Goal: Task Accomplishment & Management: Complete application form

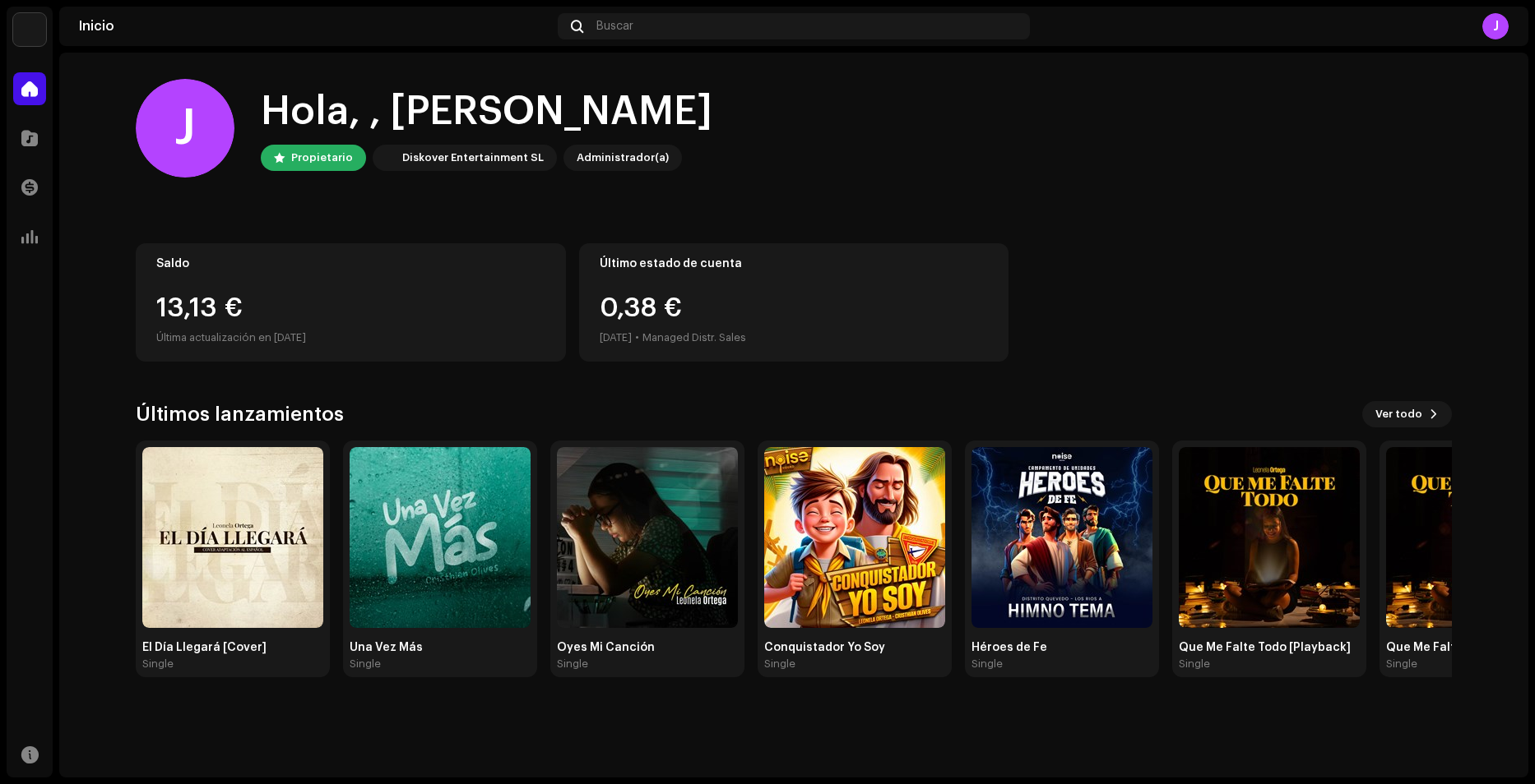
click at [621, 392] on div "[PERSON_NAME], , [PERSON_NAME] Diskover Entertainment SL Administrador(a) Saldo…" at bounding box center [794, 379] width 1316 height 651
click at [444, 158] on div "Diskover Entertainment SL" at bounding box center [472, 158] width 142 height 20
click at [39, 138] on div at bounding box center [29, 138] width 33 height 33
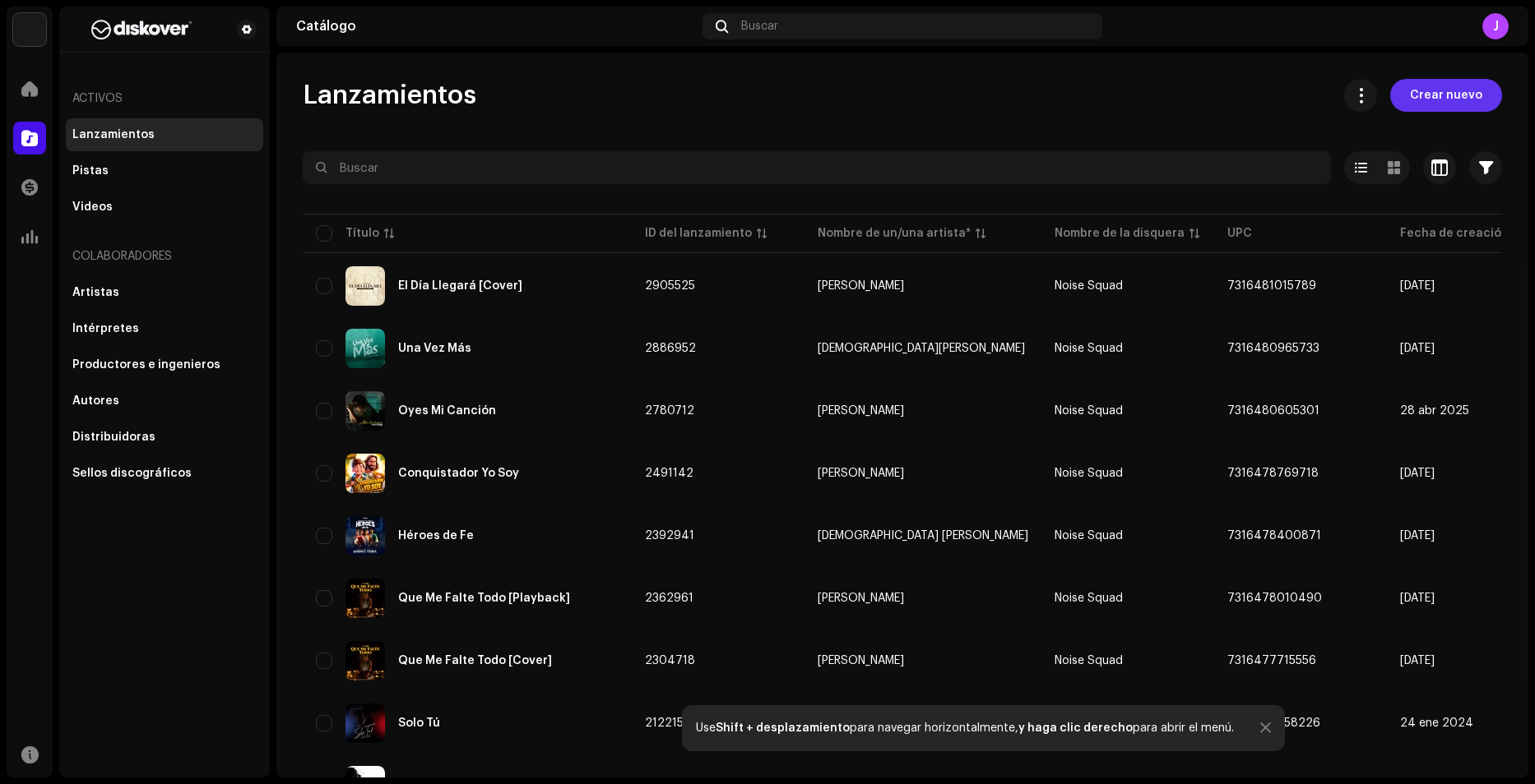
click at [1453, 97] on span "Crear nuevo" at bounding box center [1445, 95] width 72 height 33
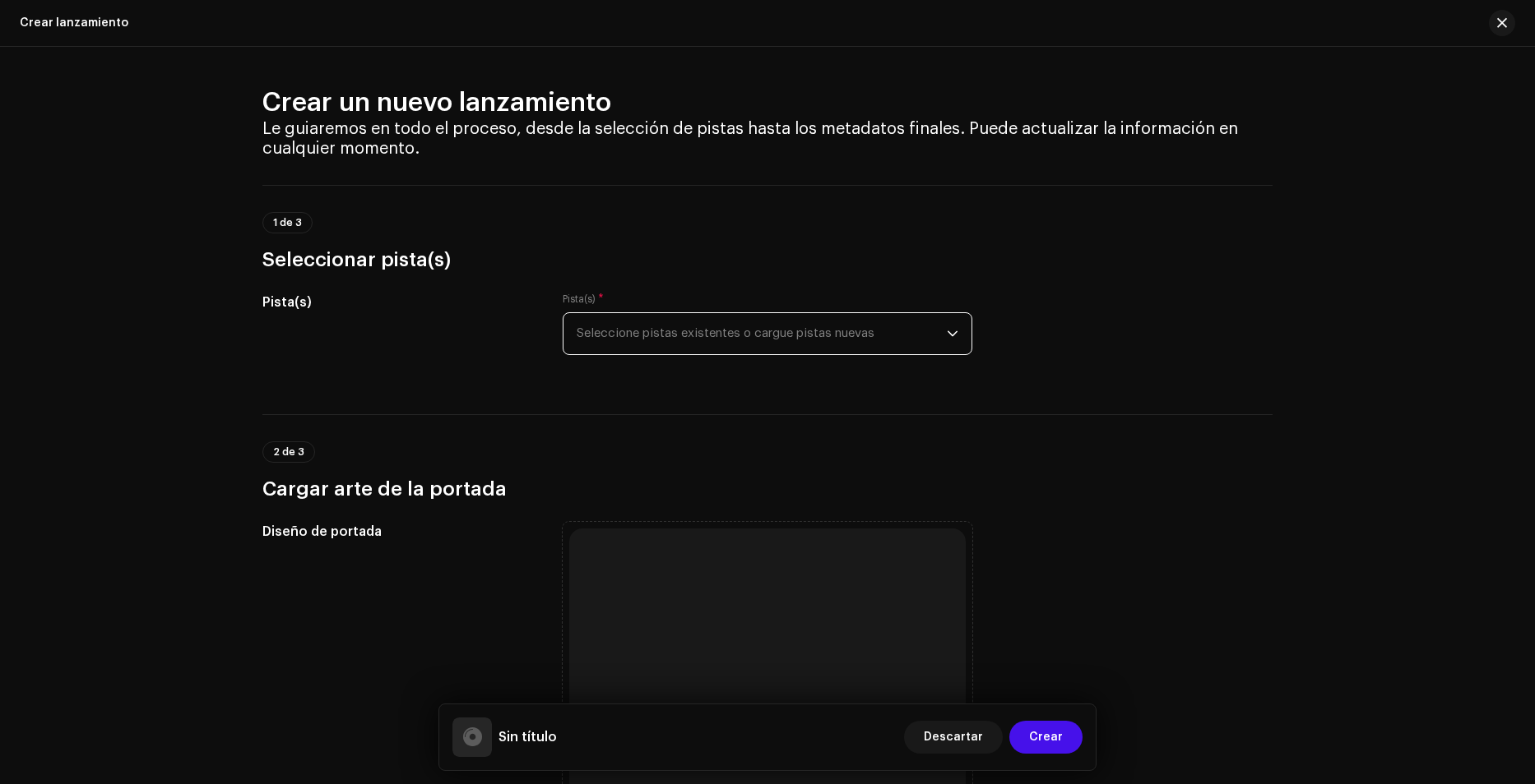
drag, startPoint x: 676, startPoint y: 329, endPoint x: 674, endPoint y: 320, distance: 9.2
click at [676, 328] on span "Seleccione pistas existentes o cargue pistas nuevas" at bounding box center [762, 333] width 370 height 41
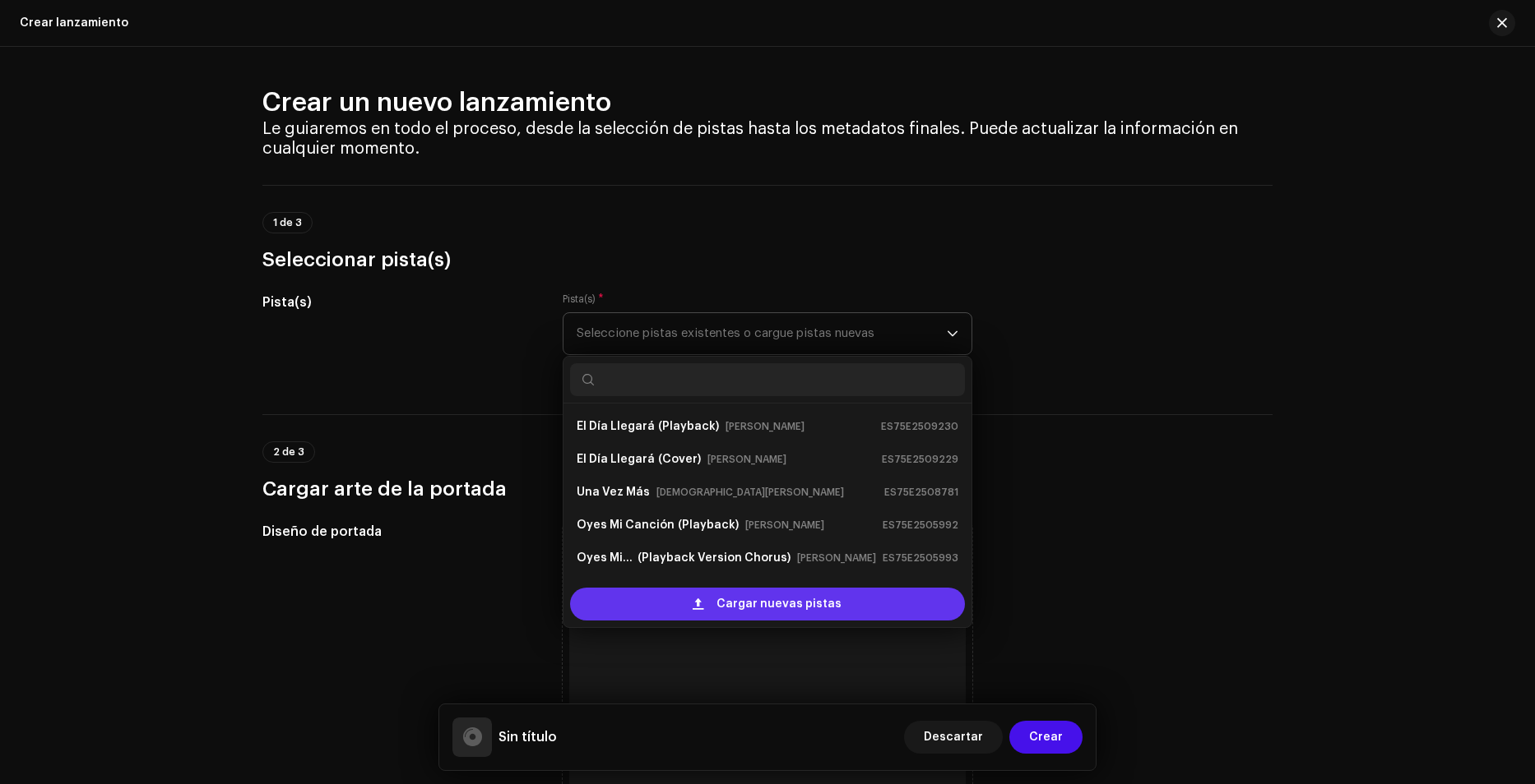
scroll to position [27, 0]
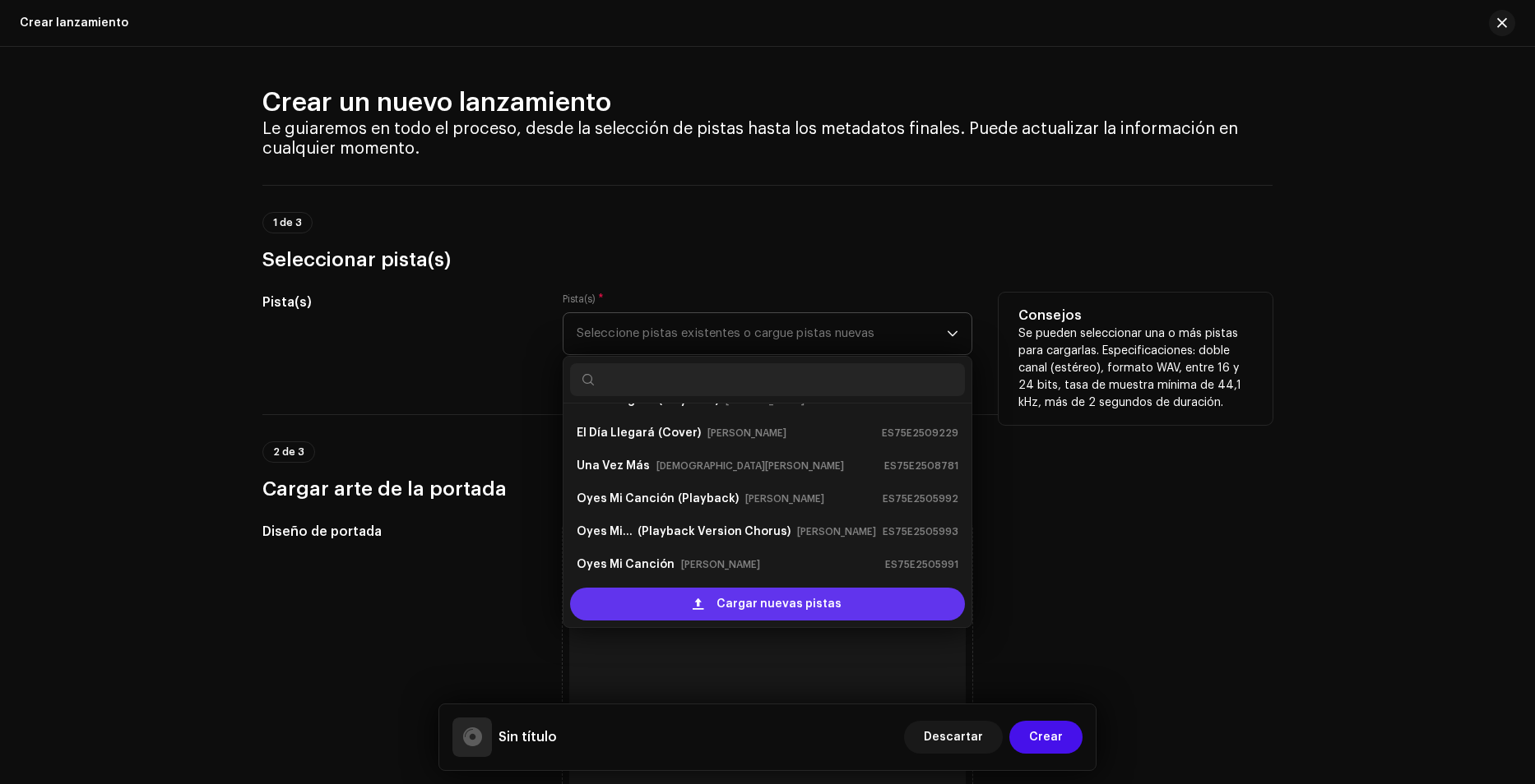
click at [718, 606] on span "Cargar nuevas pistas" at bounding box center [779, 604] width 125 height 33
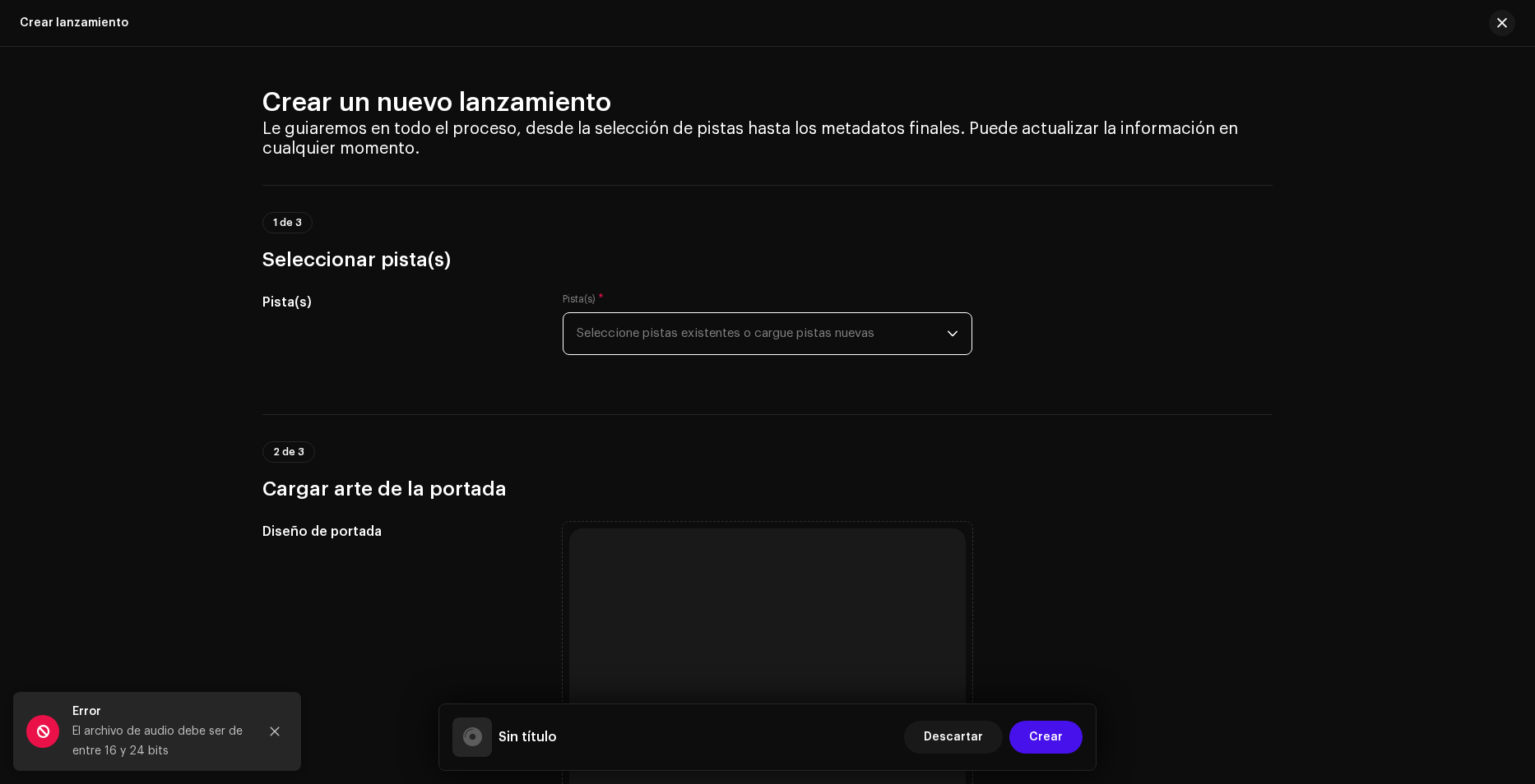
click at [661, 328] on span "Seleccione pistas existentes o cargue pistas nuevas" at bounding box center [762, 333] width 370 height 41
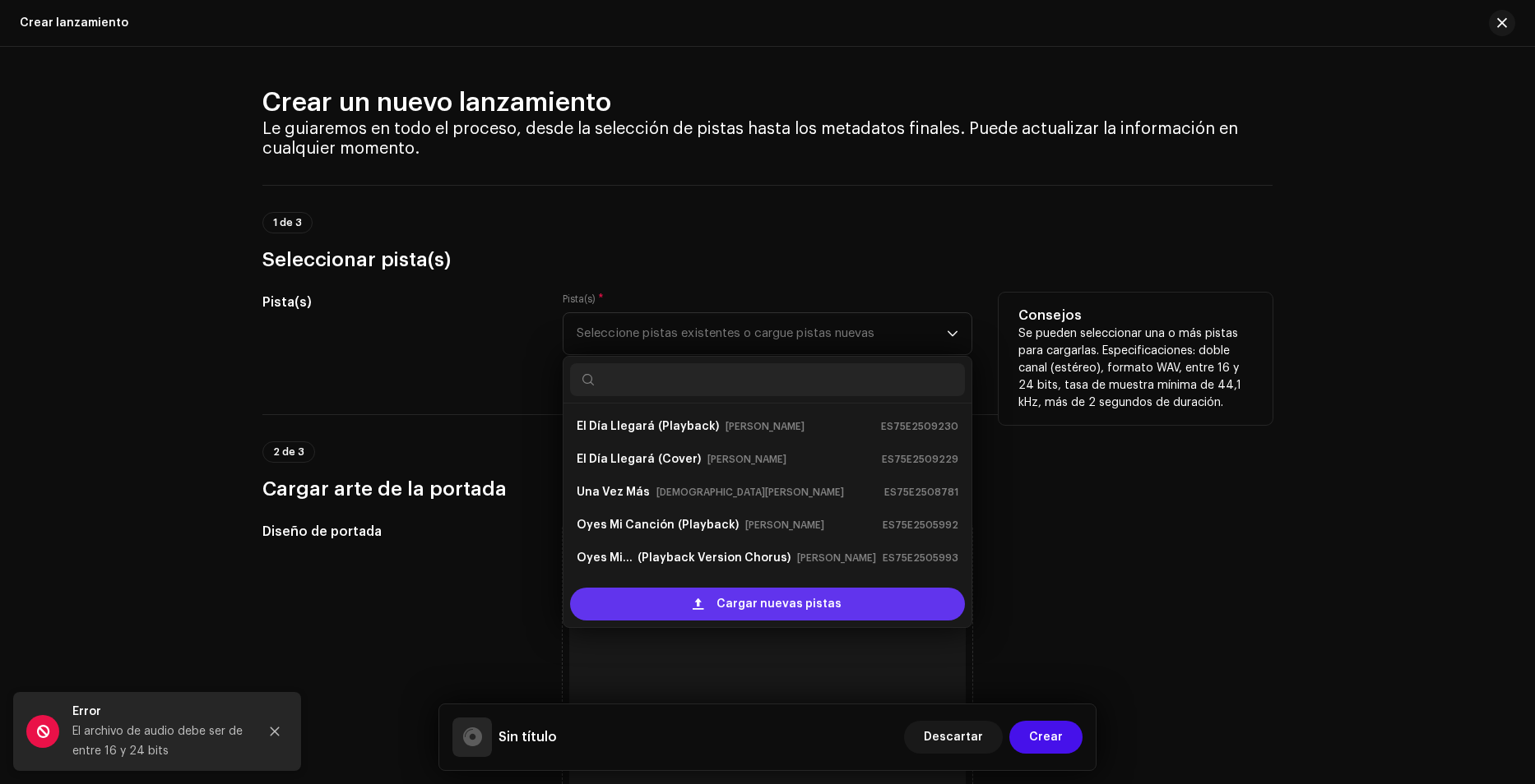
click at [673, 598] on div "Cargar nuevas pistas" at bounding box center [767, 604] width 395 height 33
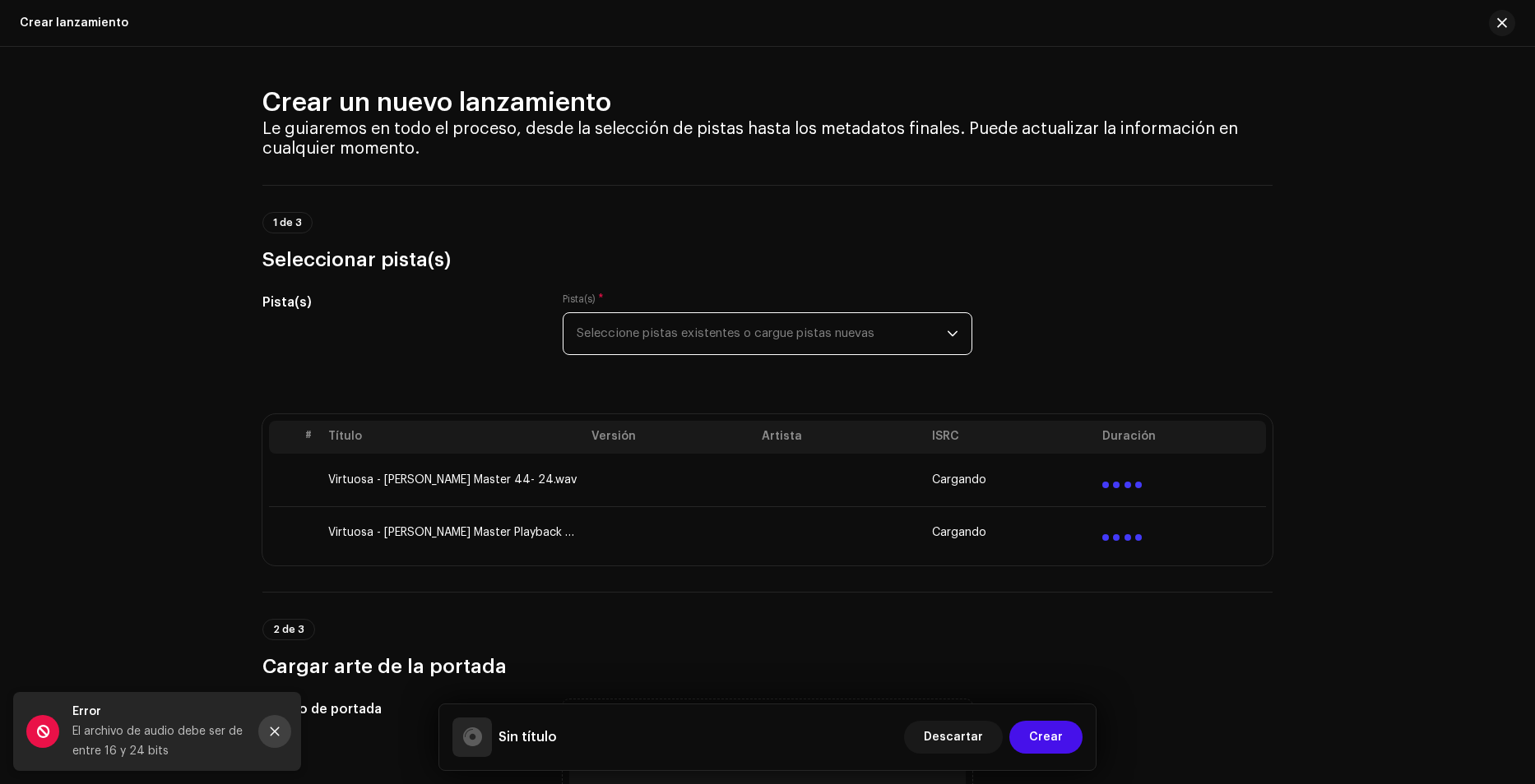
click at [278, 729] on icon "Close" at bounding box center [276, 732] width 9 height 9
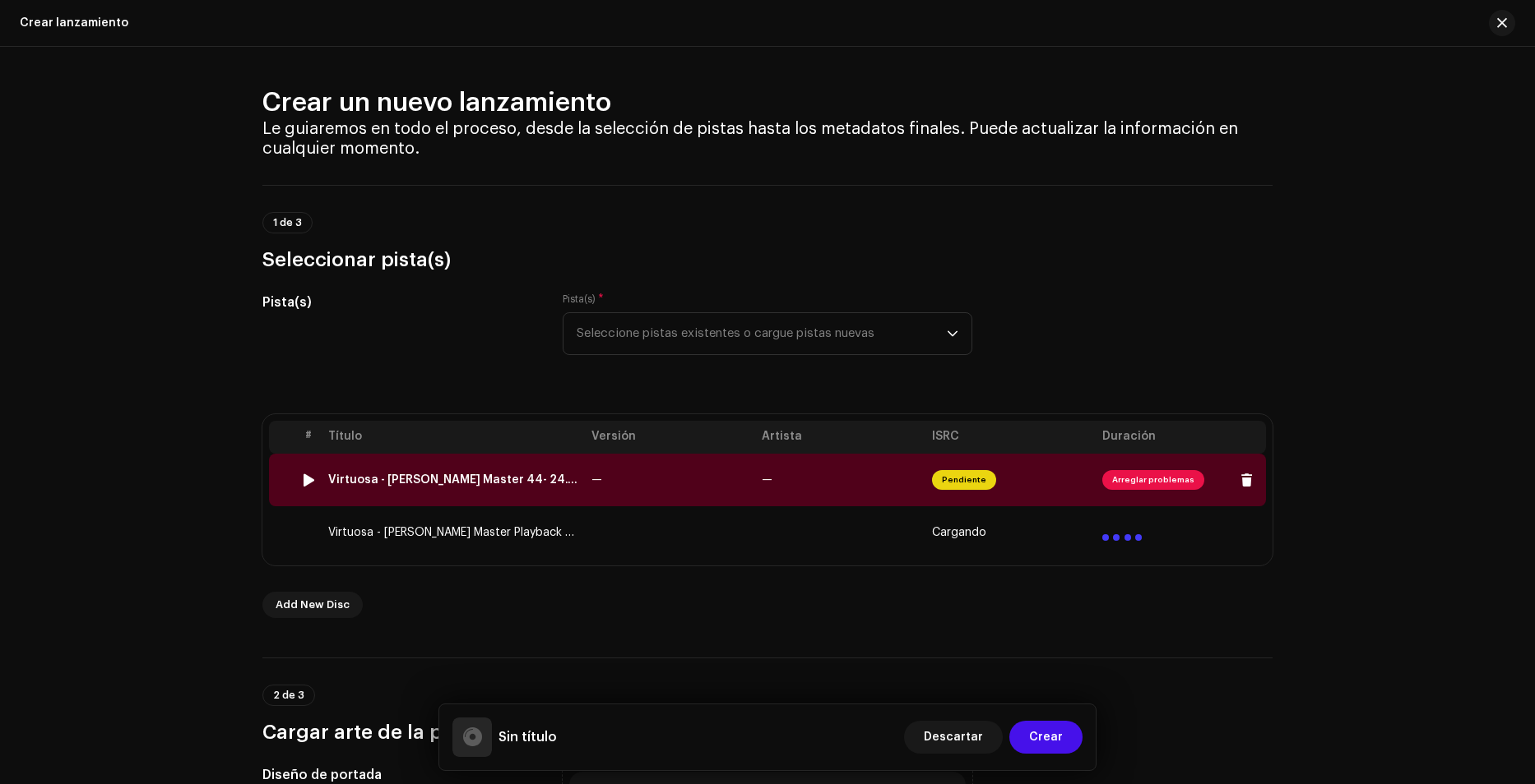
click at [966, 474] on span "Pendiente" at bounding box center [964, 480] width 64 height 20
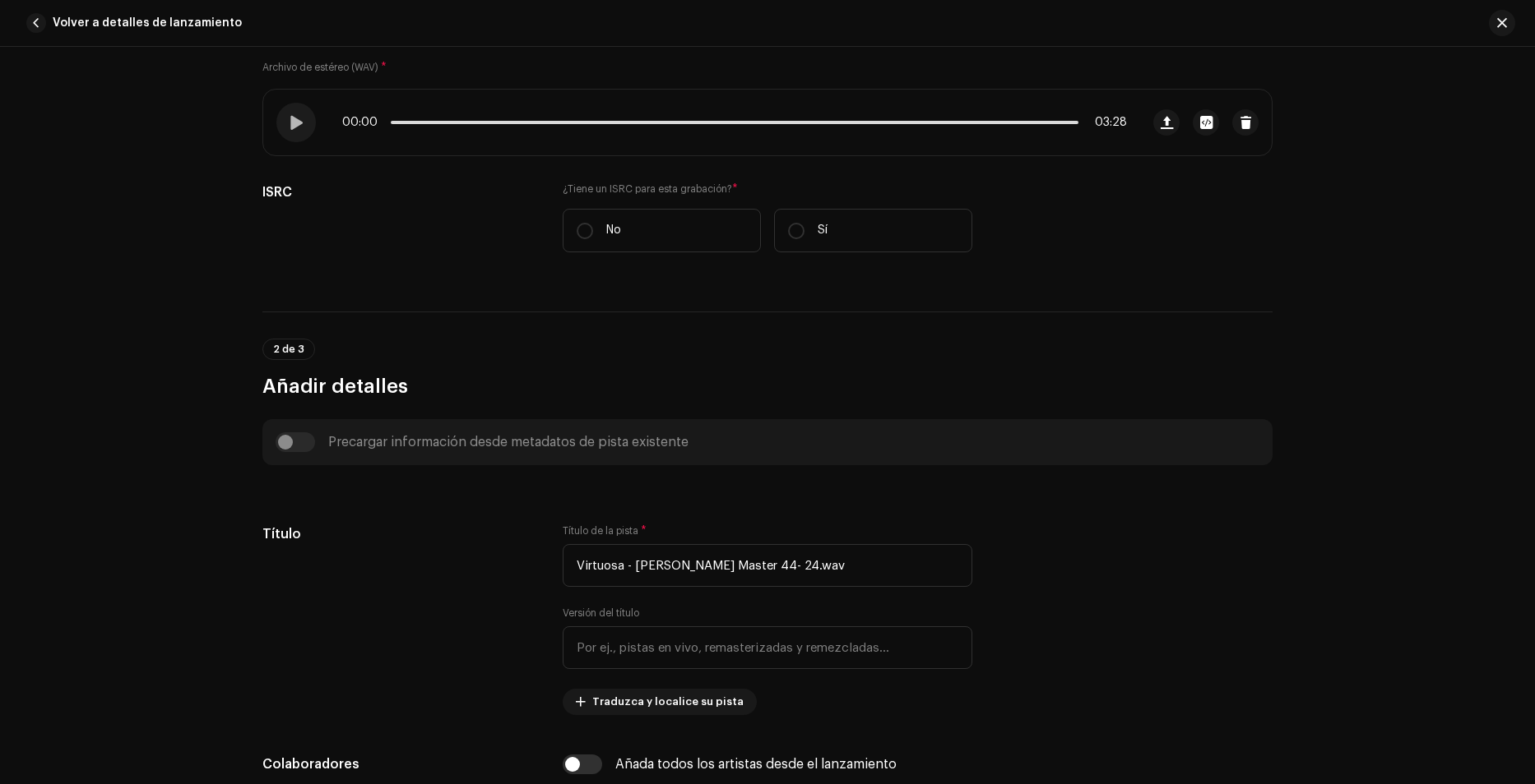
scroll to position [165, 0]
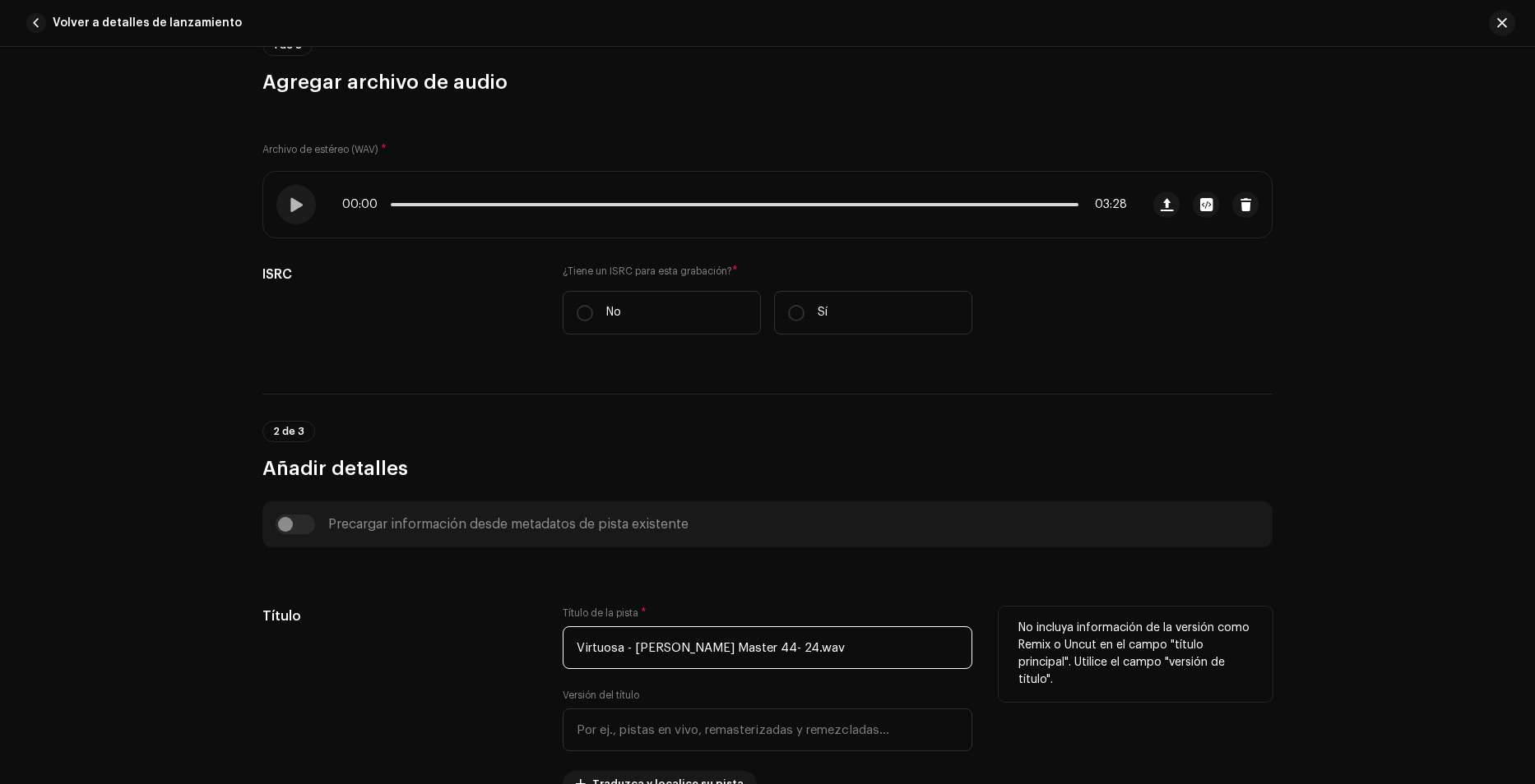
drag, startPoint x: 812, startPoint y: 647, endPoint x: 620, endPoint y: 653, distance: 192.1
click at [620, 653] on input "Virtuosa - [PERSON_NAME] Master 44- 24.wav" at bounding box center [767, 648] width 409 height 43
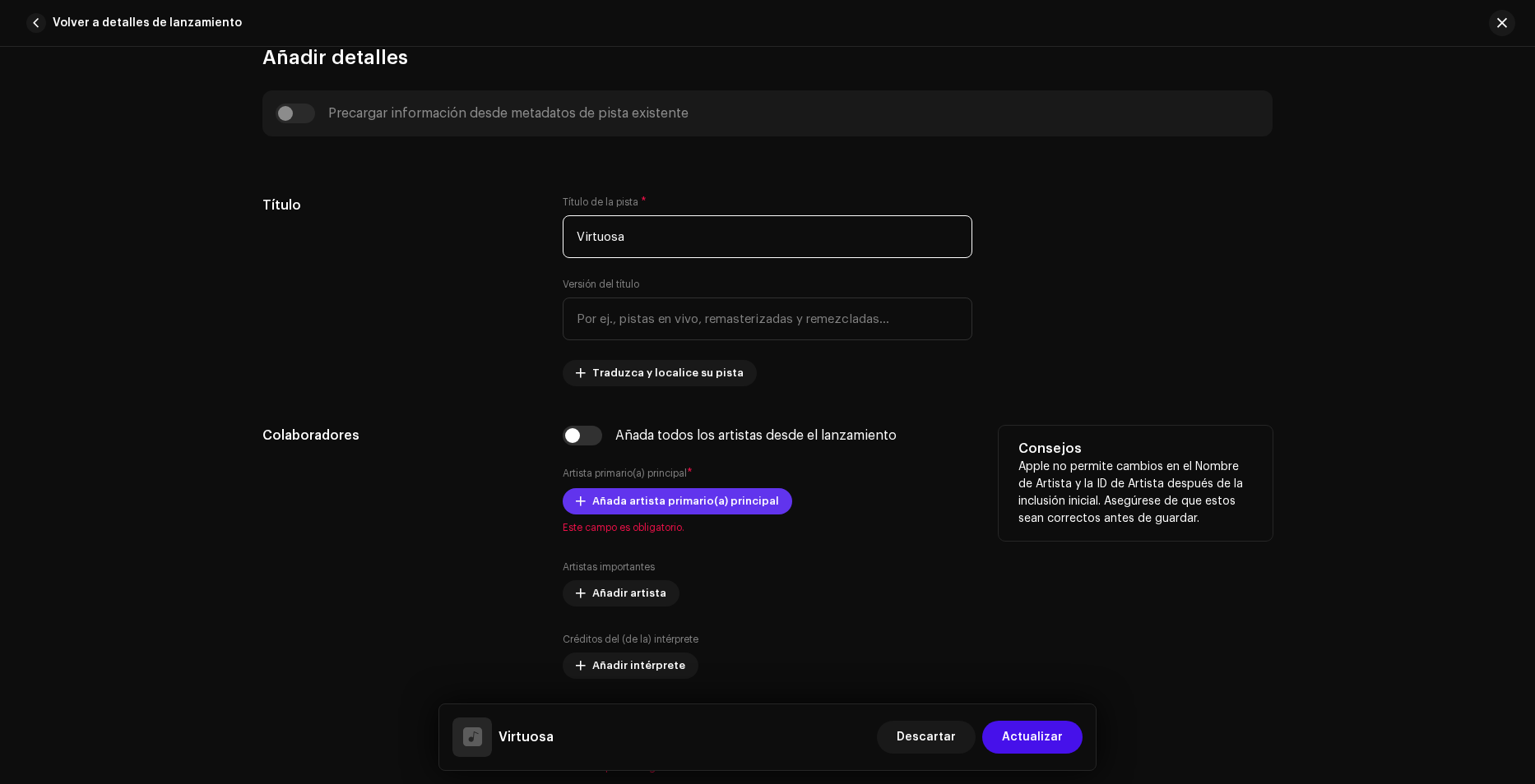
scroll to position [658, 0]
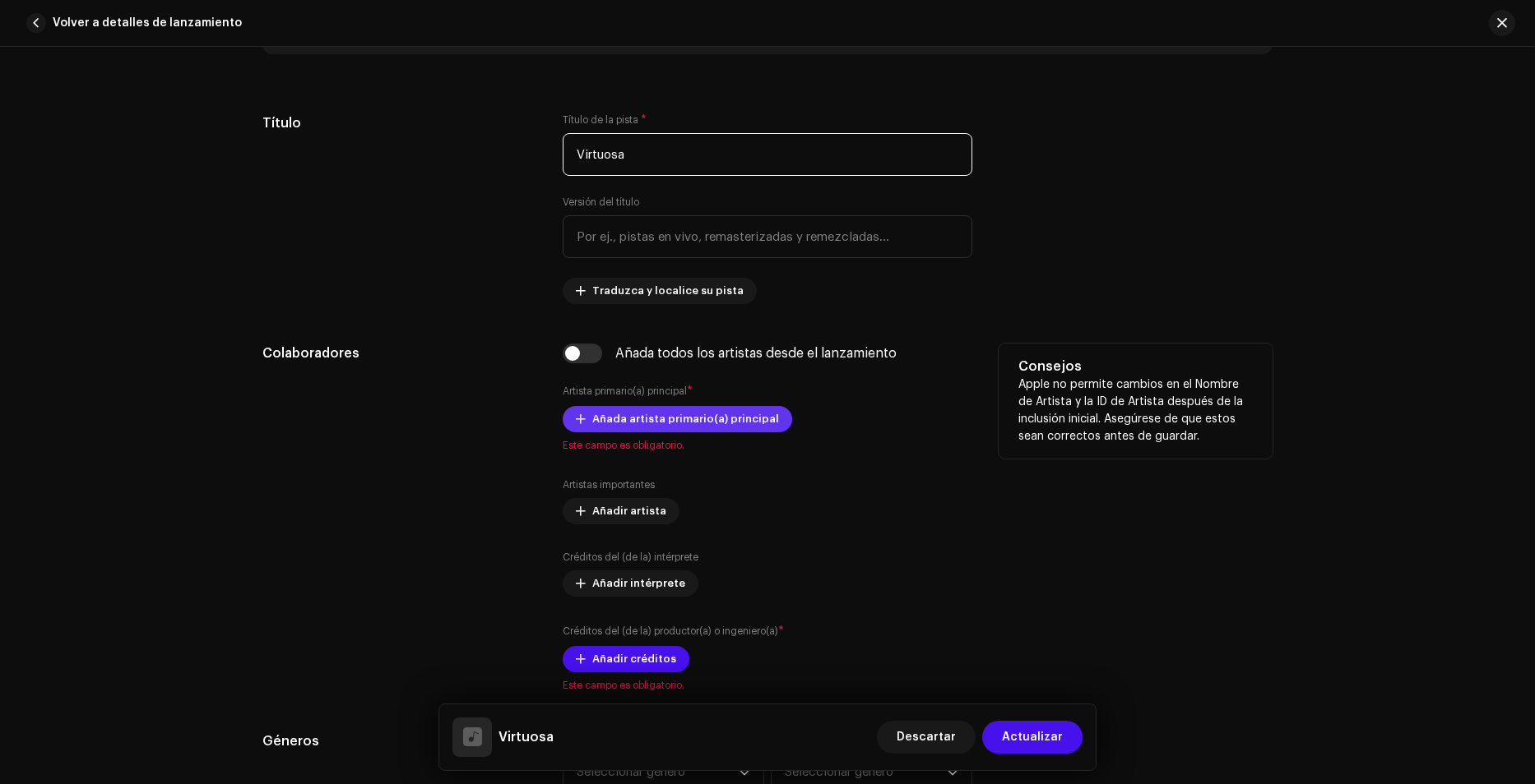
type input "Virtuosa"
click at [712, 406] on span "Añada artista primario(a) principal" at bounding box center [686, 419] width 187 height 33
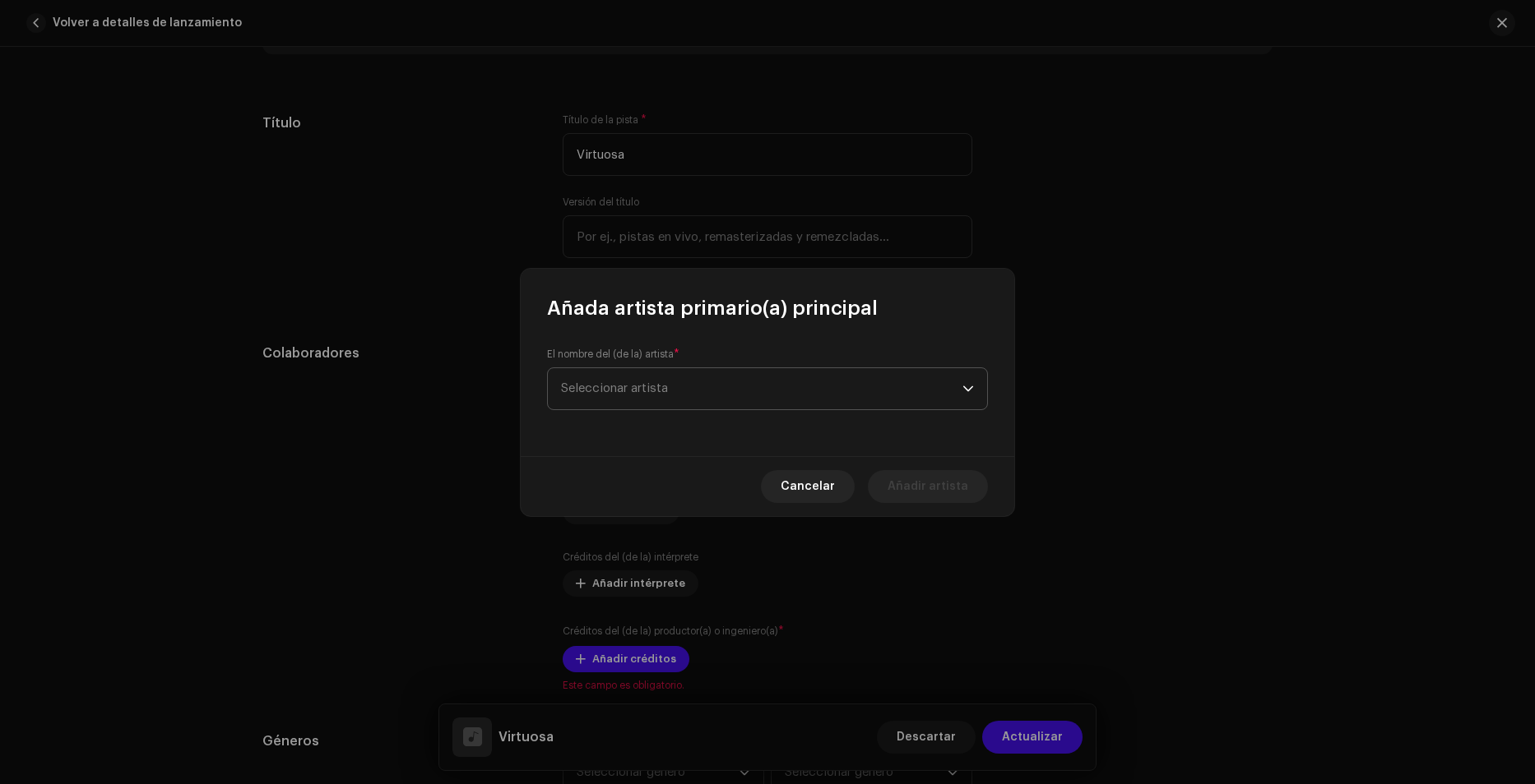
click at [717, 384] on span "Seleccionar artista" at bounding box center [762, 389] width 402 height 41
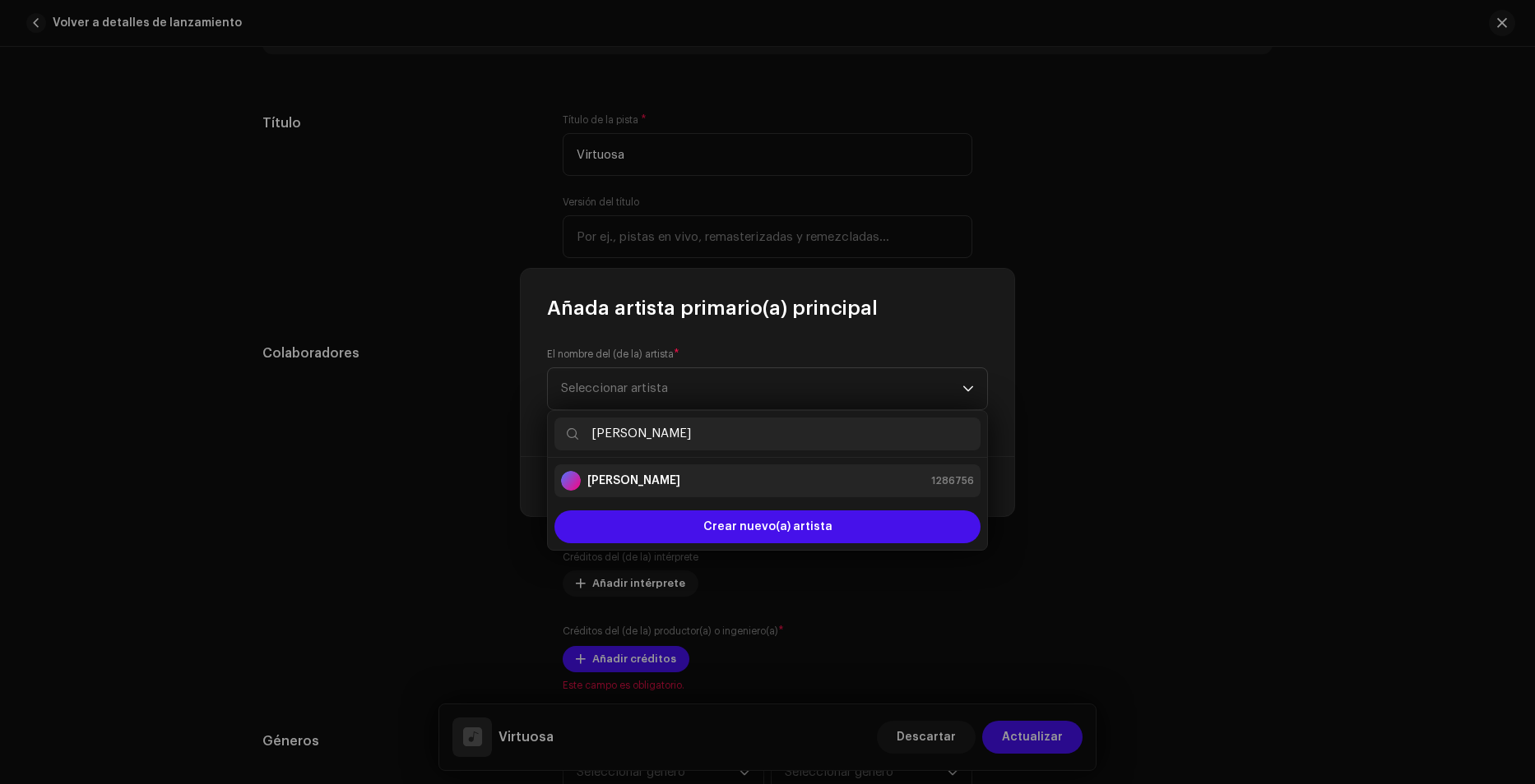
type input "[PERSON_NAME]"
click at [748, 474] on div "[PERSON_NAME] 1286756" at bounding box center [767, 481] width 413 height 20
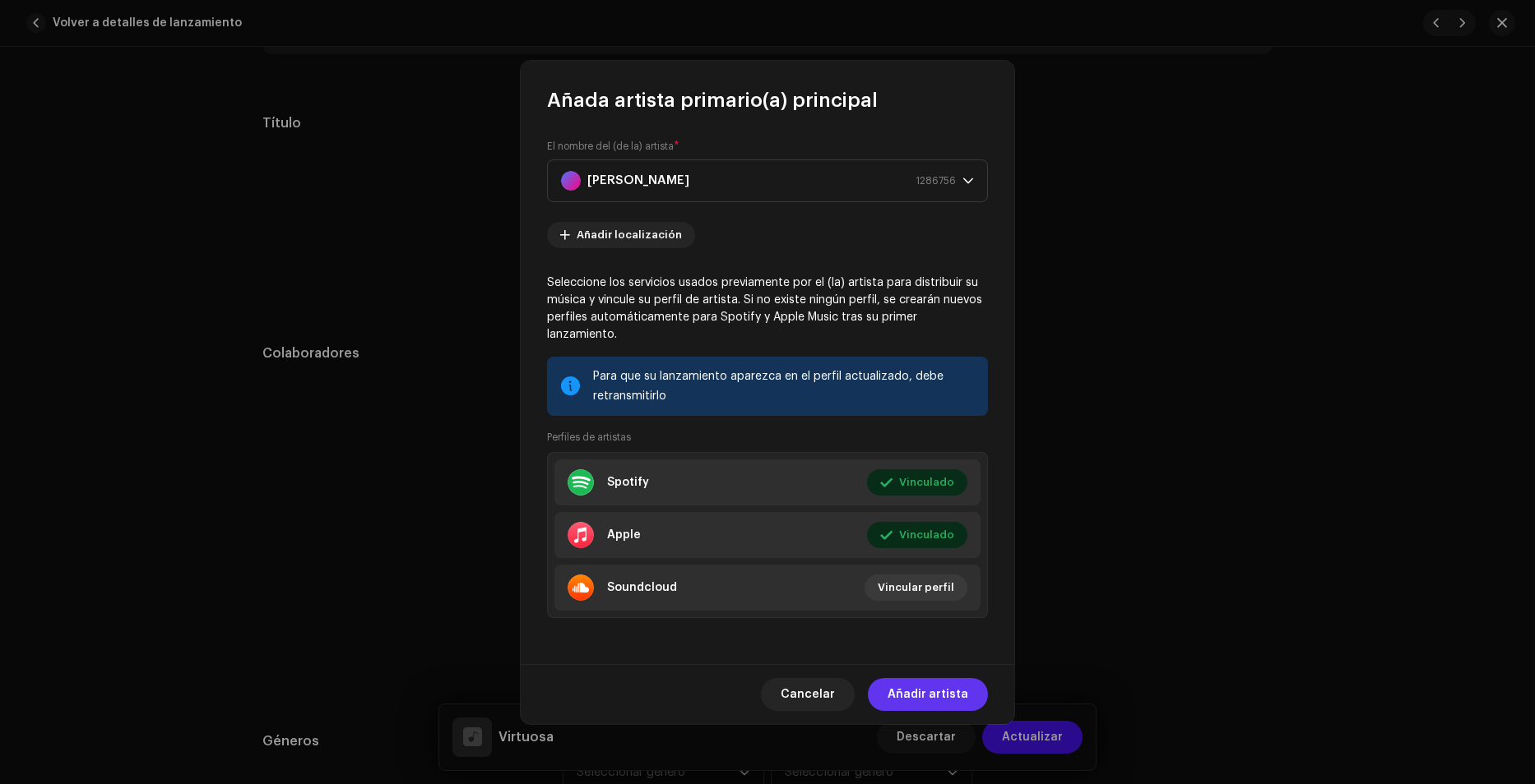
click at [937, 679] on span "Añadir artista" at bounding box center [928, 694] width 81 height 33
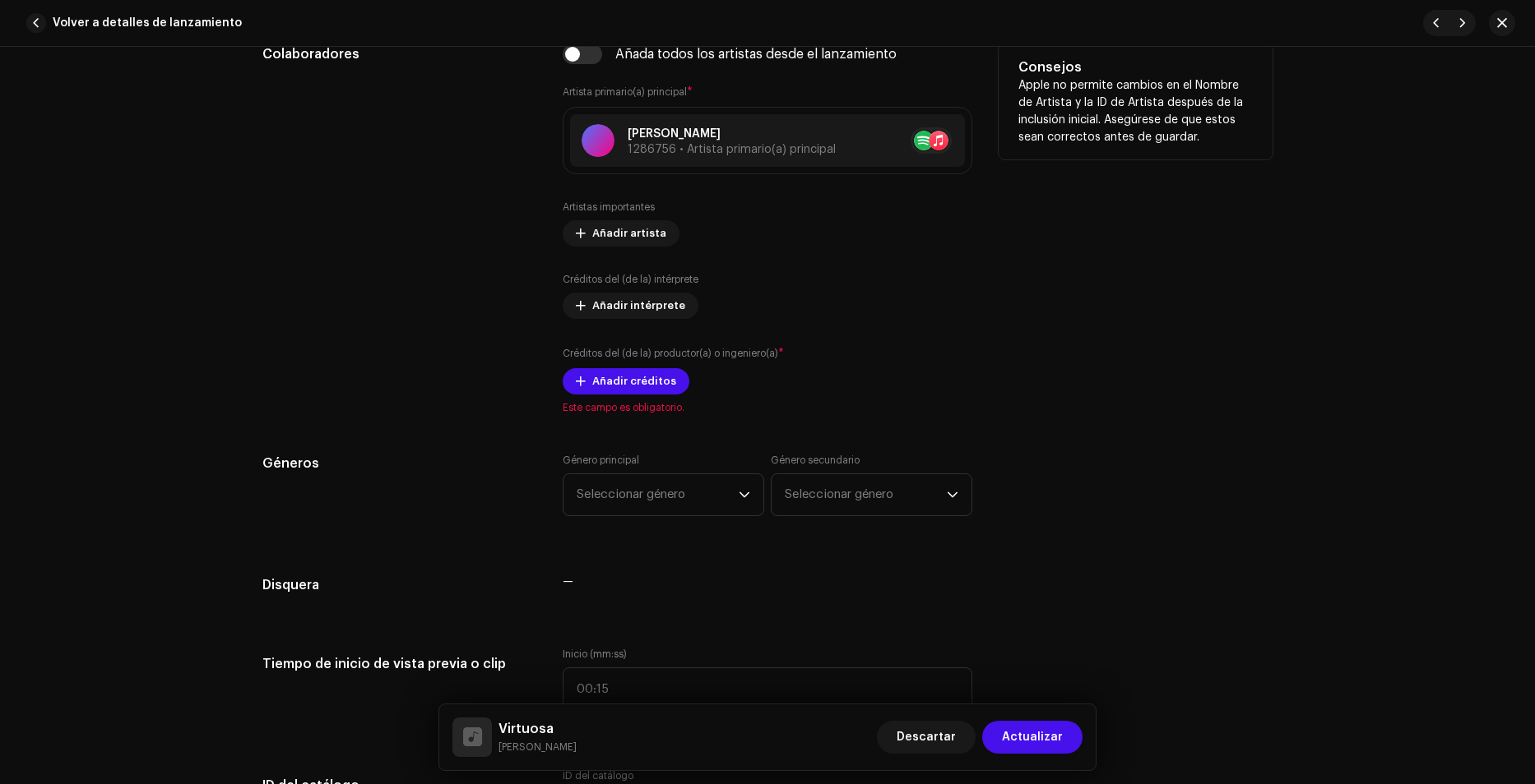
scroll to position [986, 0]
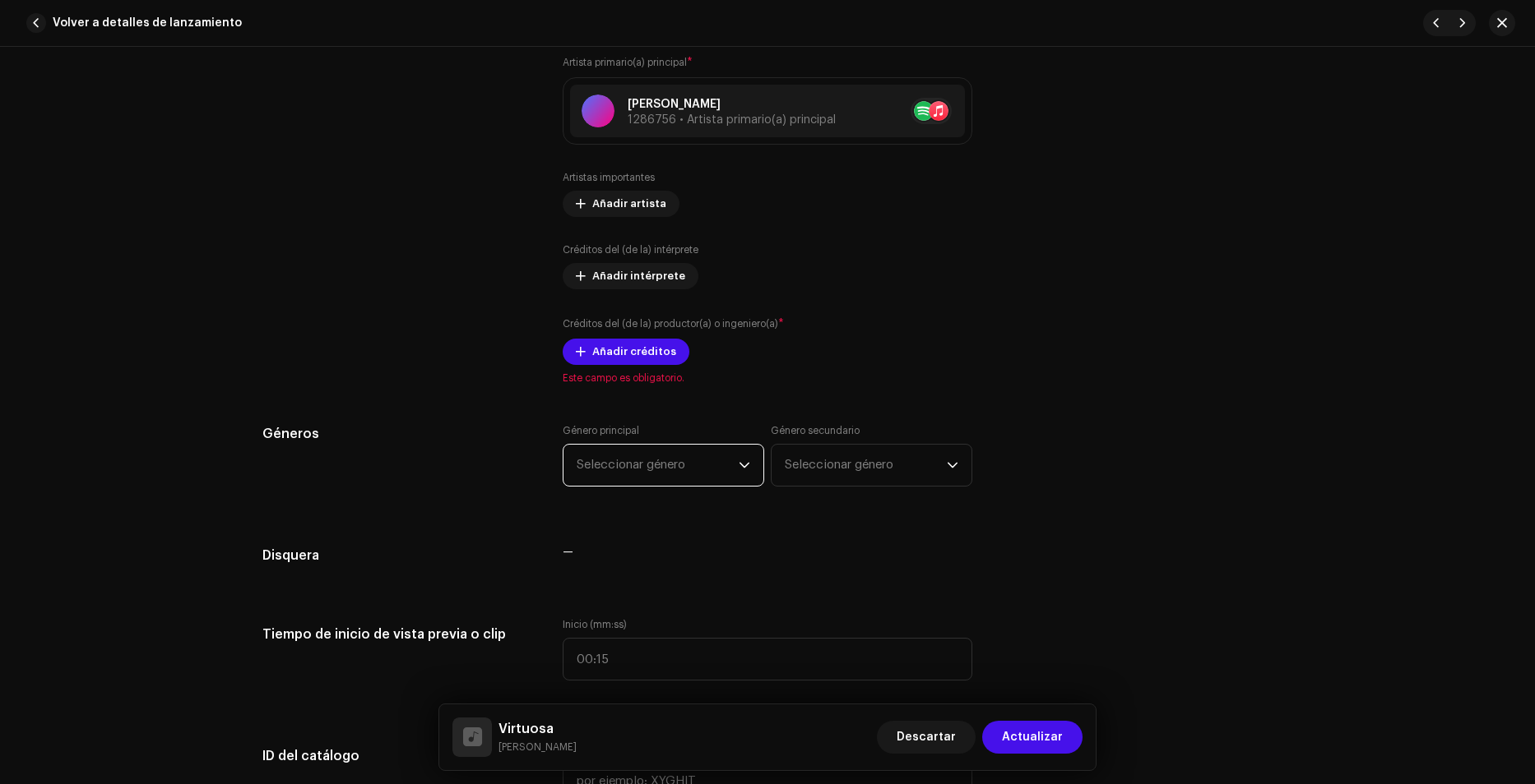
click at [635, 468] on span "Seleccionar género" at bounding box center [657, 465] width 162 height 41
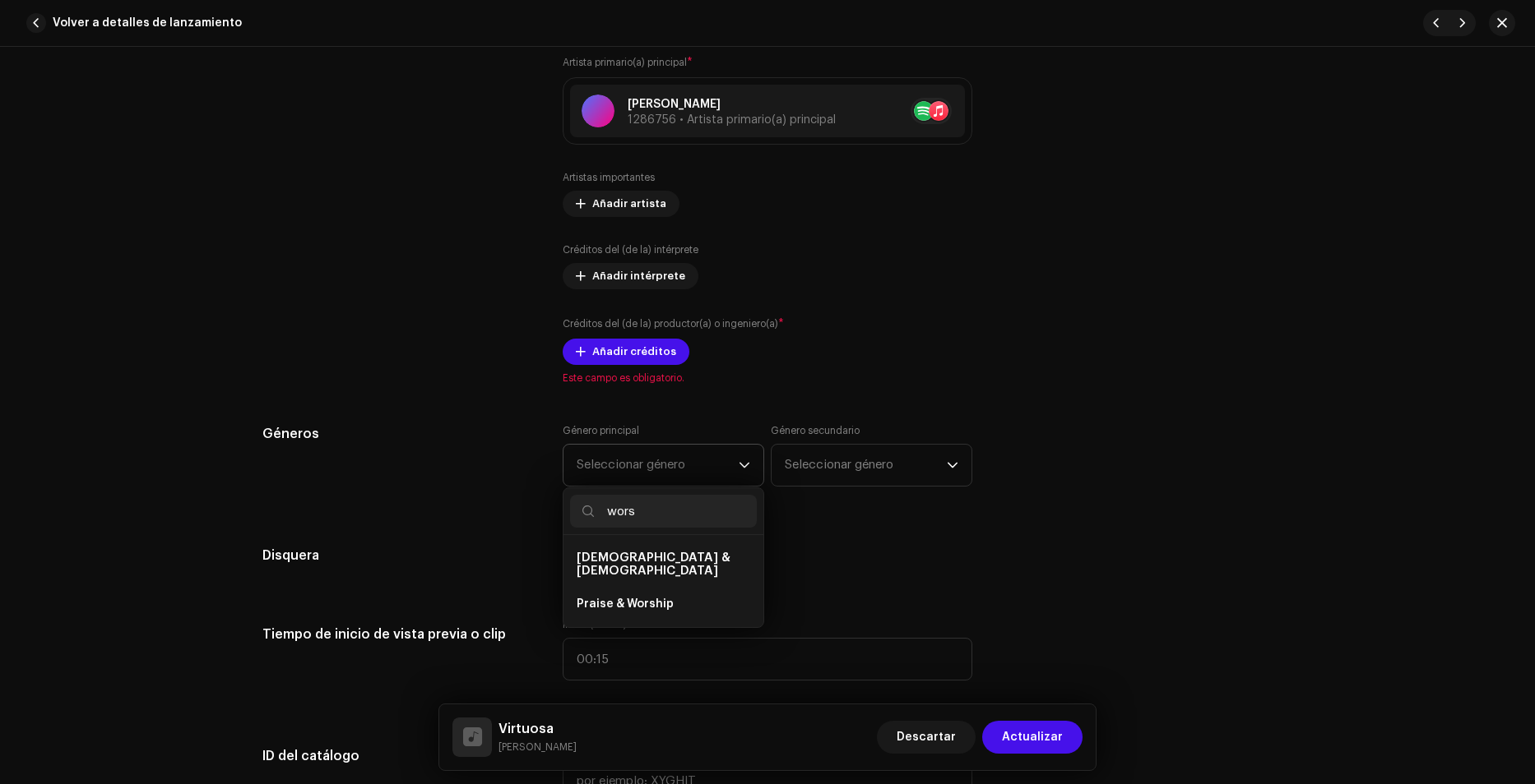
type input "wors"
click at [684, 557] on li "[DEMOGRAPHIC_DATA] & [DEMOGRAPHIC_DATA]" at bounding box center [664, 564] width 187 height 46
click at [635, 596] on span "Praise & Worship" at bounding box center [625, 604] width 97 height 16
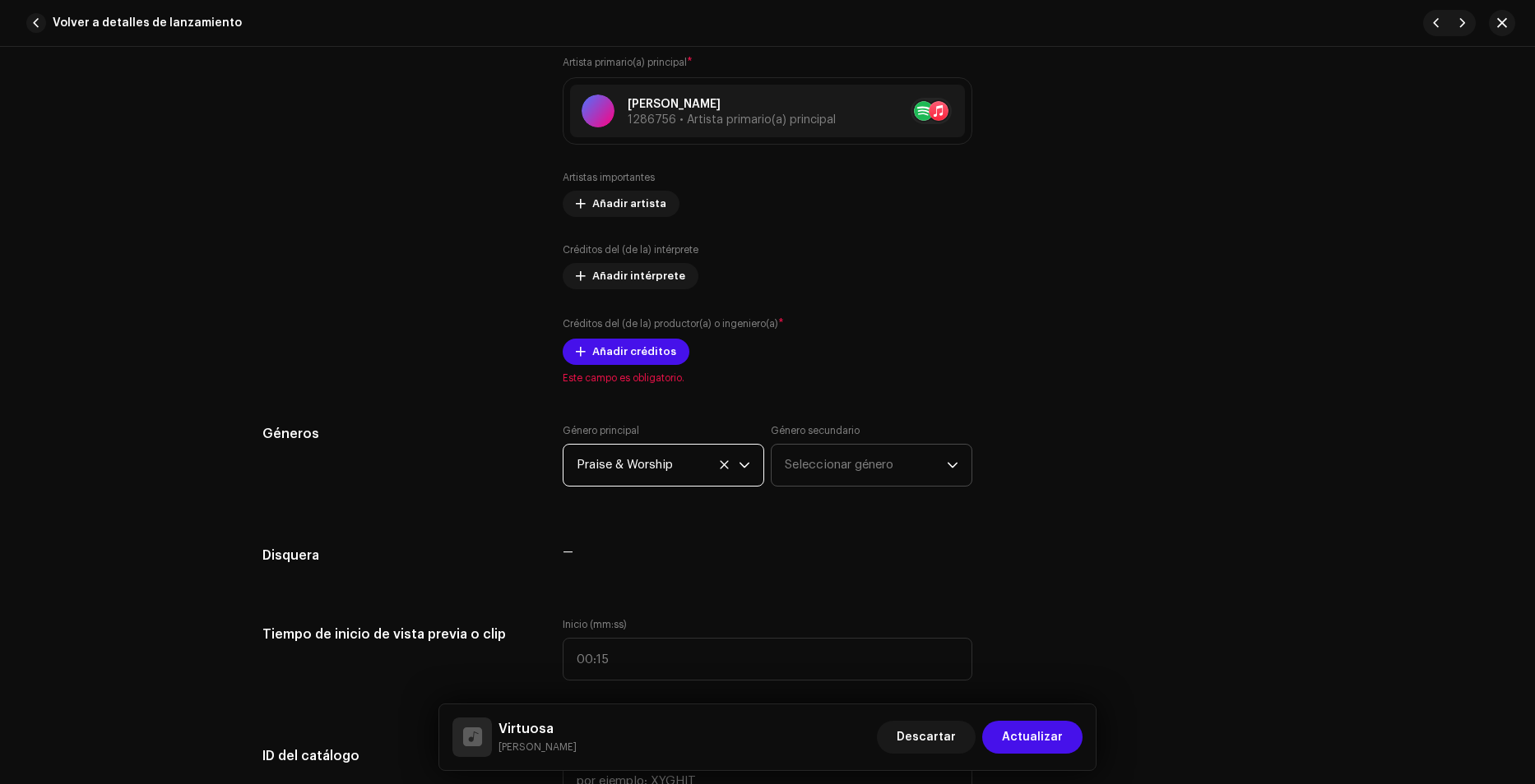
click at [870, 463] on span "Seleccionar género" at bounding box center [865, 465] width 162 height 41
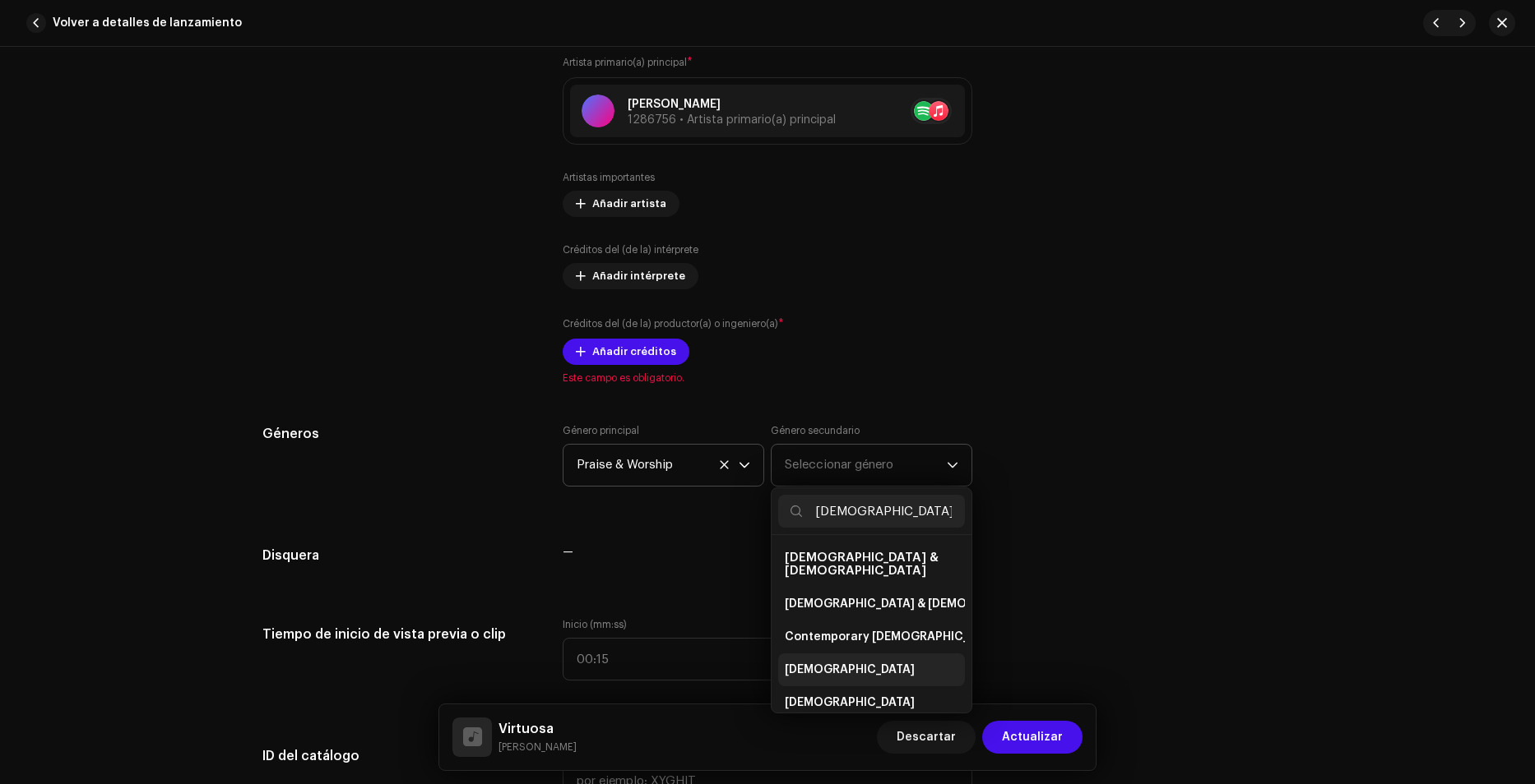
type input "[DEMOGRAPHIC_DATA]"
click at [857, 660] on li "[DEMOGRAPHIC_DATA]" at bounding box center [871, 670] width 187 height 33
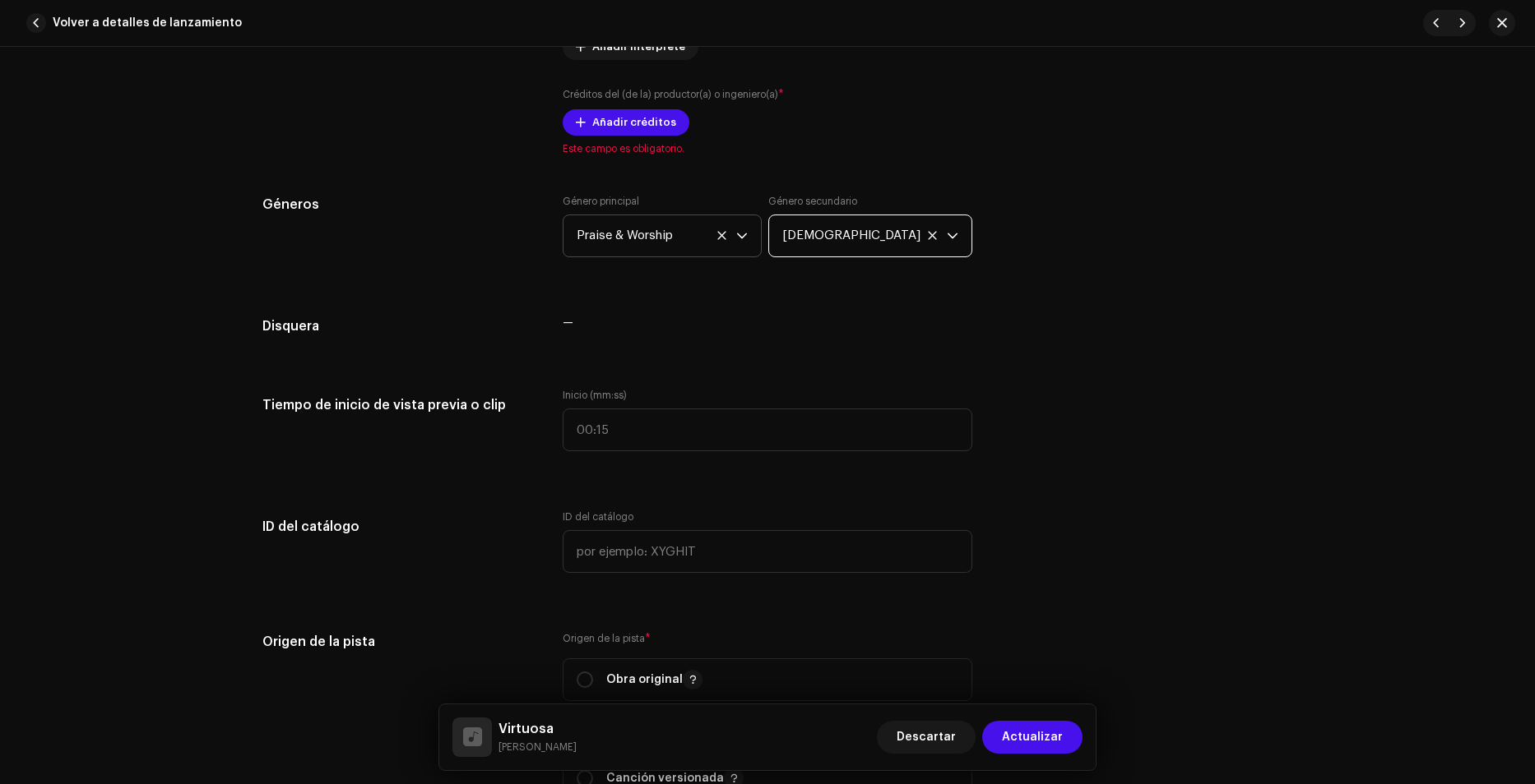
scroll to position [1398, 0]
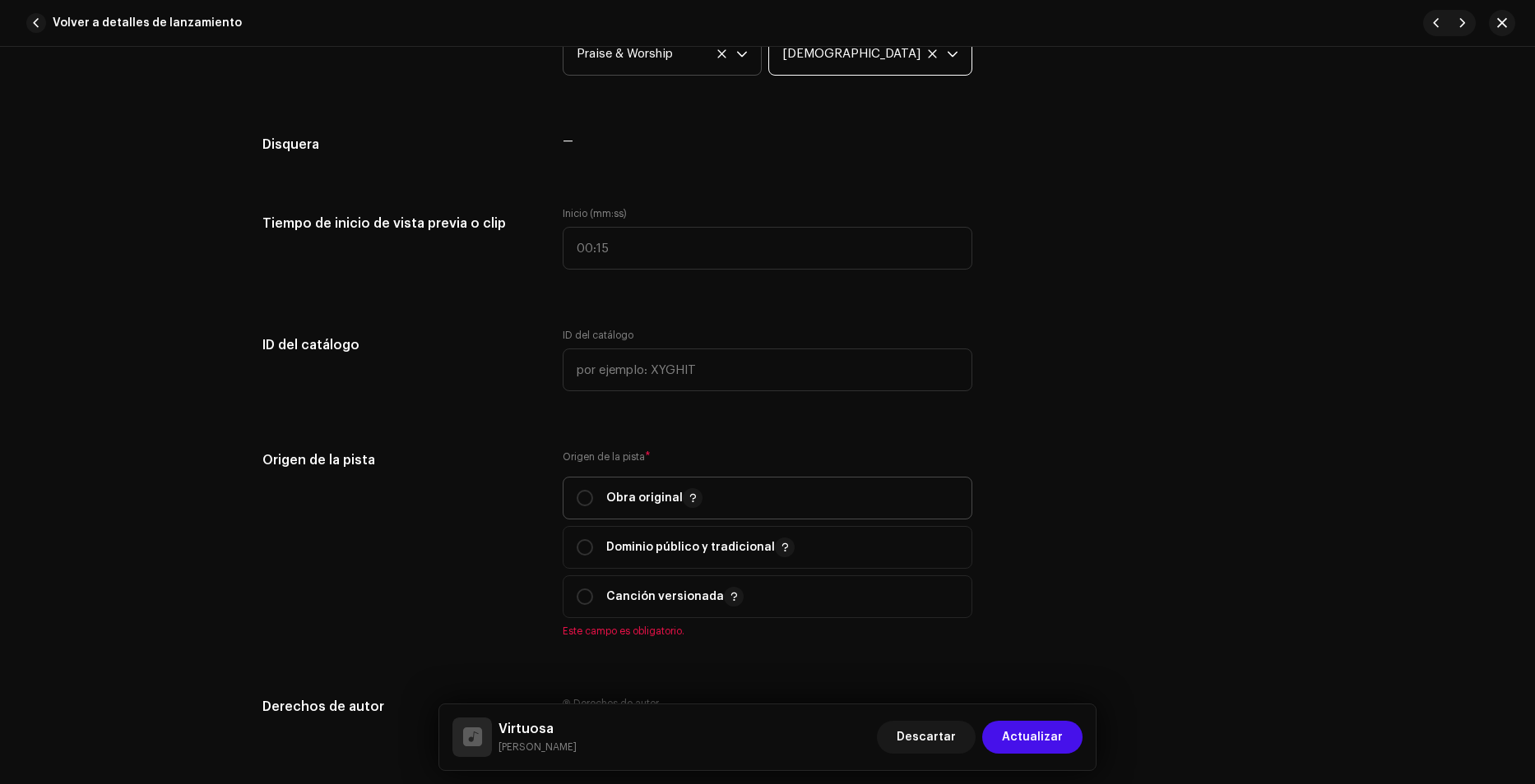
click at [618, 499] on p "Obra original" at bounding box center [654, 499] width 96 height 20
radio input "true"
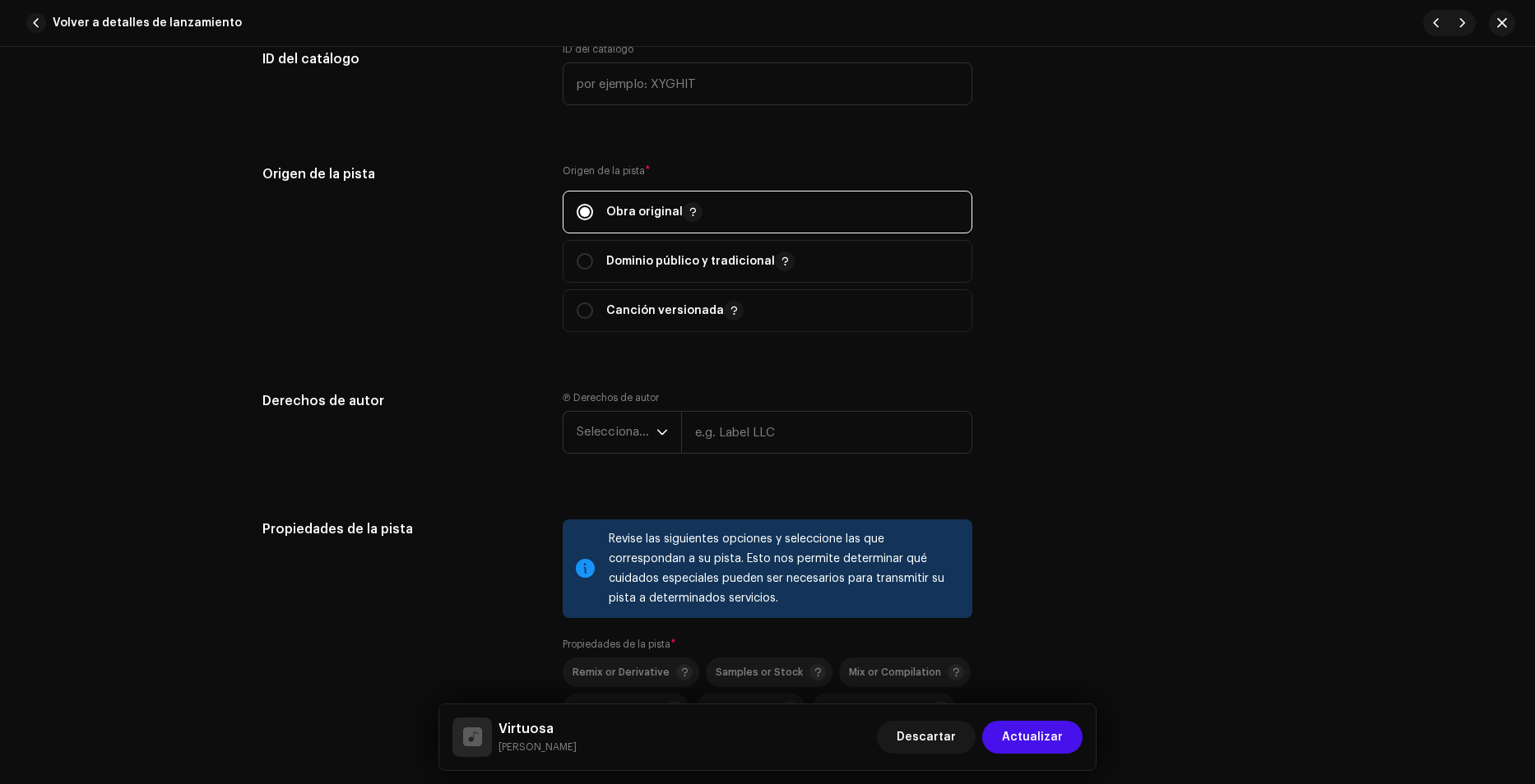
scroll to position [1726, 0]
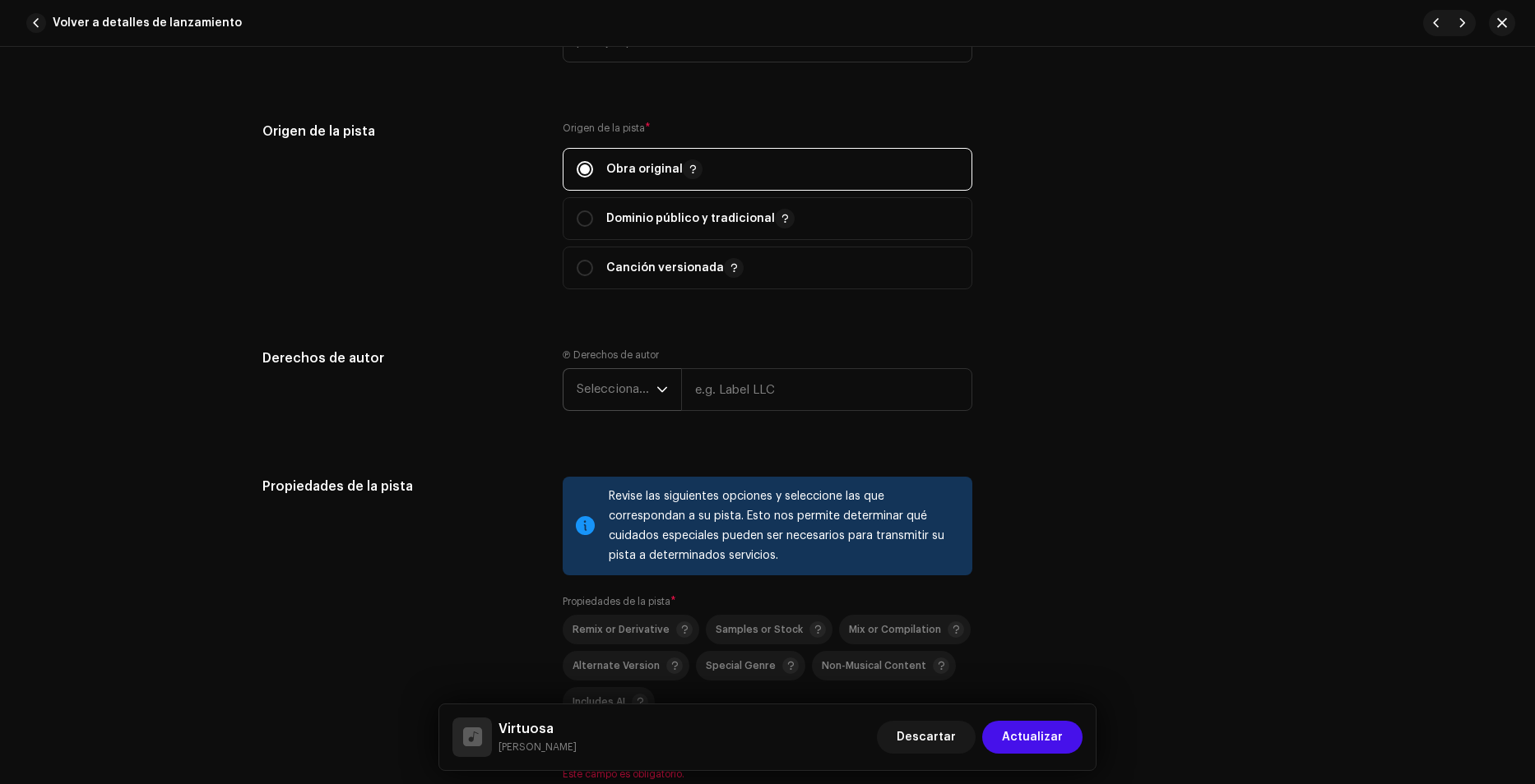
click at [595, 374] on span "Seleccionar año" at bounding box center [616, 389] width 80 height 41
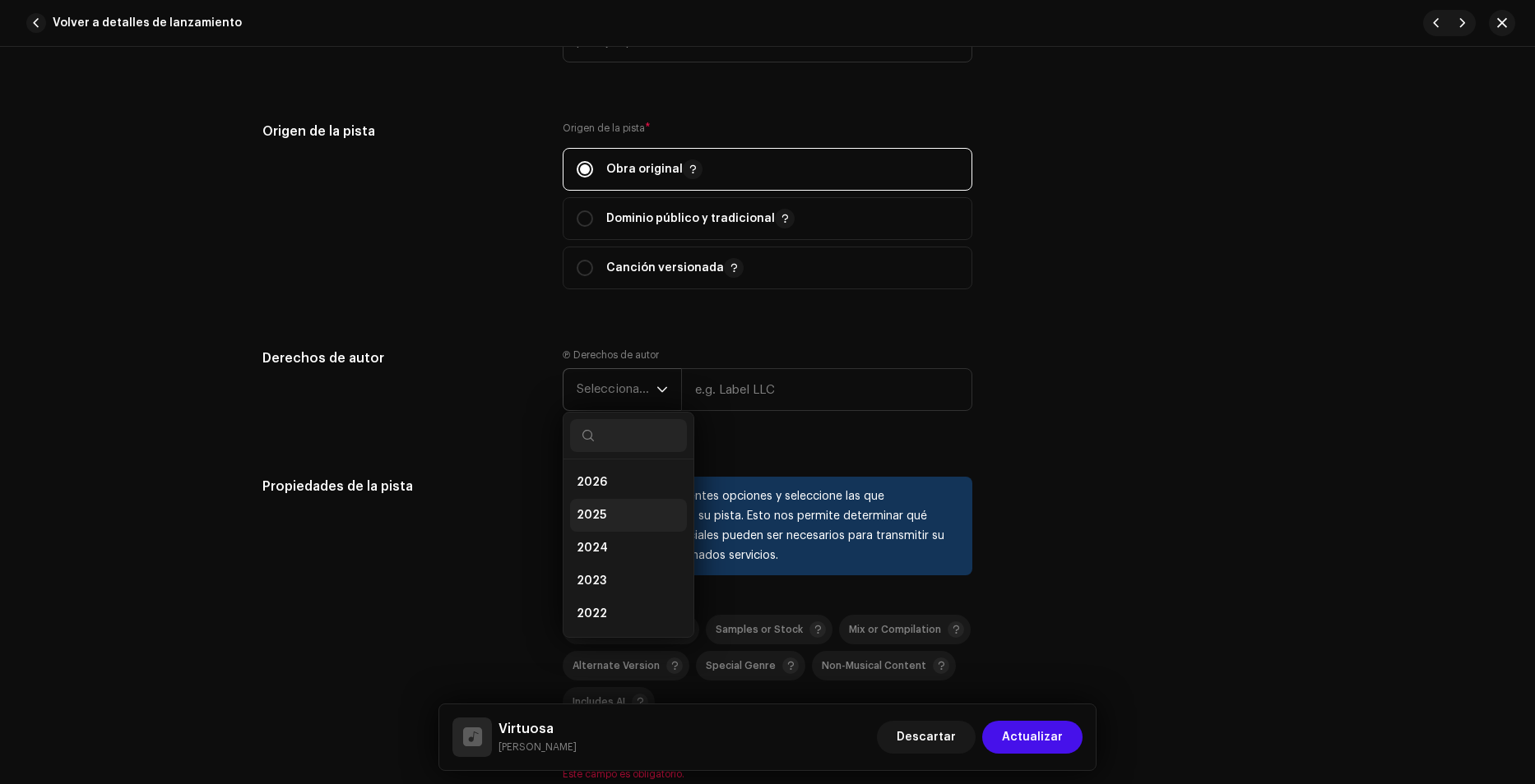
click at [606, 506] on li "2025" at bounding box center [629, 515] width 117 height 33
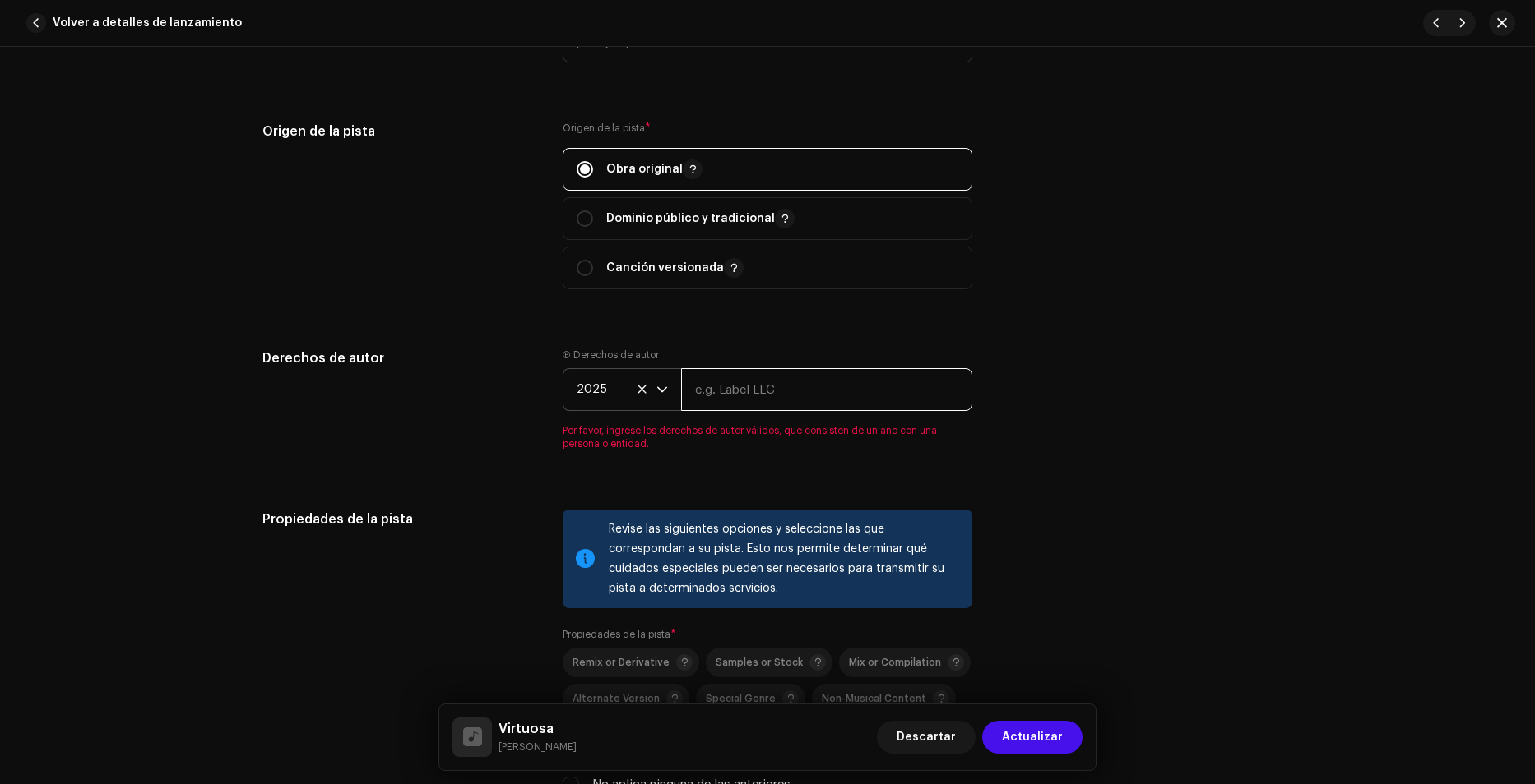
click at [766, 390] on input "text" at bounding box center [827, 390] width 291 height 43
type input "Noise Squad"
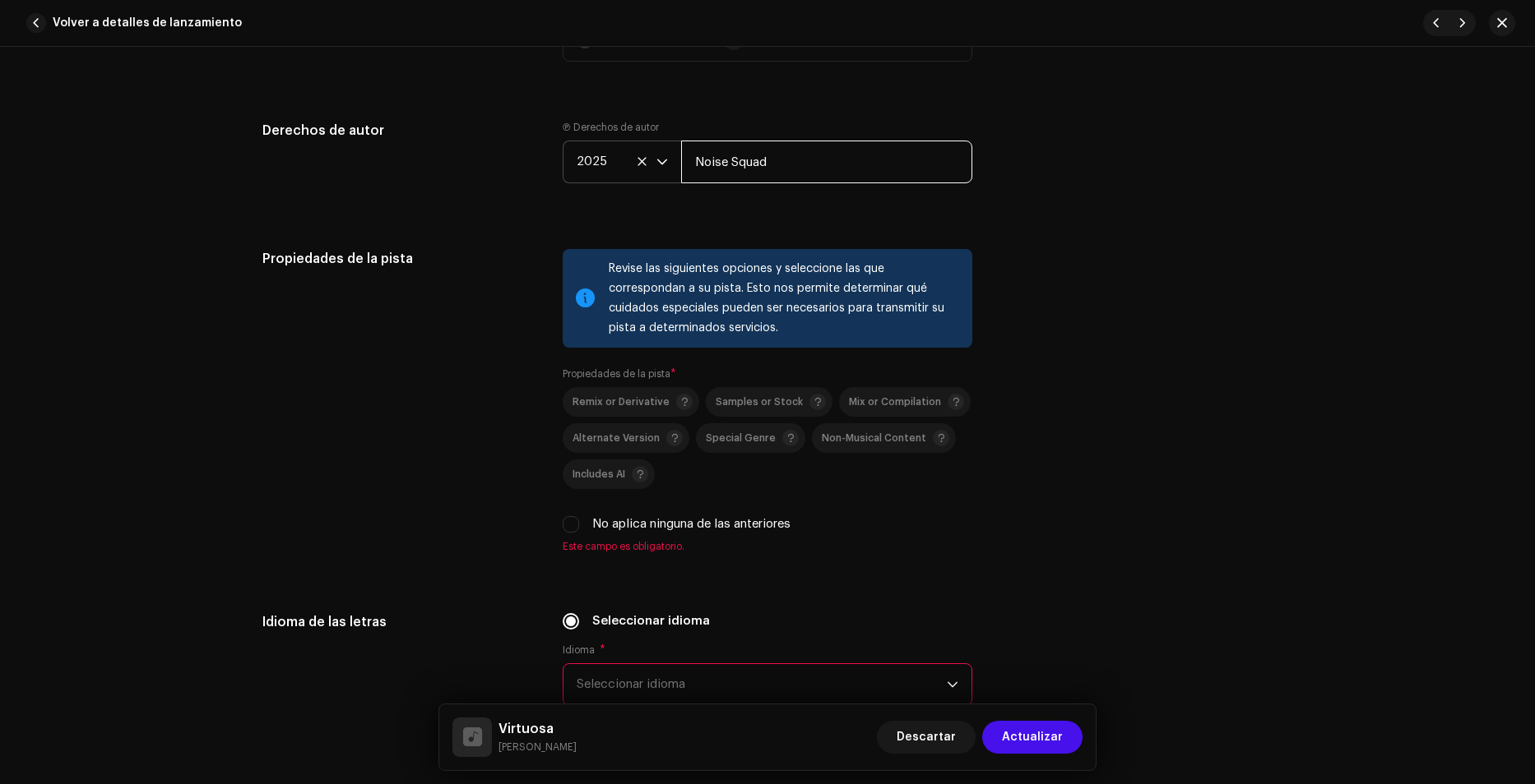
scroll to position [2055, 0]
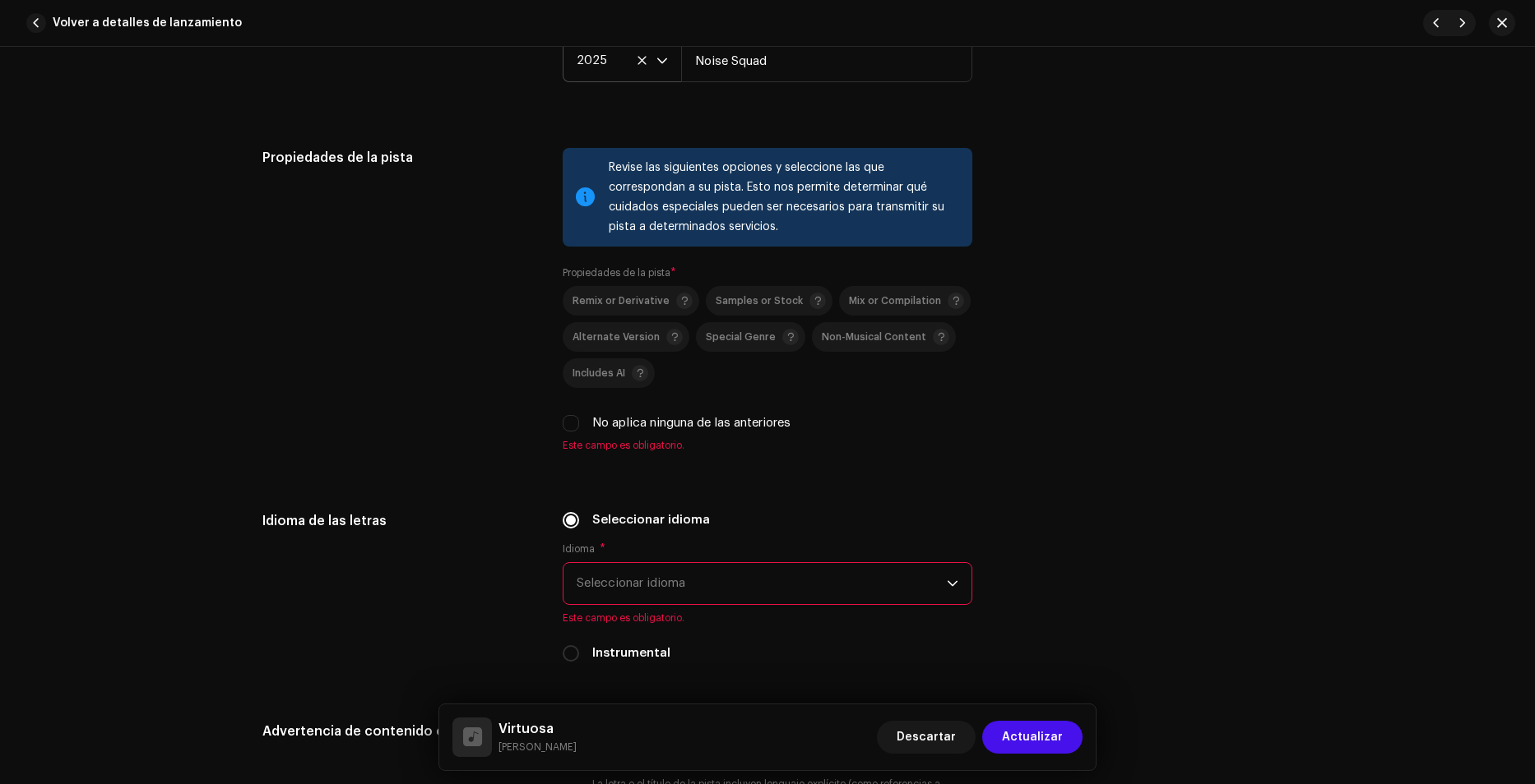
click at [600, 425] on label "No aplica ninguna de las anteriores" at bounding box center [691, 424] width 199 height 18
click at [579, 425] on input "No aplica ninguna de las anteriores" at bounding box center [571, 424] width 16 height 16
checkbox input "true"
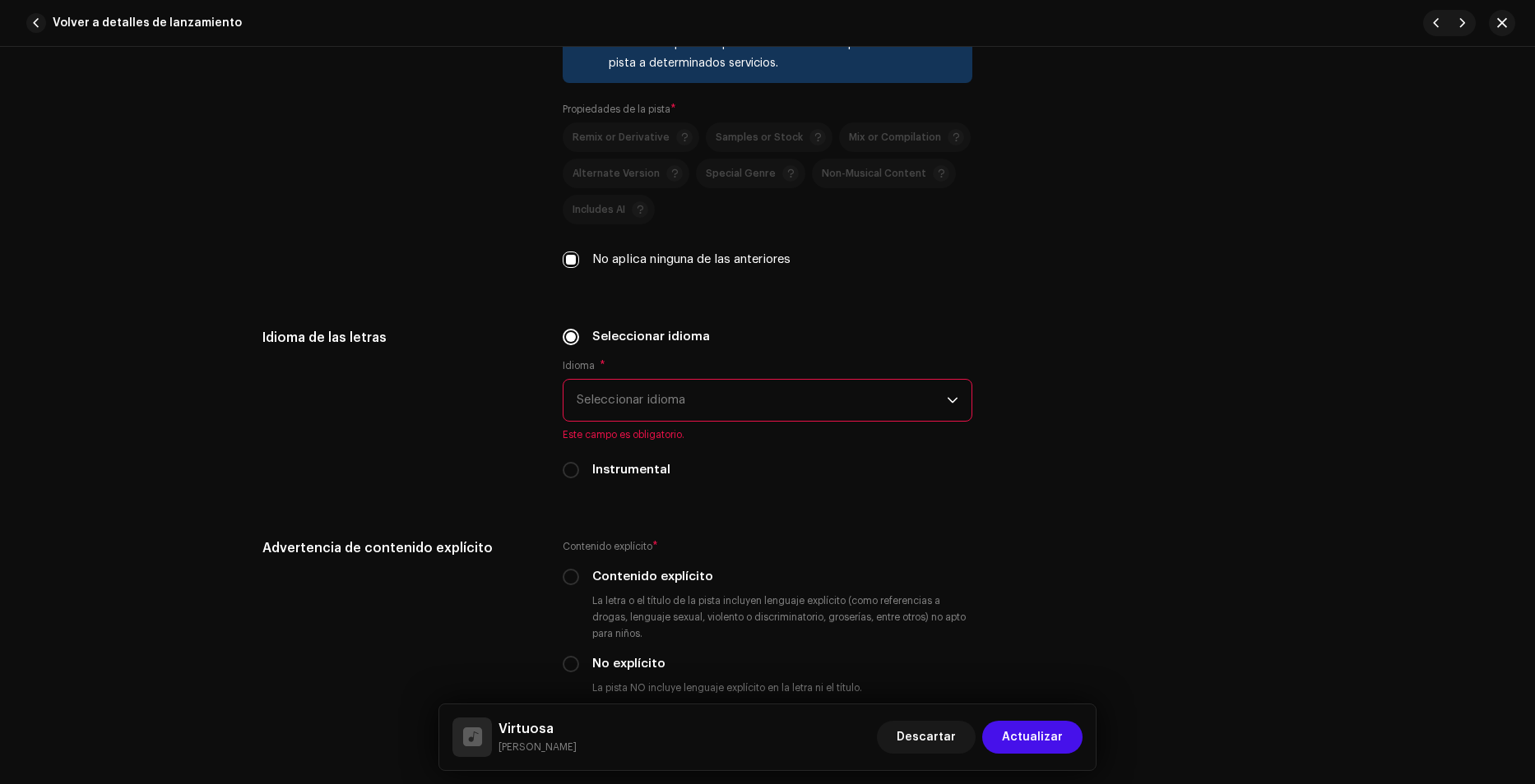
scroll to position [2219, 0]
click at [647, 406] on span "Seleccionar idioma" at bounding box center [762, 399] width 370 height 41
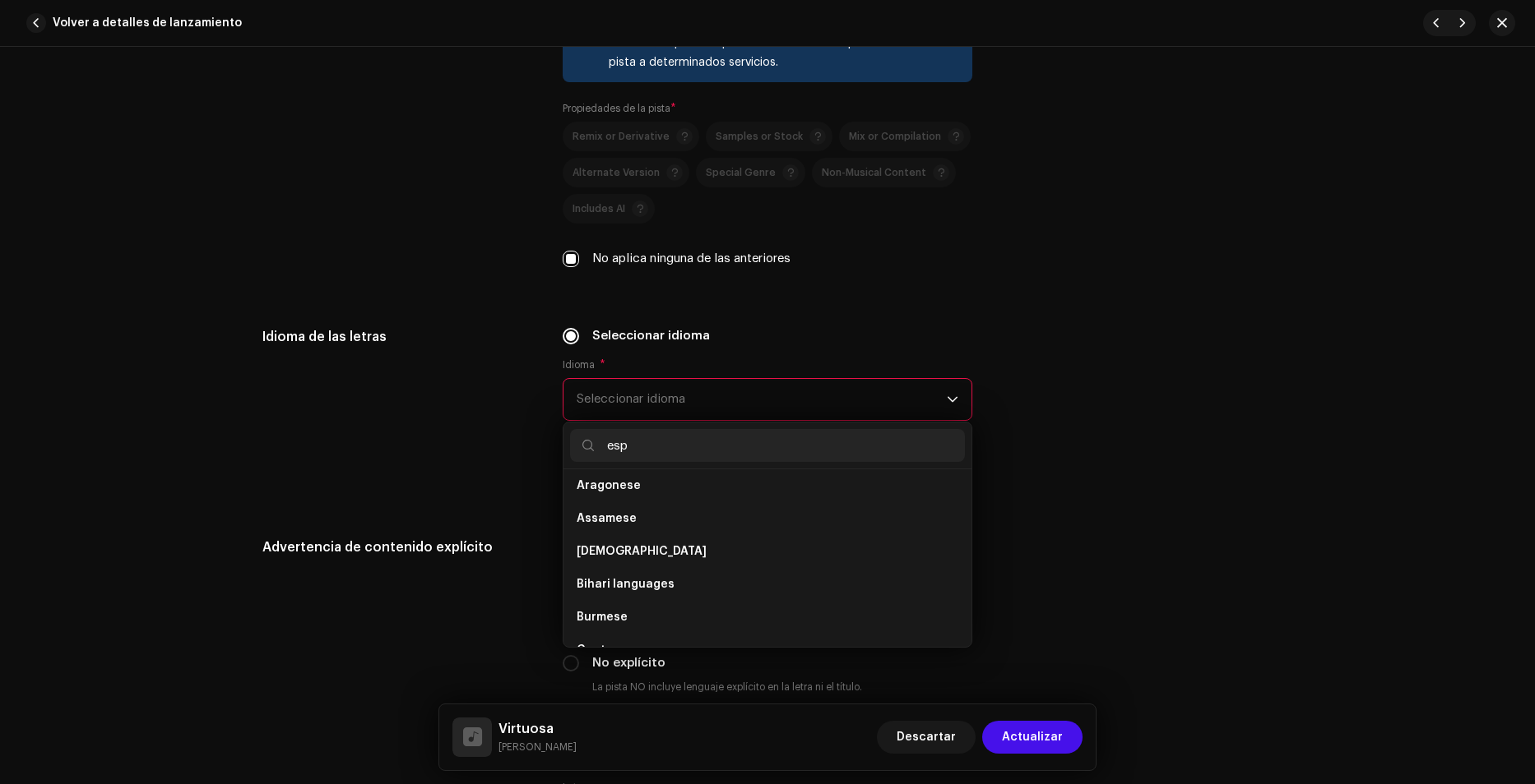
scroll to position [0, 0]
type input "e"
type input "spa"
click at [622, 518] on span "Spanish ([GEOGRAPHIC_DATA])" at bounding box center [665, 525] width 178 height 16
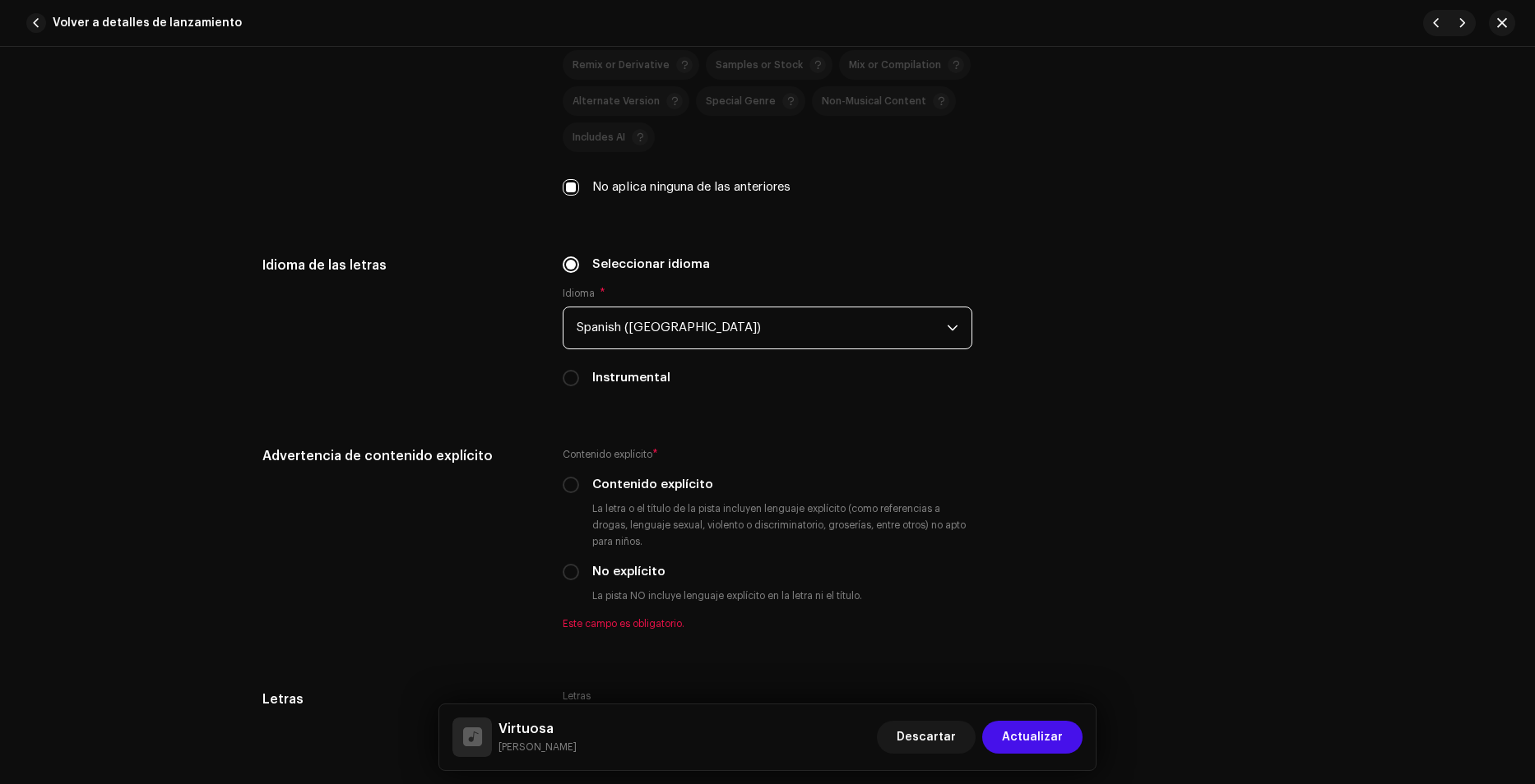
scroll to position [2384, 0]
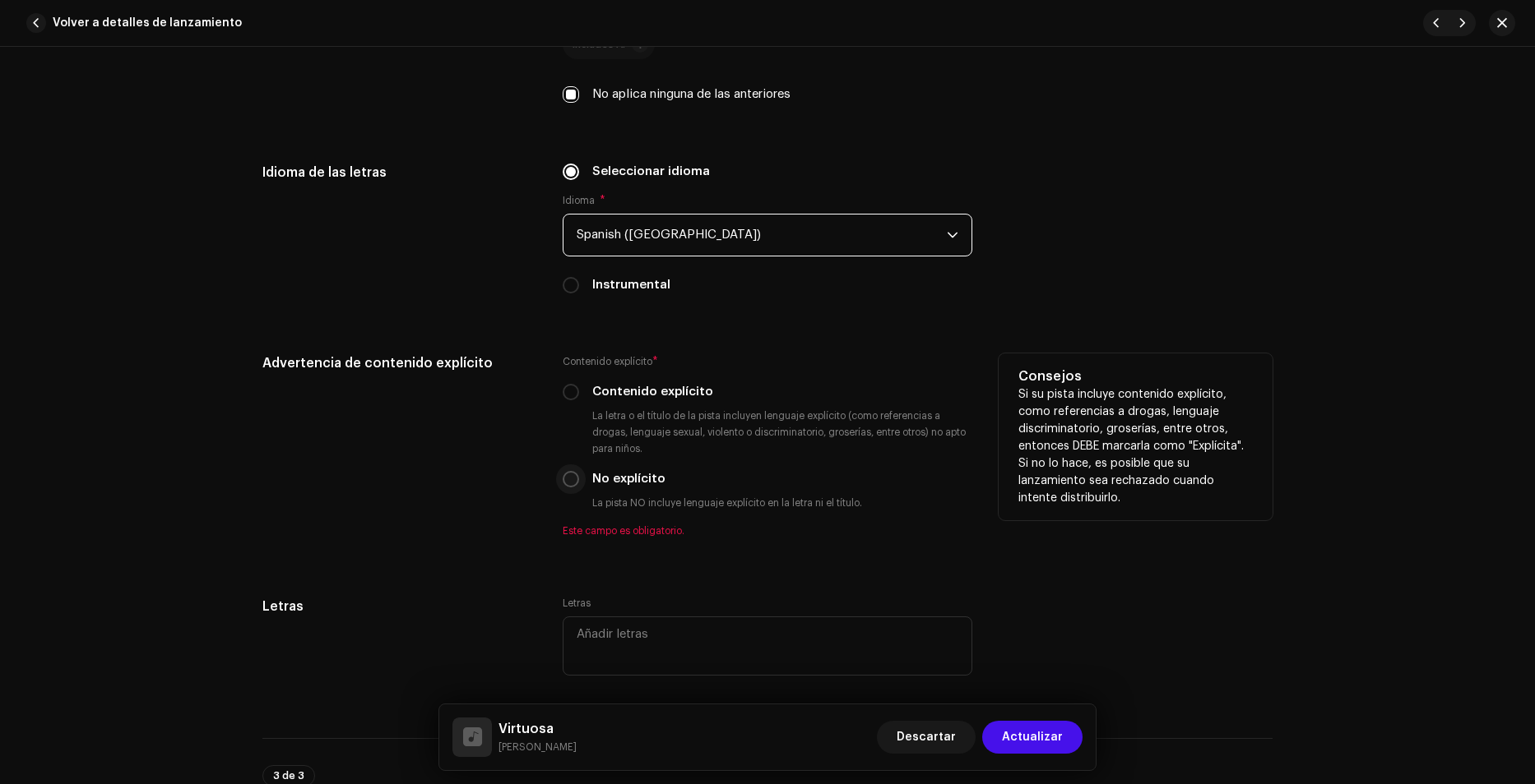
click at [566, 482] on input "No explícito" at bounding box center [571, 479] width 16 height 16
radio input "true"
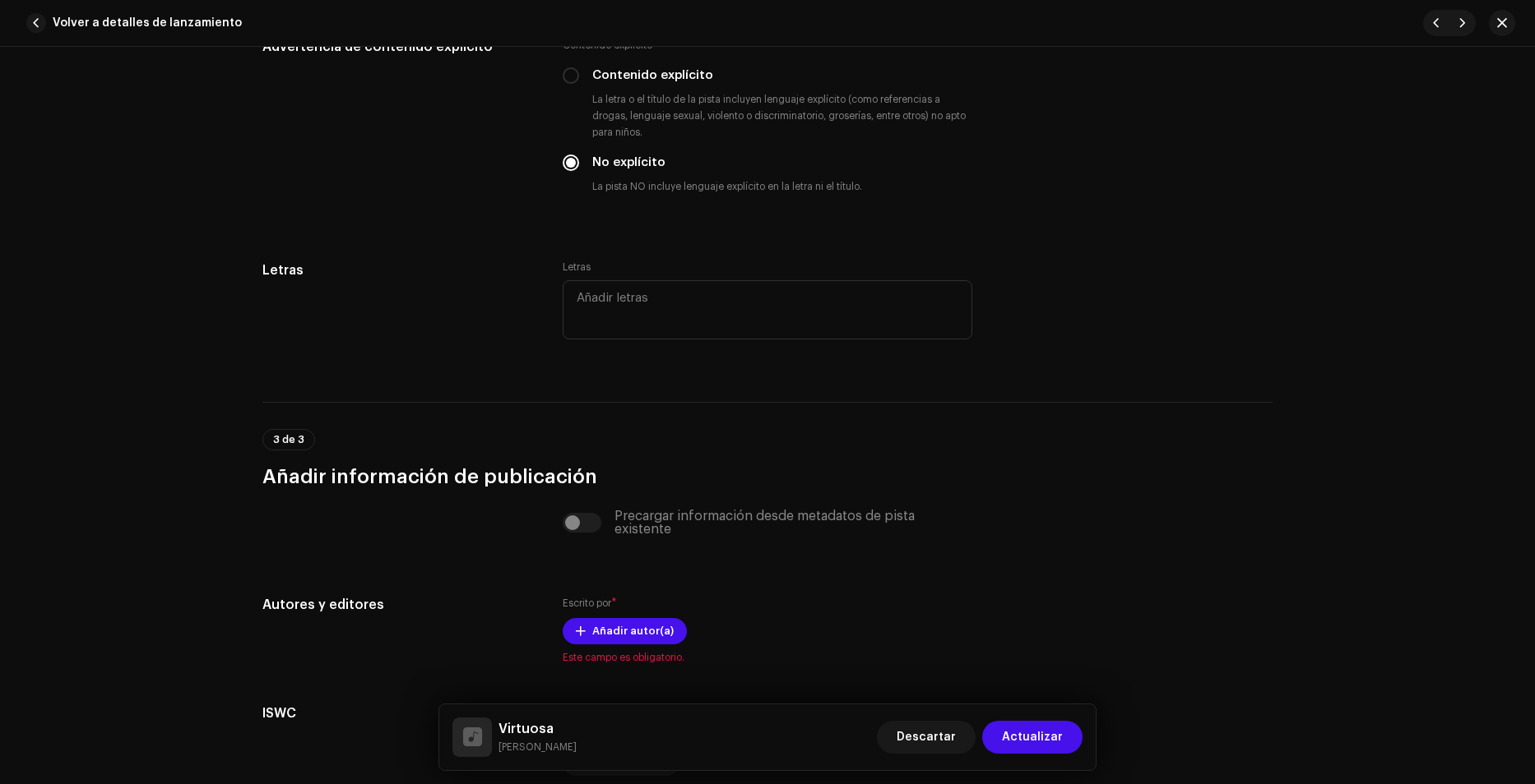
scroll to position [2712, 0]
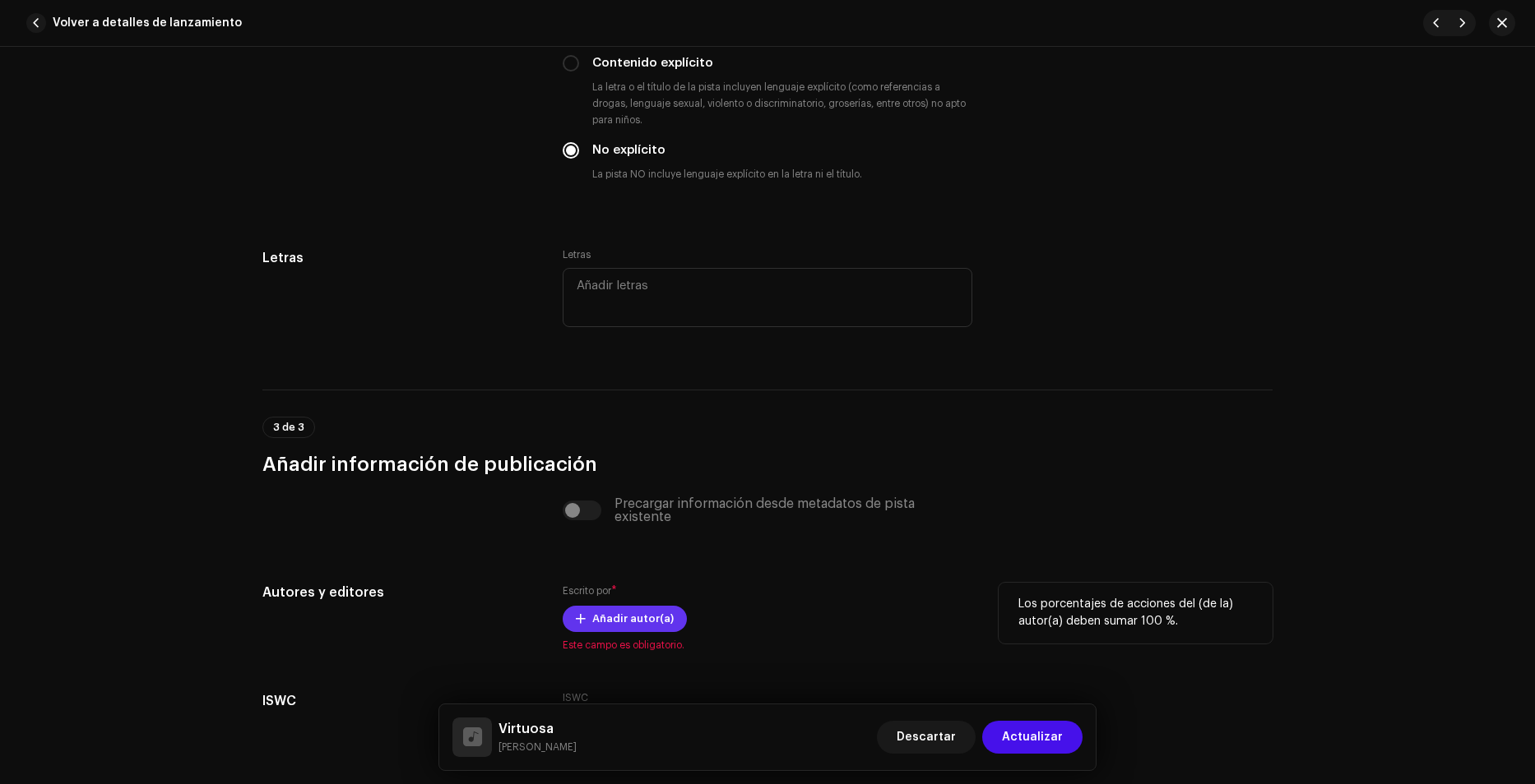
click at [592, 617] on span "Añadir autor(a)" at bounding box center [632, 619] width 81 height 33
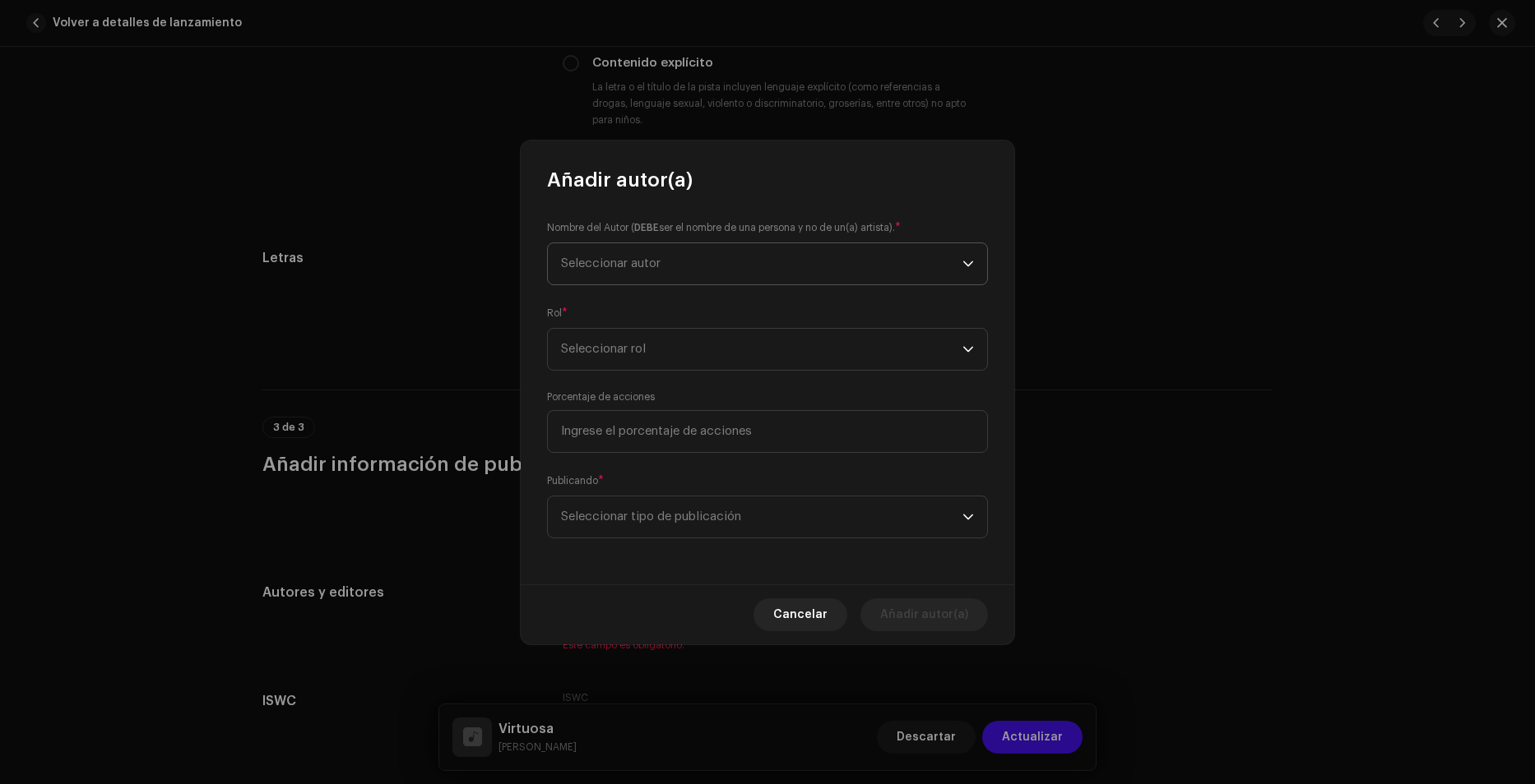
click at [612, 262] on span "Seleccionar autor" at bounding box center [611, 263] width 100 height 12
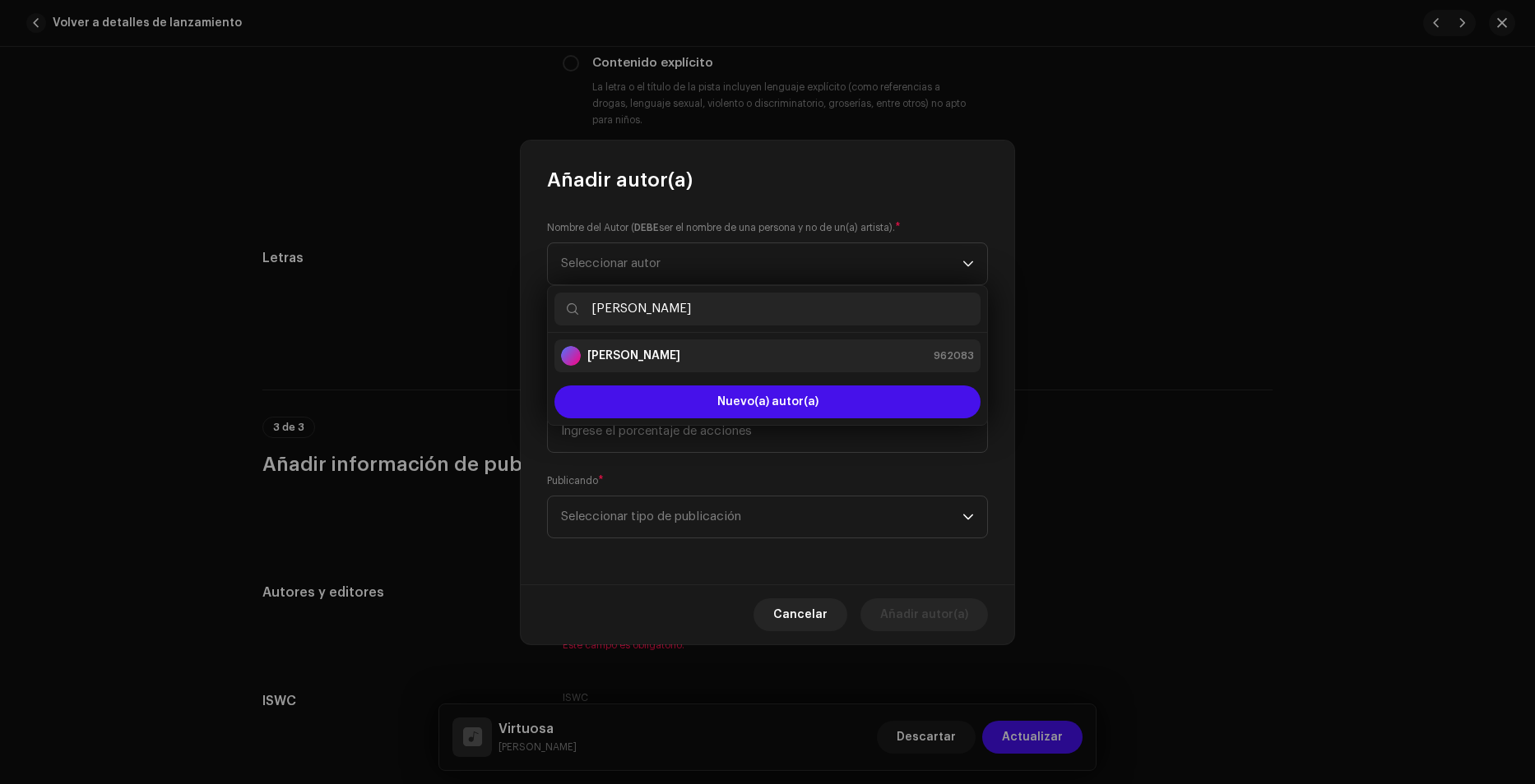
type input "[PERSON_NAME]"
click at [637, 362] on strong "[PERSON_NAME]" at bounding box center [634, 356] width 93 height 16
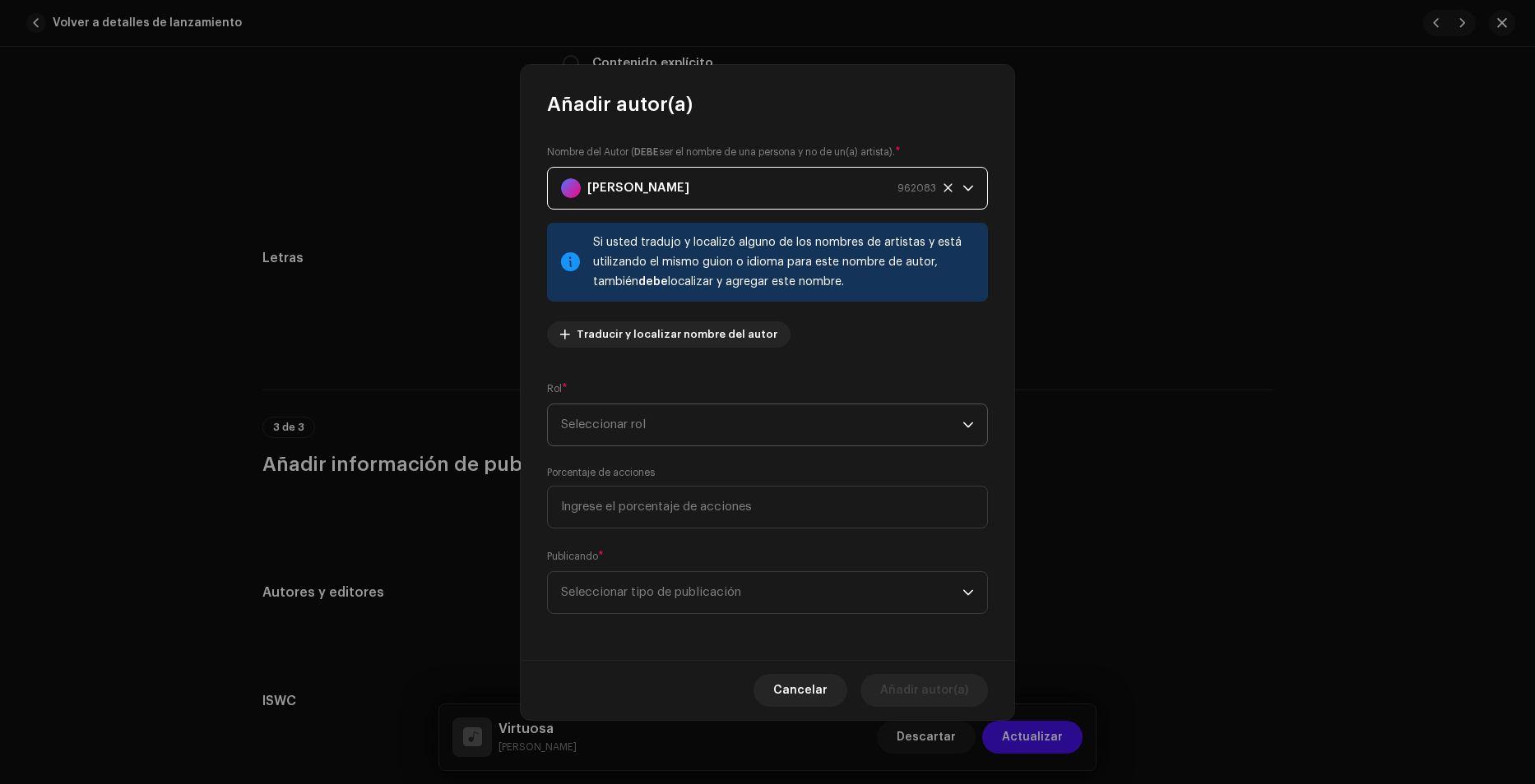
click at [628, 421] on span "Seleccionar rol" at bounding box center [762, 424] width 402 height 41
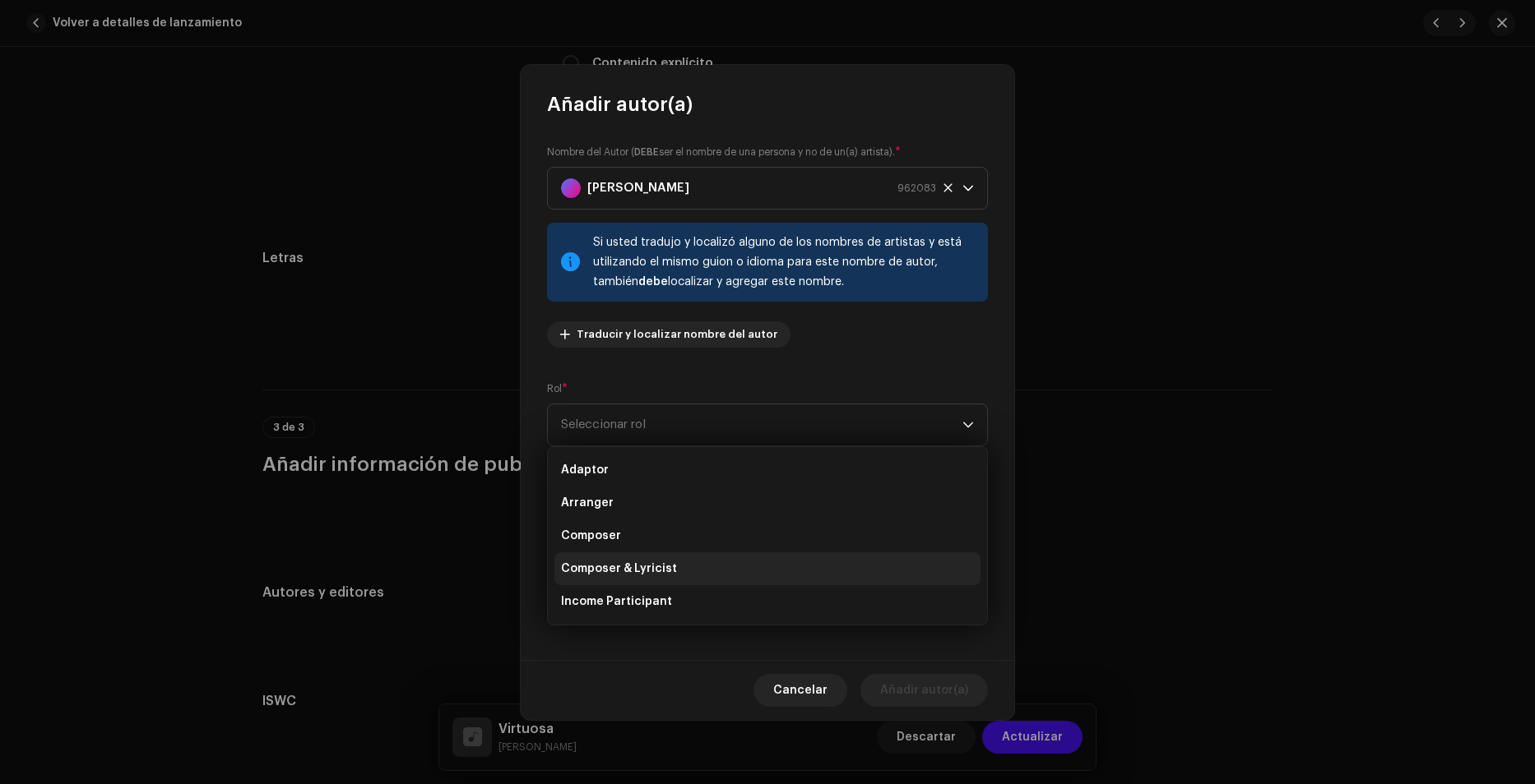
drag, startPoint x: 616, startPoint y: 532, endPoint x: 629, endPoint y: 574, distance: 44.0
click at [629, 574] on ul "Adaptor Arranger Composer Composer & Lyricist Income Participant Lyricist Sub A…" at bounding box center [767, 618] width 439 height 342
click at [632, 567] on span "Composer & Lyricist" at bounding box center [619, 569] width 116 height 16
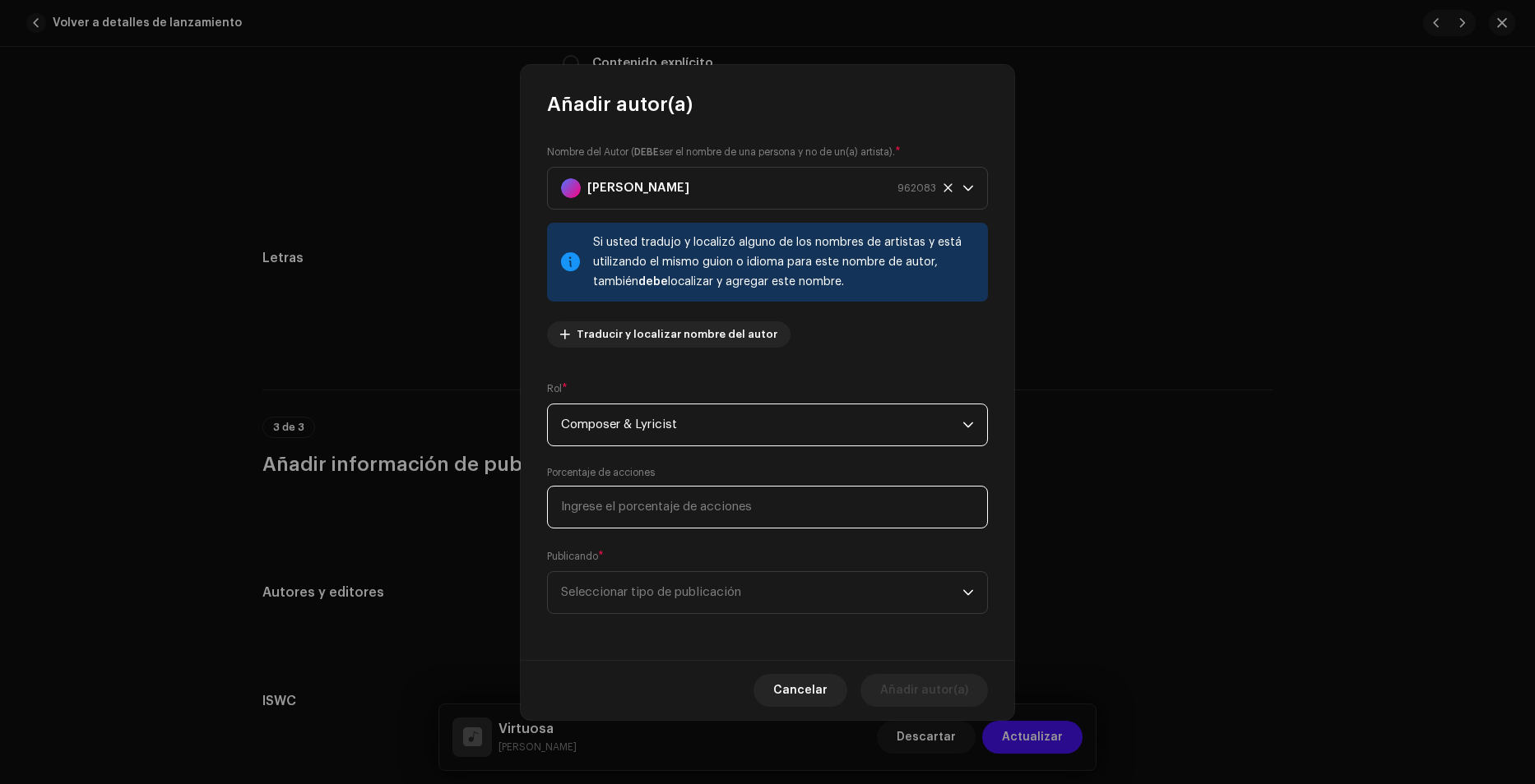
click at [618, 507] on input at bounding box center [768, 507] width 441 height 43
type input "100,00"
click at [621, 587] on span "Seleccionar tipo de publicación" at bounding box center [762, 592] width 402 height 41
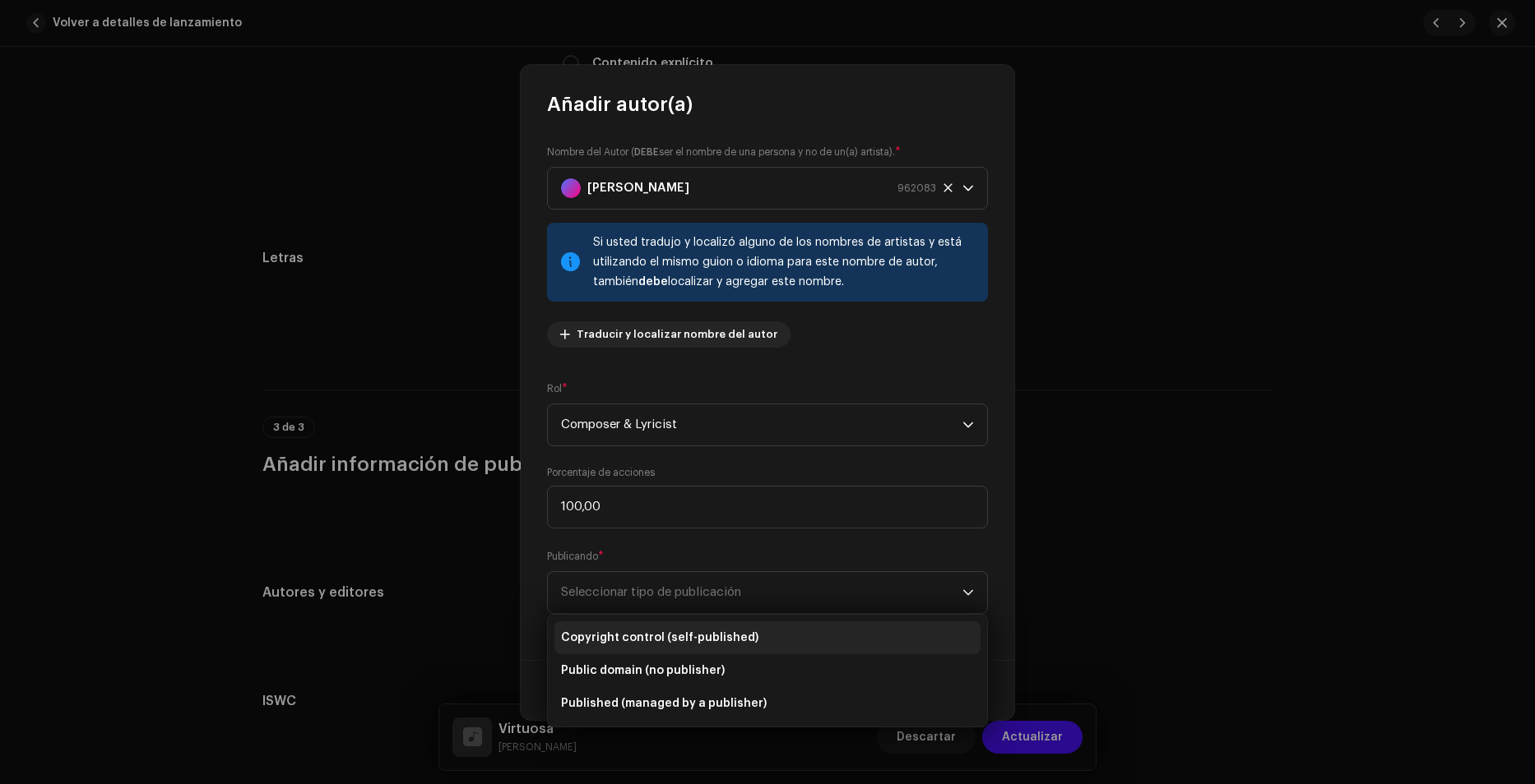
click at [651, 642] on span "Copyright control (self-published)" at bounding box center [660, 638] width 198 height 16
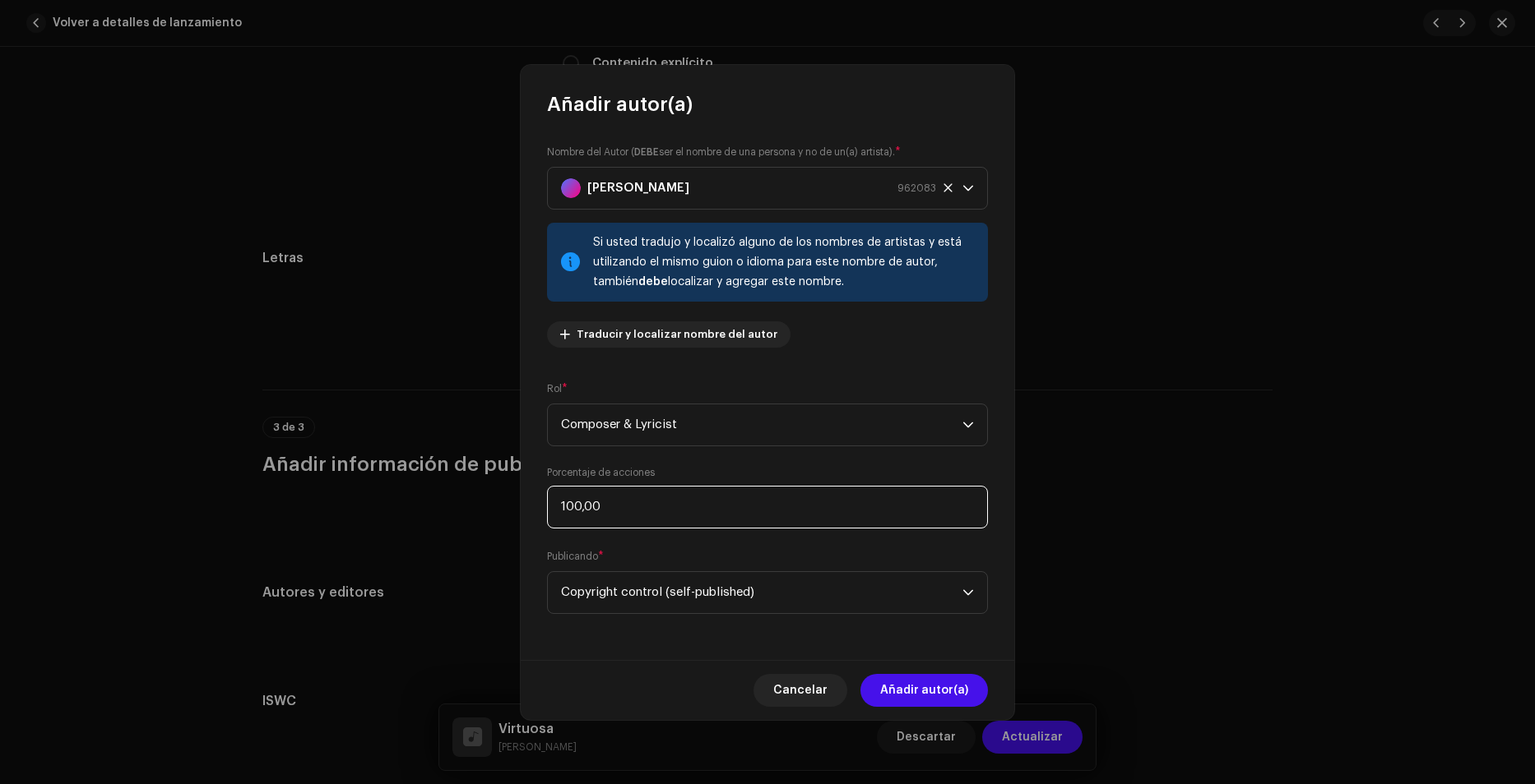
drag, startPoint x: 628, startPoint y: 499, endPoint x: 509, endPoint y: 501, distance: 119.0
click at [509, 501] on div "Añadir autor(a) Nombre del Autor ( DEBE ser el nombre de una persona y no de un…" at bounding box center [767, 392] width 1535 height 784
click at [656, 510] on input "100,00" at bounding box center [768, 507] width 441 height 43
drag, startPoint x: 622, startPoint y: 508, endPoint x: 508, endPoint y: 509, distance: 114.0
click at [508, 509] on div "Añadir autor(a) Nombre del Autor ( DEBE ser el nombre de una persona y no de un…" at bounding box center [767, 392] width 1535 height 784
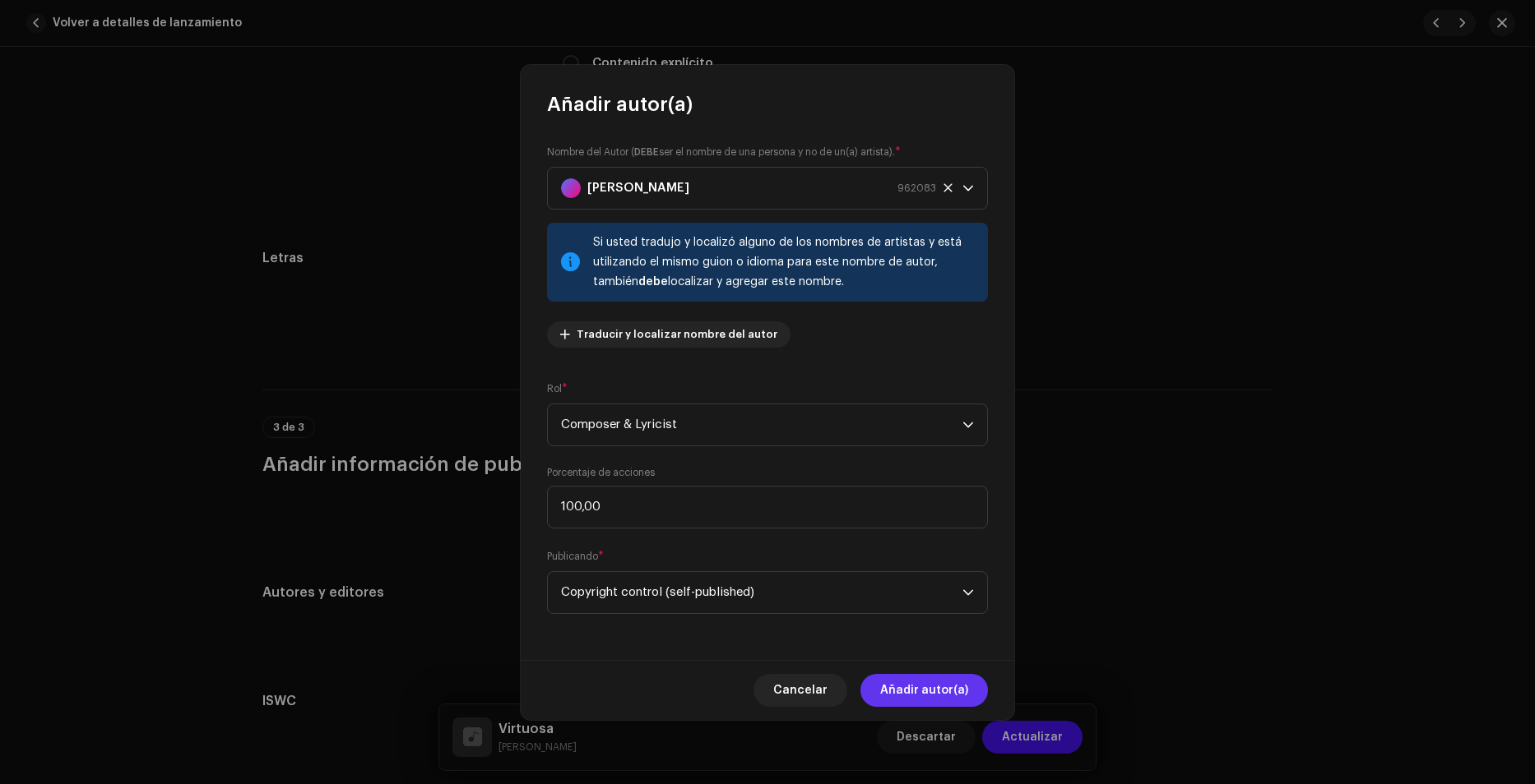
click at [927, 682] on span "Añadir autor(a)" at bounding box center [924, 691] width 88 height 33
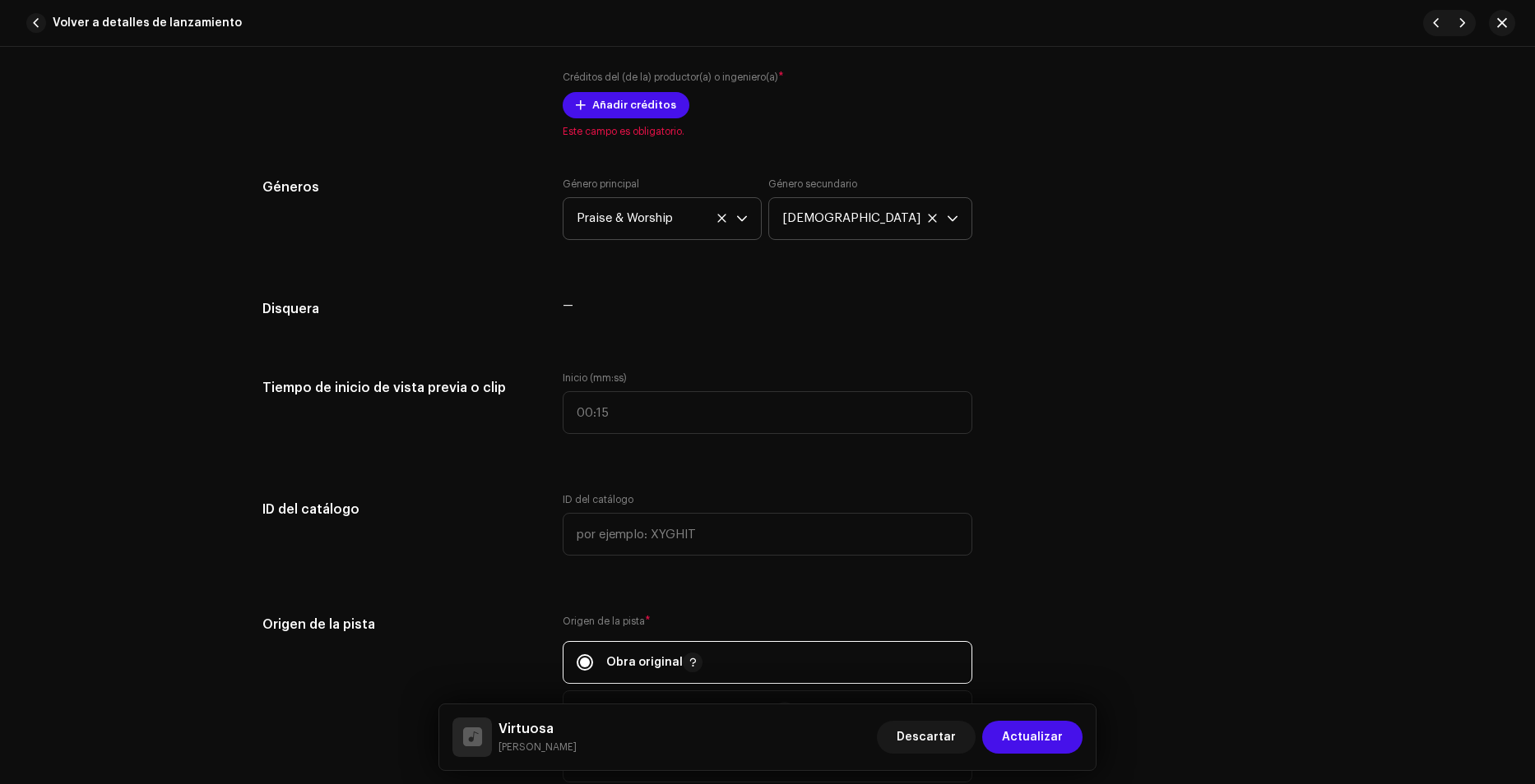
scroll to position [904, 0]
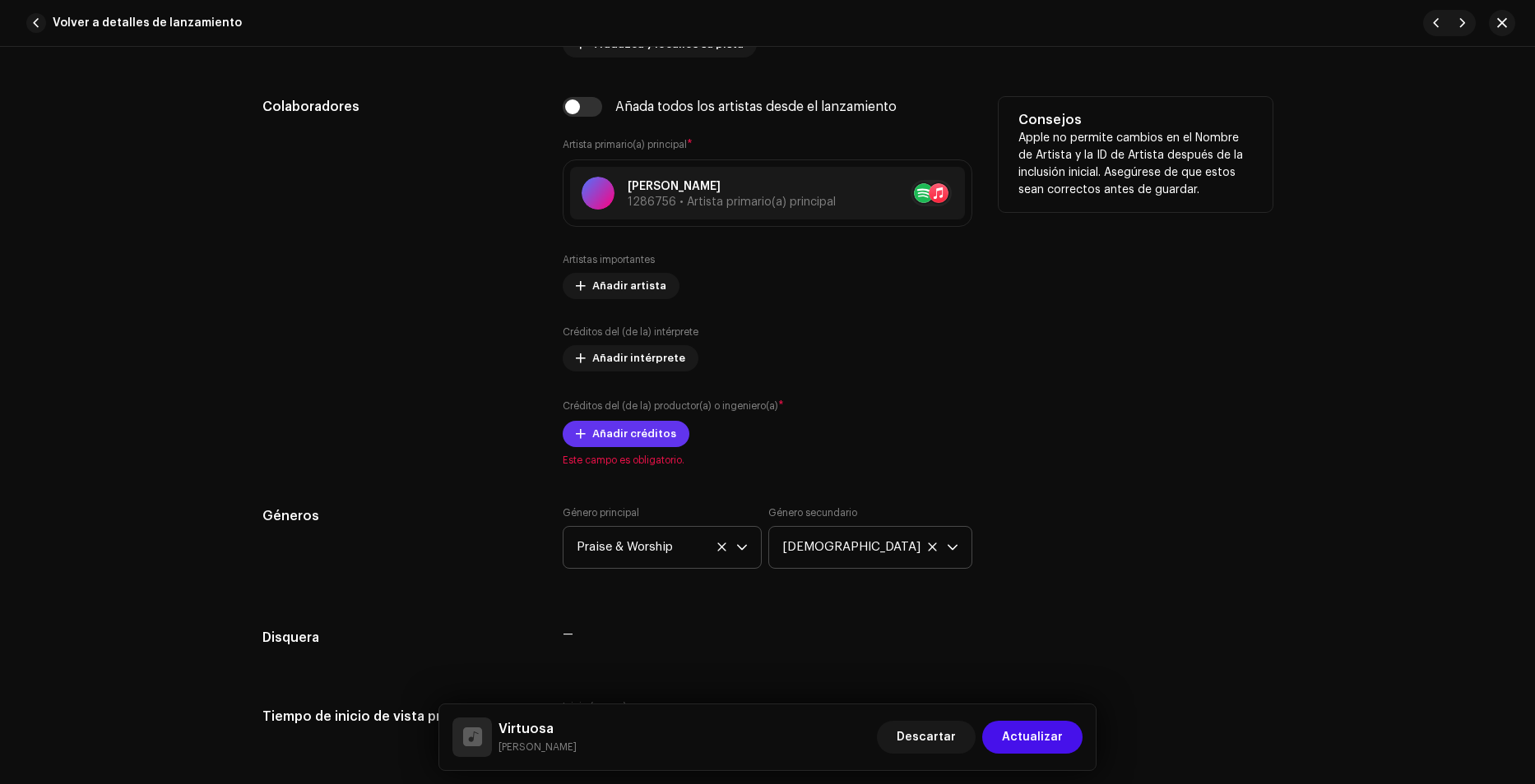
click at [641, 435] on span "Añadir créditos" at bounding box center [634, 434] width 84 height 33
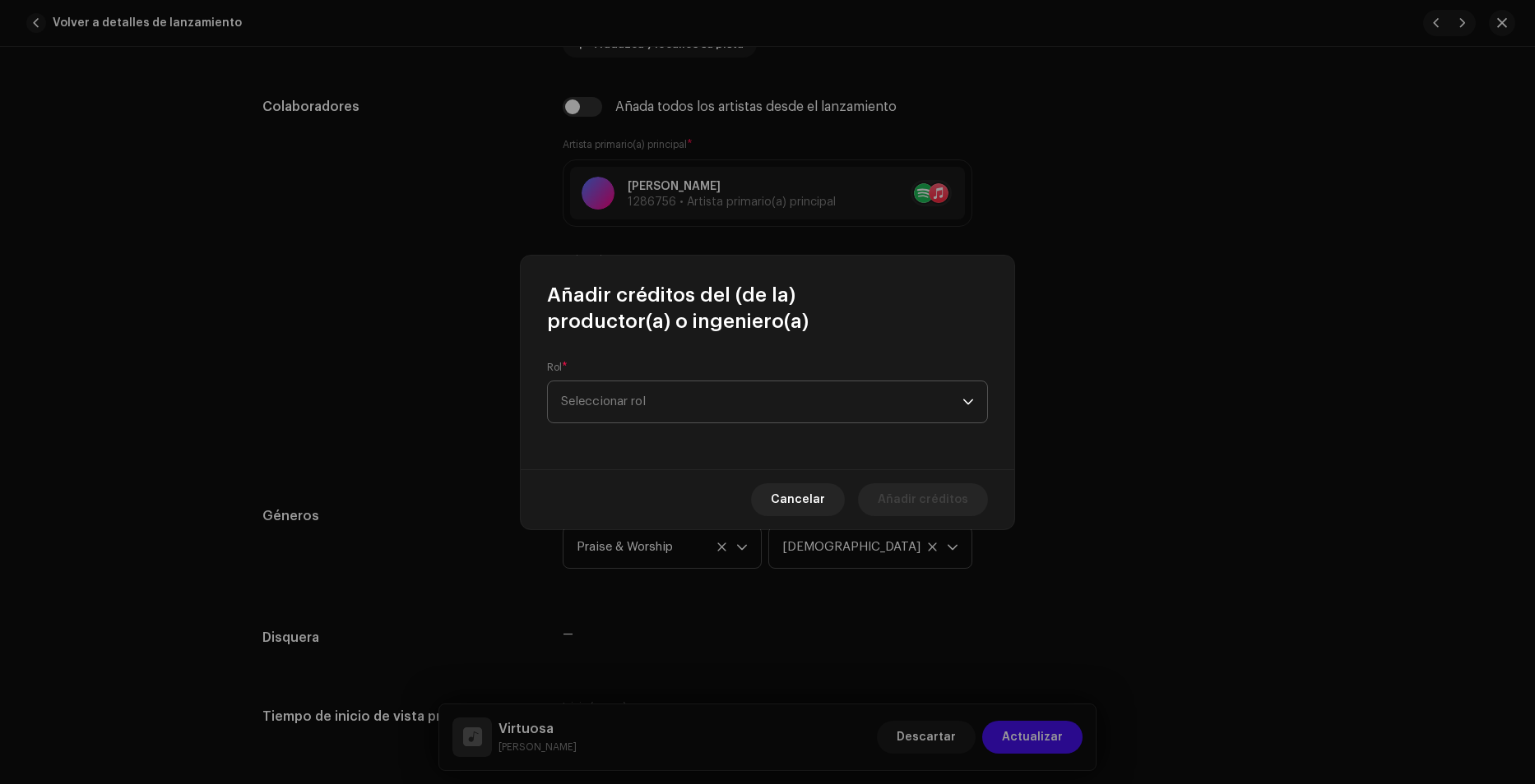
click at [682, 400] on span "Seleccionar rol" at bounding box center [762, 402] width 402 height 41
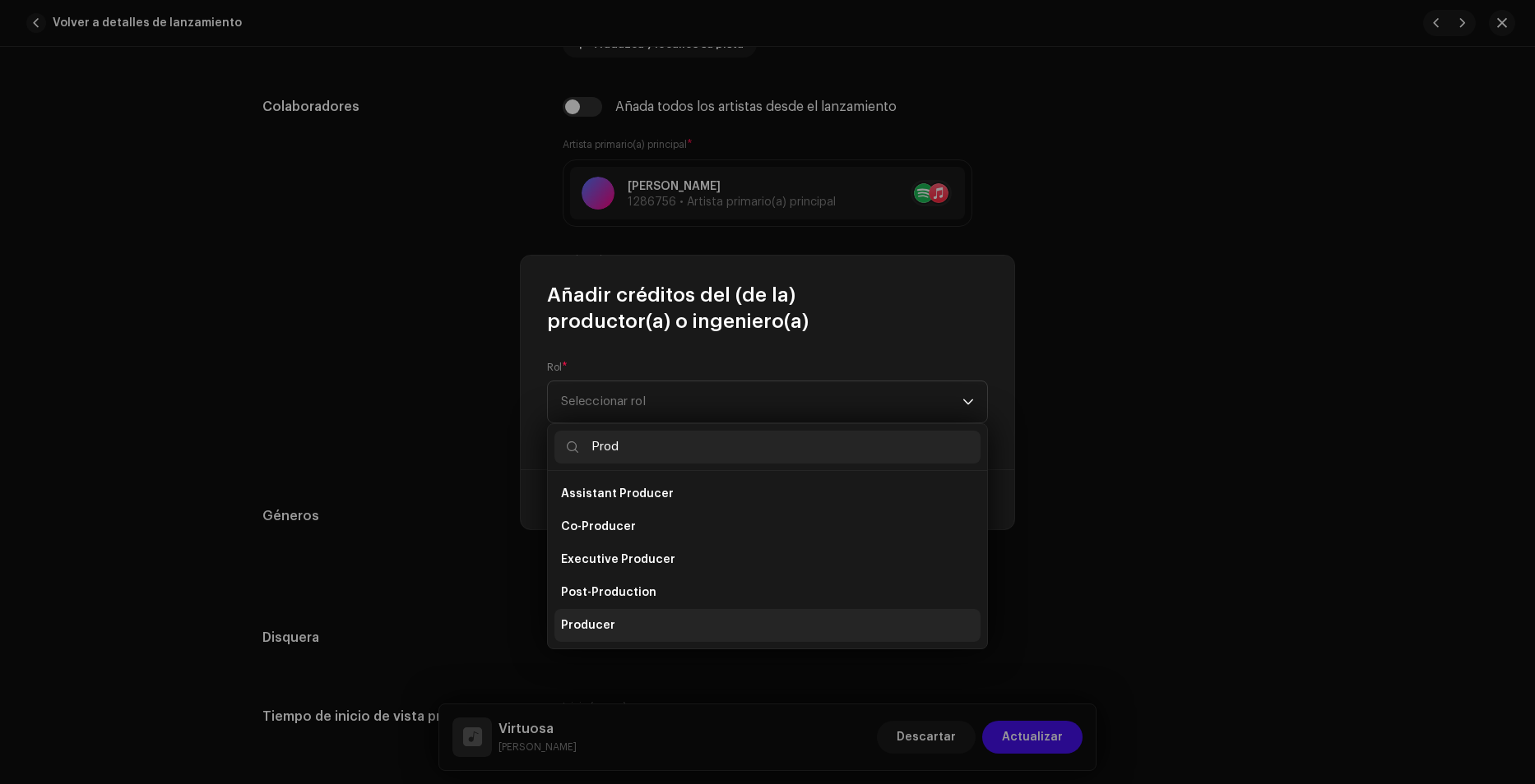
type input "Prod"
click at [644, 626] on li "Producer" at bounding box center [767, 626] width 426 height 33
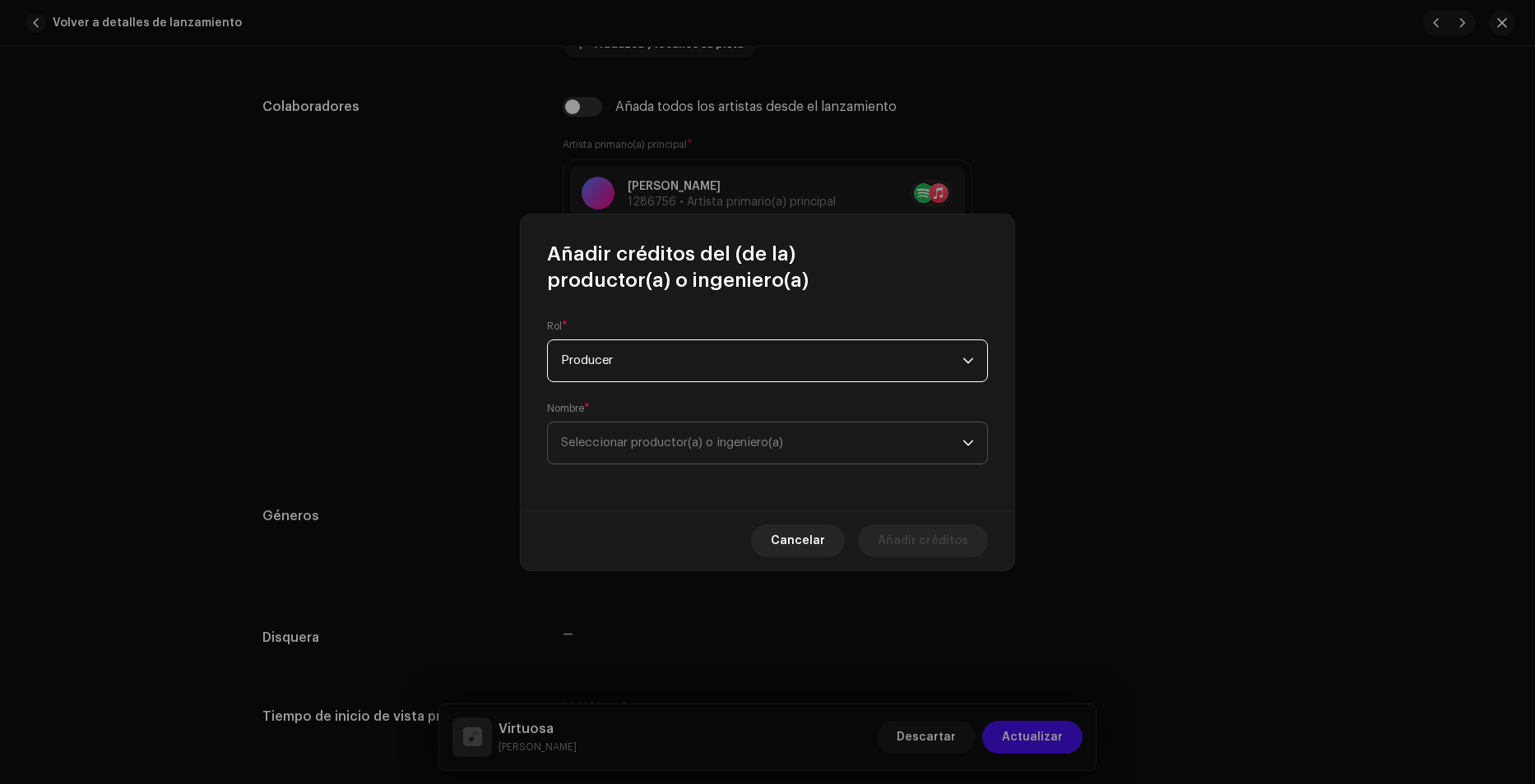
click at [633, 428] on span "Seleccionar productor(a) o ingeniero(a)" at bounding box center [762, 443] width 402 height 41
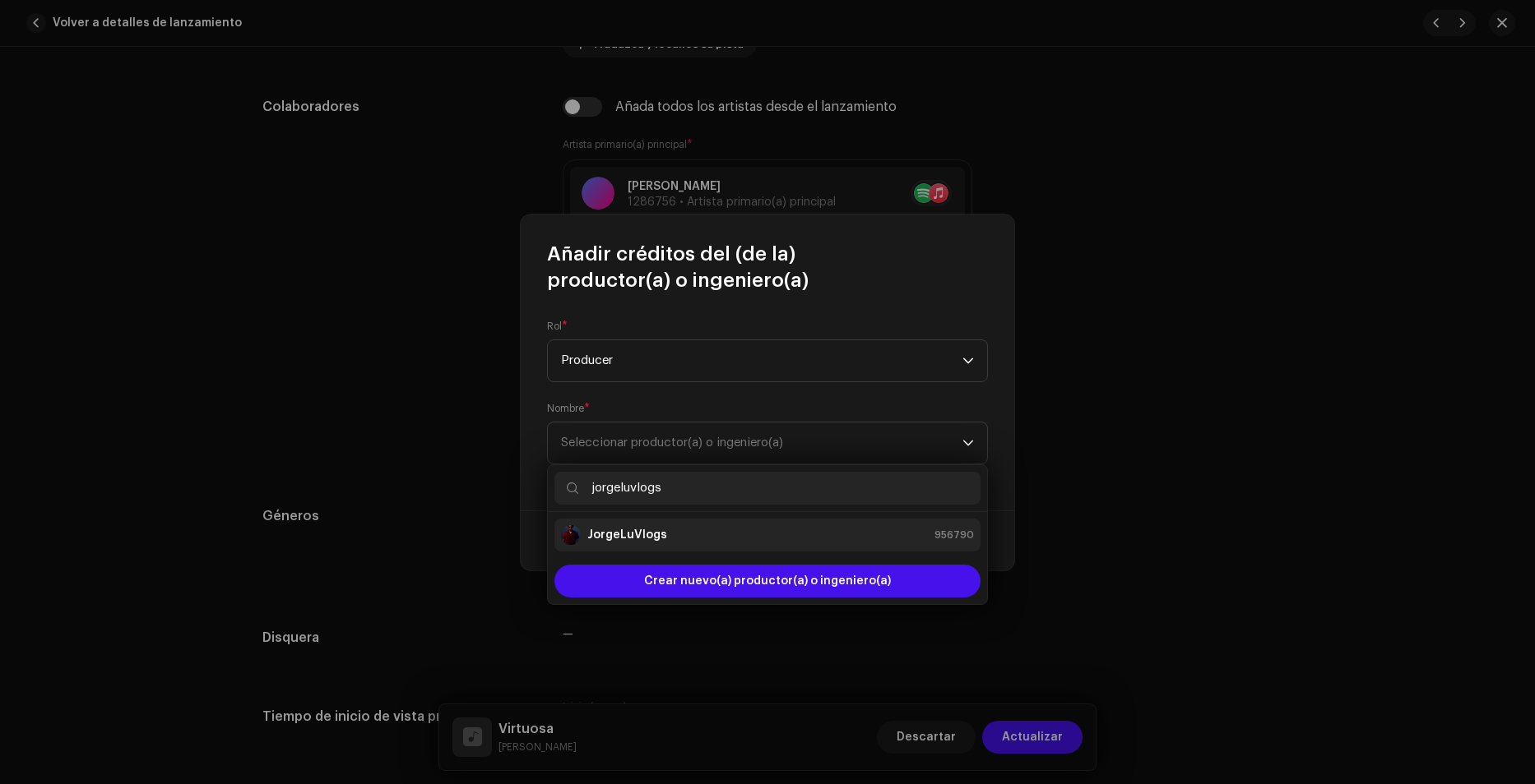
type input "jorgeluvlogs"
click at [641, 527] on strong "JorgeLuVlogs" at bounding box center [627, 535] width 80 height 16
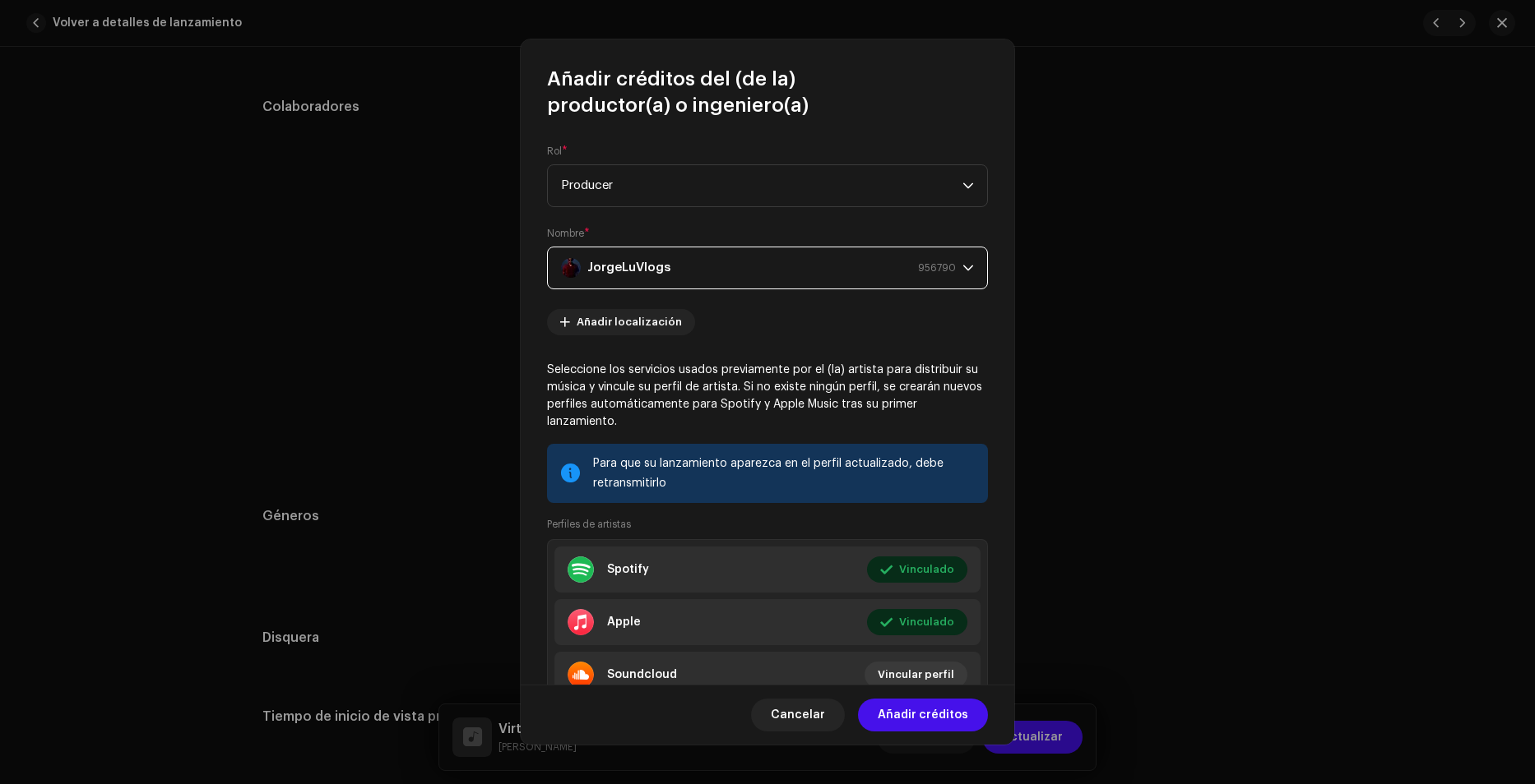
scroll to position [66, 0]
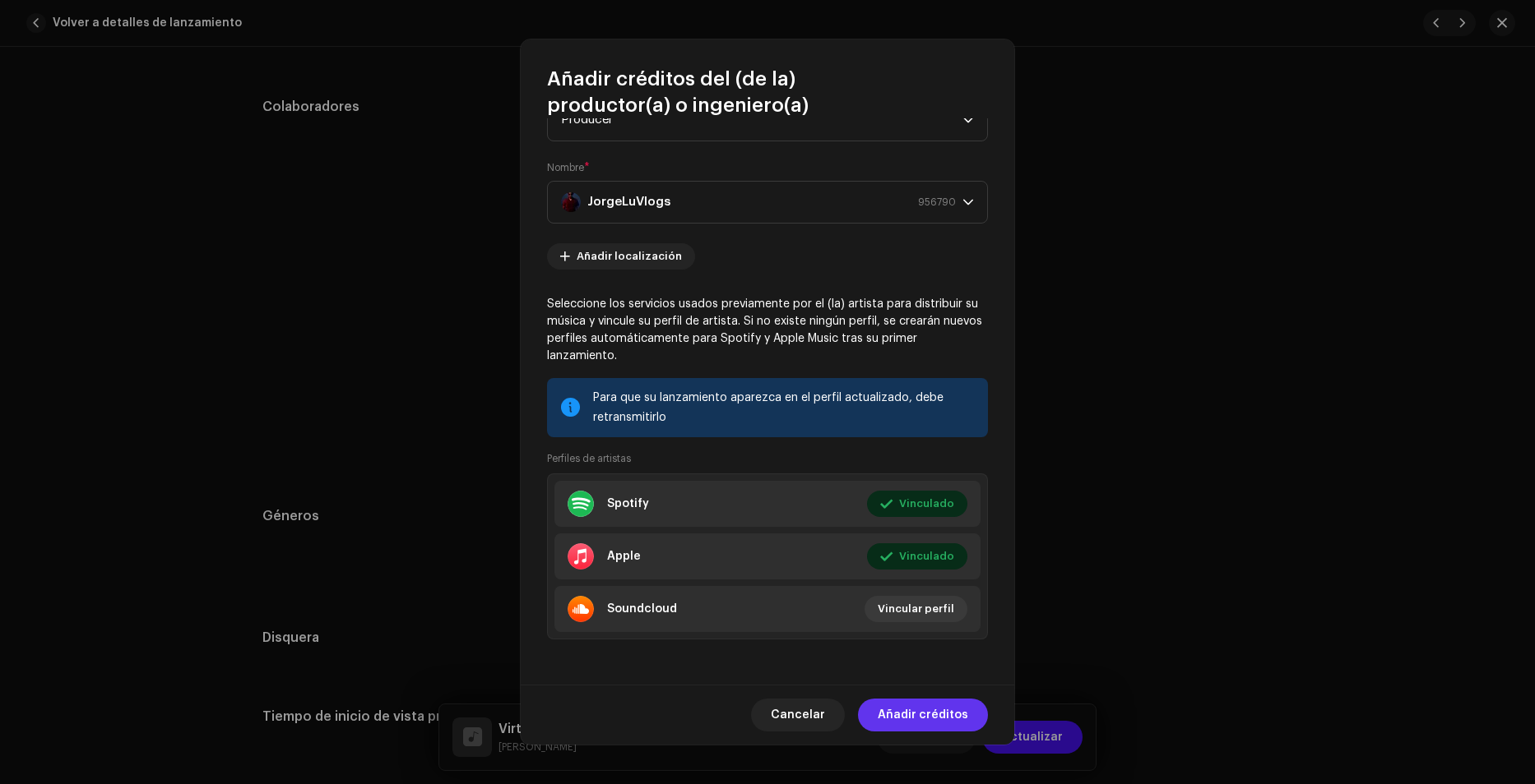
click at [922, 714] on span "Añadir créditos" at bounding box center [923, 715] width 91 height 33
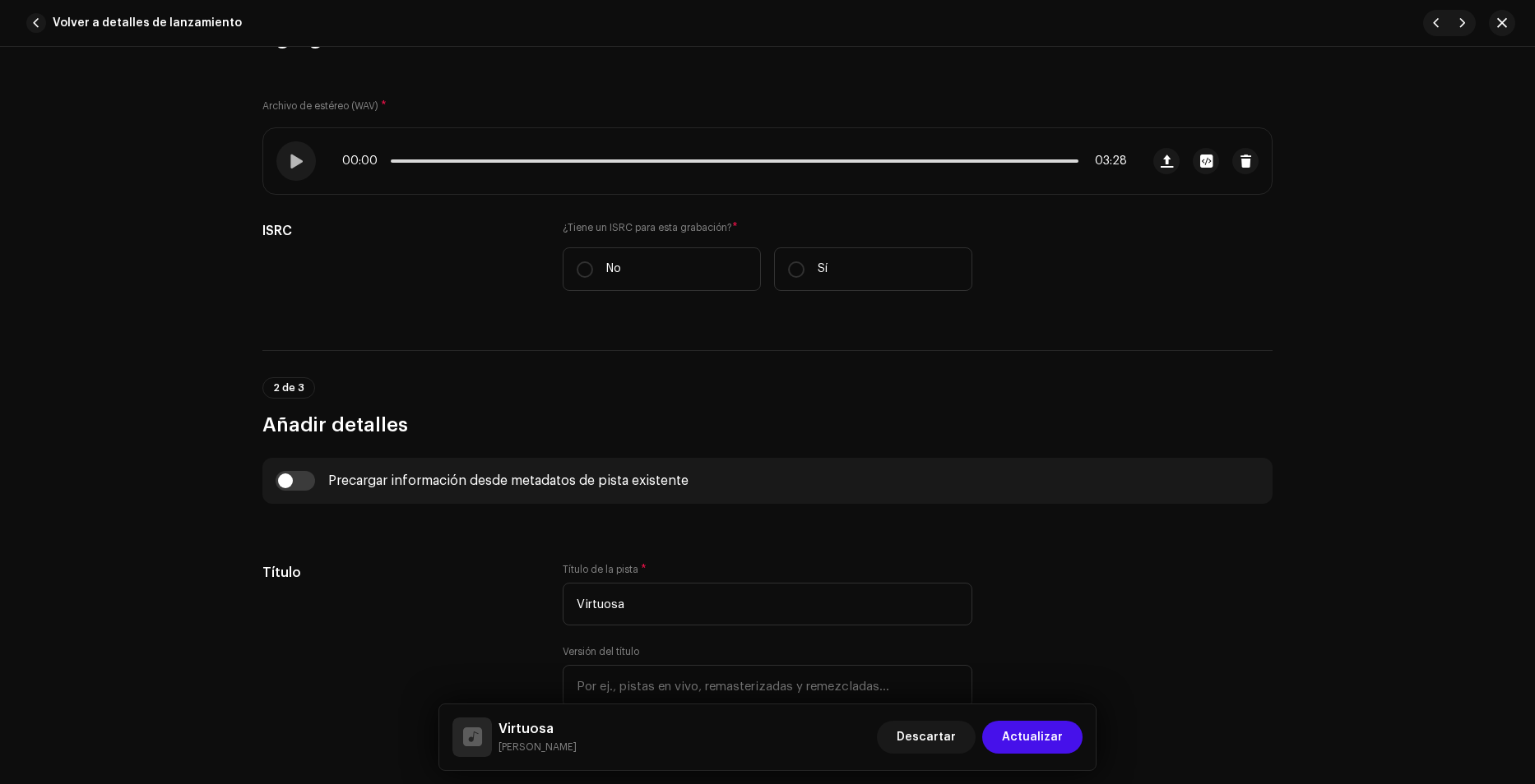
scroll to position [165, 0]
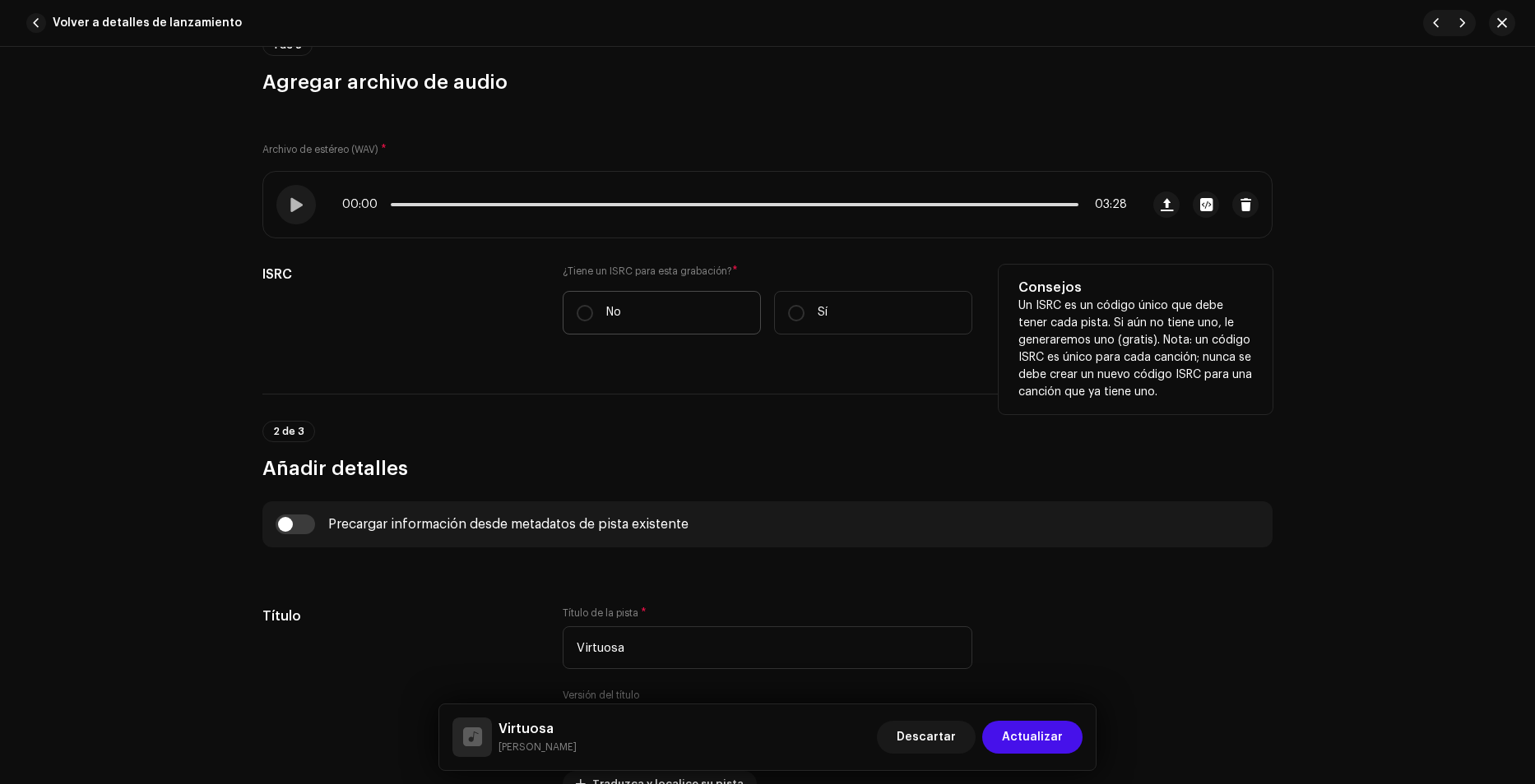
click at [637, 318] on label "No" at bounding box center [662, 313] width 199 height 44
click at [593, 318] on input "No" at bounding box center [585, 313] width 16 height 16
radio input "true"
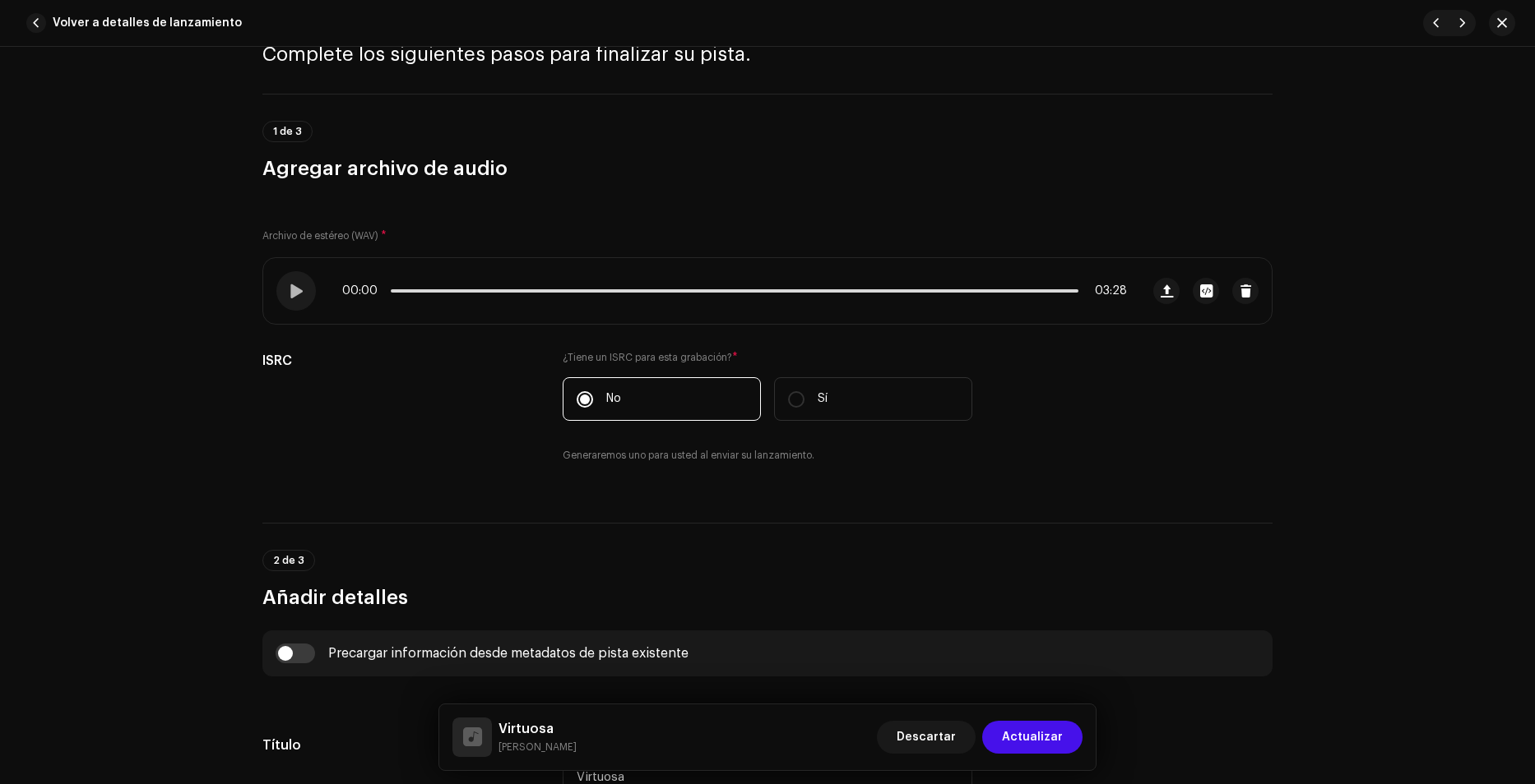
scroll to position [0, 0]
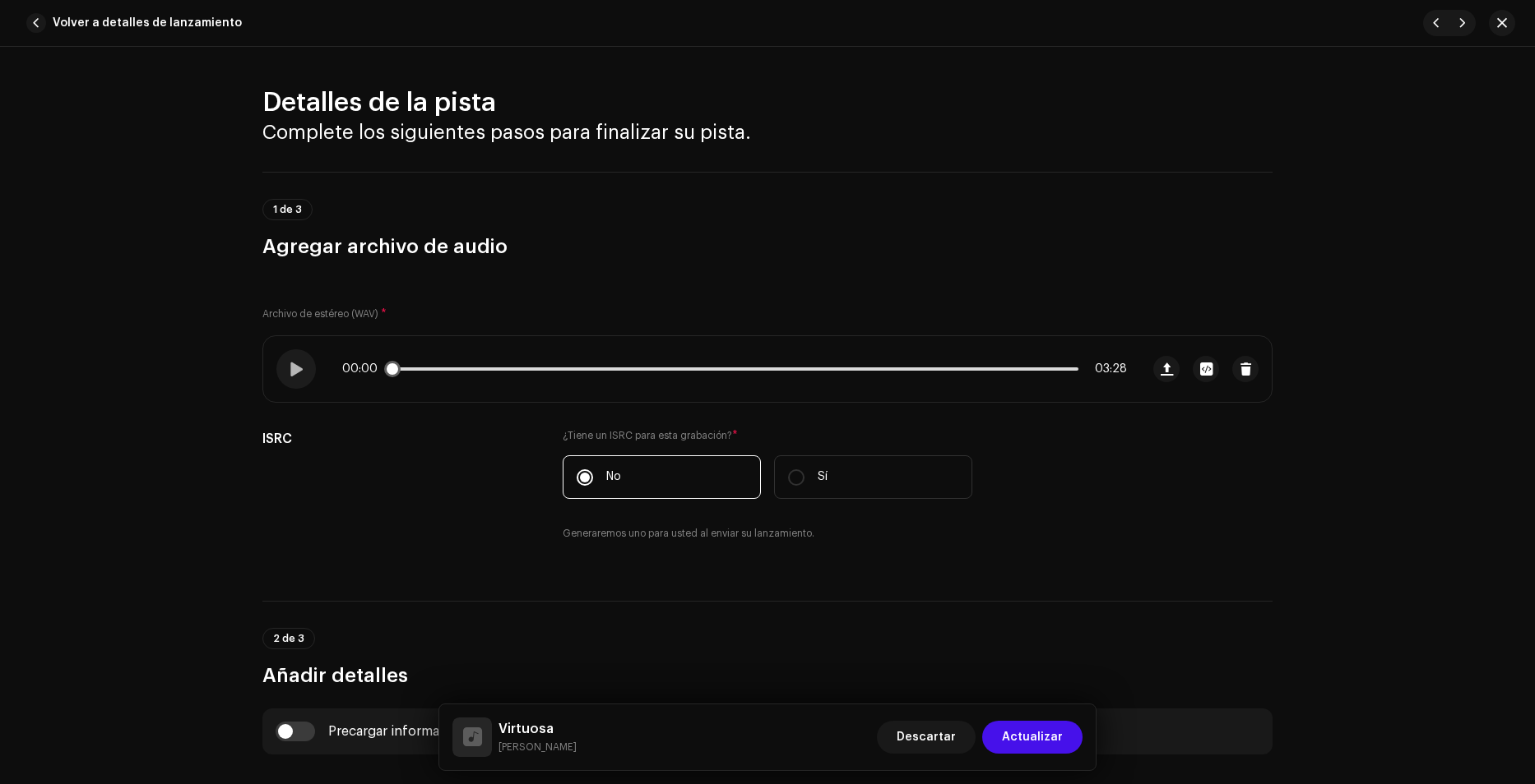
click at [497, 366] on div "00:00 03:28" at bounding box center [734, 369] width 784 height 13
click at [489, 369] on p-slider at bounding box center [734, 370] width 687 height 4
click at [288, 369] on span at bounding box center [295, 369] width 14 height 13
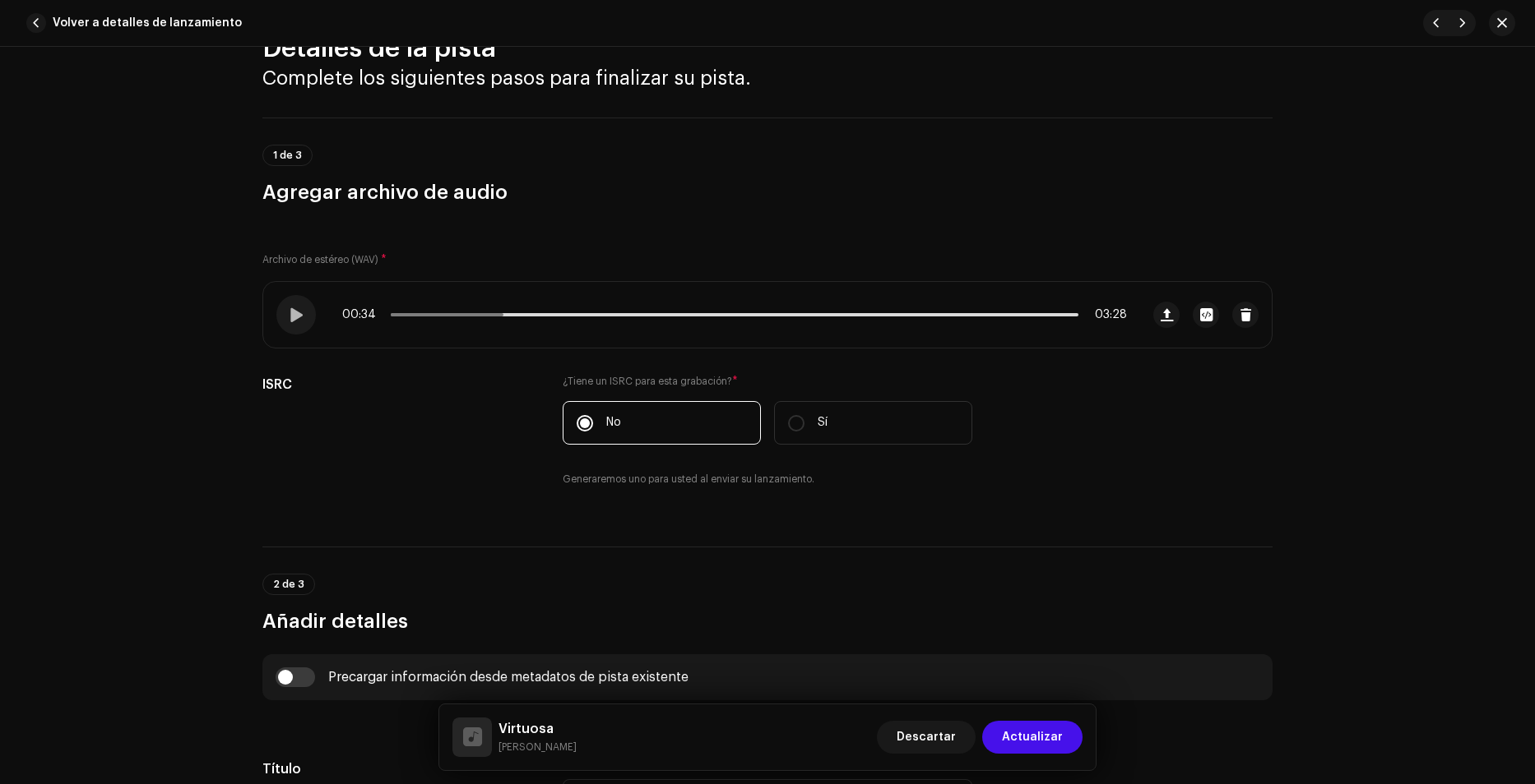
scroll to position [247, 0]
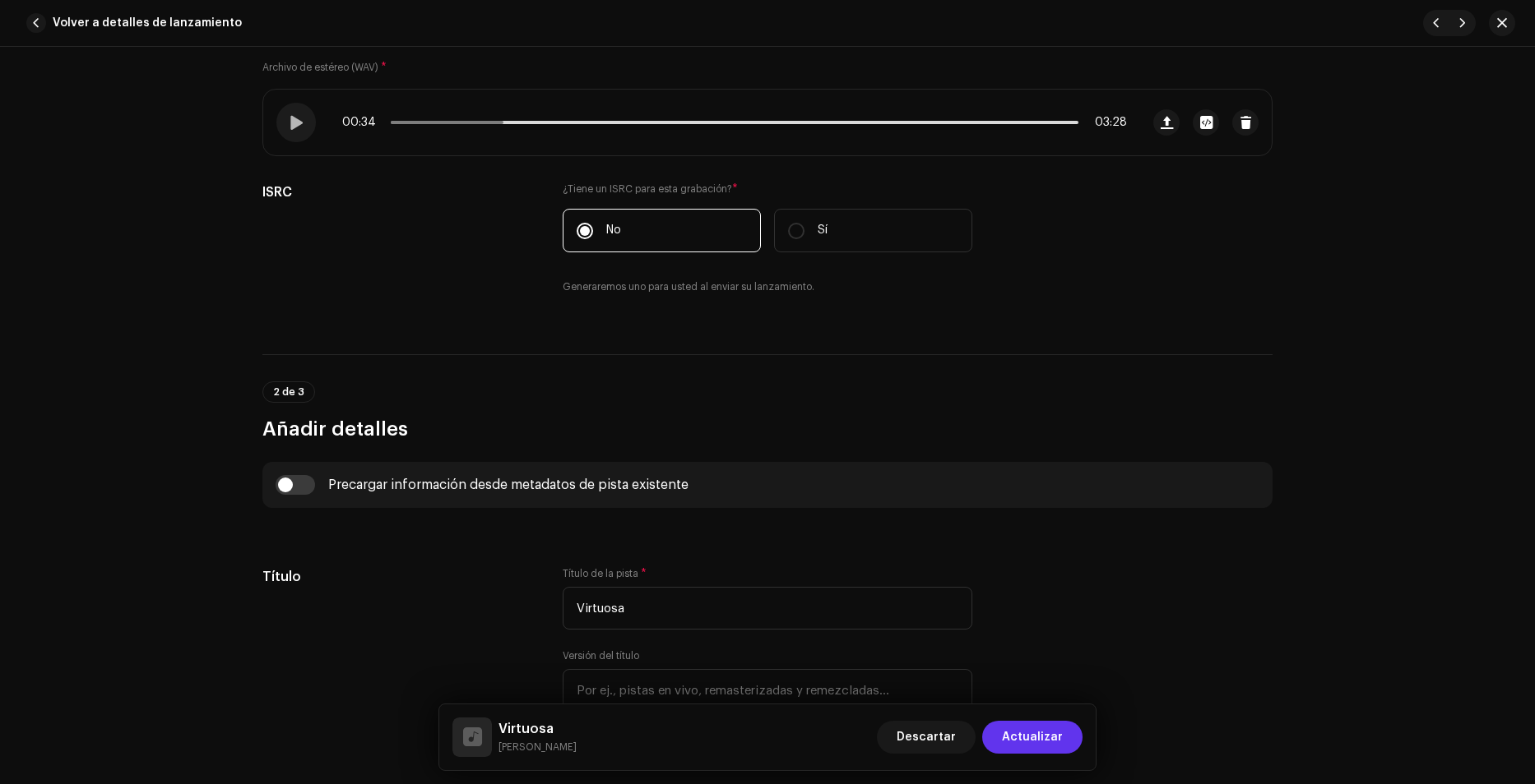
click at [1036, 726] on span "Actualizar" at bounding box center [1032, 737] width 60 height 33
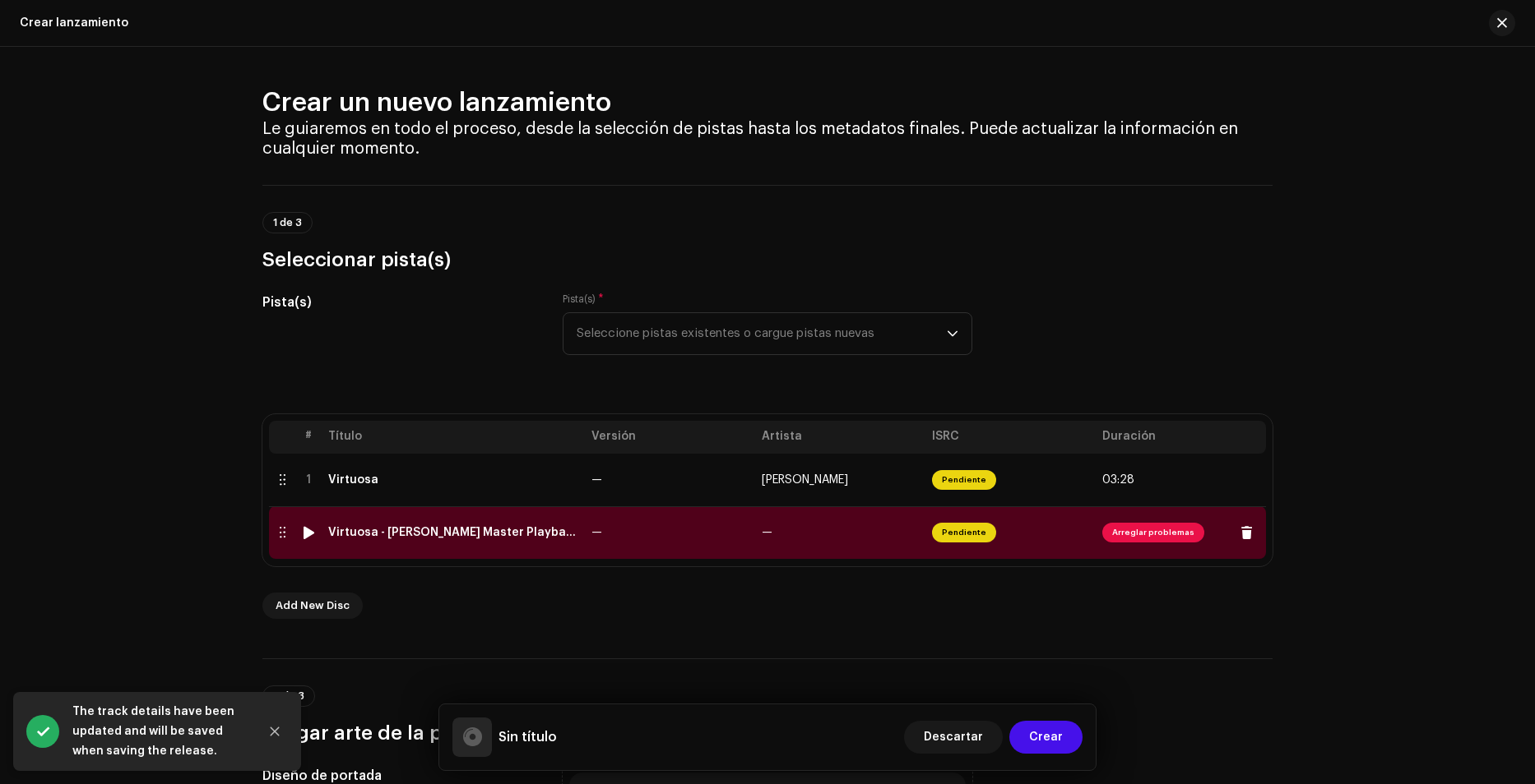
click at [958, 537] on span "Pendiente" at bounding box center [964, 533] width 64 height 20
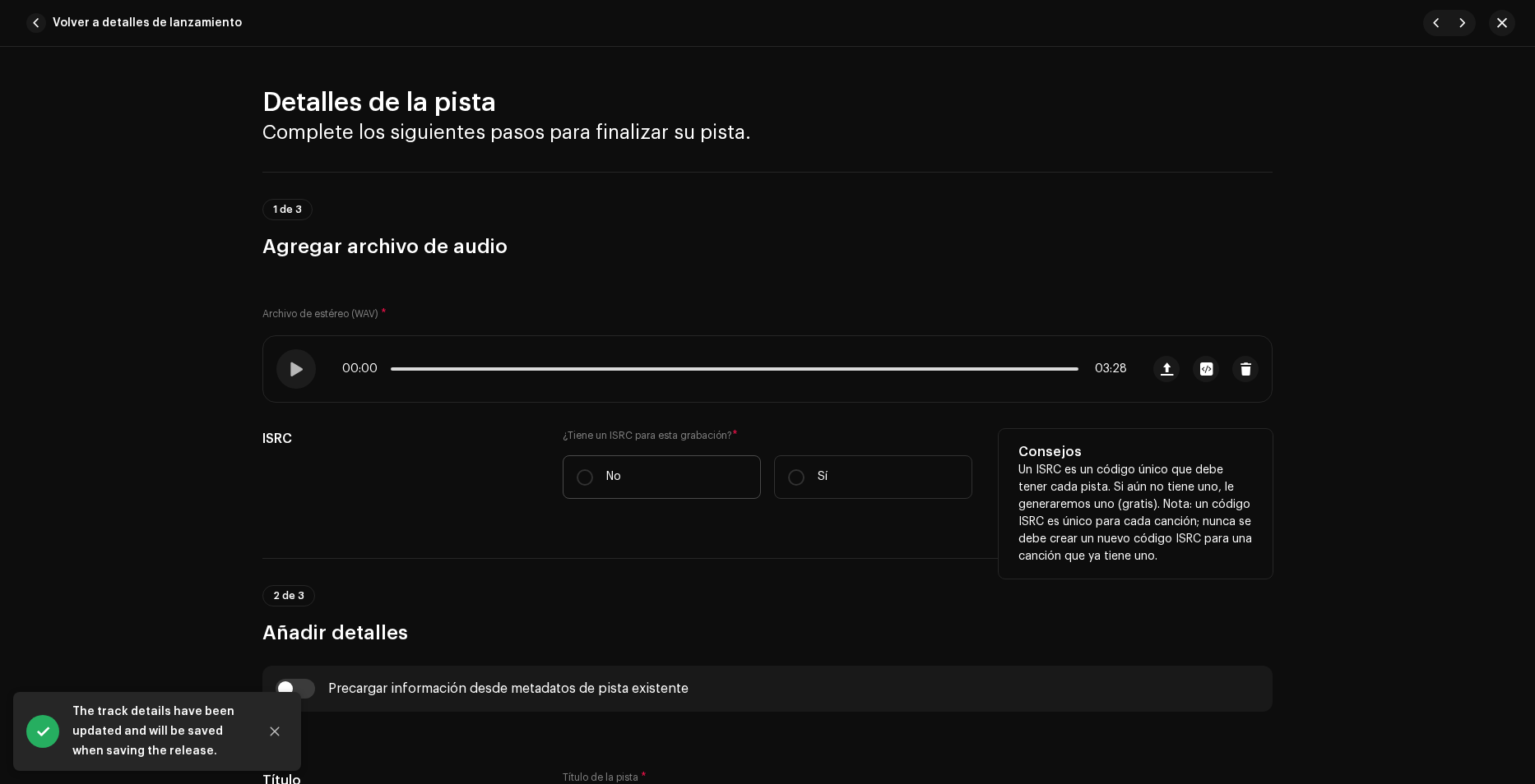
click at [606, 480] on p "No" at bounding box center [613, 477] width 15 height 17
click at [593, 480] on input "No" at bounding box center [585, 478] width 16 height 16
radio input "true"
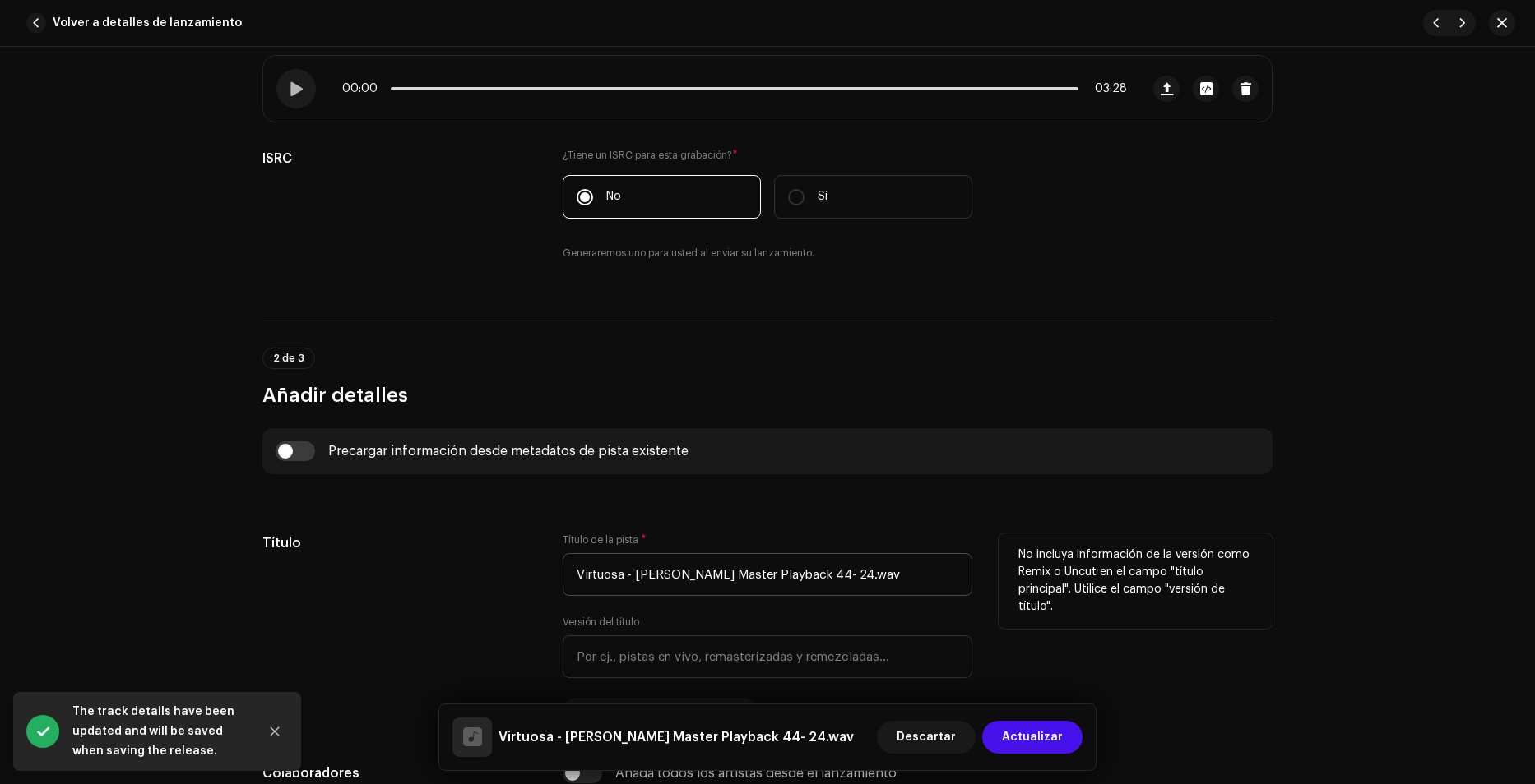
scroll to position [328, 0]
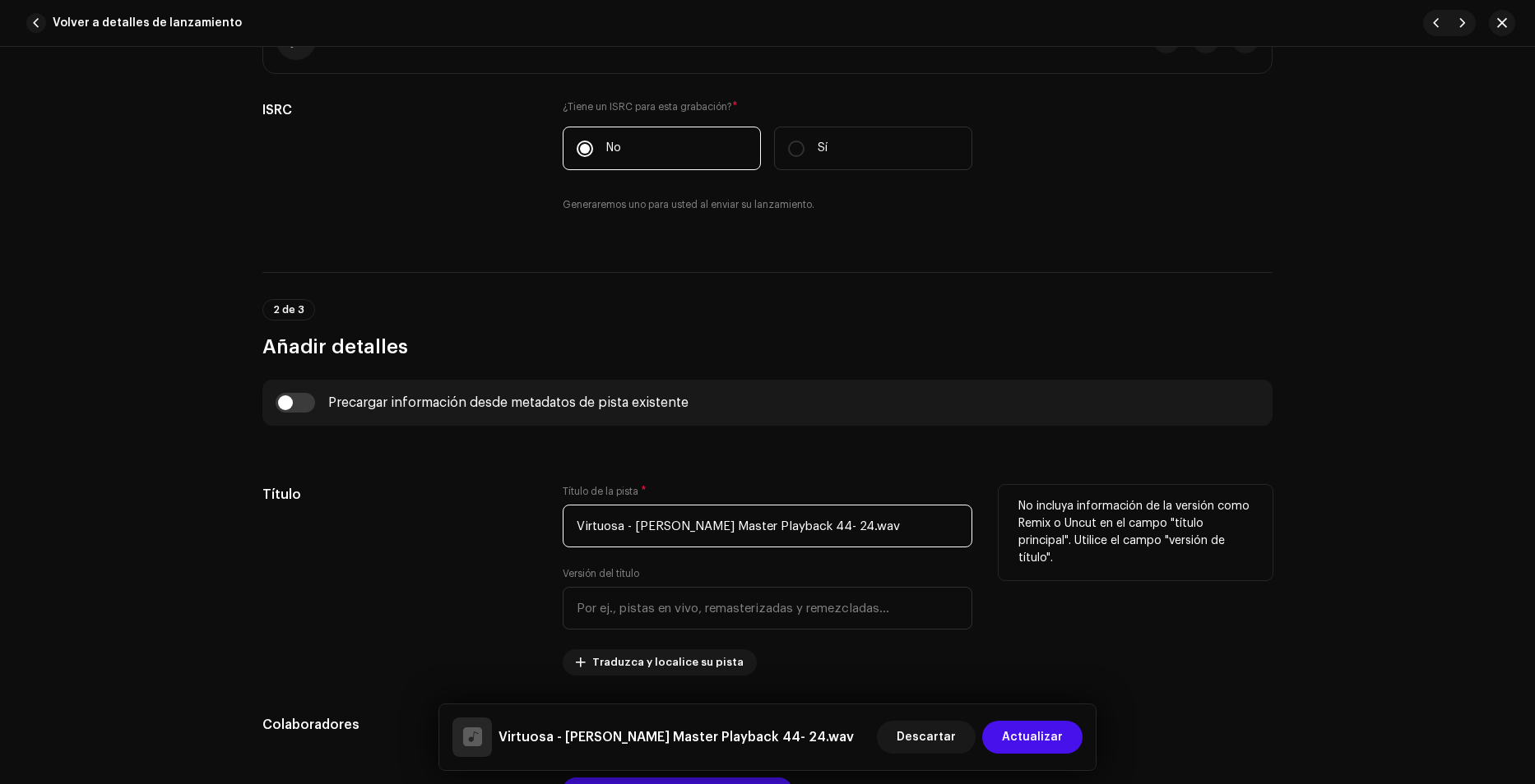
drag, startPoint x: 620, startPoint y: 528, endPoint x: 1152, endPoint y: 531, distance: 532.0
click at [1152, 531] on div "Título Título de la pista * Virtuosa - [PERSON_NAME] Master Playback 44- 24.wav…" at bounding box center [767, 580] width 1010 height 190
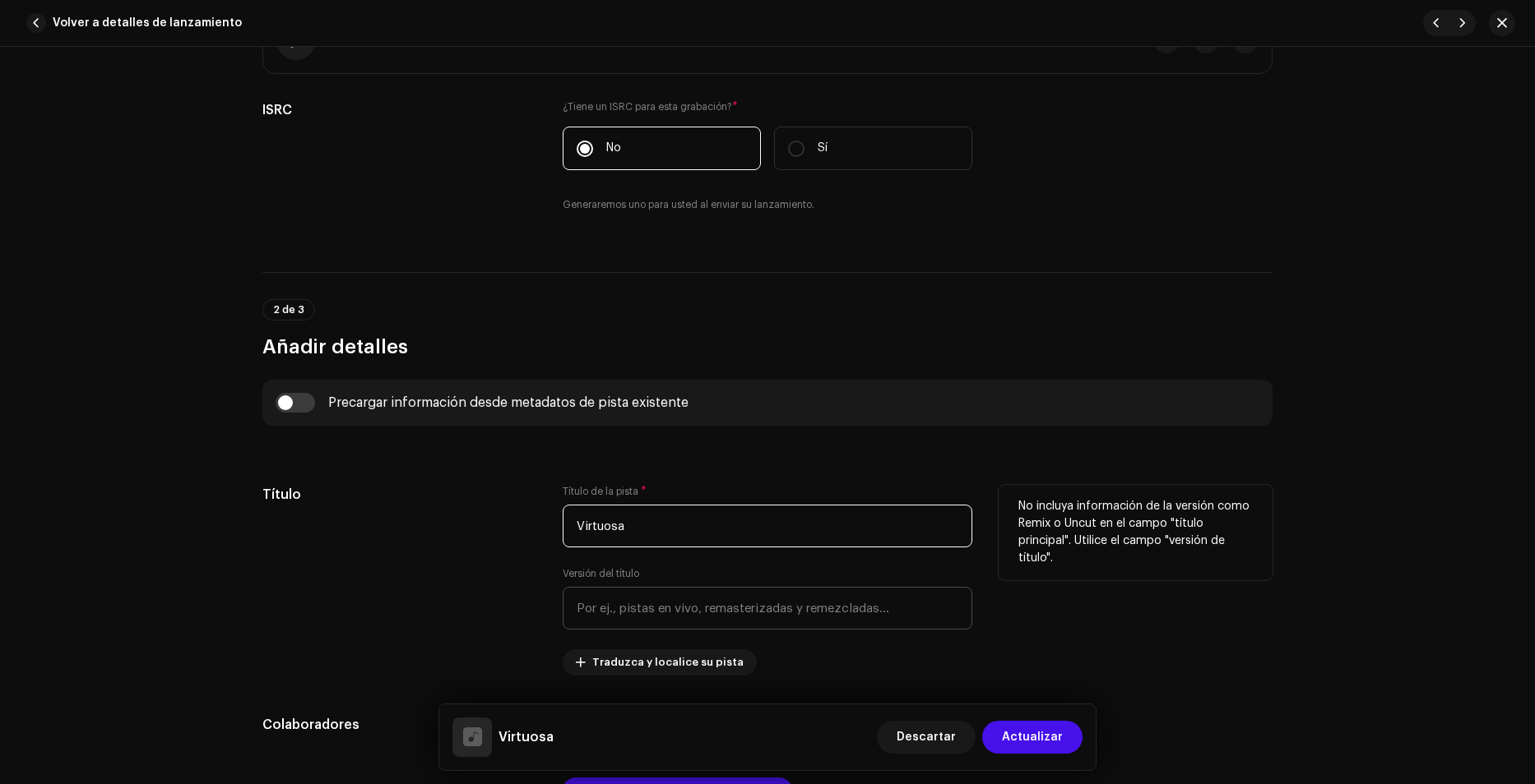
type input "Virtuosa"
click at [694, 610] on input "text" at bounding box center [767, 608] width 409 height 43
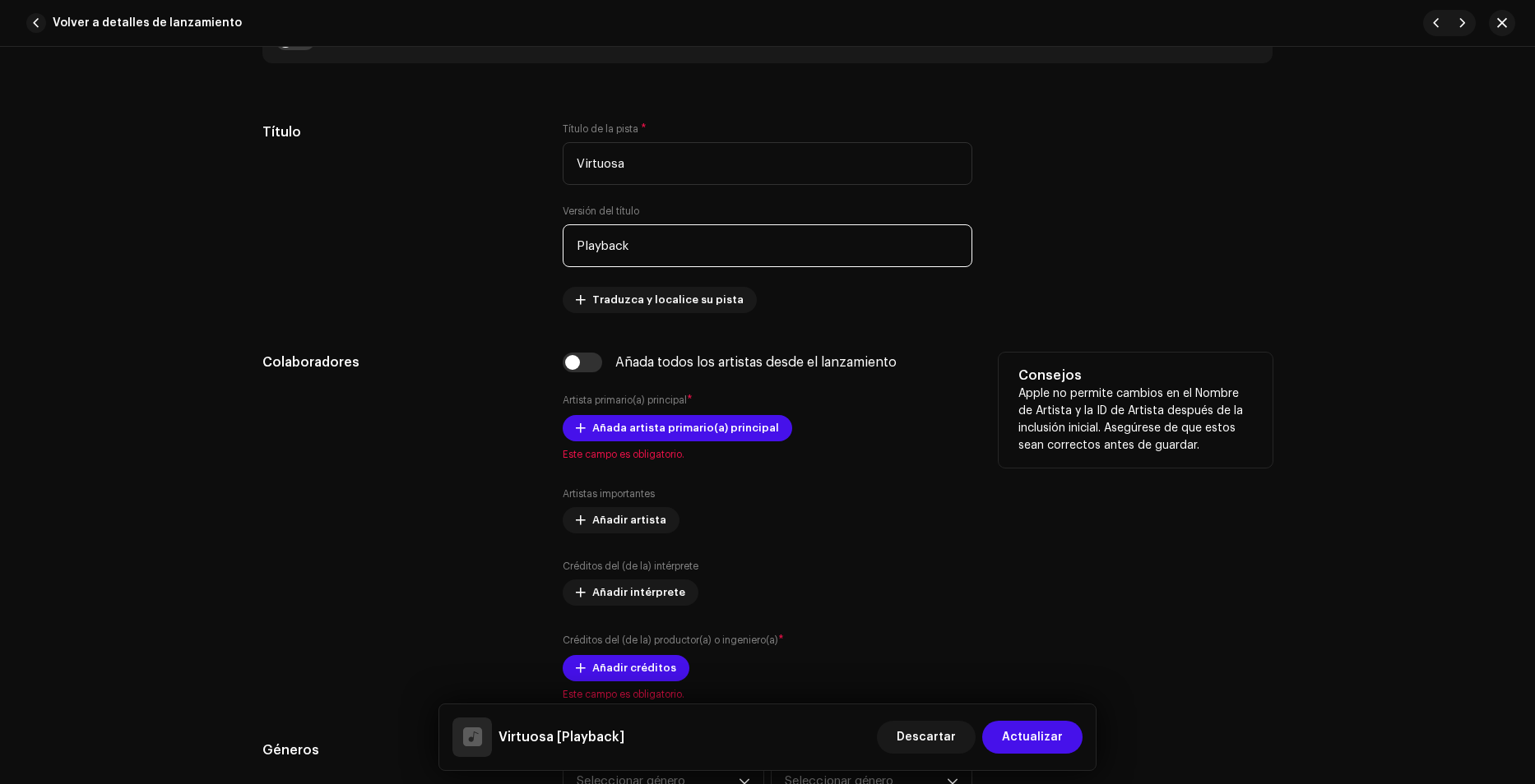
scroll to position [740, 0]
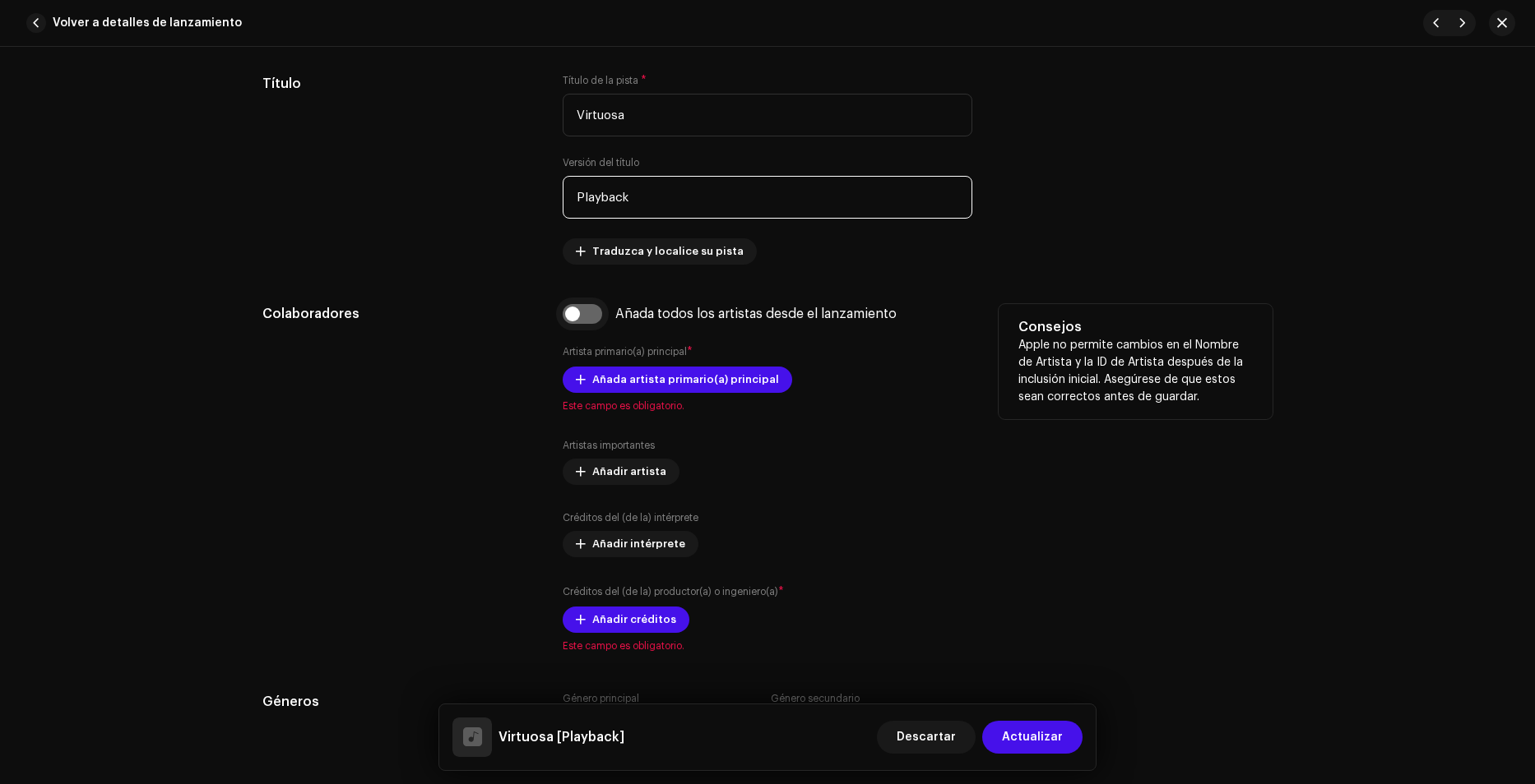
type input "Playback"
click at [586, 312] on input "checkbox" at bounding box center [582, 314] width 39 height 20
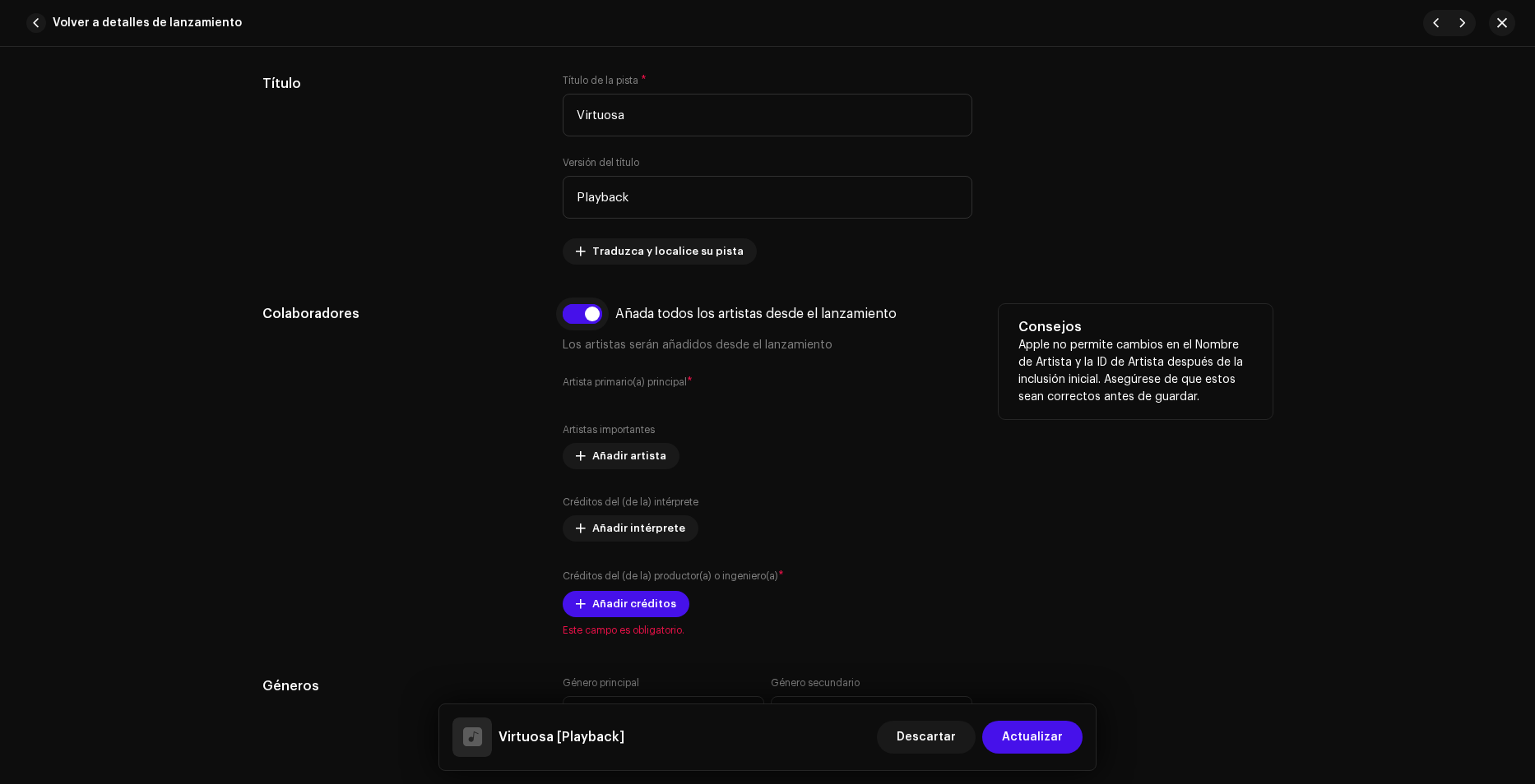
click at [588, 319] on input "checkbox" at bounding box center [582, 314] width 39 height 20
checkbox input "false"
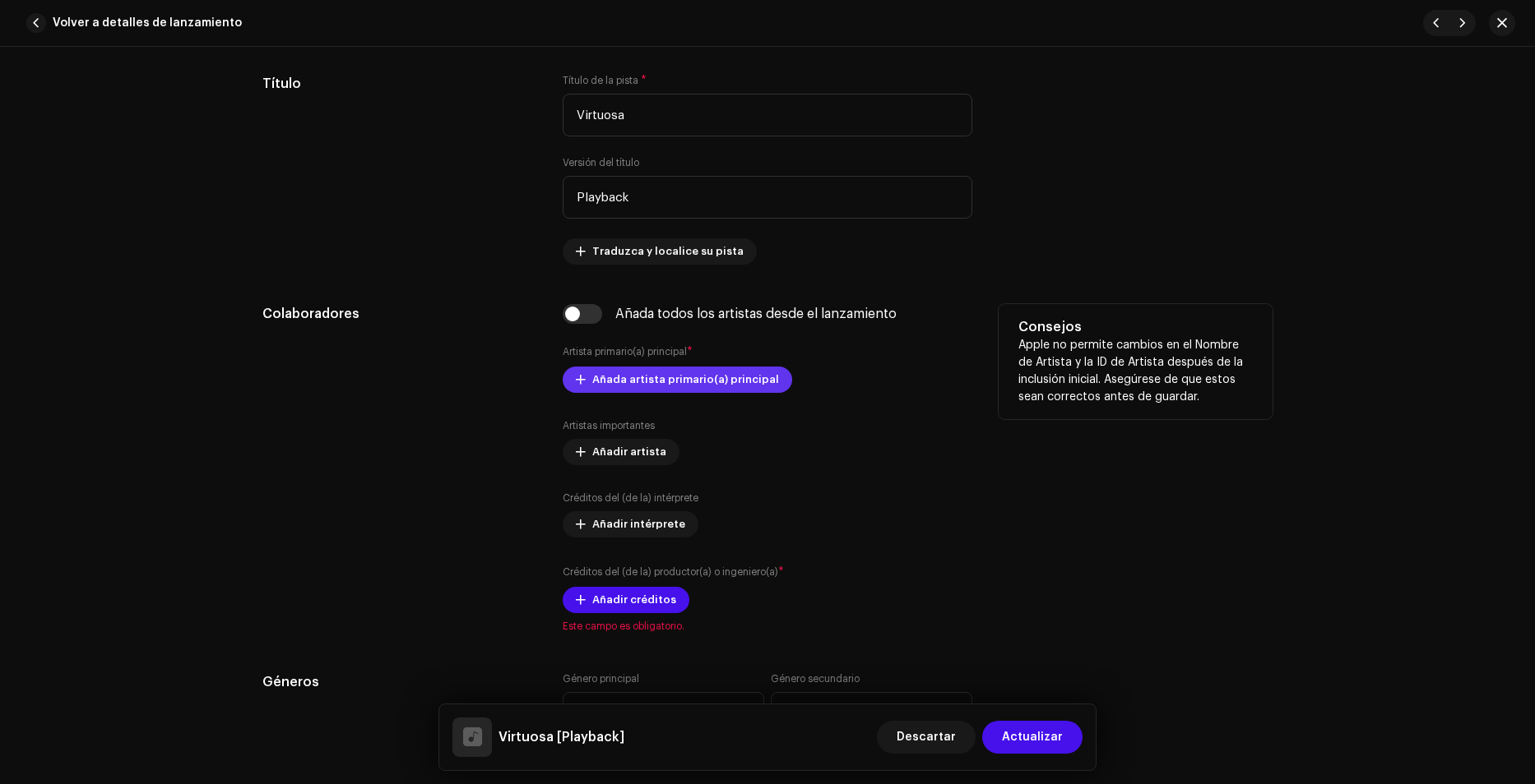
click at [600, 387] on span "Añada artista primario(a) principal" at bounding box center [686, 380] width 187 height 33
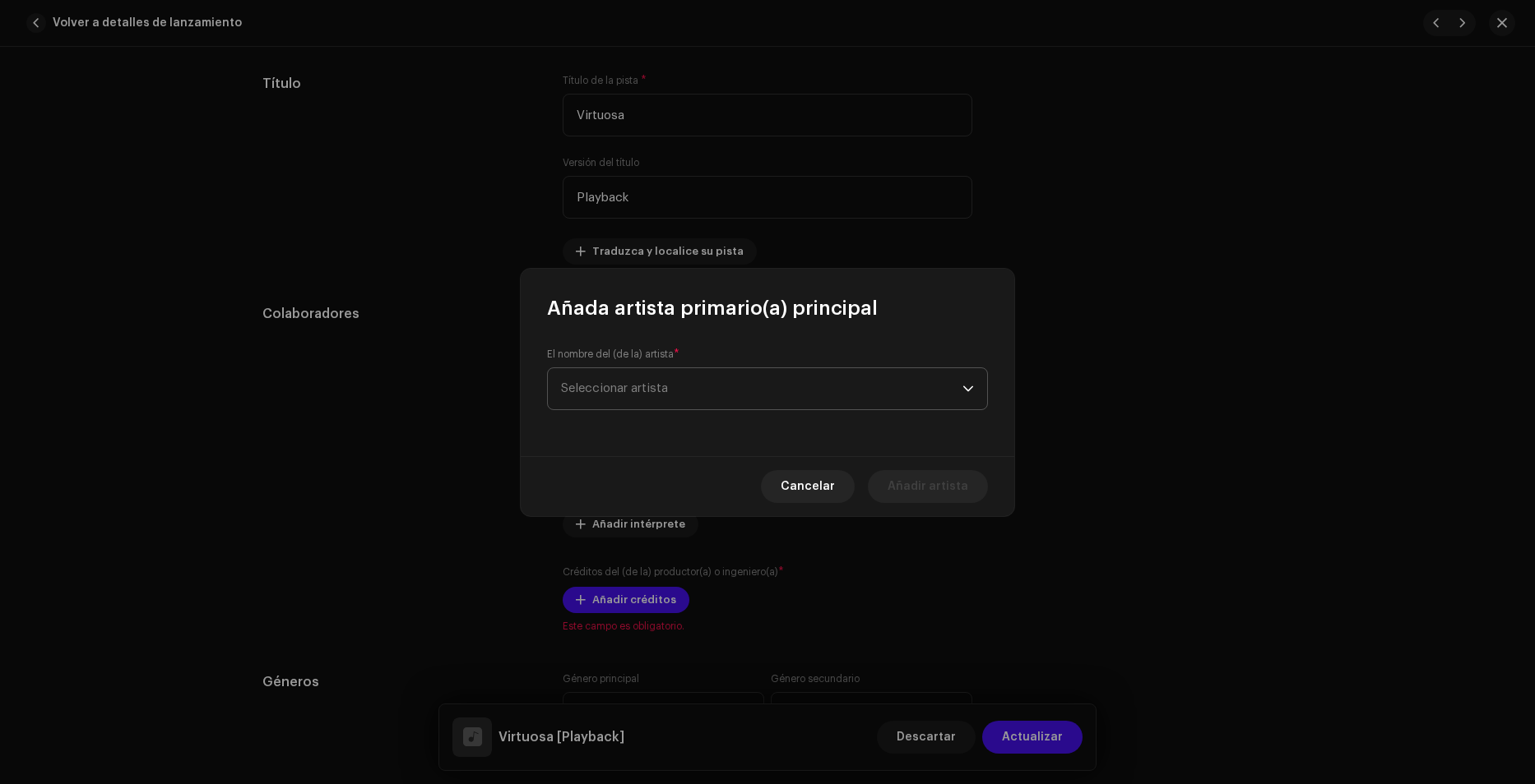
click at [661, 378] on span "Seleccionar artista" at bounding box center [762, 389] width 402 height 41
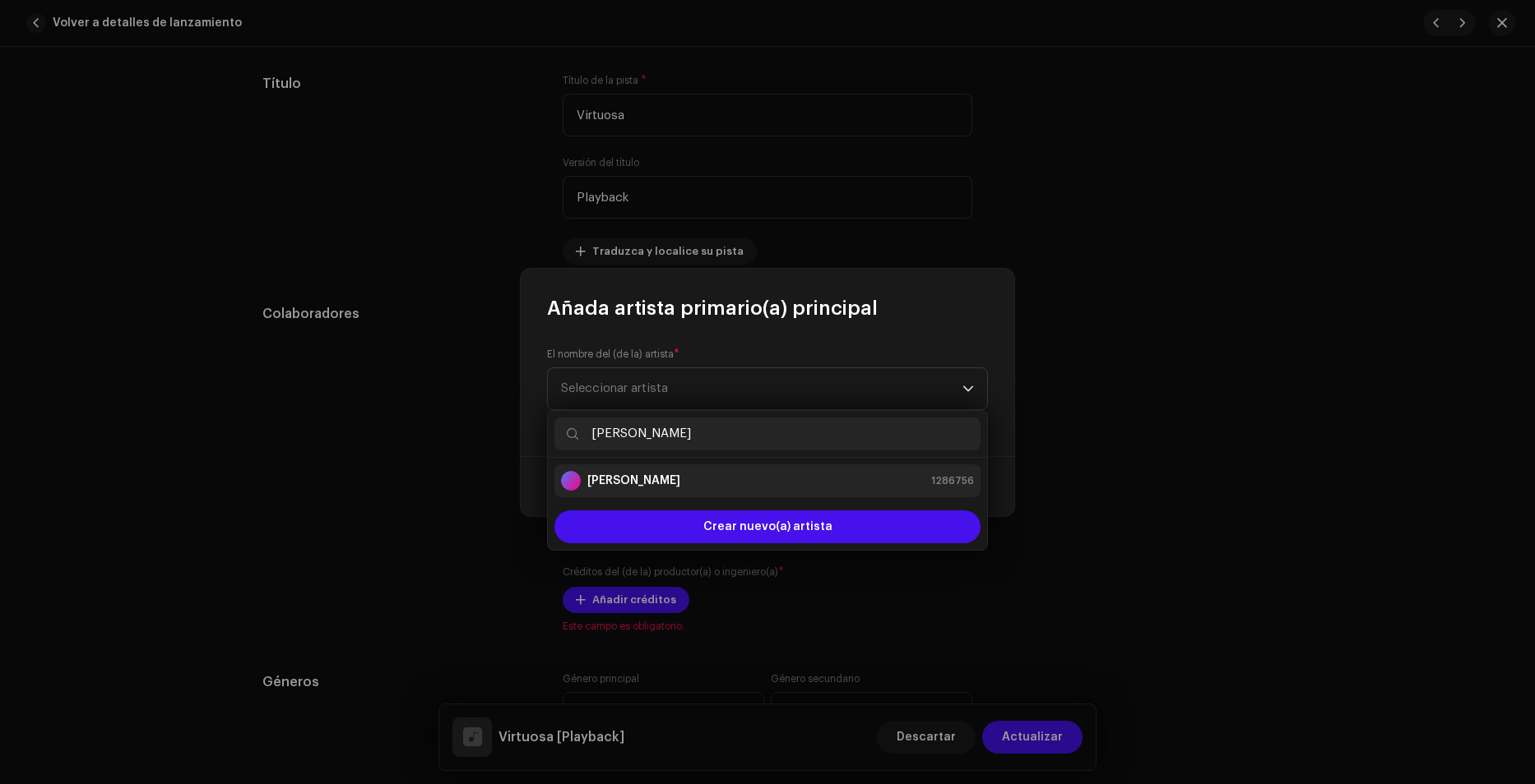
type input "[PERSON_NAME]"
click at [658, 488] on div "[PERSON_NAME] 1286756" at bounding box center [767, 481] width 413 height 20
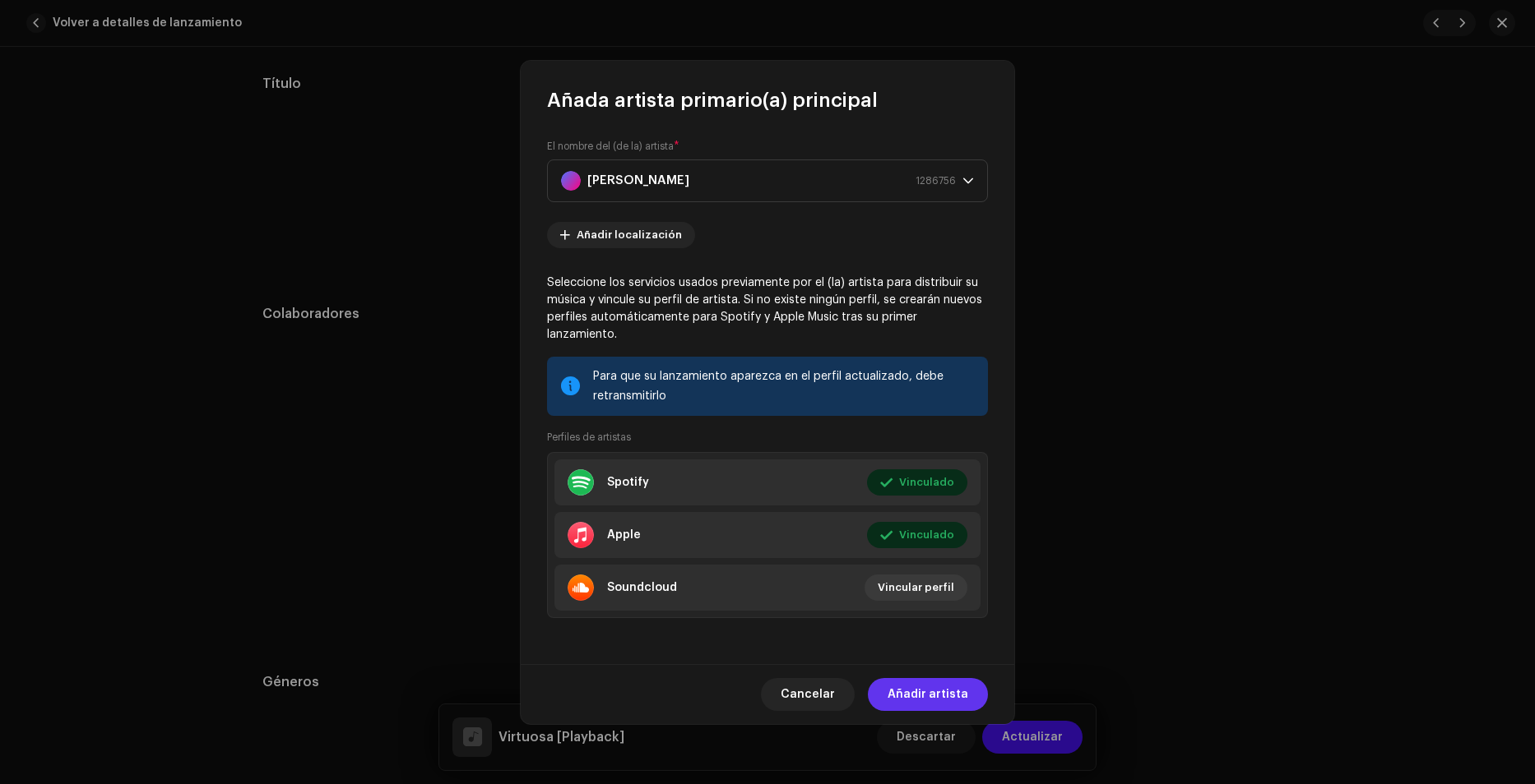
click at [923, 683] on span "Añadir artista" at bounding box center [928, 694] width 81 height 33
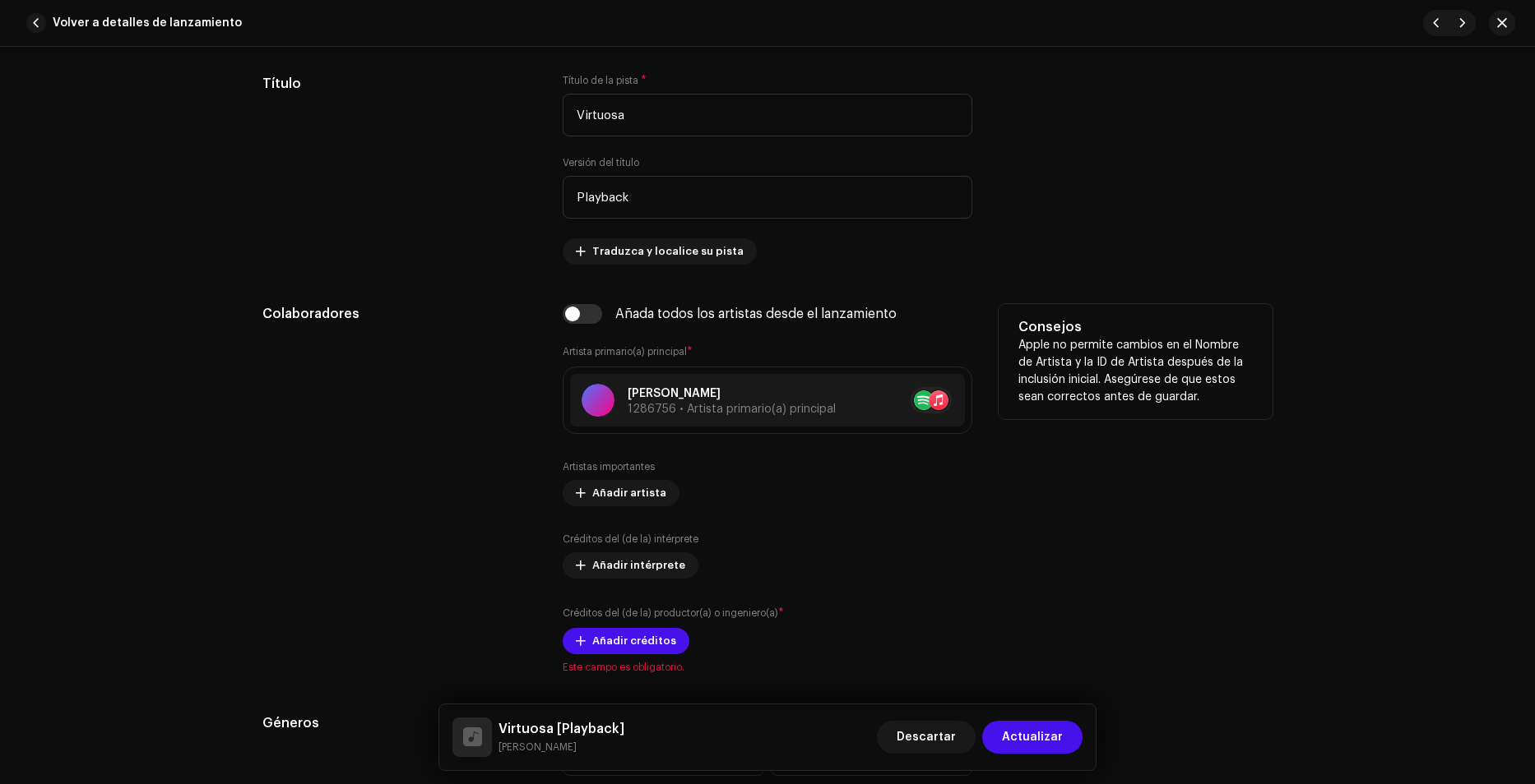
drag, startPoint x: 607, startPoint y: 560, endPoint x: 751, endPoint y: 628, distance: 159.2
click at [835, 587] on div "Artistas importantes Añadir artista Créditos del (de la) intérprete Añadir inté…" at bounding box center [767, 557] width 409 height 194
click at [612, 644] on span "Añadir créditos" at bounding box center [634, 641] width 84 height 33
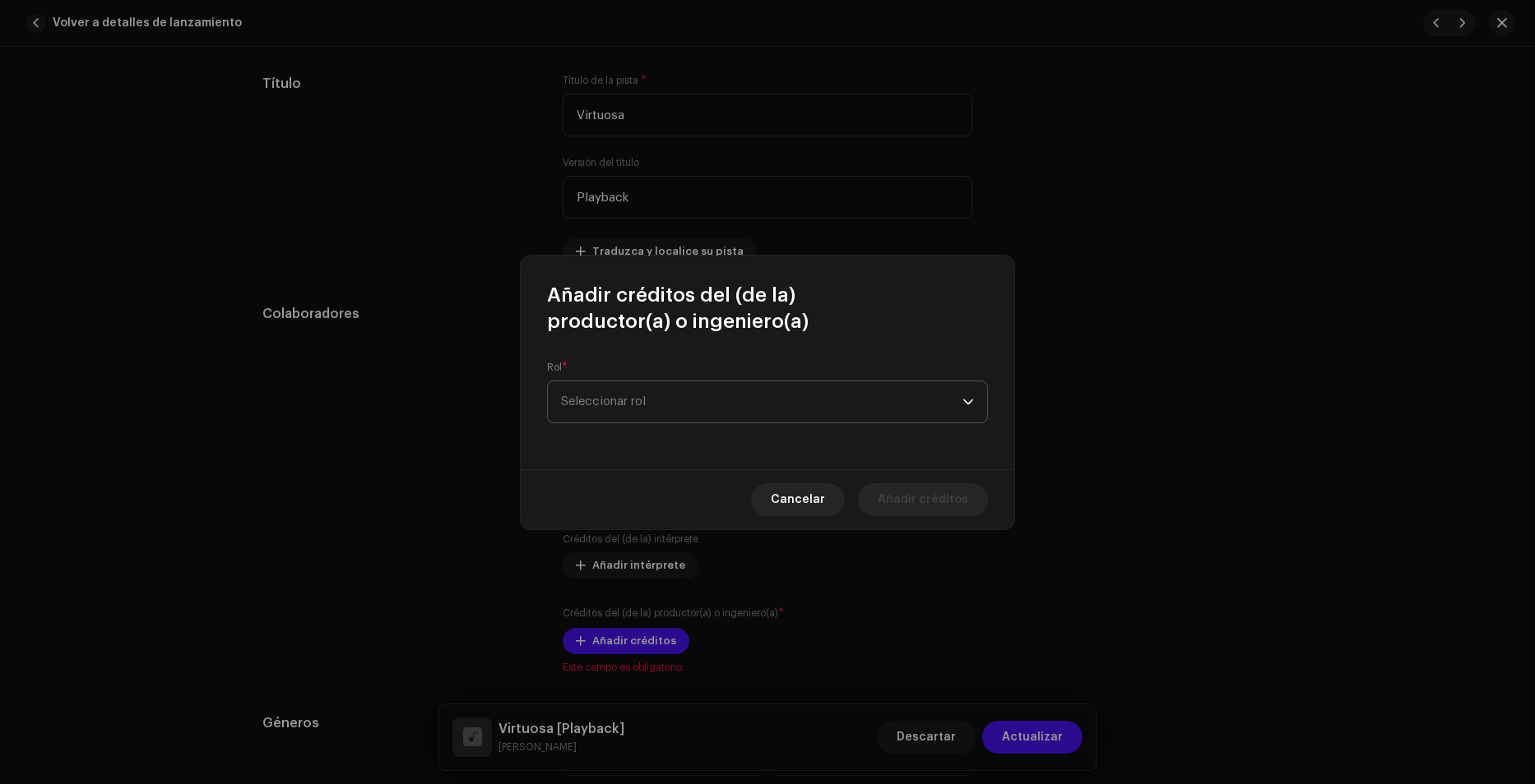
click at [697, 399] on span "Seleccionar rol" at bounding box center [762, 402] width 402 height 41
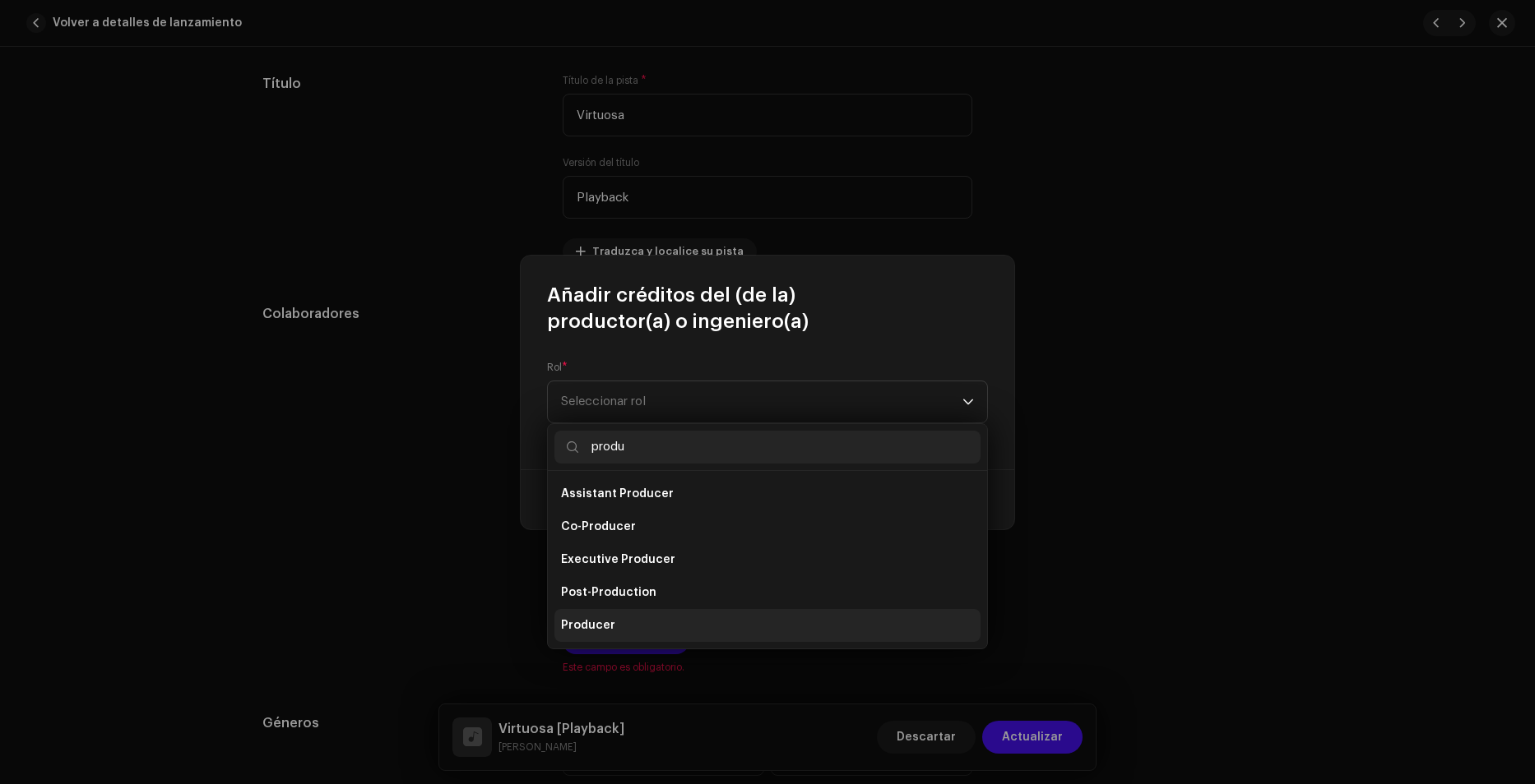
type input "produ"
click at [622, 624] on li "Producer" at bounding box center [767, 626] width 426 height 33
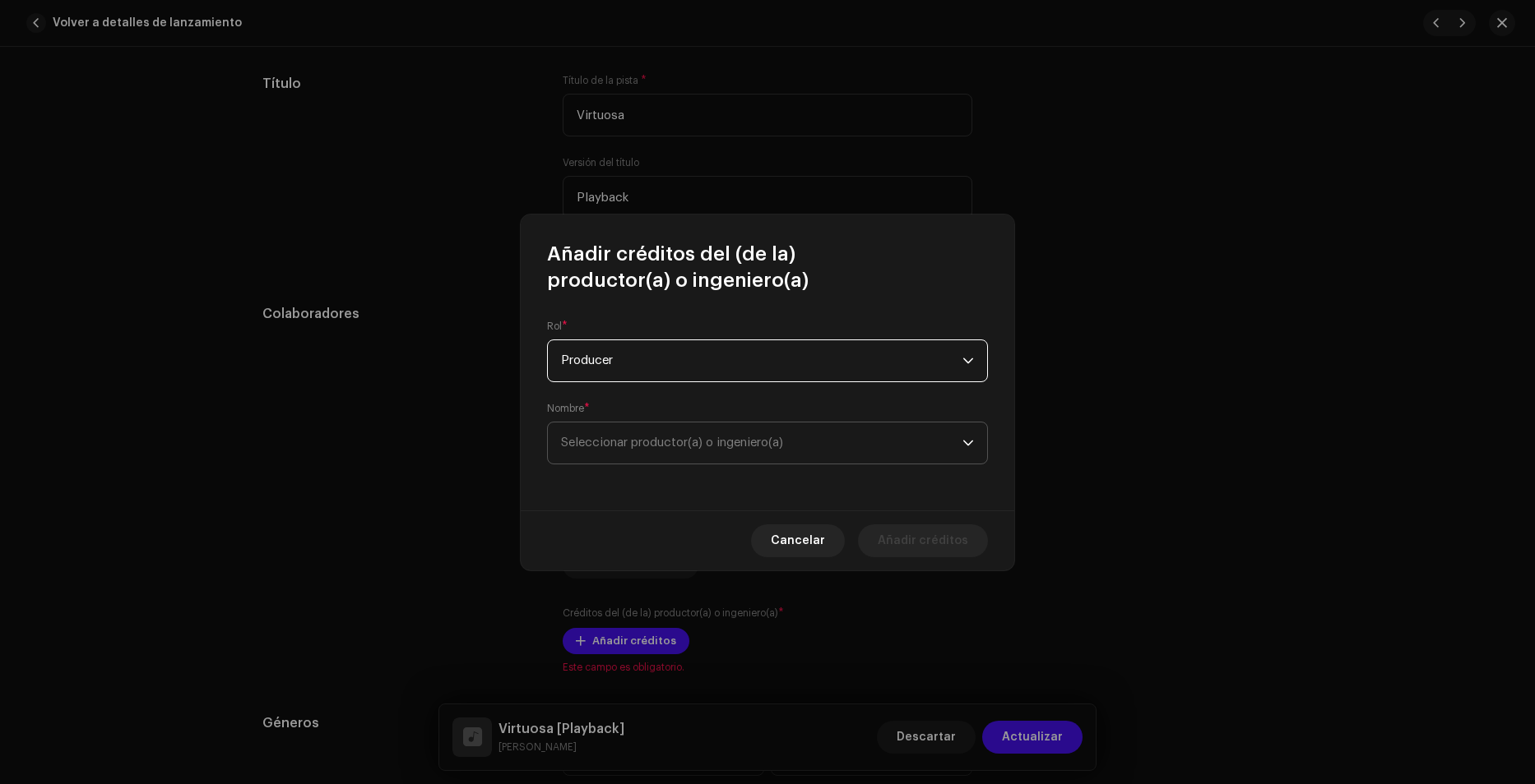
click at [621, 446] on span "Seleccionar productor(a) o ingeniero(a)" at bounding box center [672, 442] width 222 height 12
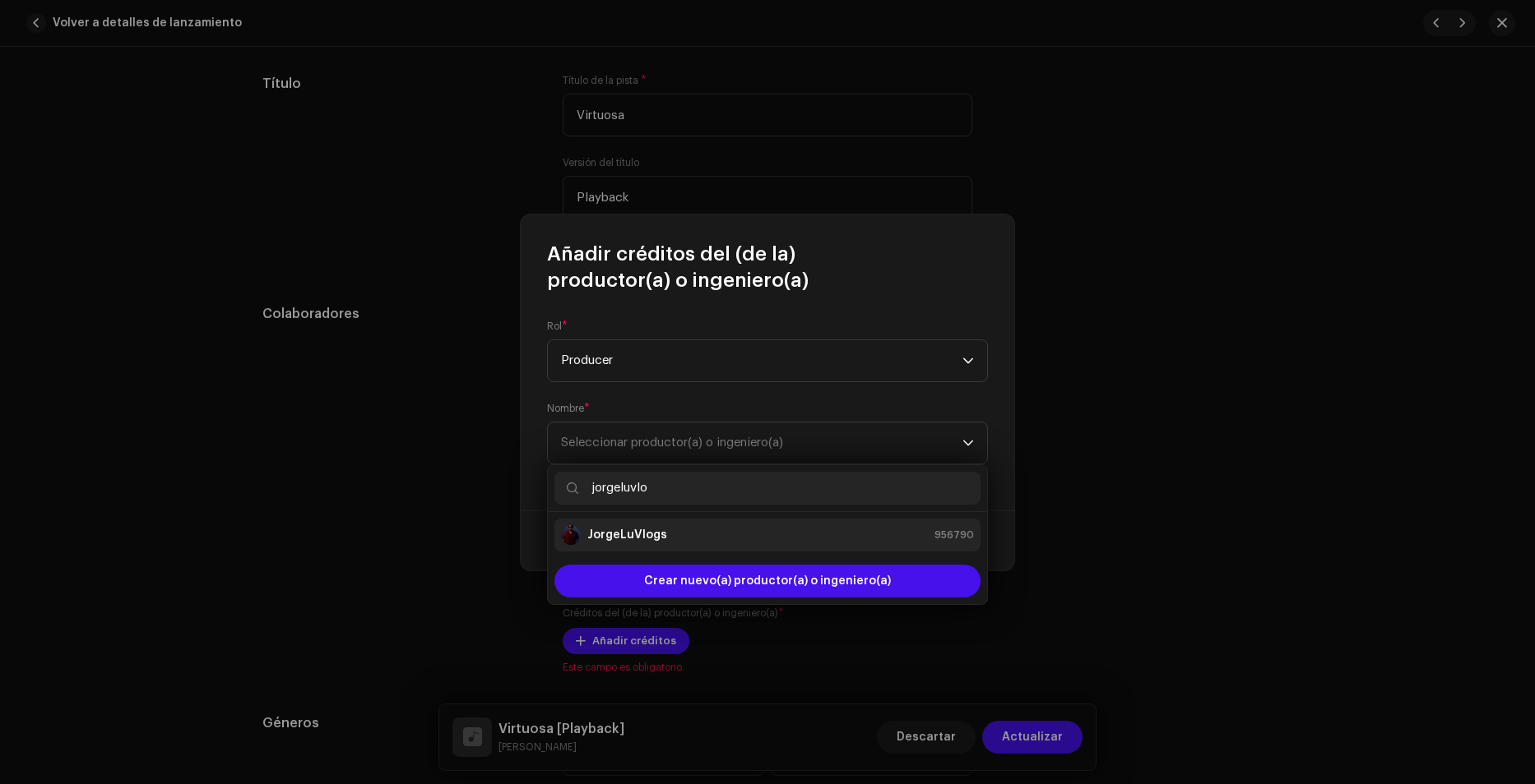
type input "jorgeluvlo"
click at [639, 532] on strong "JorgeLuVlogs" at bounding box center [627, 535] width 80 height 16
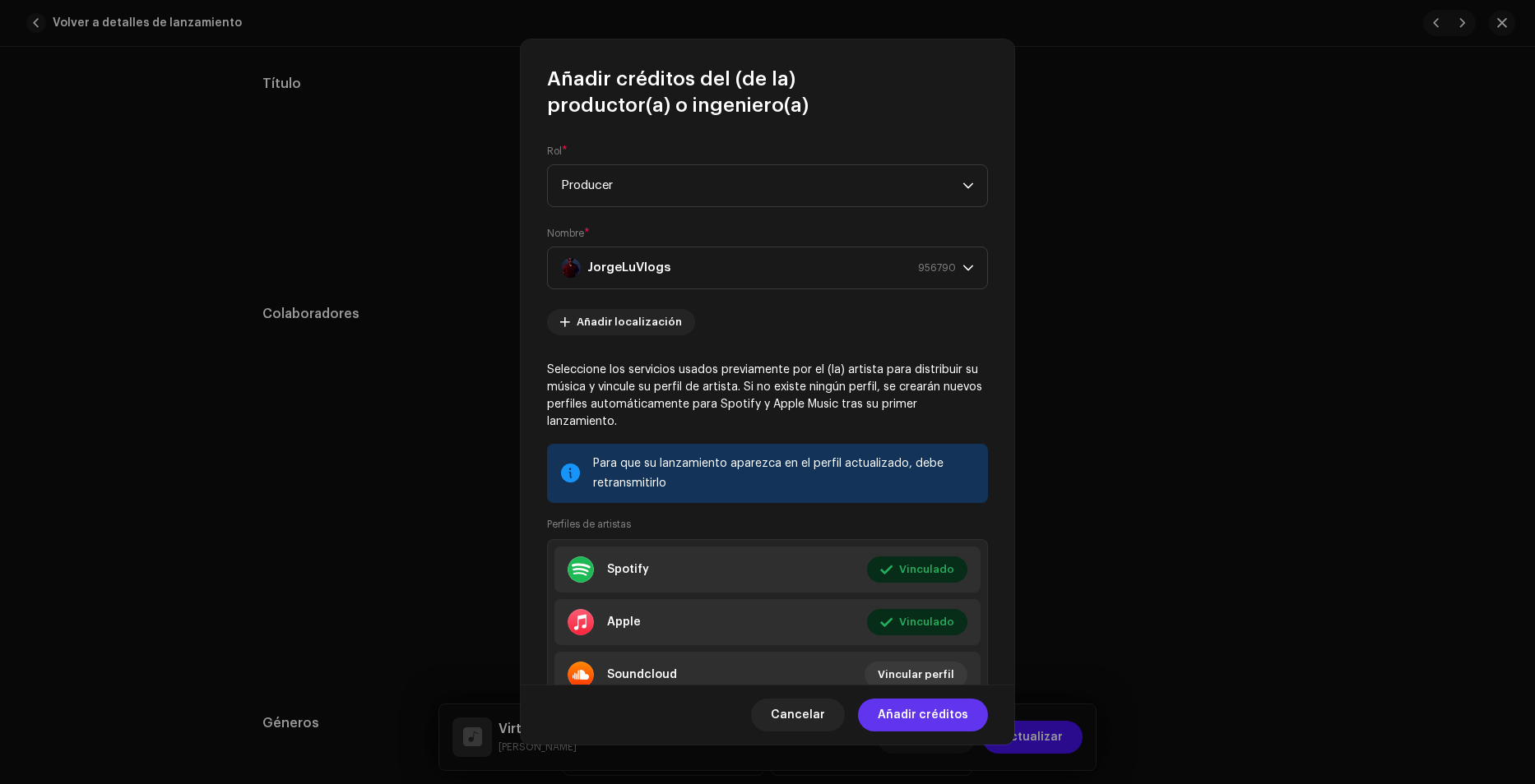
click at [913, 718] on span "Añadir créditos" at bounding box center [923, 715] width 91 height 33
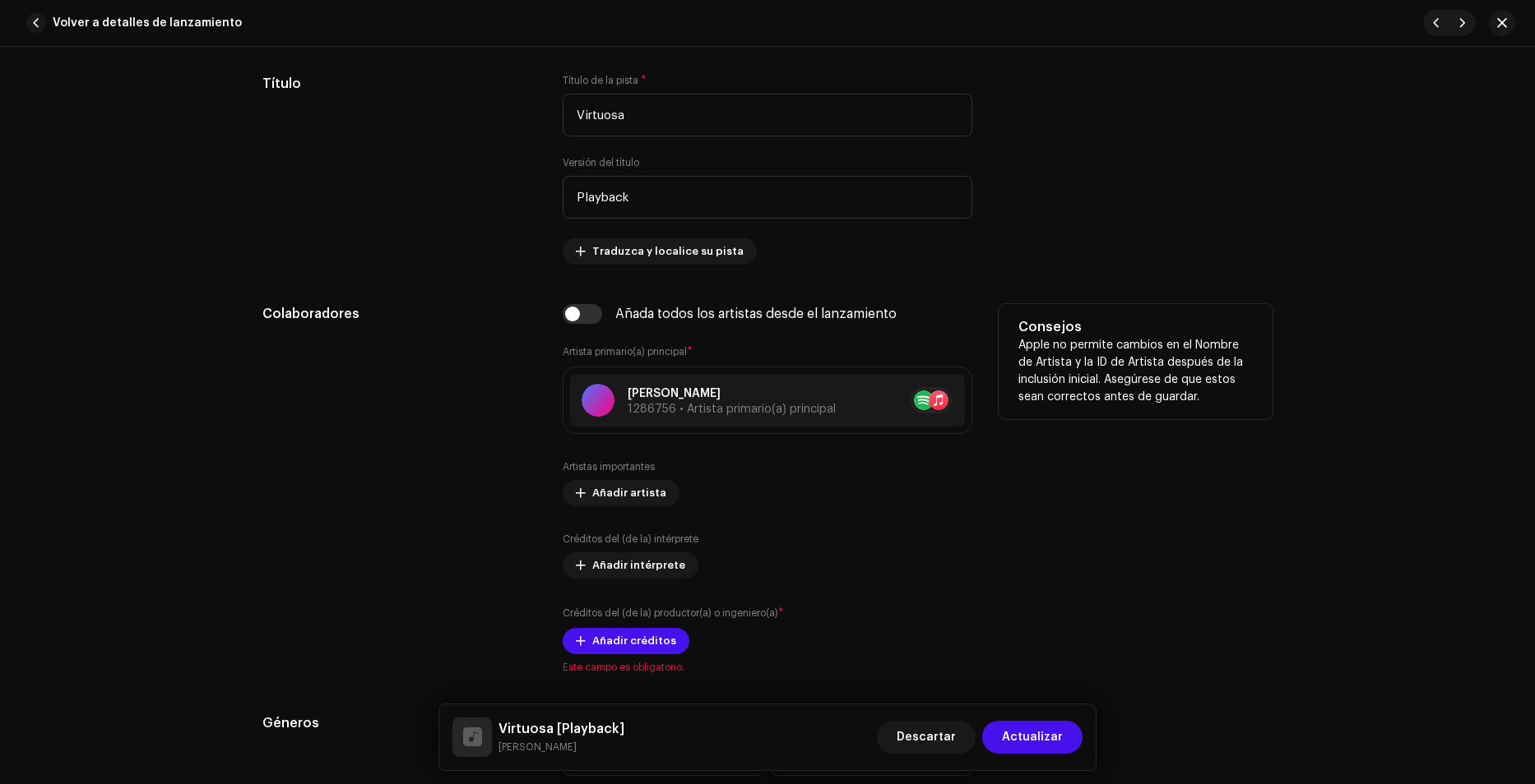
click at [1187, 553] on div "Consejos Apple no permite cambios en el Nombre de Artista y la ID de Artista de…" at bounding box center [1135, 489] width 274 height 370
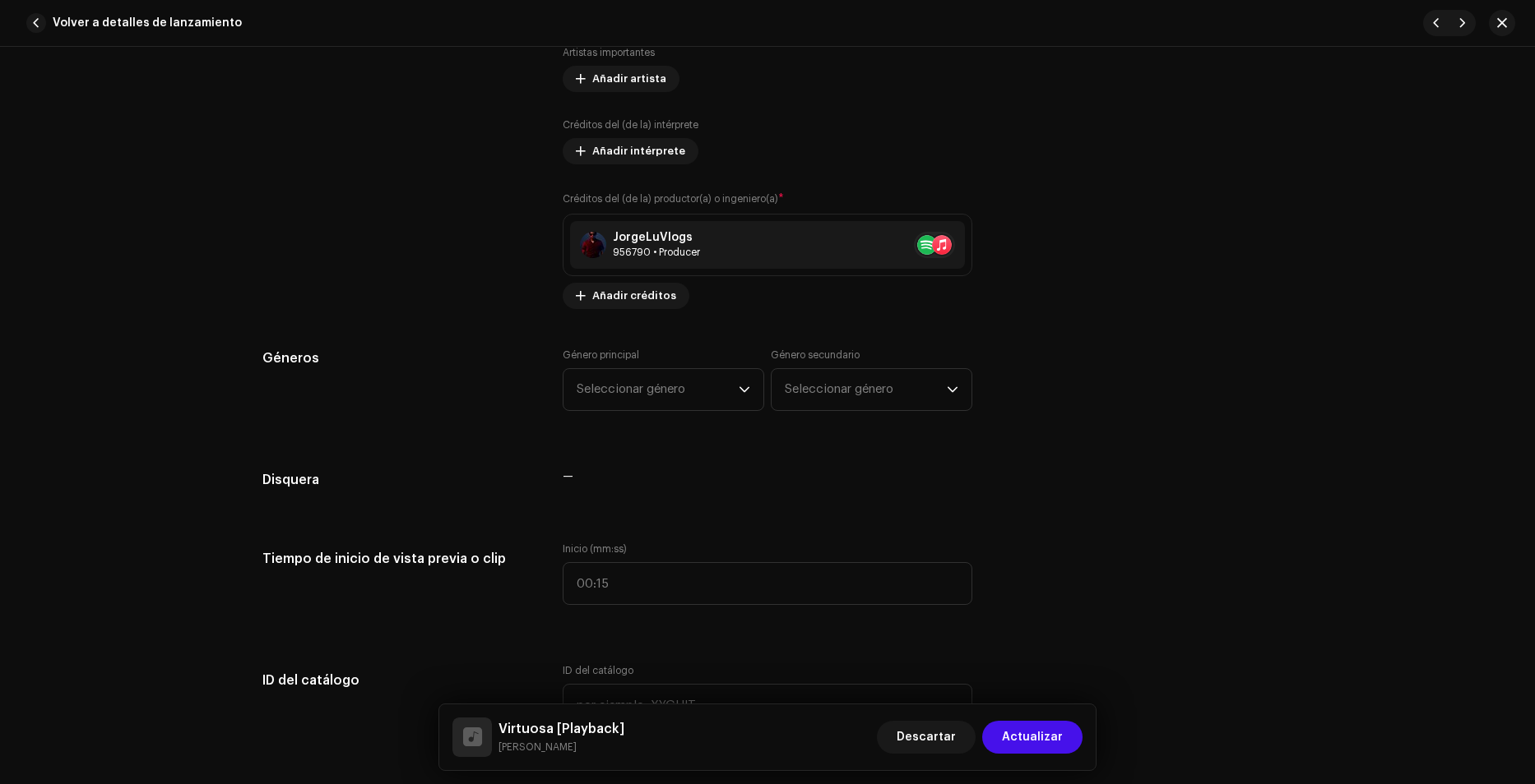
scroll to position [1316, 0]
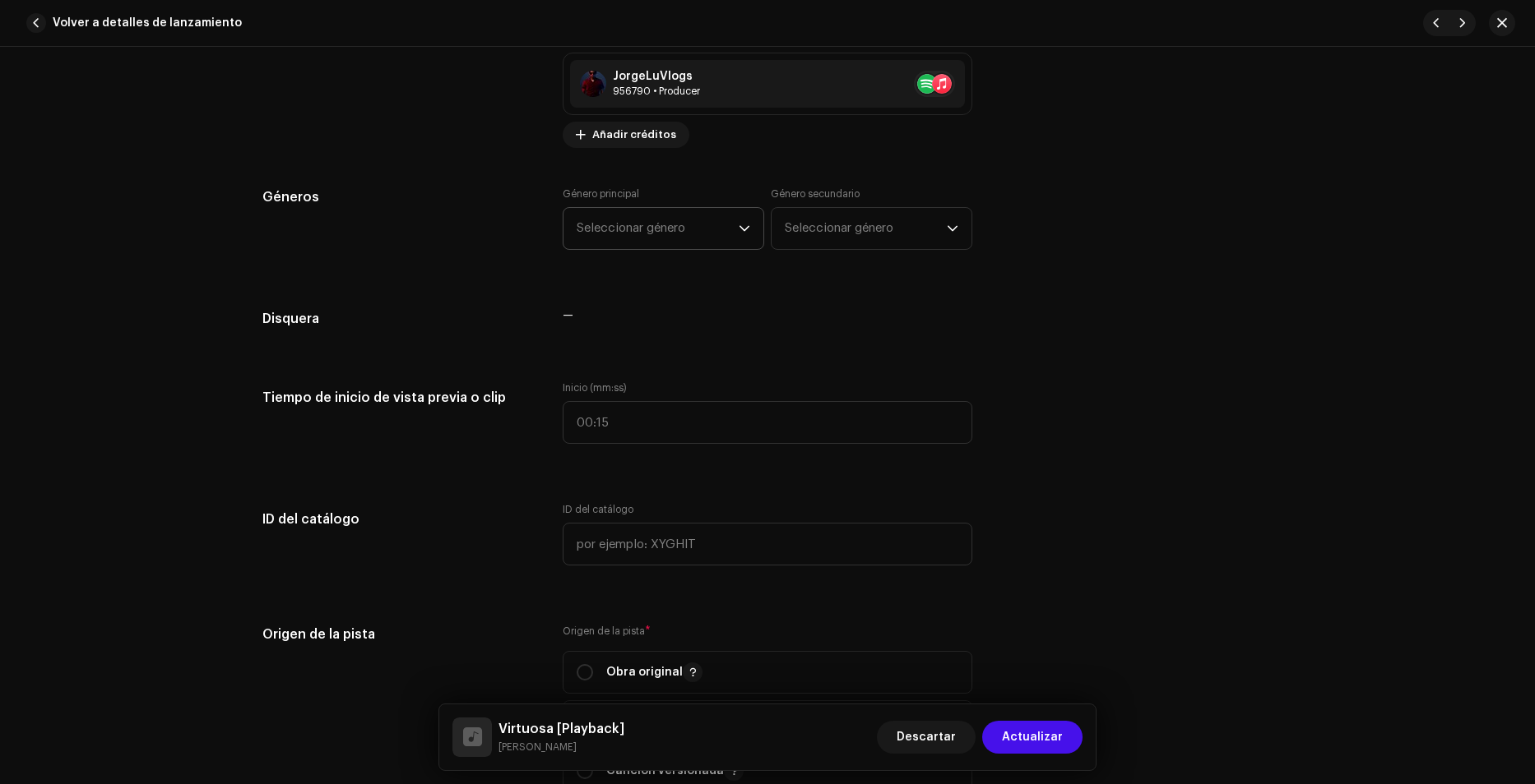
click at [610, 208] on span "Seleccionar género" at bounding box center [657, 228] width 162 height 41
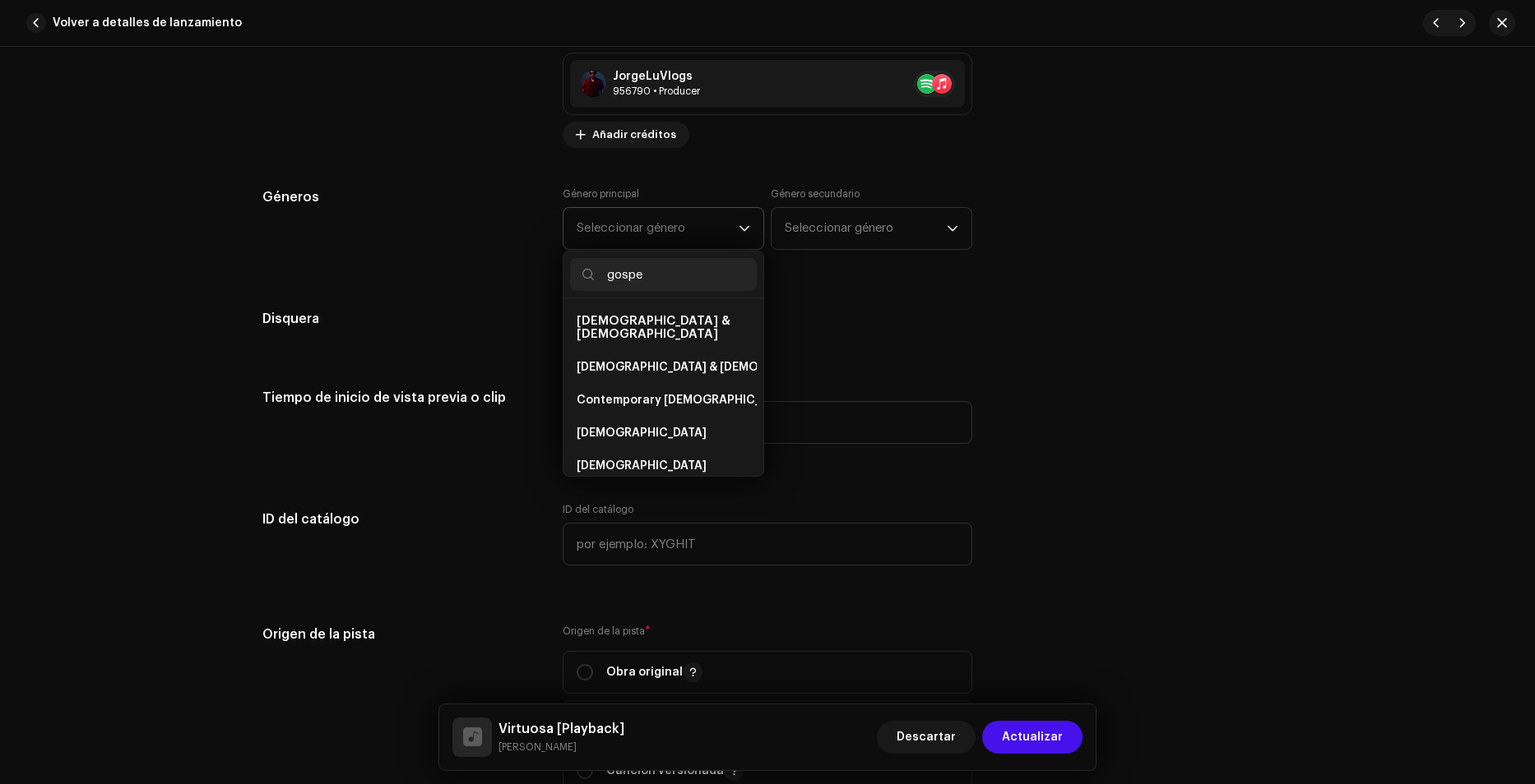
type input "[DEMOGRAPHIC_DATA]"
drag, startPoint x: 652, startPoint y: 274, endPoint x: 532, endPoint y: 274, distance: 120.0
click at [535, 274] on div "Detalles de la pista Complete los siguientes pasos para finalizar su pista. 1 d…" at bounding box center [767, 552] width 1063 height 3561
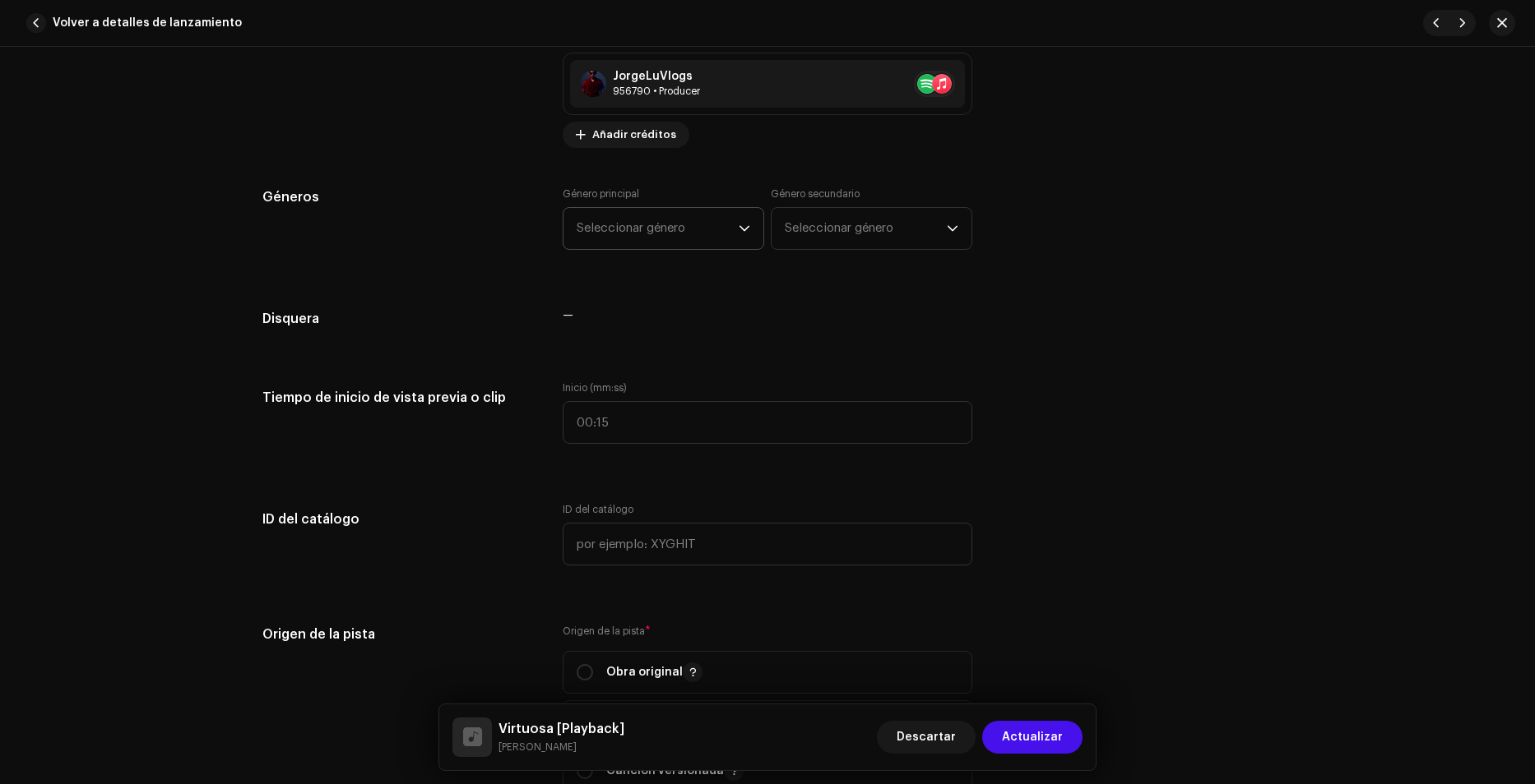
click at [642, 249] on p-select "Seleccionar género" at bounding box center [664, 228] width 201 height 43
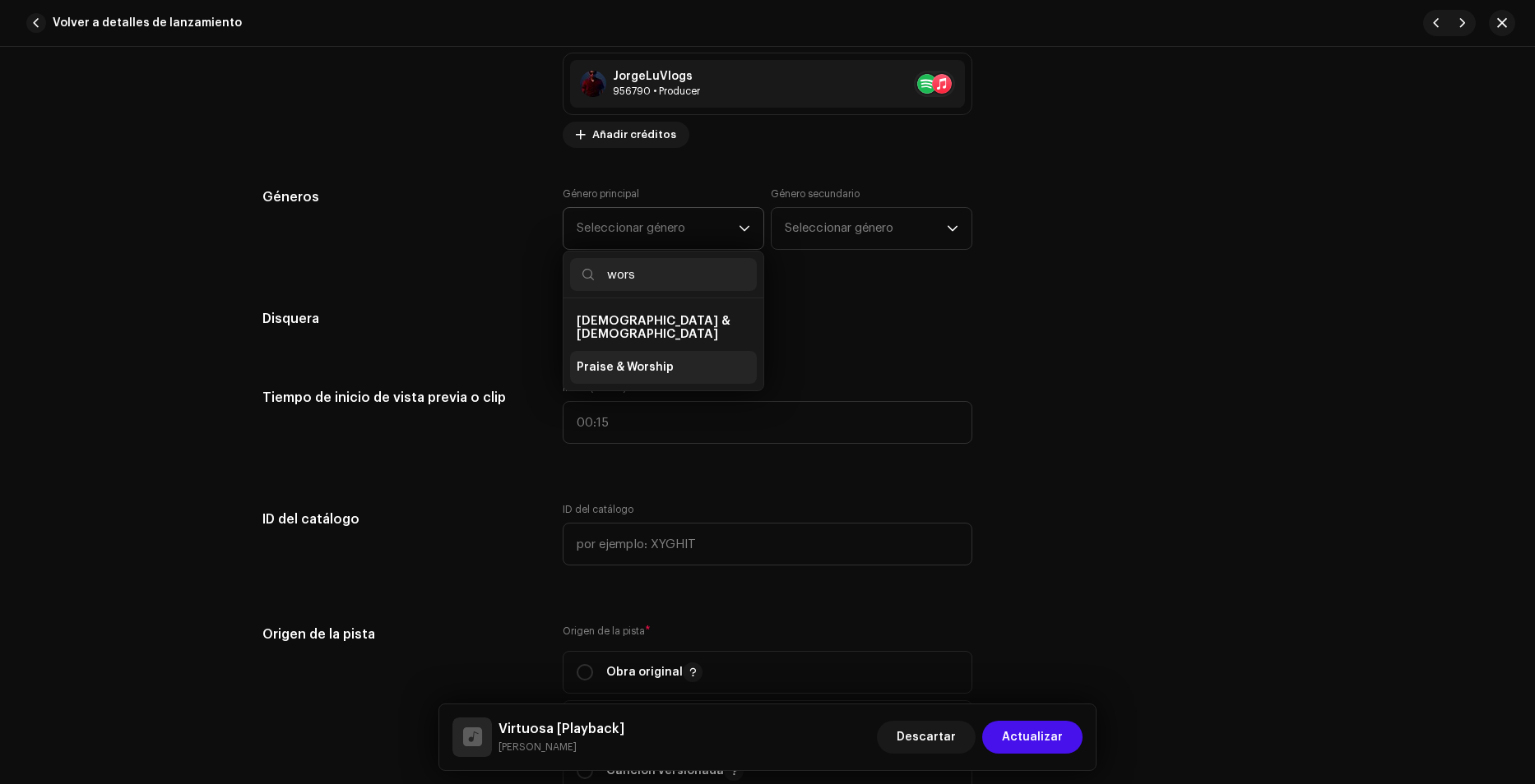
type input "wors"
click at [653, 360] on span "Praise & Worship" at bounding box center [625, 368] width 97 height 16
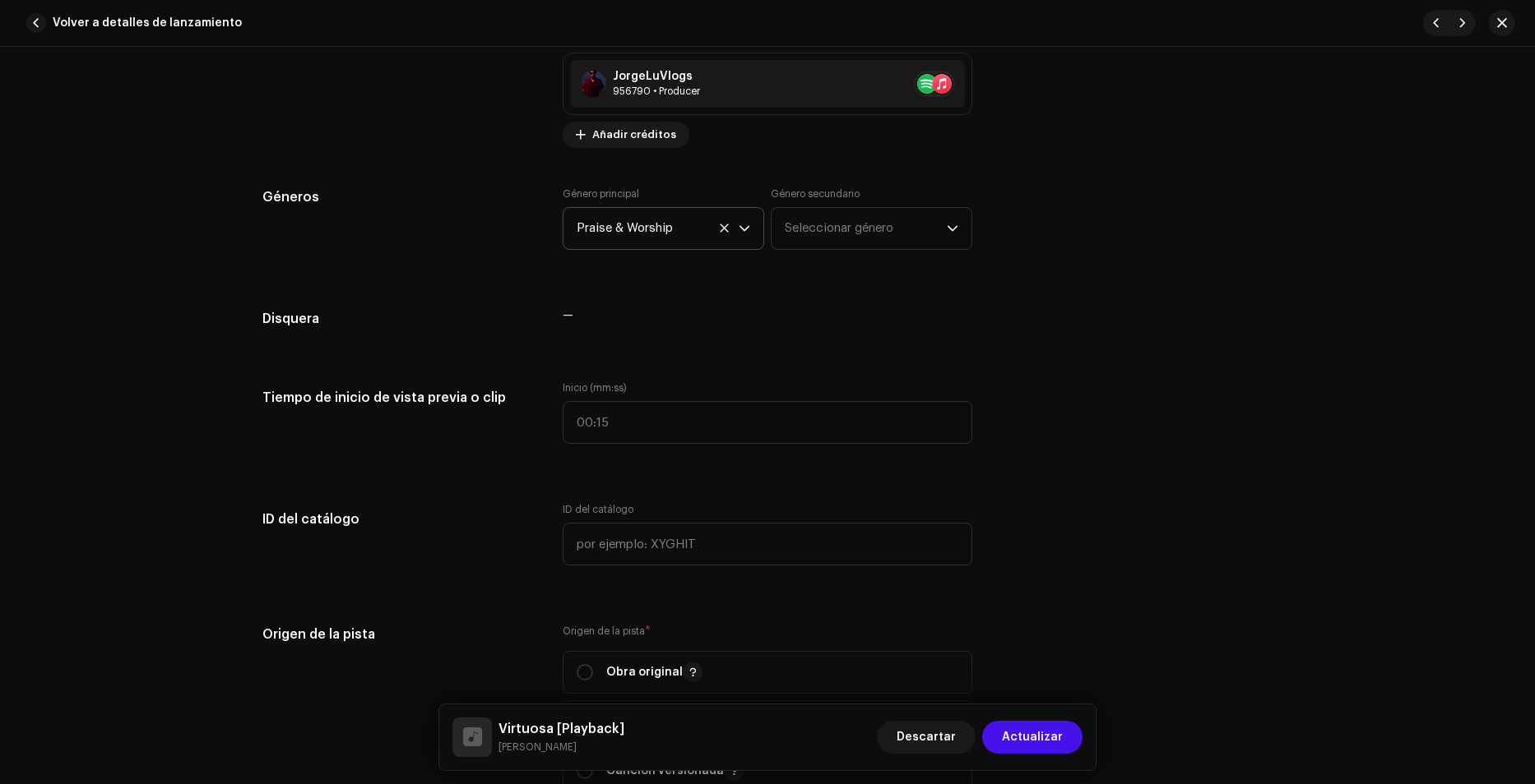
click at [899, 199] on div "Género secundario Seleccionar género" at bounding box center [871, 219] width 201 height 62
click at [882, 231] on span "Seleccionar género" at bounding box center [865, 228] width 162 height 41
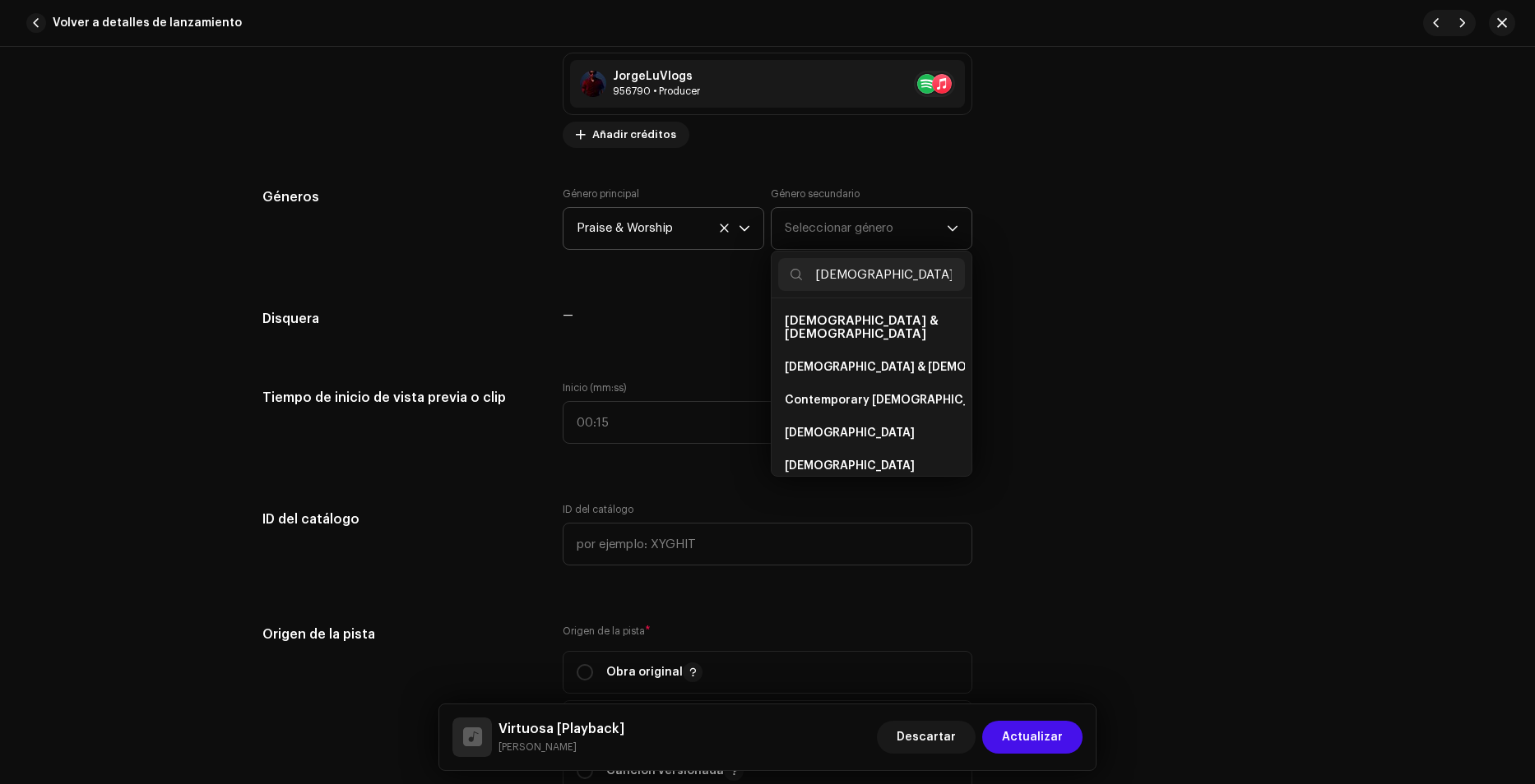
scroll to position [27, 0]
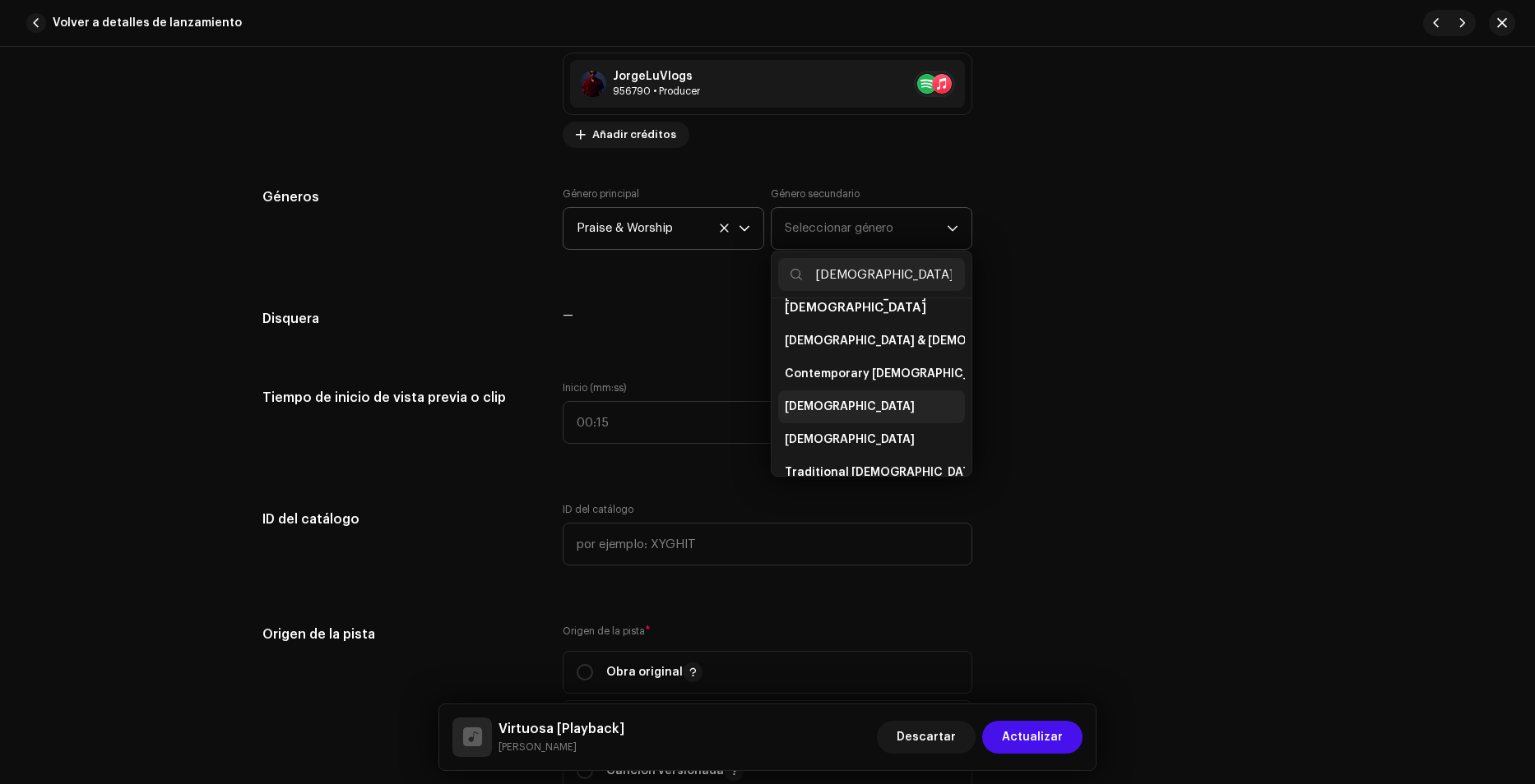
type input "[DEMOGRAPHIC_DATA]"
click at [823, 391] on li "[DEMOGRAPHIC_DATA]" at bounding box center [871, 407] width 187 height 33
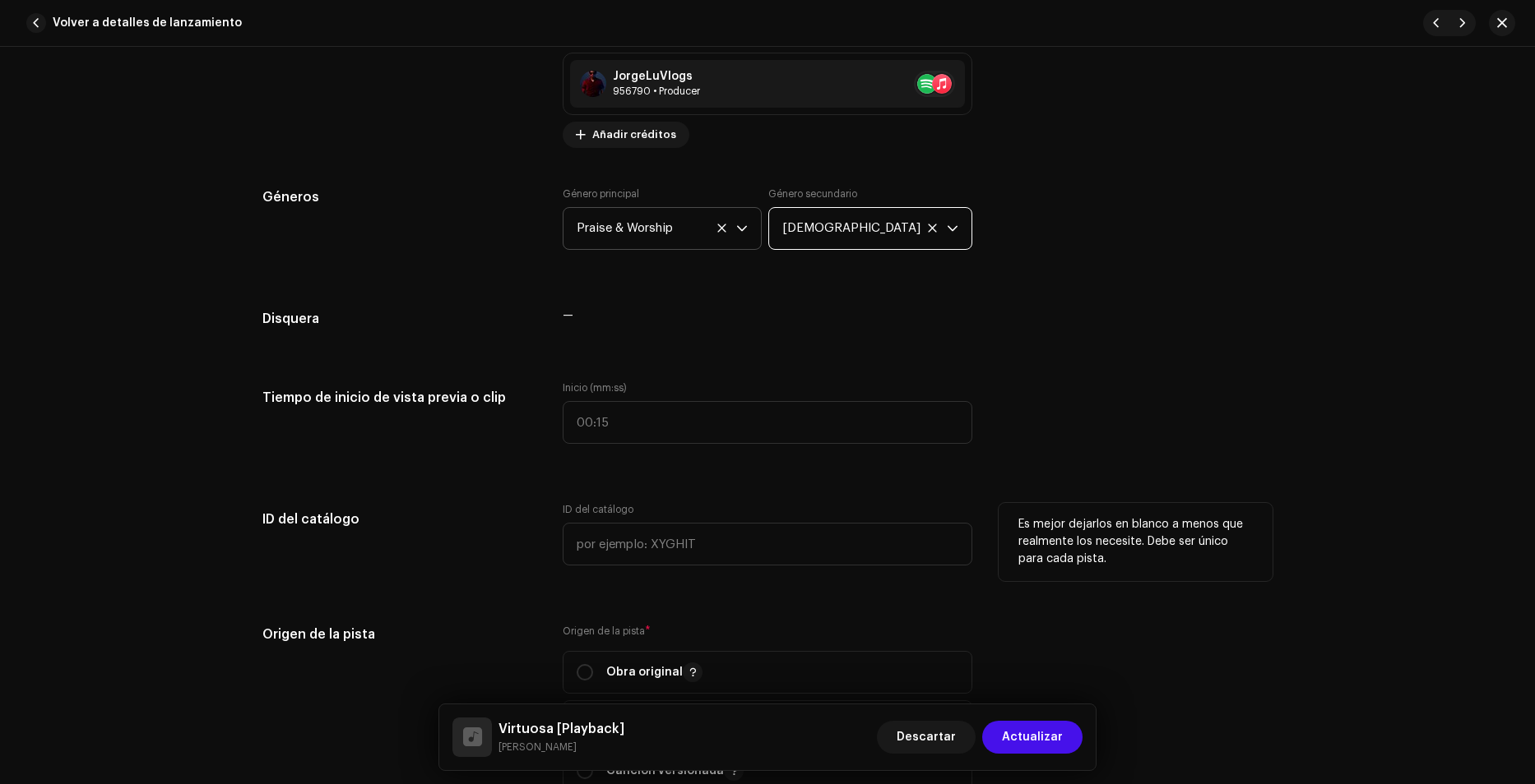
click at [1222, 572] on div "Es mejor dejarlos en blanco a menos que realmente los necesite. Debe ser único …" at bounding box center [1135, 542] width 274 height 78
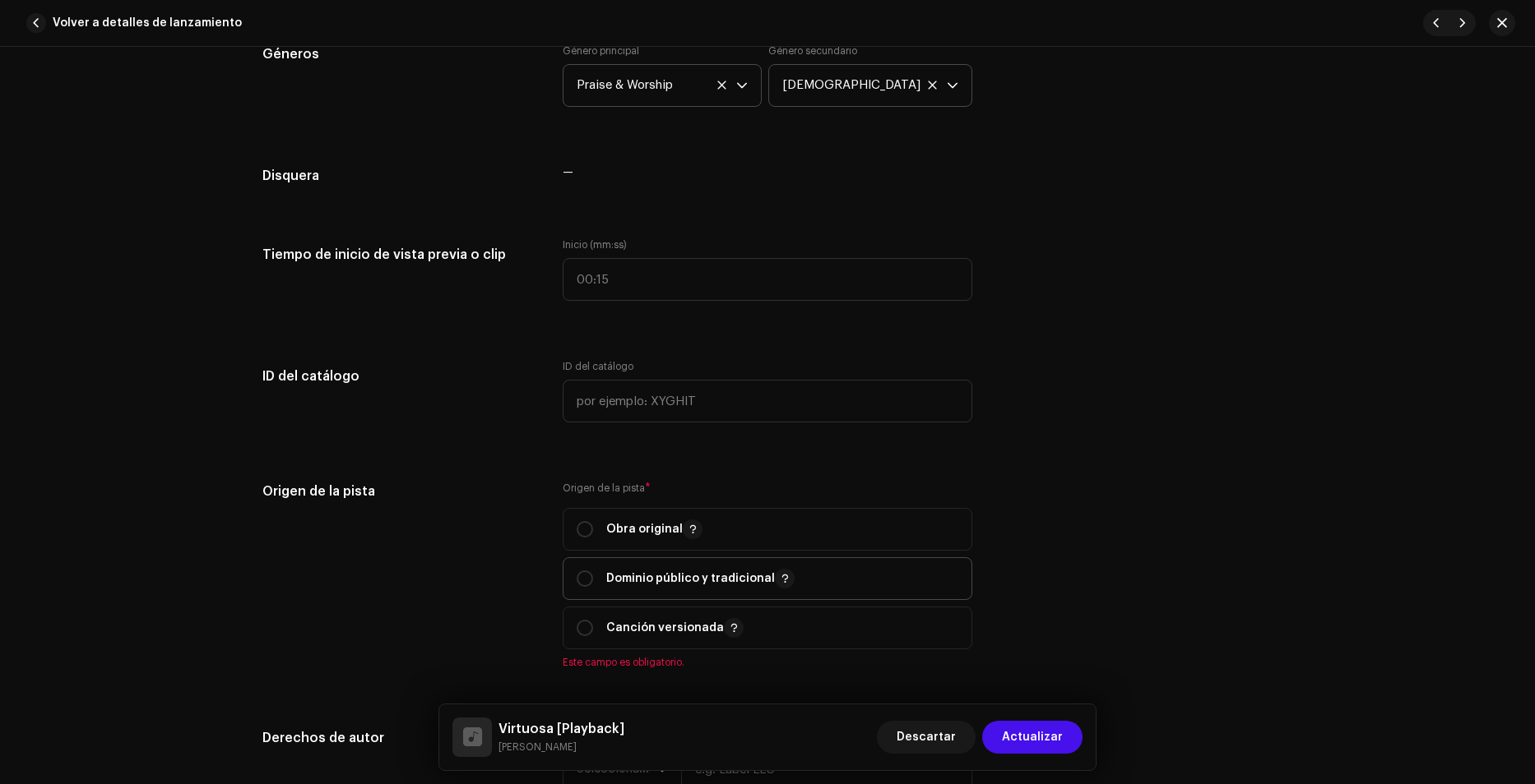
scroll to position [1479, 0]
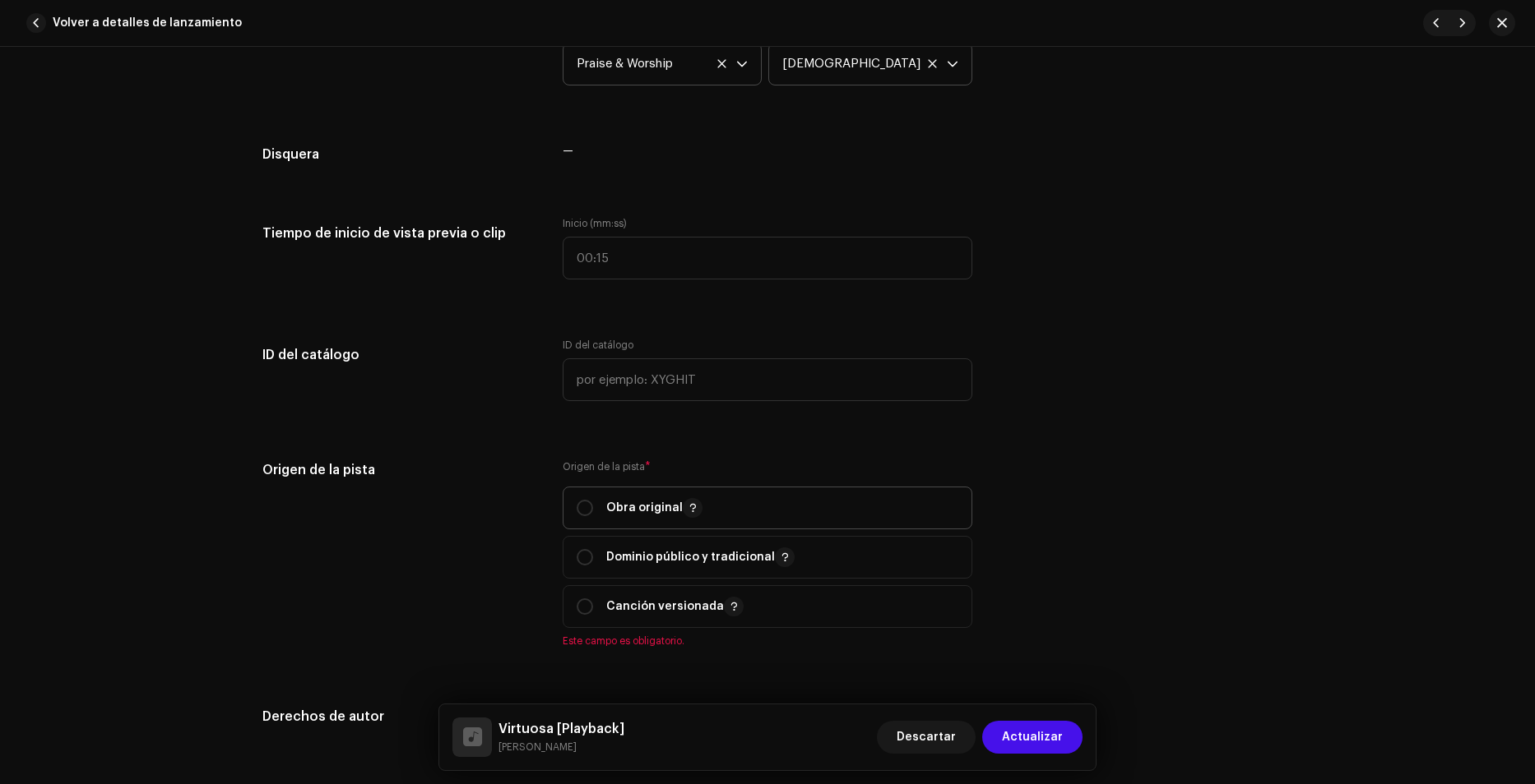
drag, startPoint x: 583, startPoint y: 498, endPoint x: 631, endPoint y: 499, distance: 48.0
click at [585, 498] on span "Obra original" at bounding box center [767, 508] width 382 height 41
radio input "true"
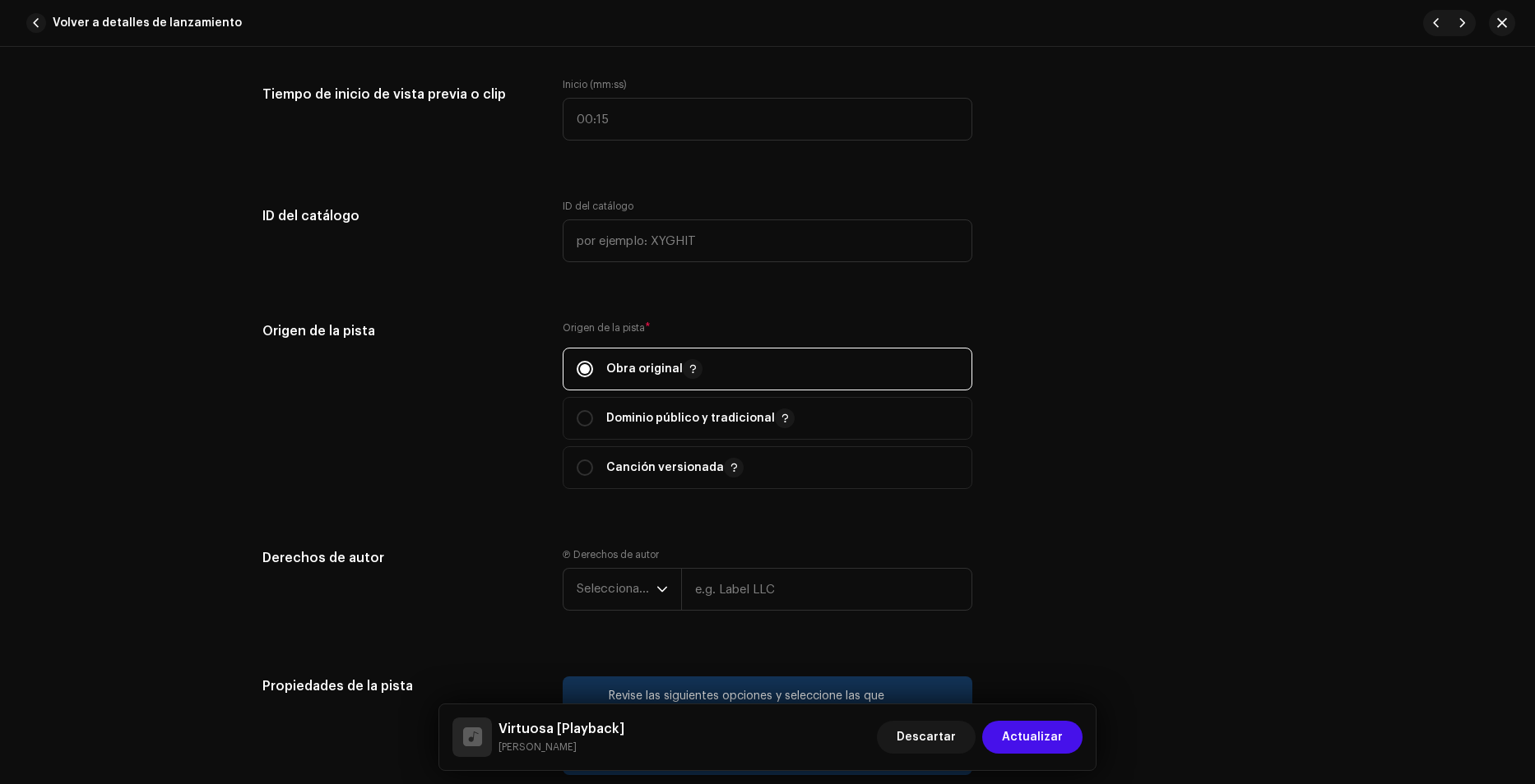
scroll to position [1644, 0]
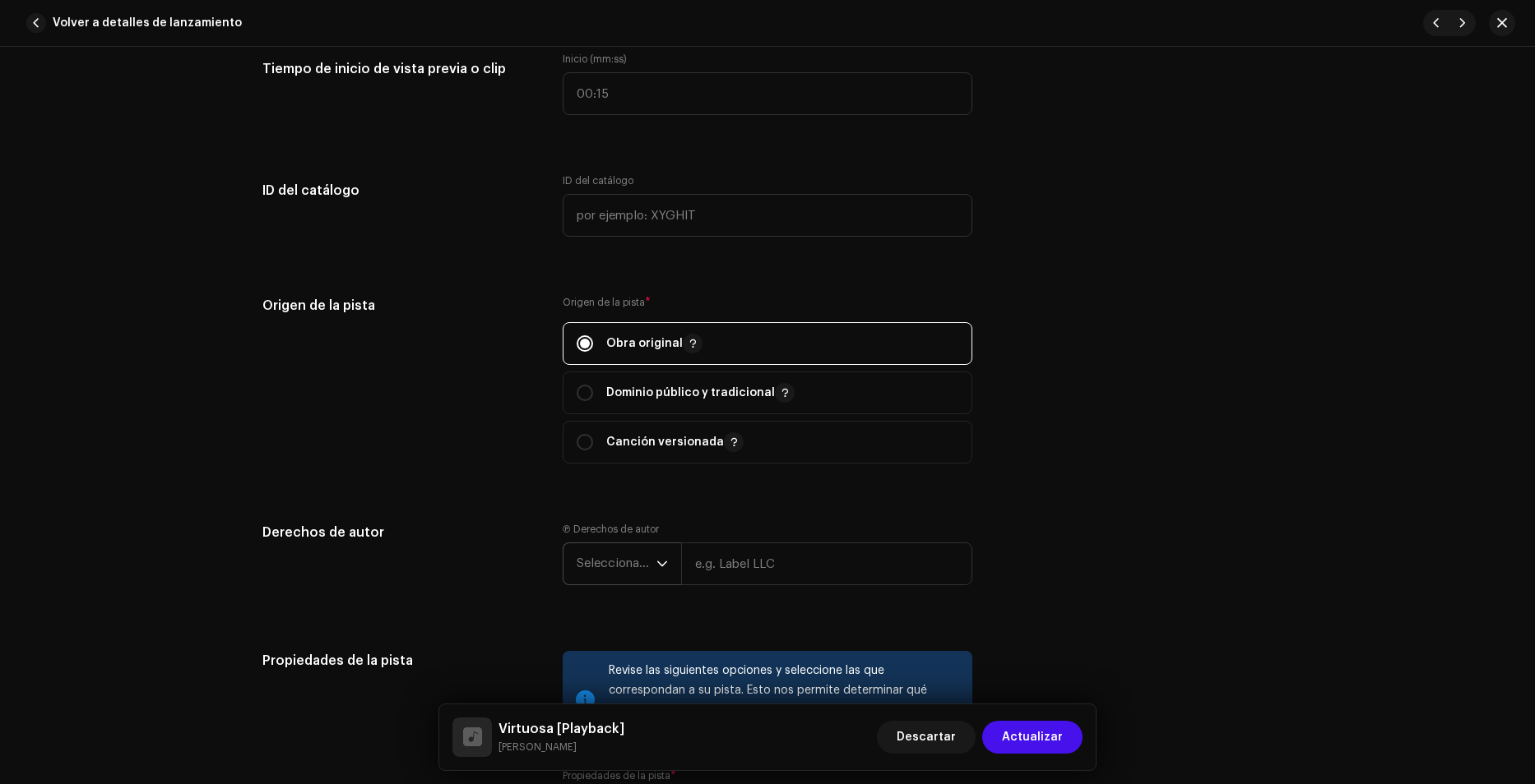
click at [629, 557] on span "Seleccionar año" at bounding box center [616, 564] width 80 height 41
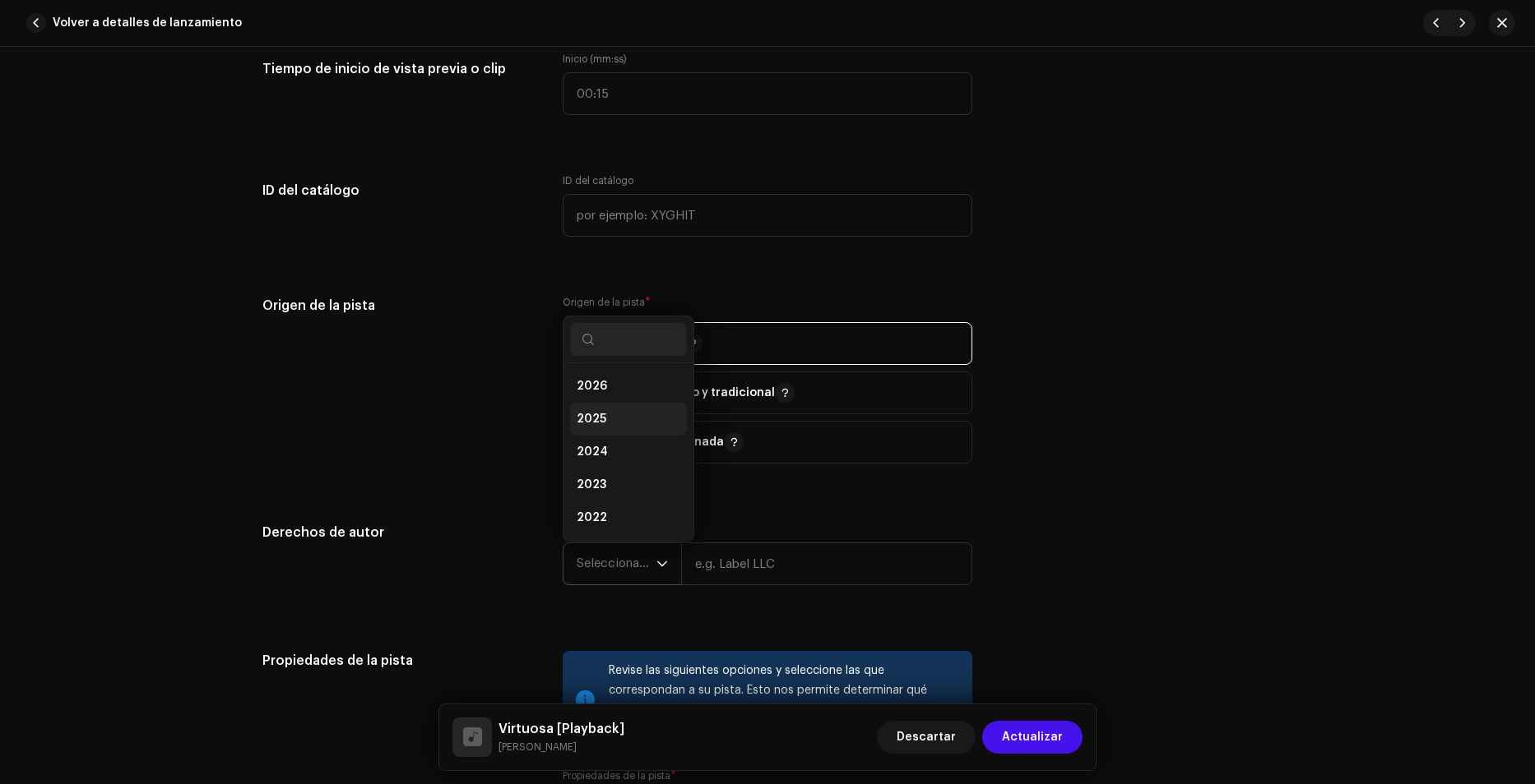
drag, startPoint x: 624, startPoint y: 415, endPoint x: 678, endPoint y: 478, distance: 83.0
click at [624, 414] on li "2025" at bounding box center [629, 419] width 117 height 33
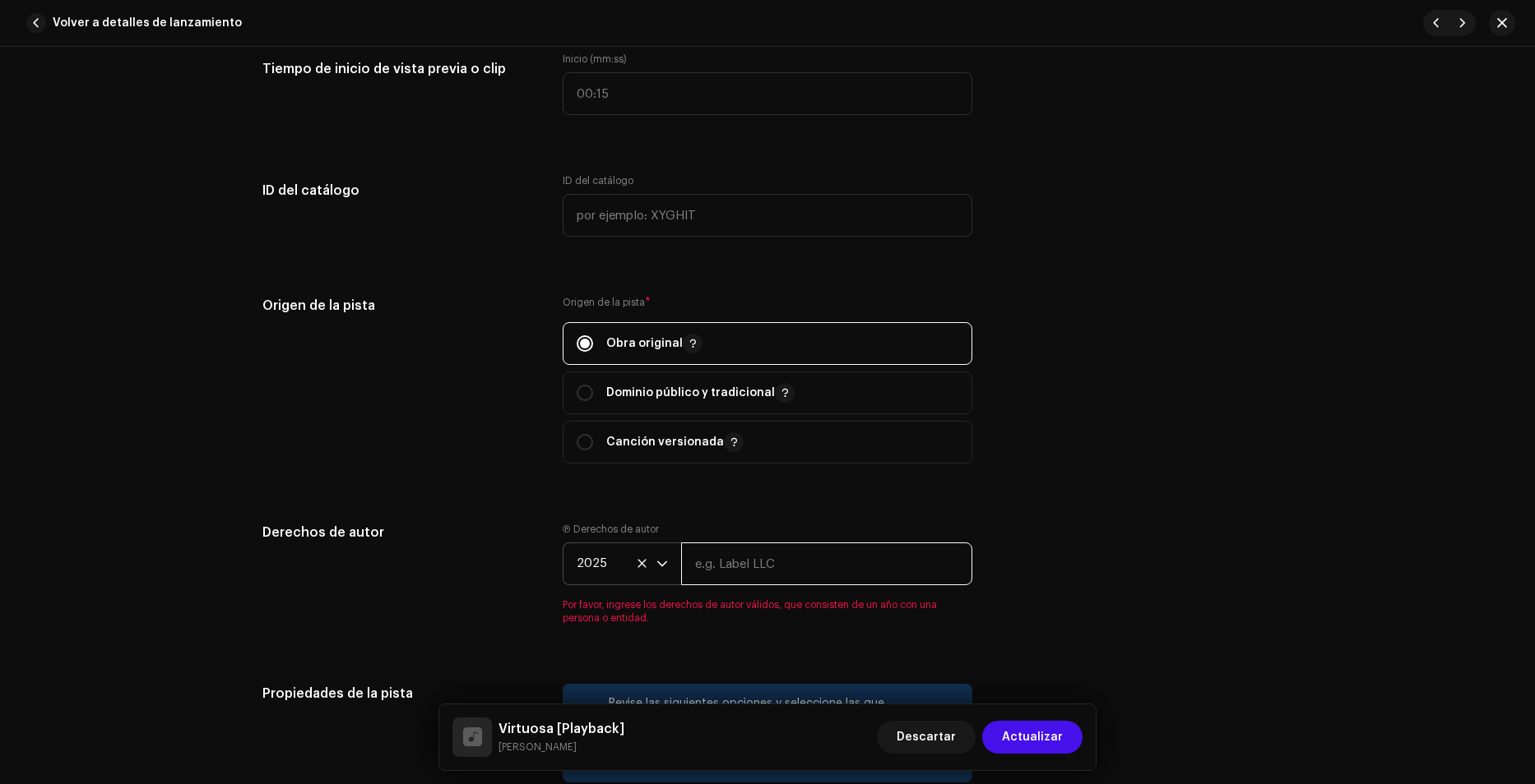
click at [741, 559] on input "text" at bounding box center [827, 564] width 291 height 43
type input "Noise Squad"
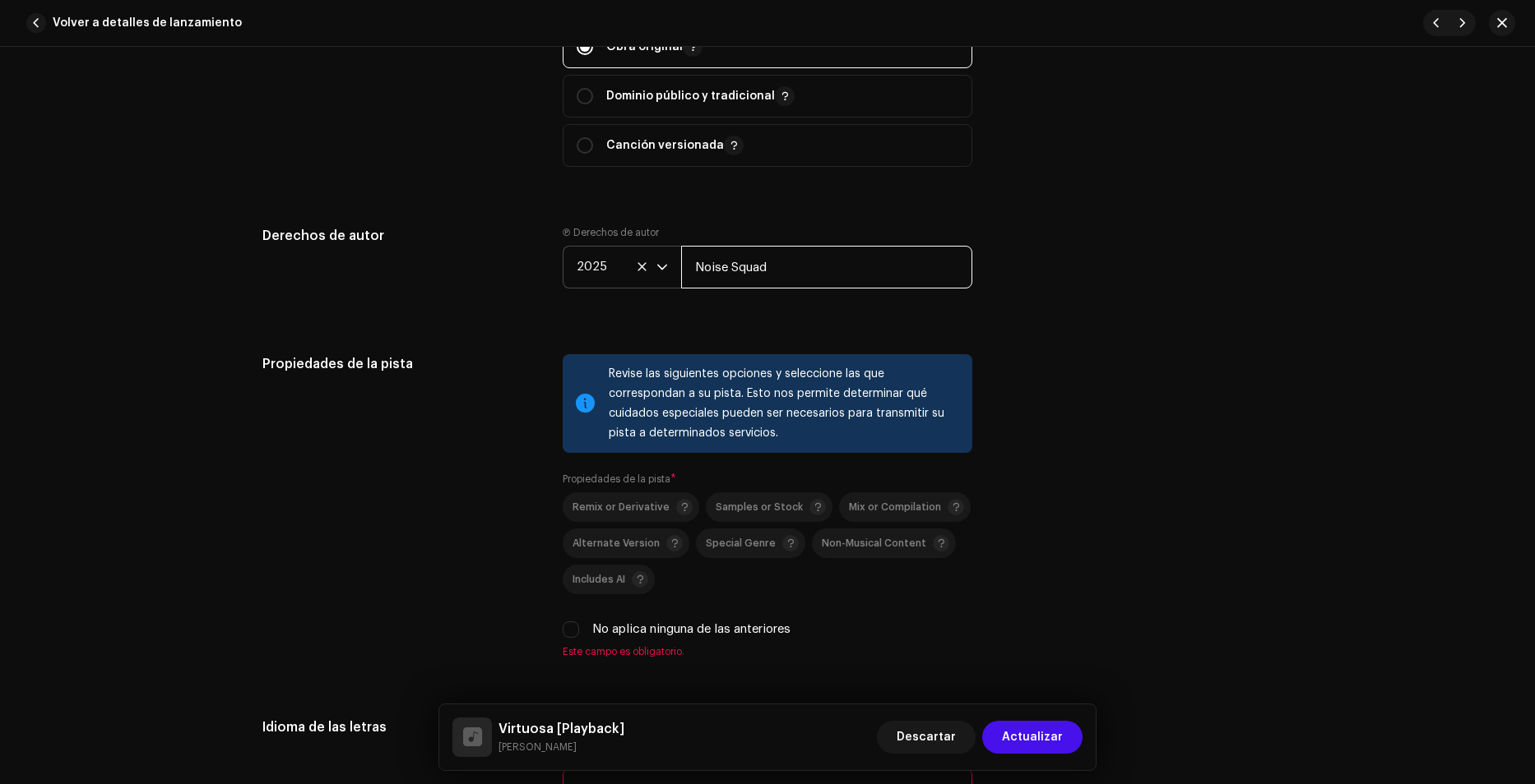
scroll to position [2055, 0]
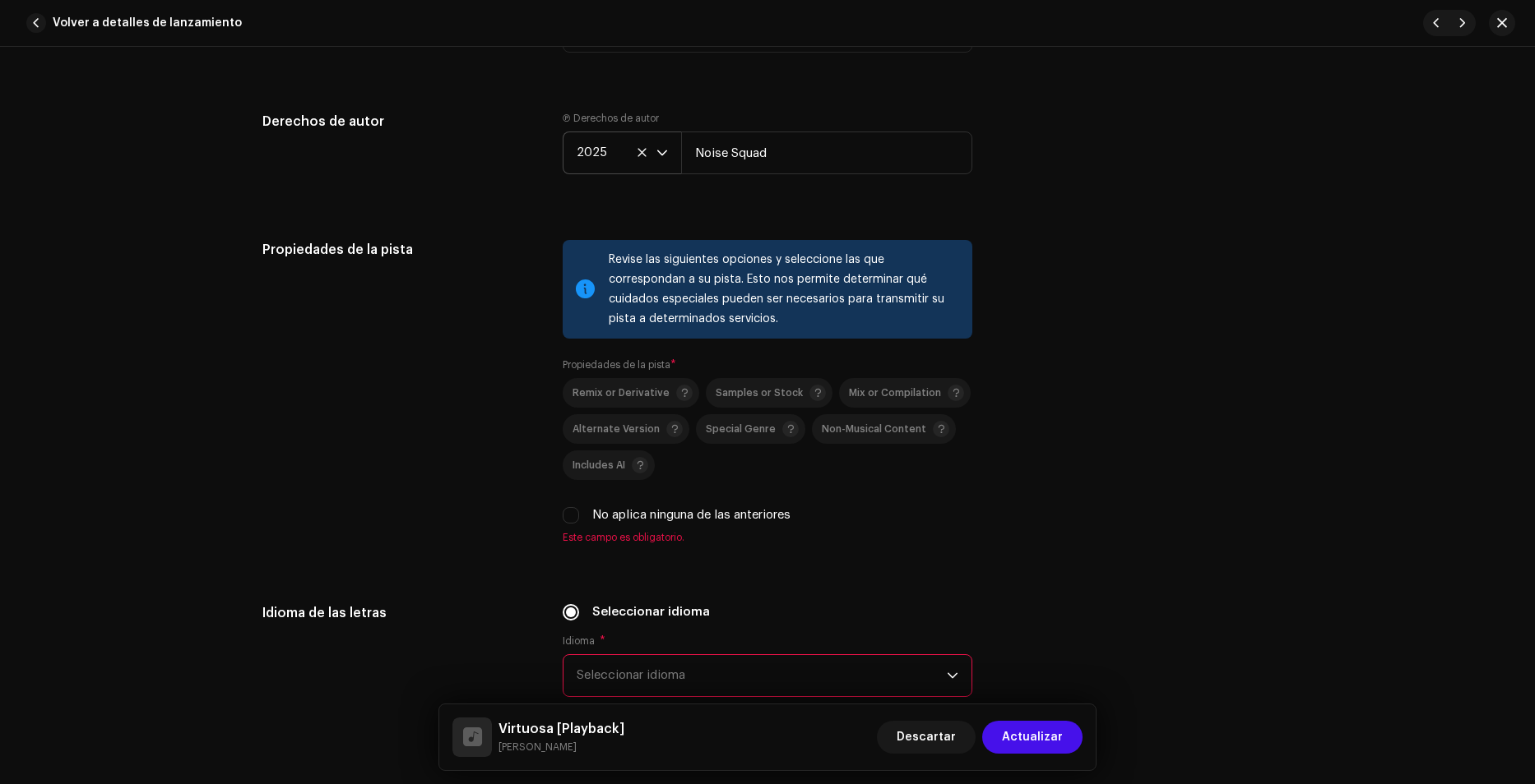
click at [611, 517] on label "No aplica ninguna de las anteriores" at bounding box center [691, 516] width 199 height 18
click at [579, 517] on input "No aplica ninguna de las anteriores" at bounding box center [571, 515] width 16 height 16
checkbox input "true"
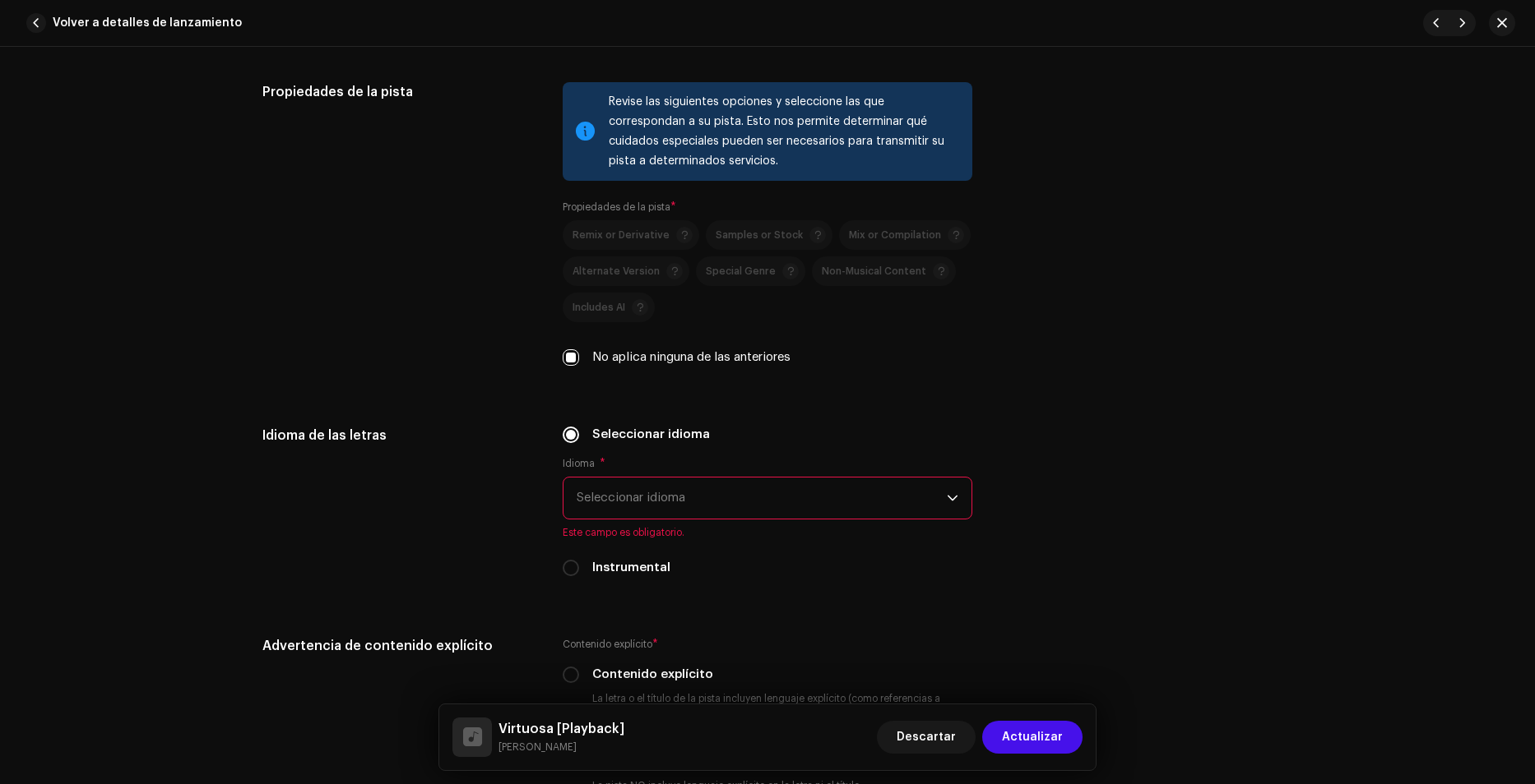
scroll to position [2219, 0]
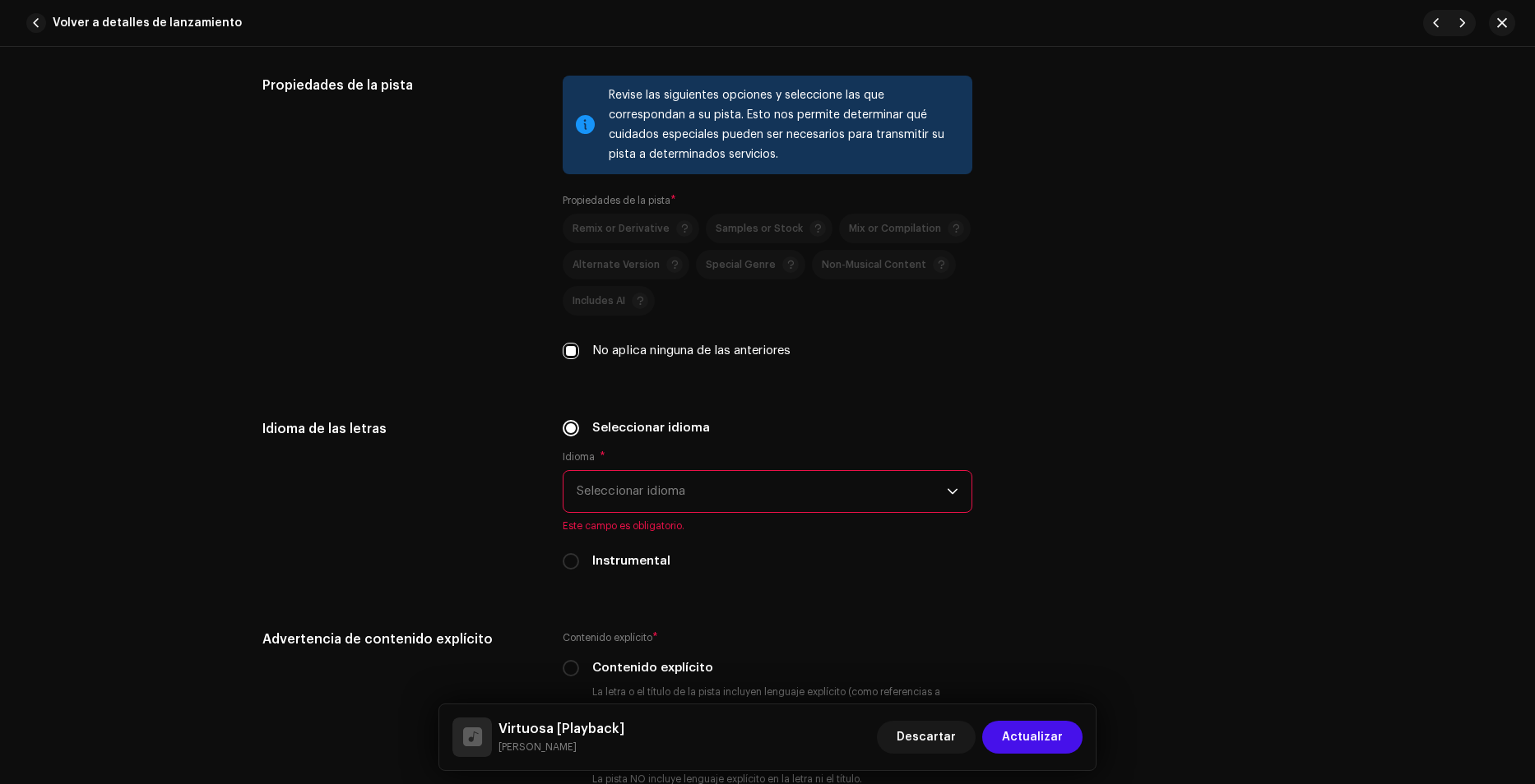
drag, startPoint x: 639, startPoint y: 502, endPoint x: 653, endPoint y: 499, distance: 14.3
click at [639, 500] on span "Seleccionar idioma" at bounding box center [762, 491] width 370 height 41
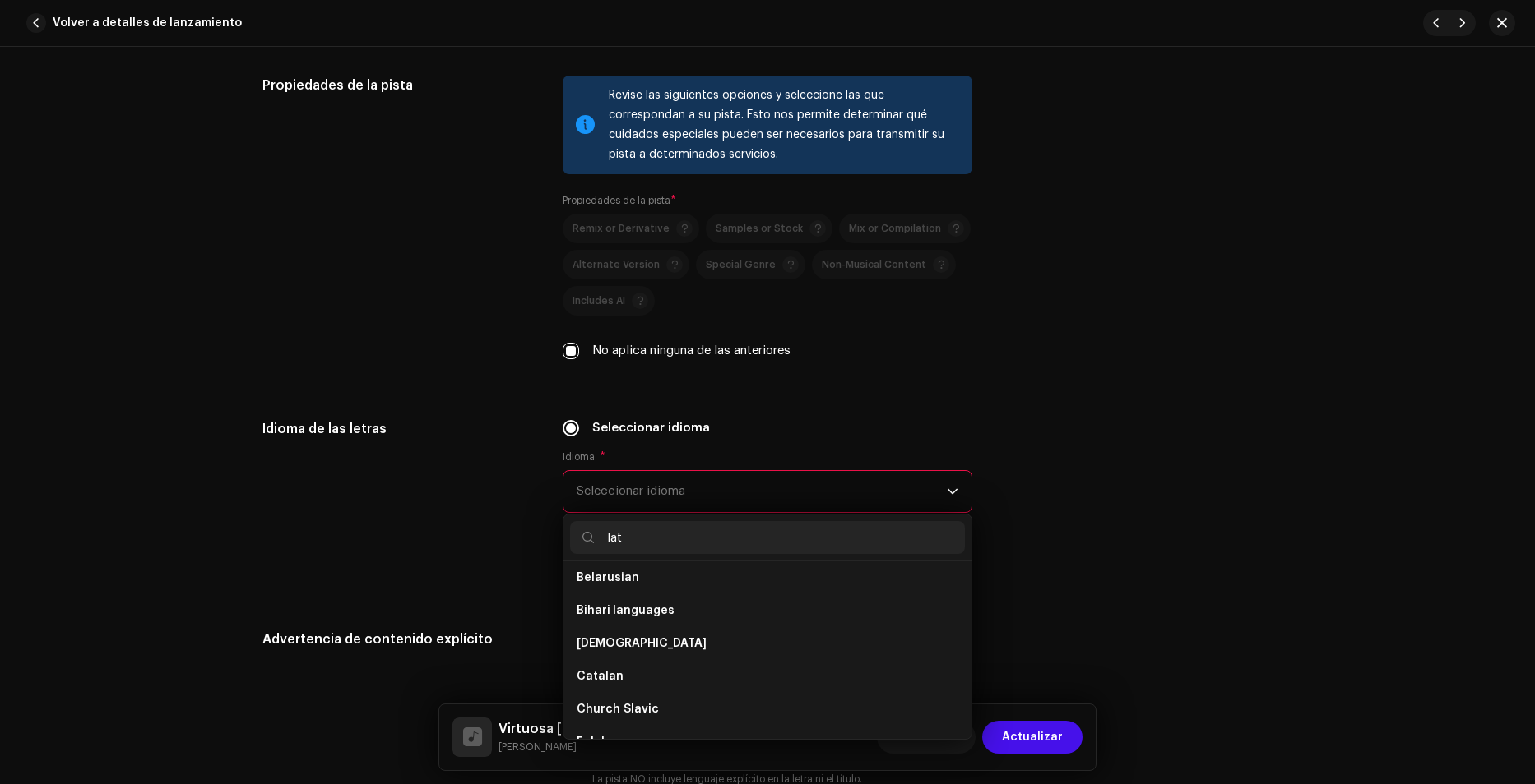
scroll to position [0, 0]
type input "lati"
click at [661, 615] on span "Spanish ([GEOGRAPHIC_DATA])" at bounding box center [665, 618] width 178 height 16
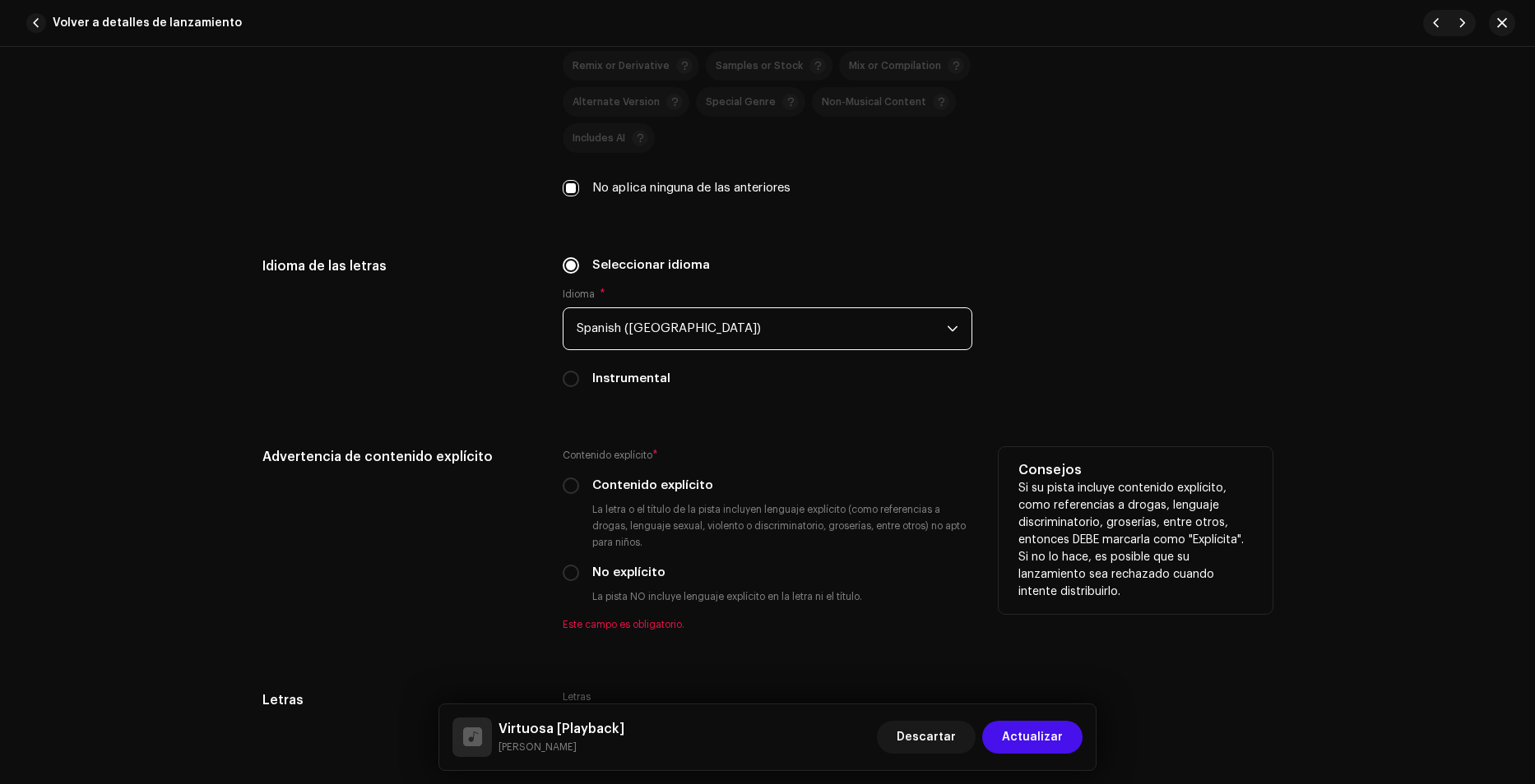
scroll to position [2384, 0]
click at [557, 564] on div "Advertencia de contenido explícito Contenido explícito * Contenido explícito La…" at bounding box center [767, 547] width 1010 height 204
click at [567, 564] on input "No explícito" at bounding box center [571, 572] width 16 height 16
radio input "true"
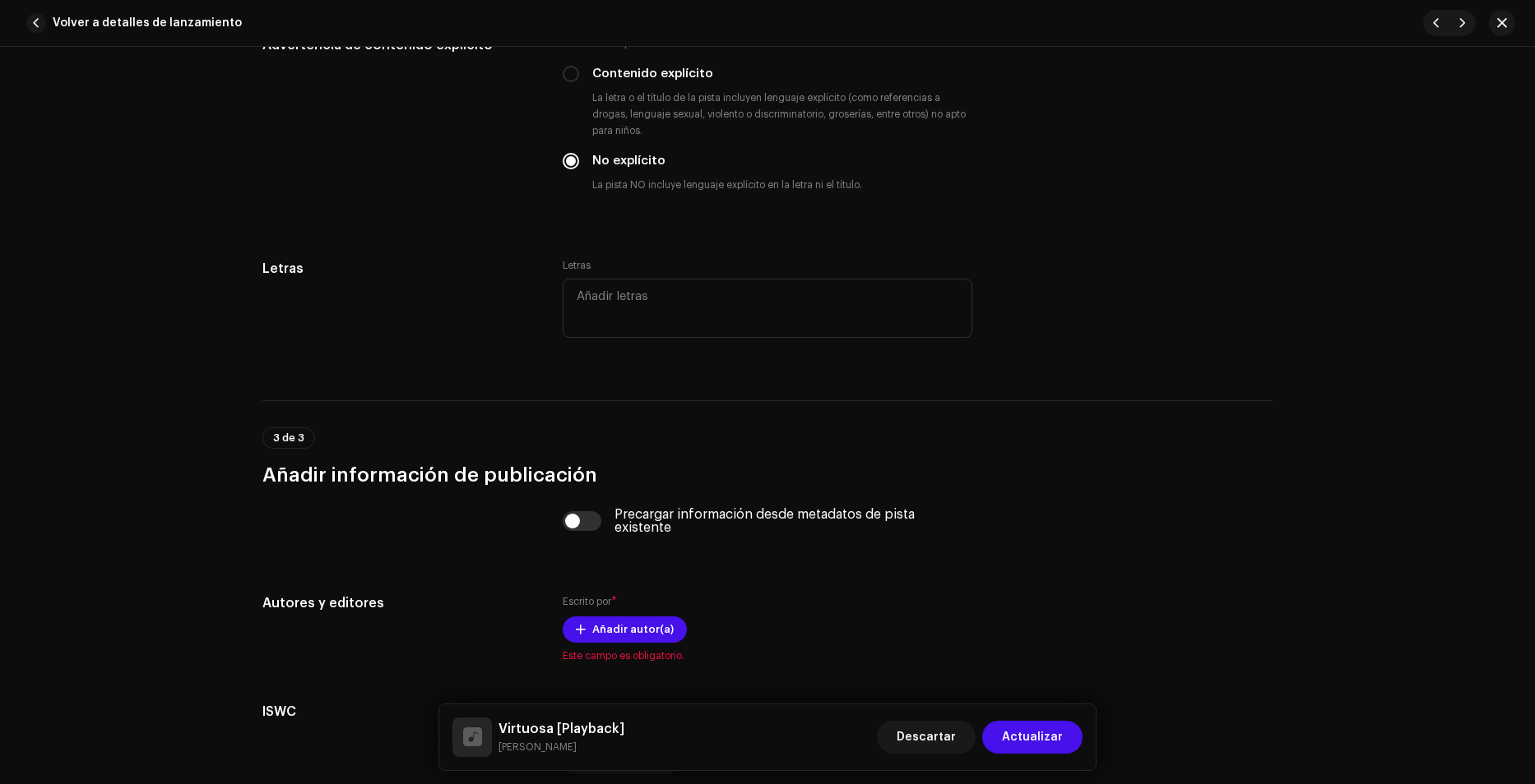
scroll to position [2795, 0]
click at [590, 522] on input "checkbox" at bounding box center [582, 521] width 39 height 20
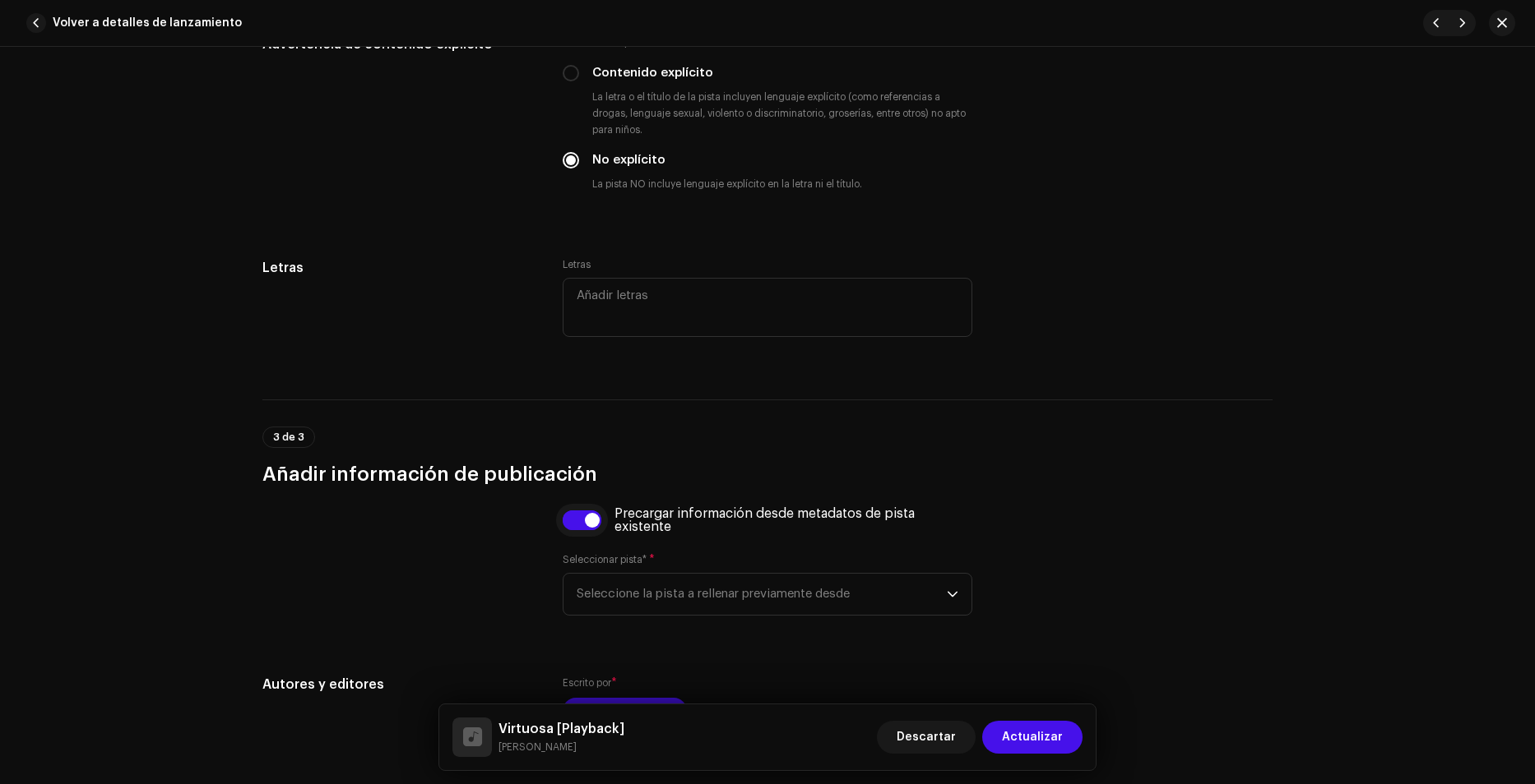
click at [592, 521] on input "checkbox" at bounding box center [582, 521] width 39 height 20
checkbox input "false"
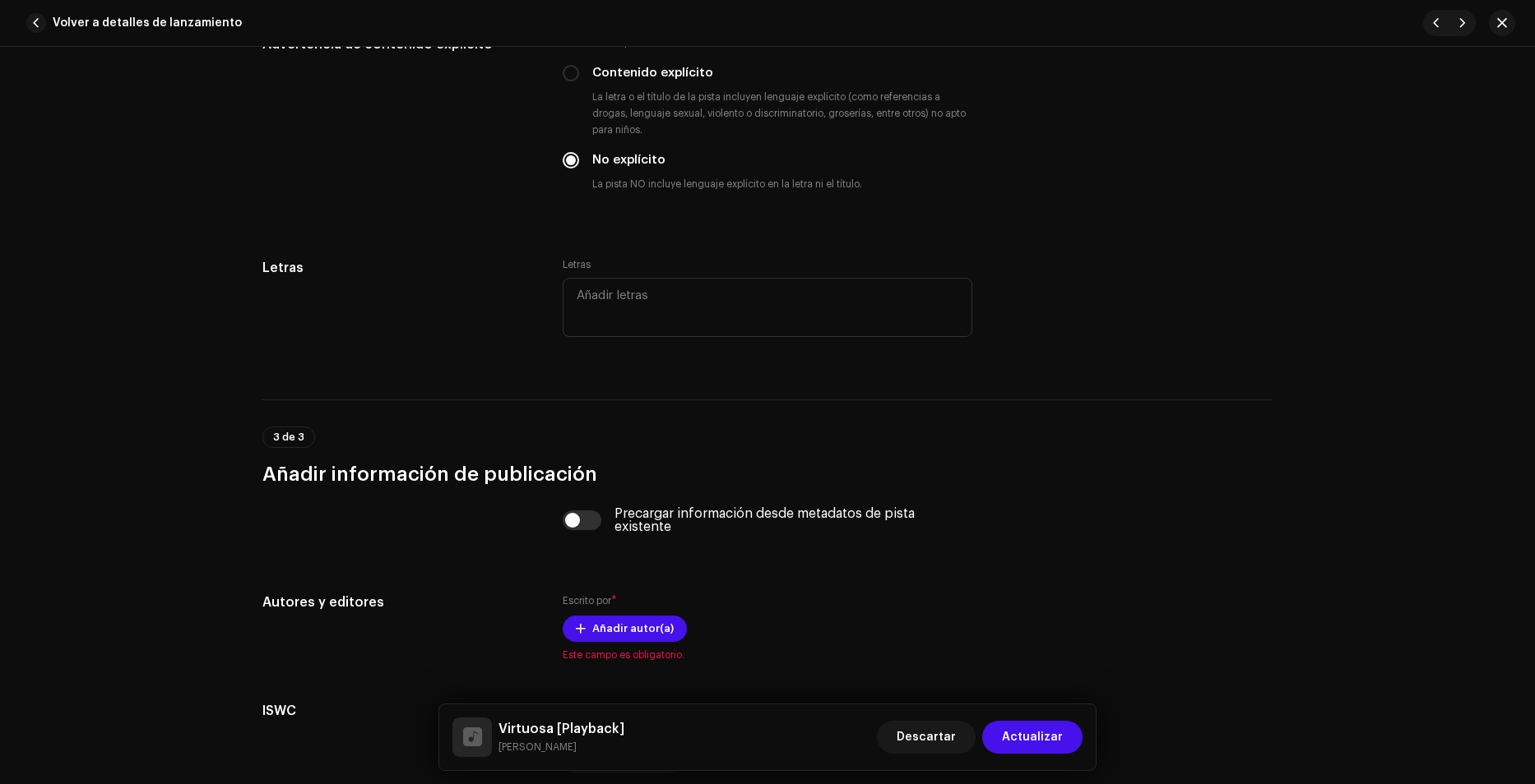
scroll to position [2877, 0]
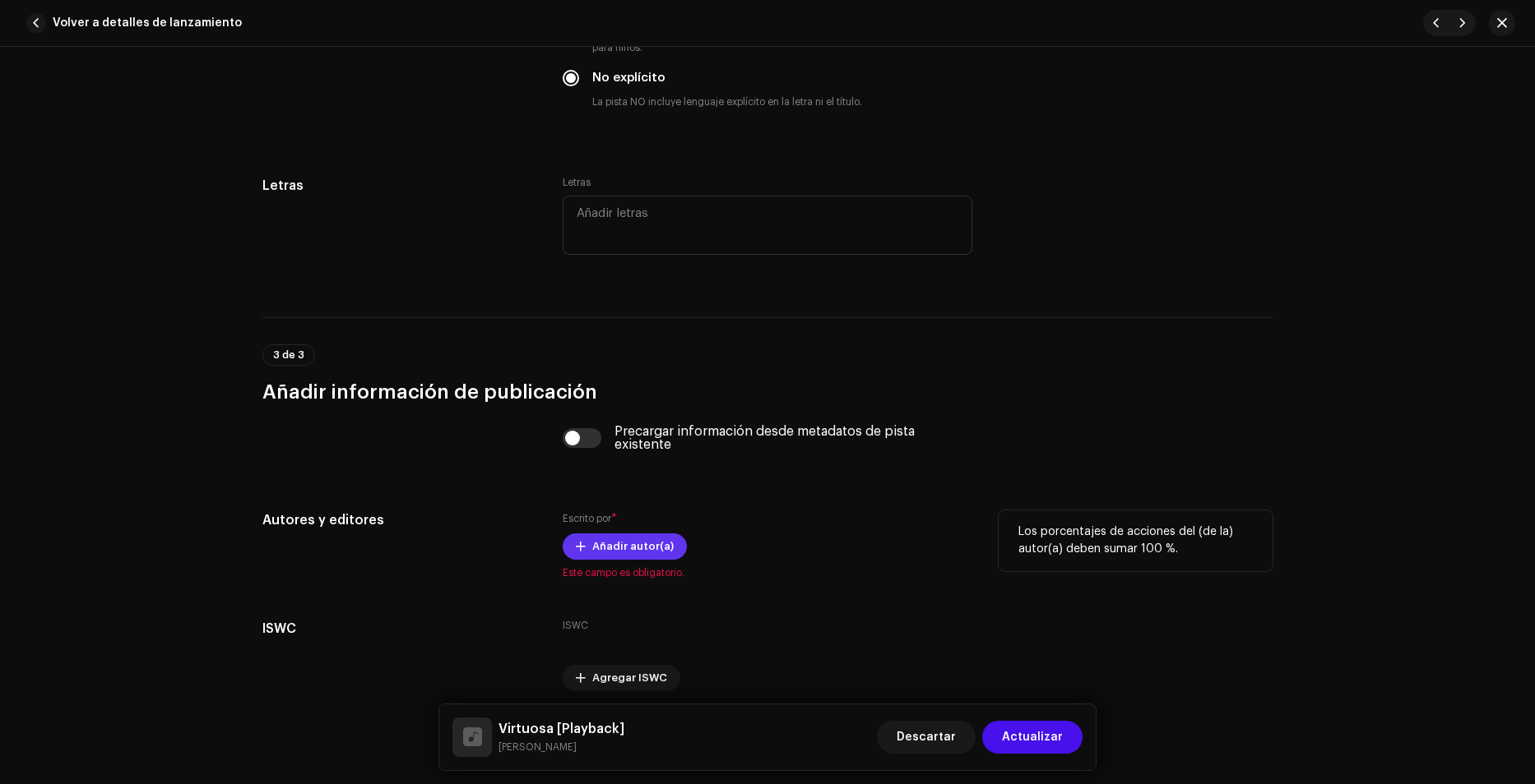
click at [610, 551] on span "Añadir autor(a)" at bounding box center [632, 547] width 81 height 33
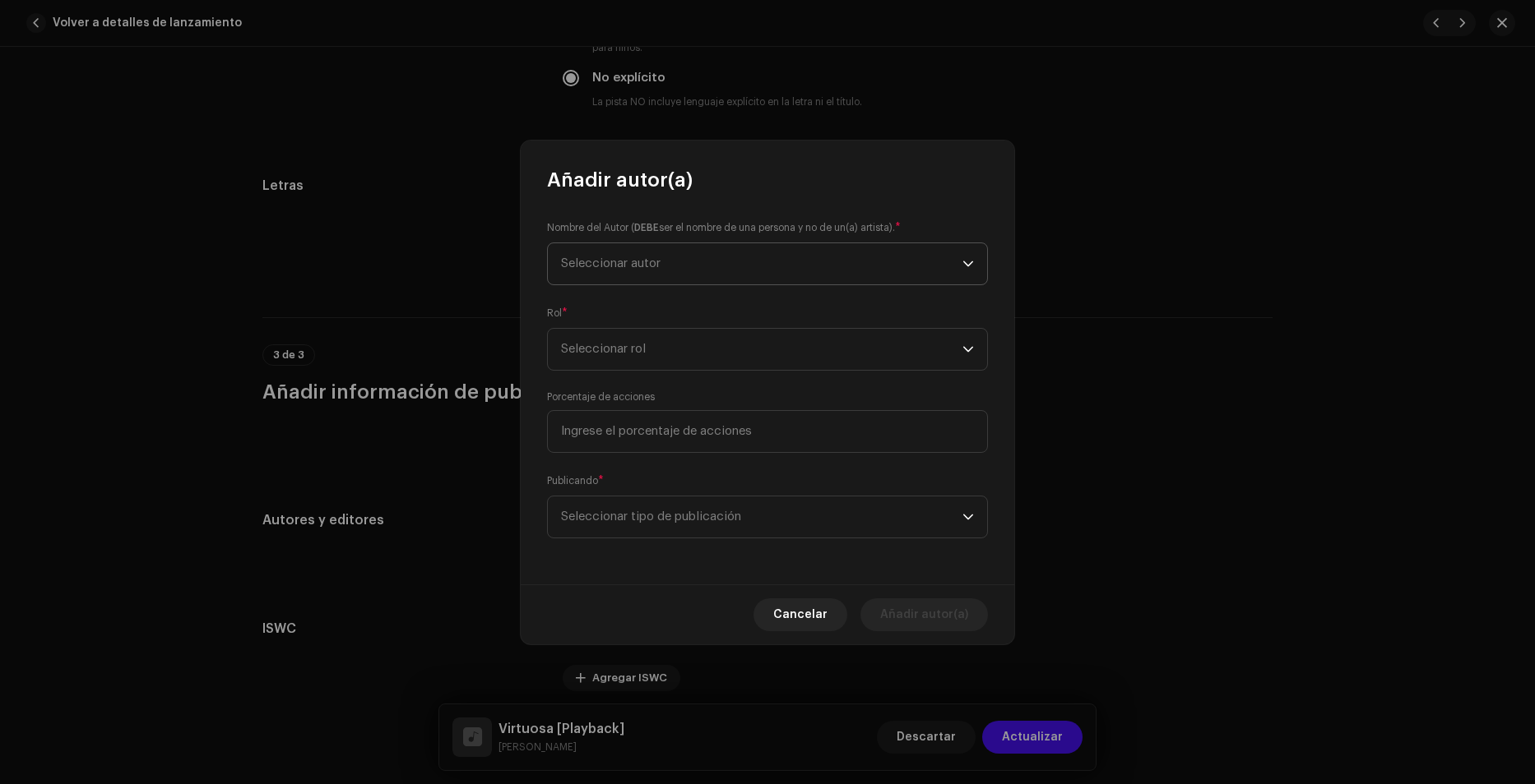
click at [601, 272] on span "Seleccionar autor" at bounding box center [762, 263] width 402 height 41
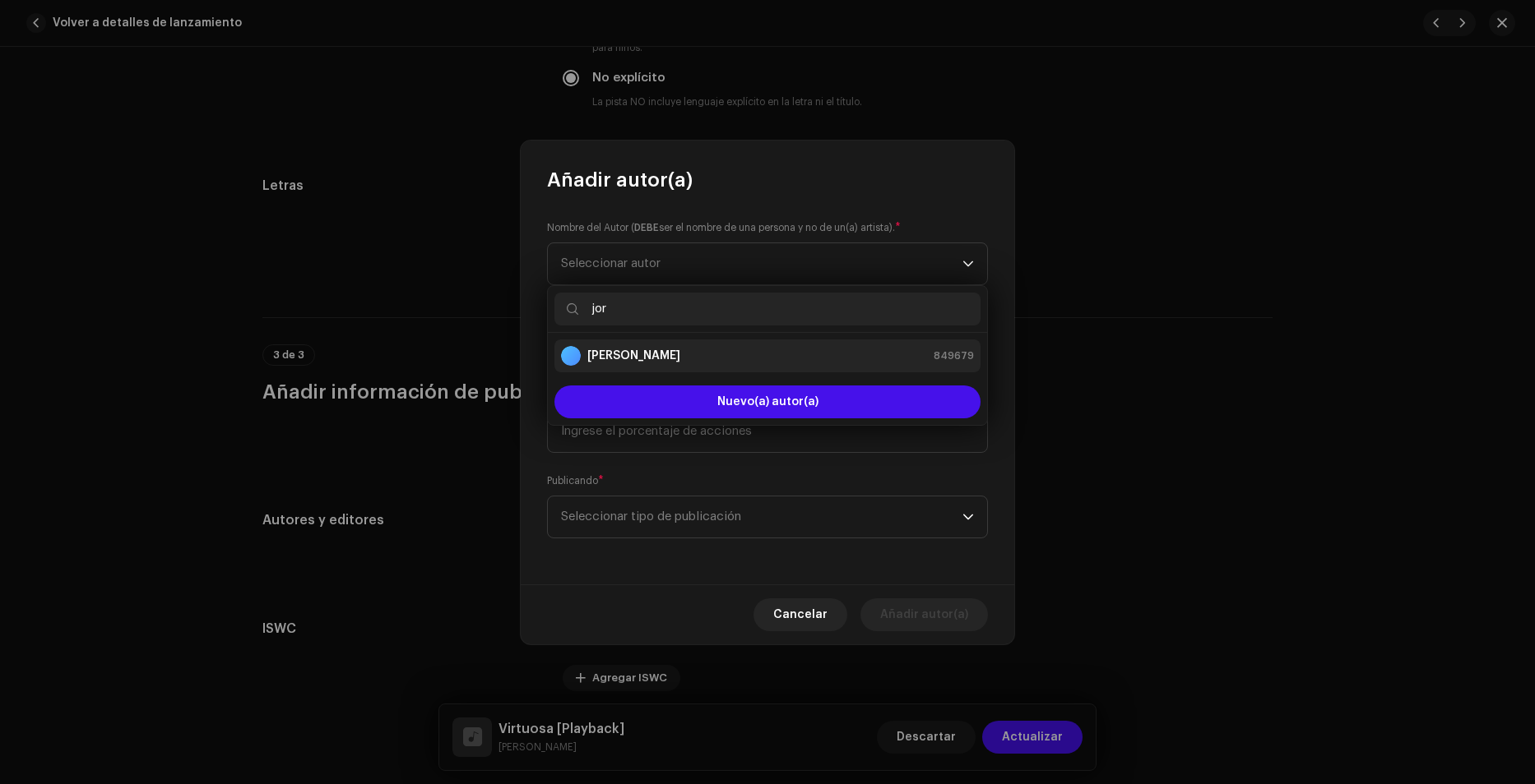
type input "jor"
click at [680, 350] on strong "[PERSON_NAME]" at bounding box center [634, 356] width 93 height 16
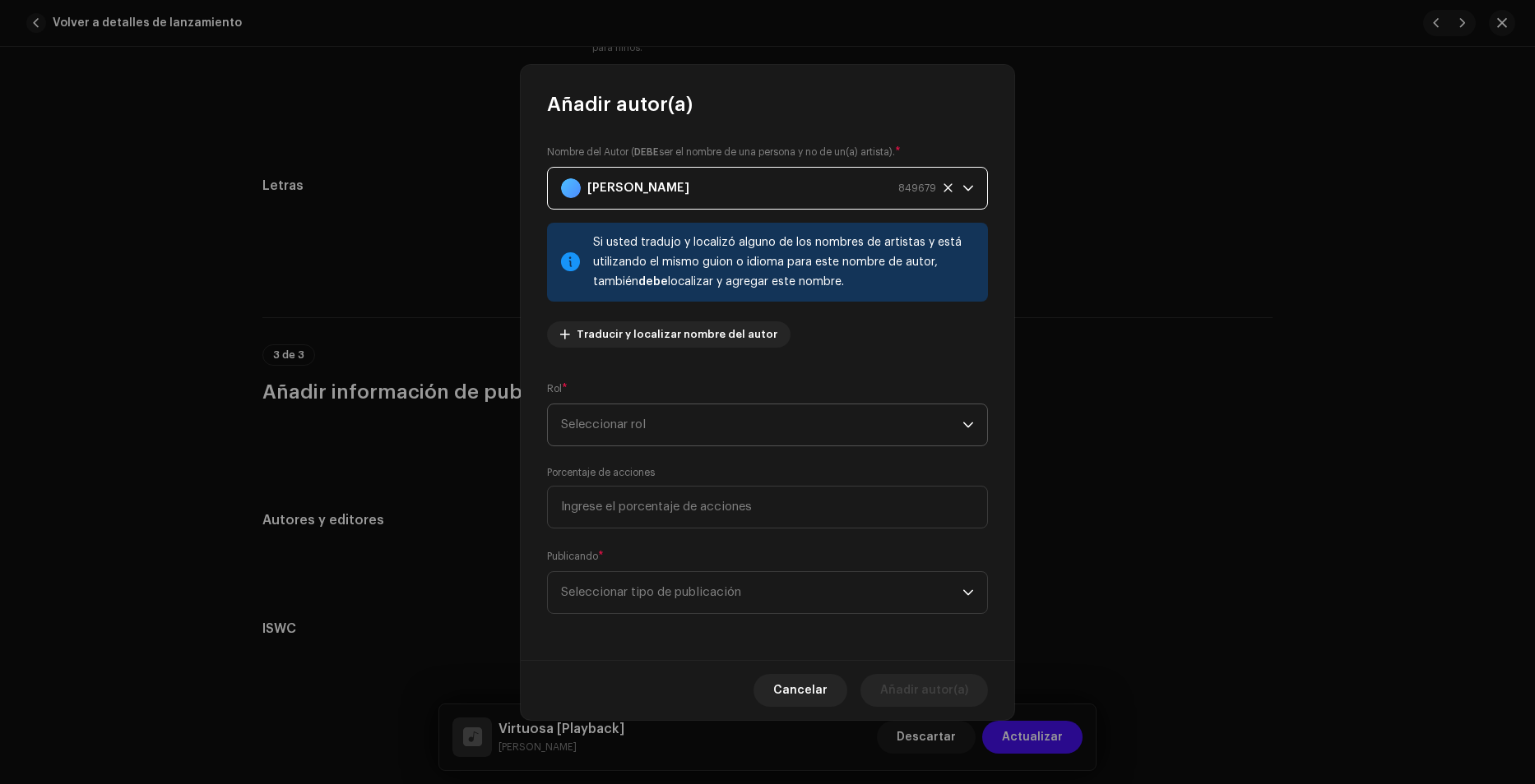
click at [611, 441] on span "Seleccionar rol" at bounding box center [762, 424] width 402 height 41
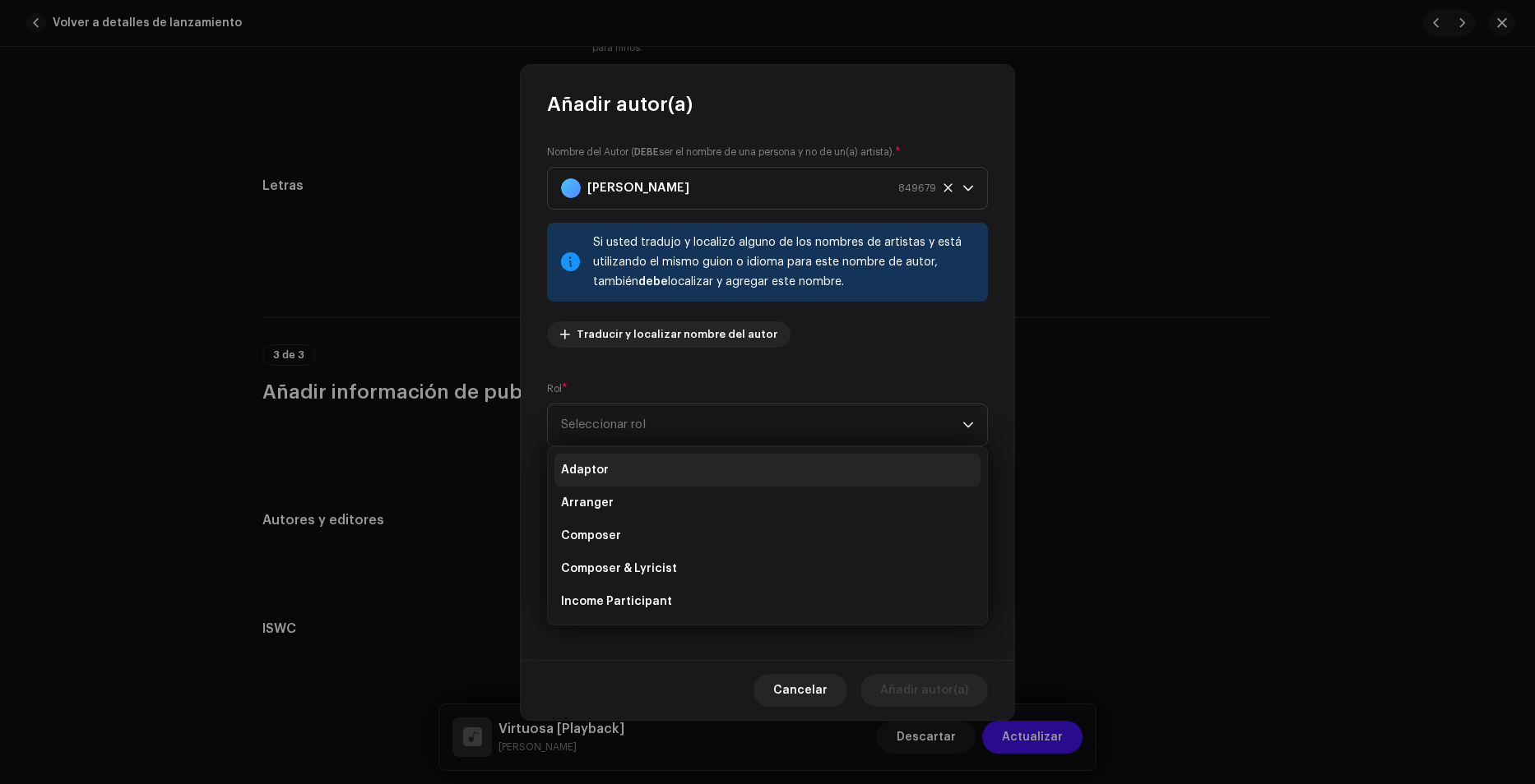
click at [601, 467] on span "Adaptor" at bounding box center [585, 470] width 48 height 16
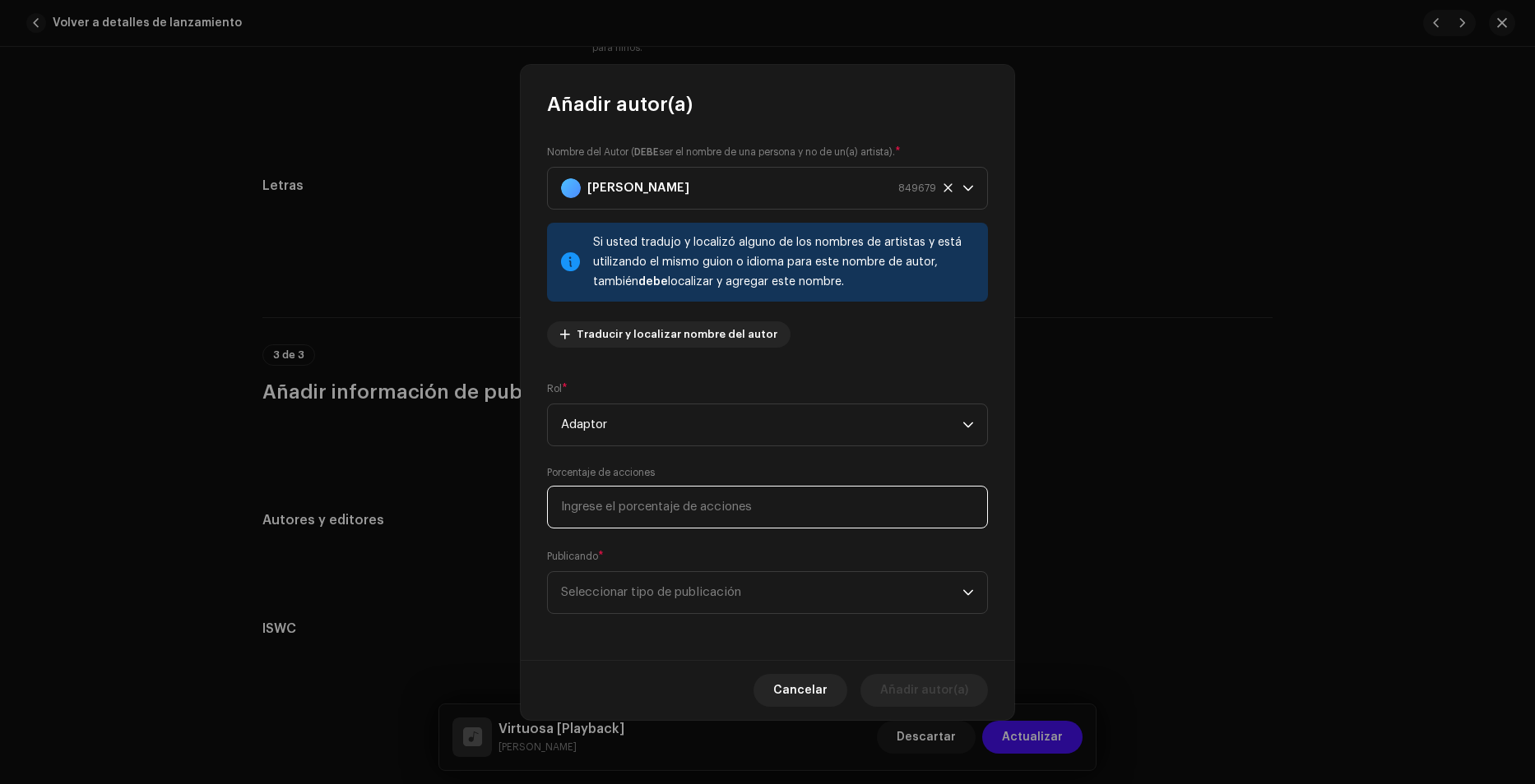
click at [631, 516] on input at bounding box center [768, 507] width 441 height 43
type input "100,00"
click at [677, 613] on p-select "Seleccionar tipo de publicación" at bounding box center [768, 593] width 441 height 43
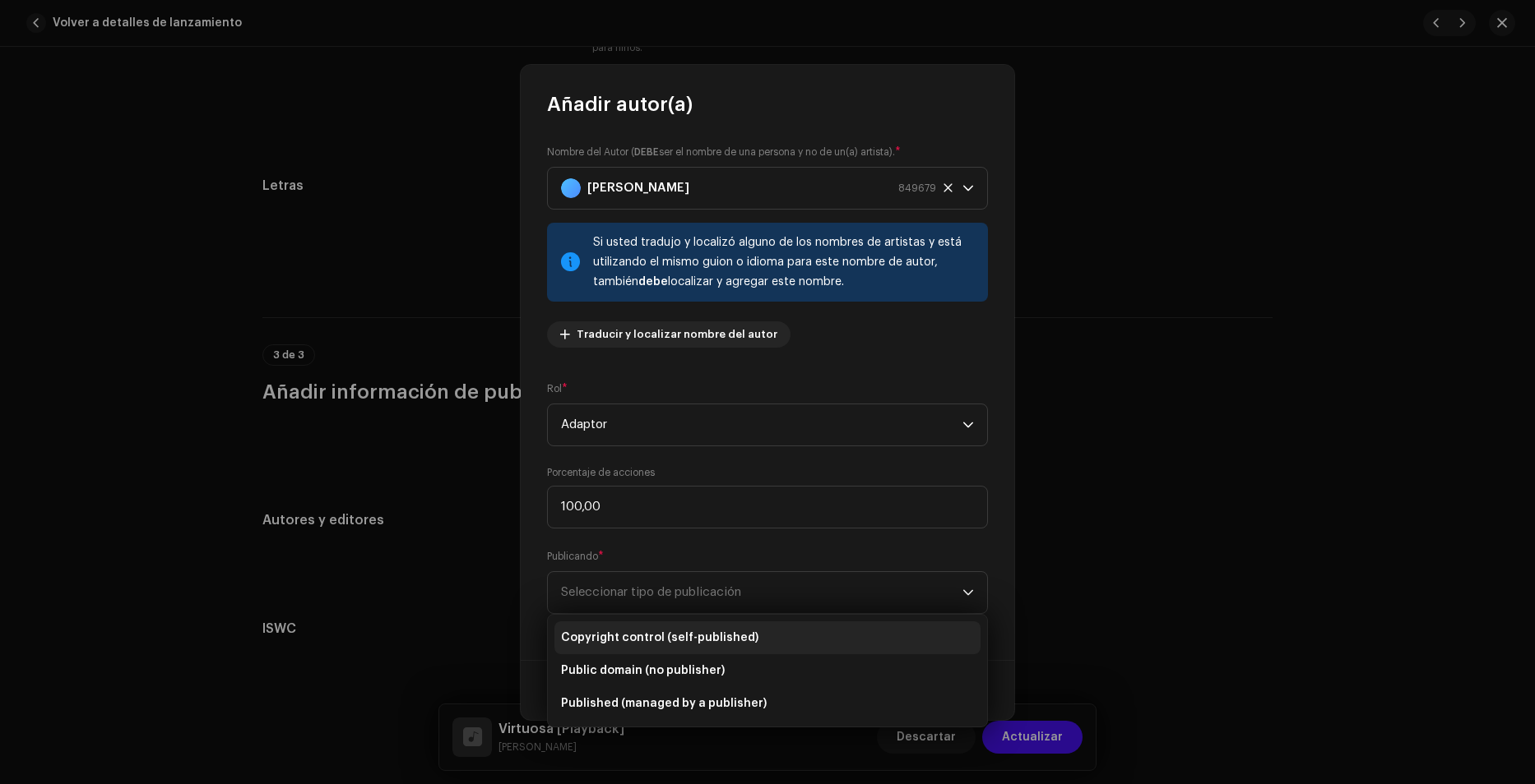
drag, startPoint x: 694, startPoint y: 628, endPoint x: 702, endPoint y: 639, distance: 13.6
click at [694, 628] on li "Copyright control (self-published)" at bounding box center [767, 638] width 426 height 33
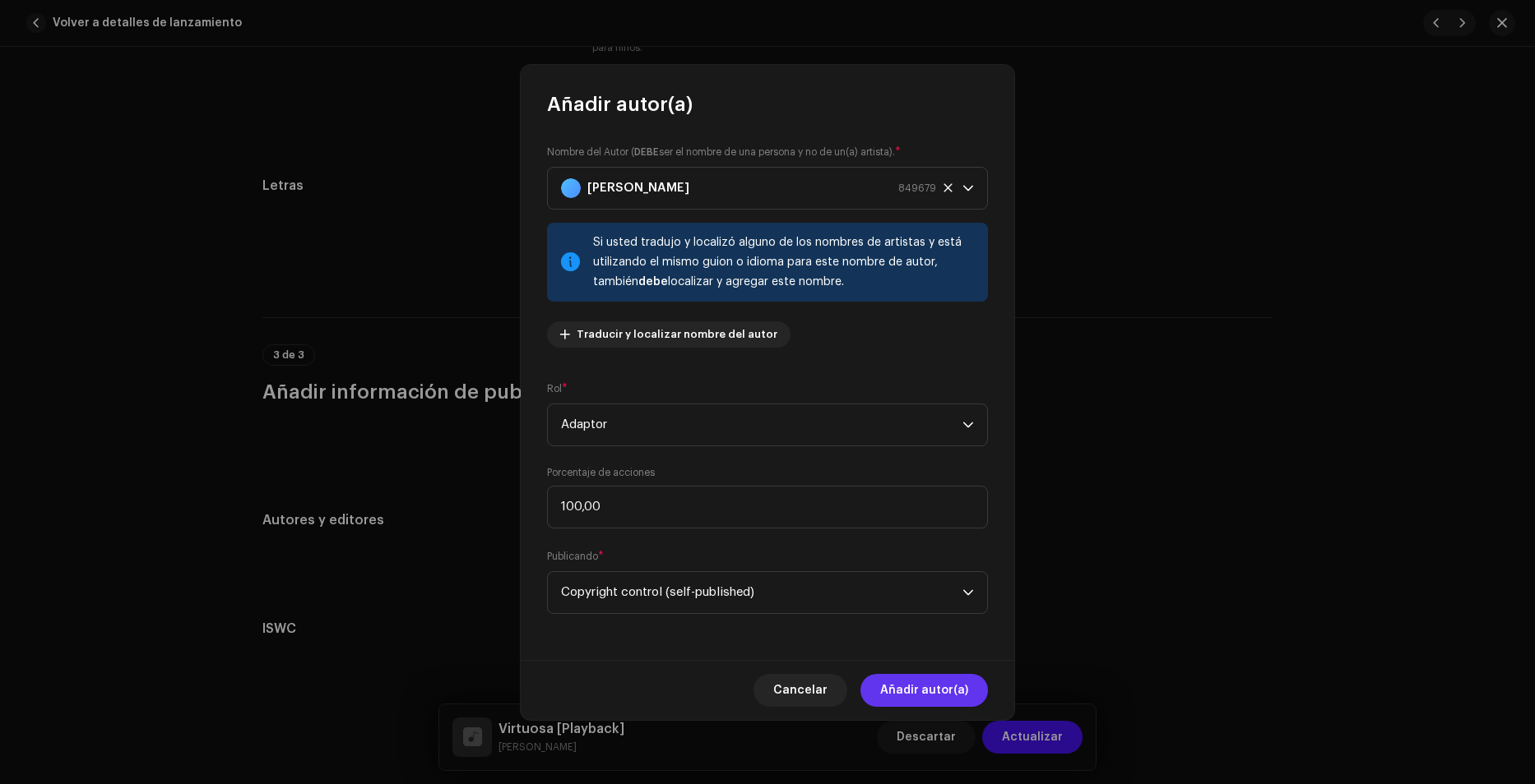
click at [946, 687] on span "Añadir autor(a)" at bounding box center [924, 691] width 88 height 33
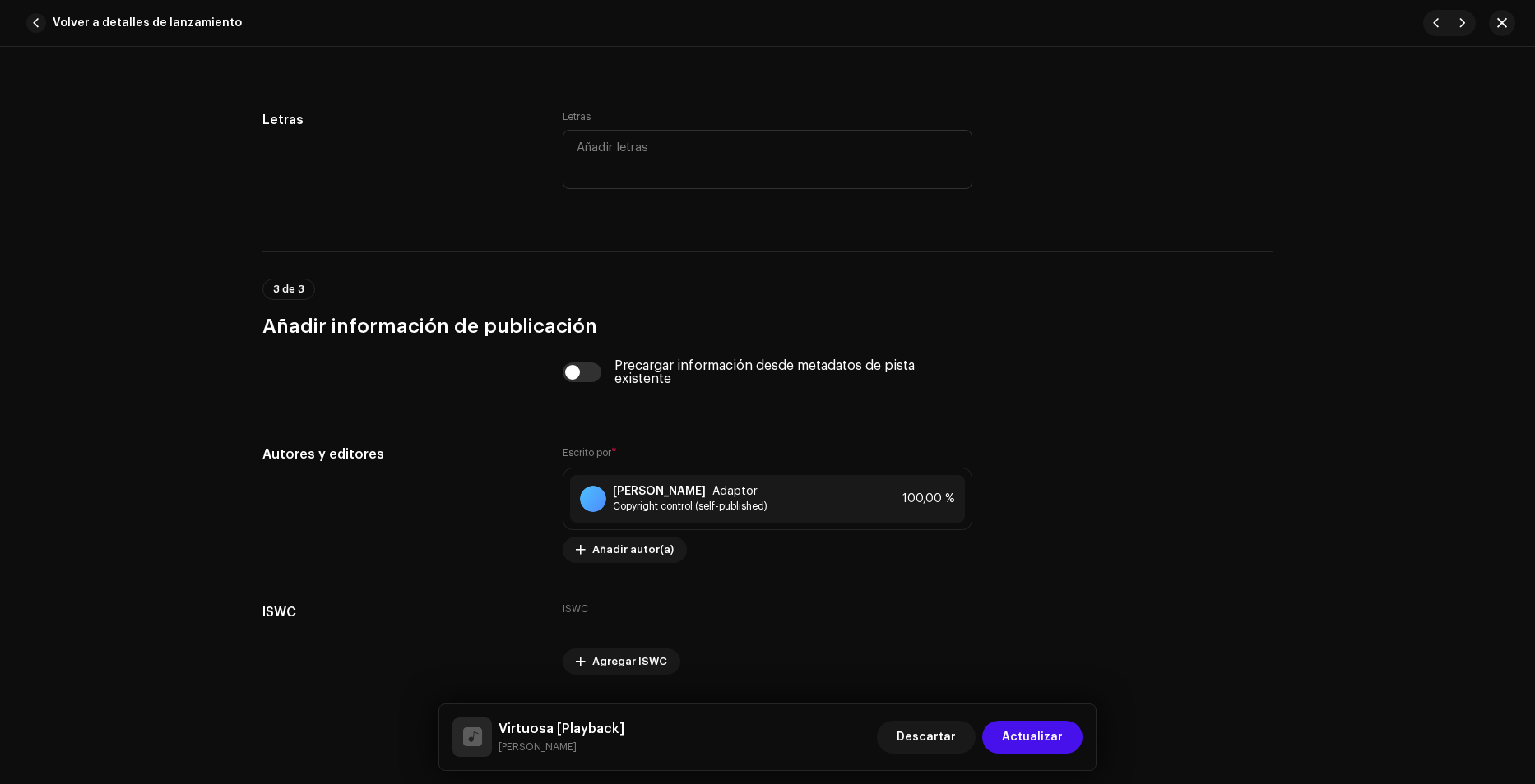
scroll to position [2991, 0]
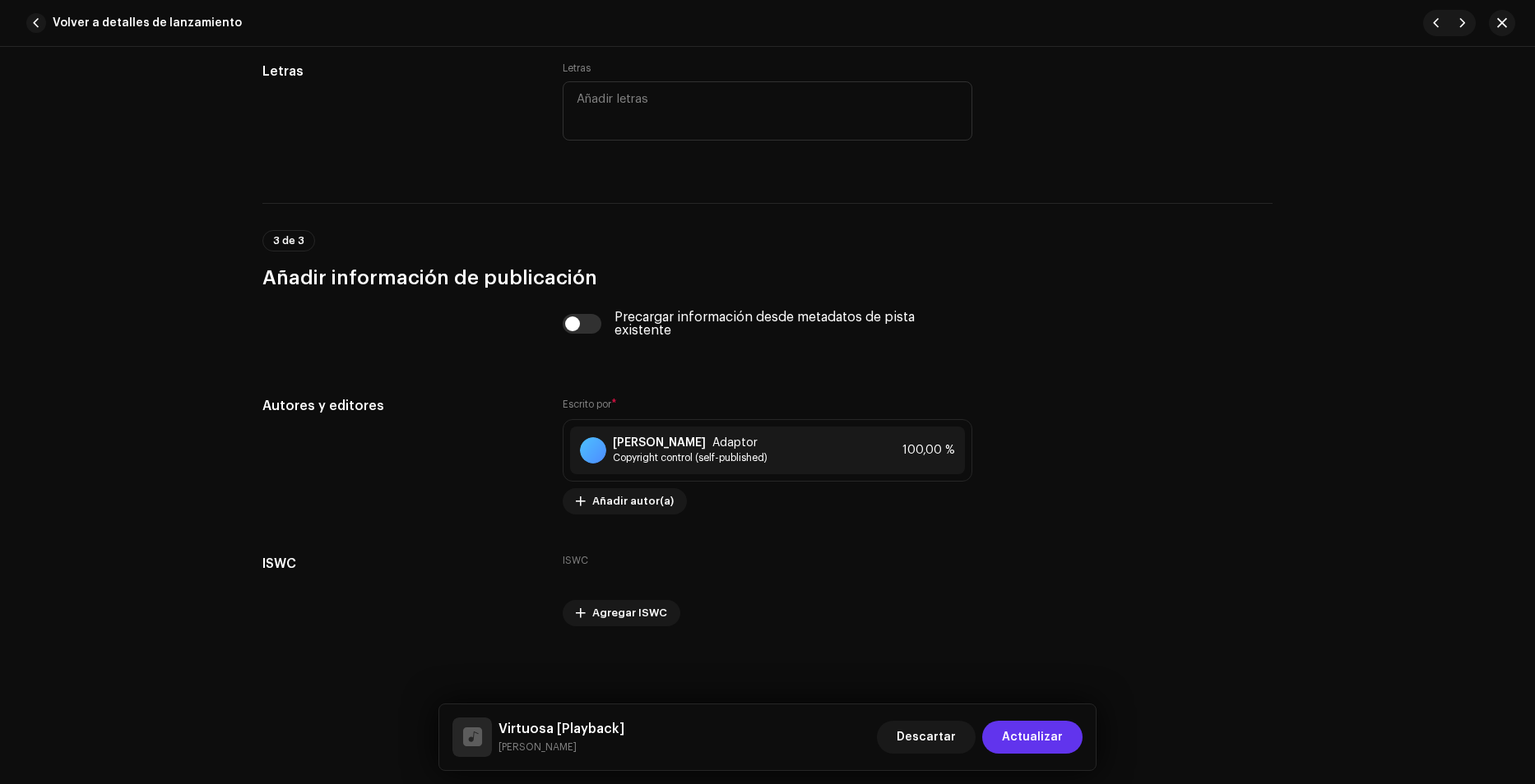
click at [1032, 734] on span "Actualizar" at bounding box center [1032, 737] width 60 height 33
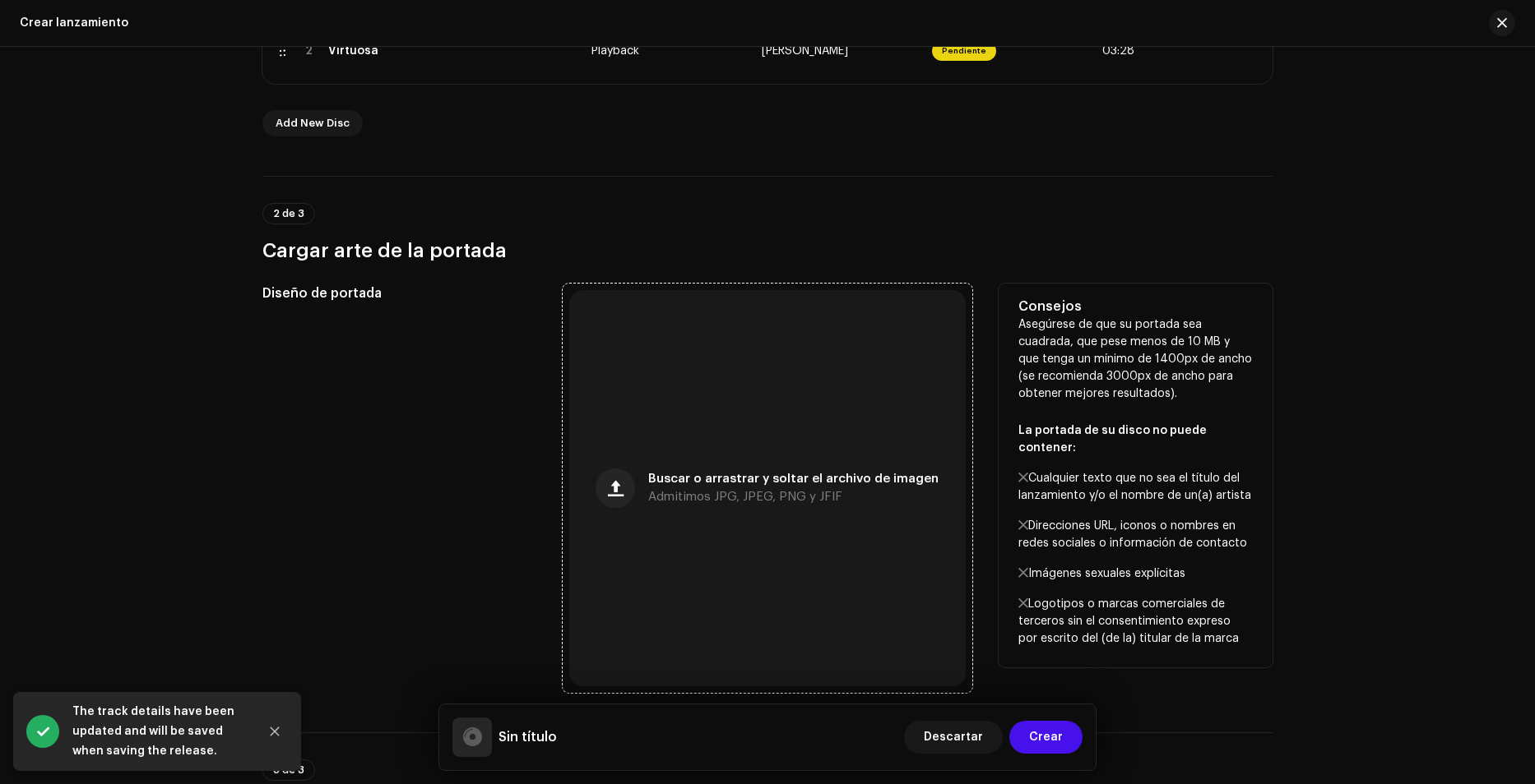
scroll to position [575, 0]
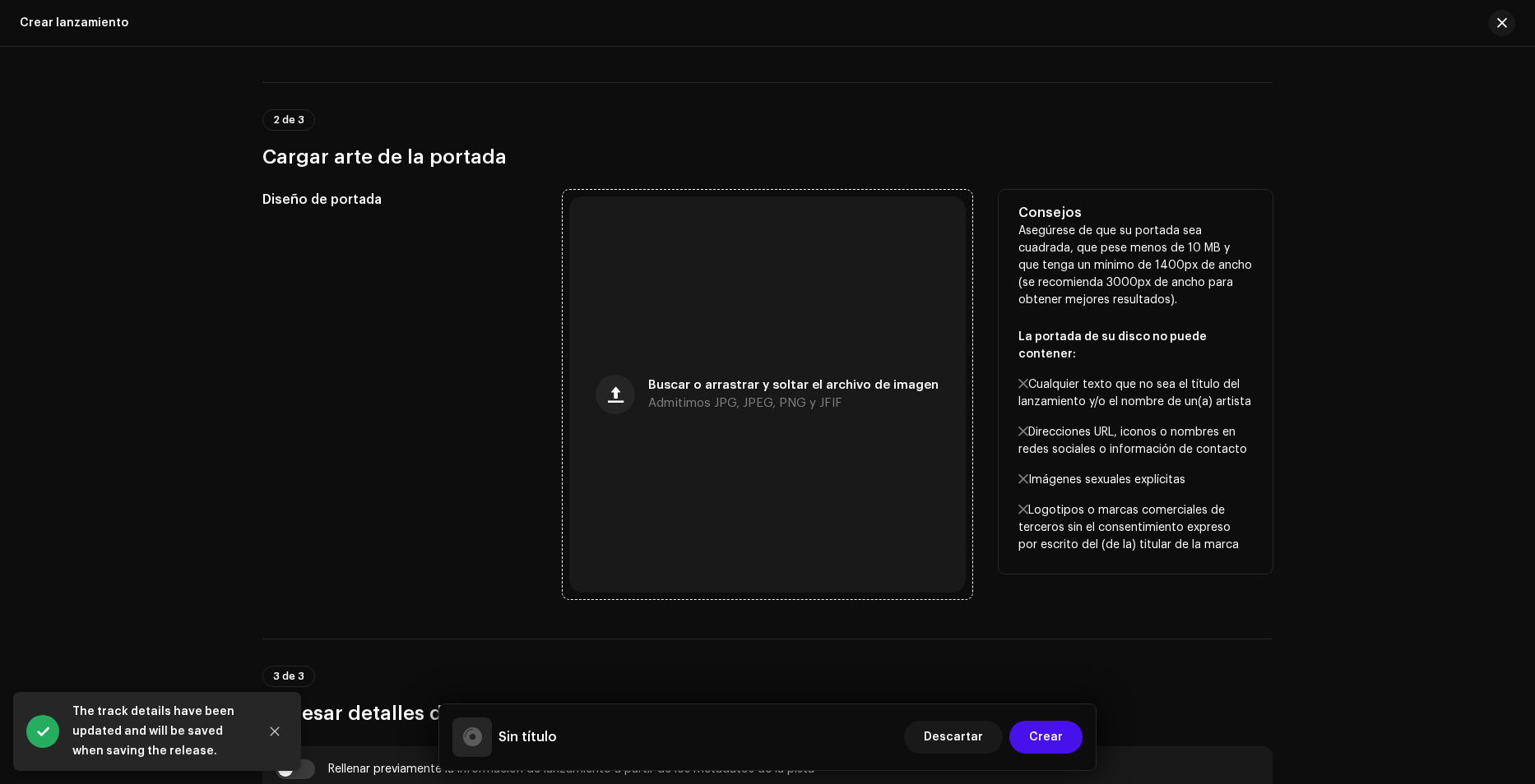
click at [734, 389] on span "Buscar o arrastrar y soltar el archivo de imagen" at bounding box center [793, 385] width 290 height 12
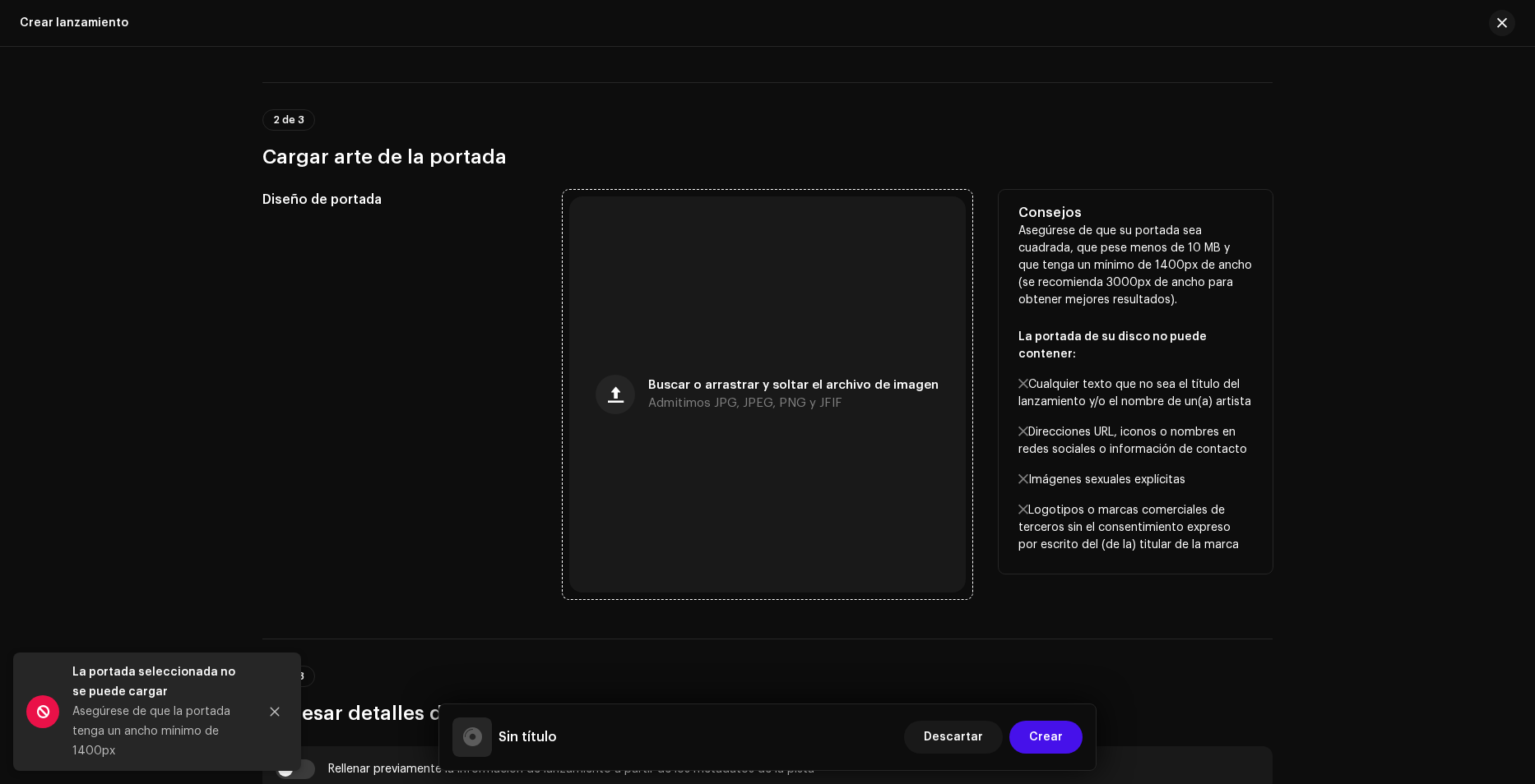
click at [732, 412] on div "Buscar o arrastrar y soltar el archivo de imagen Admitimos JPG, JPEG, PNG y JFIF" at bounding box center [767, 394] width 396 height 396
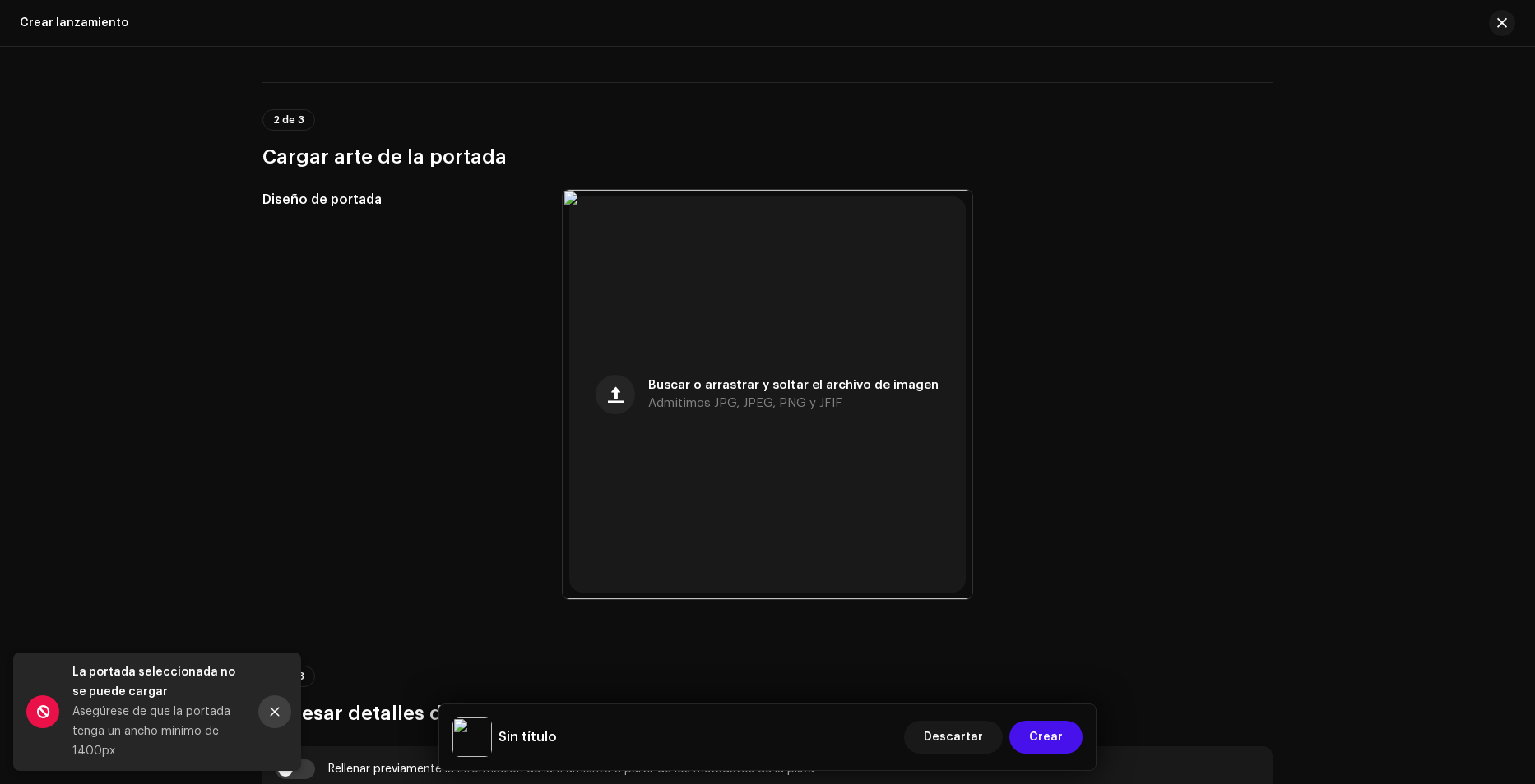
click at [277, 711] on icon "Close" at bounding box center [275, 712] width 12 height 12
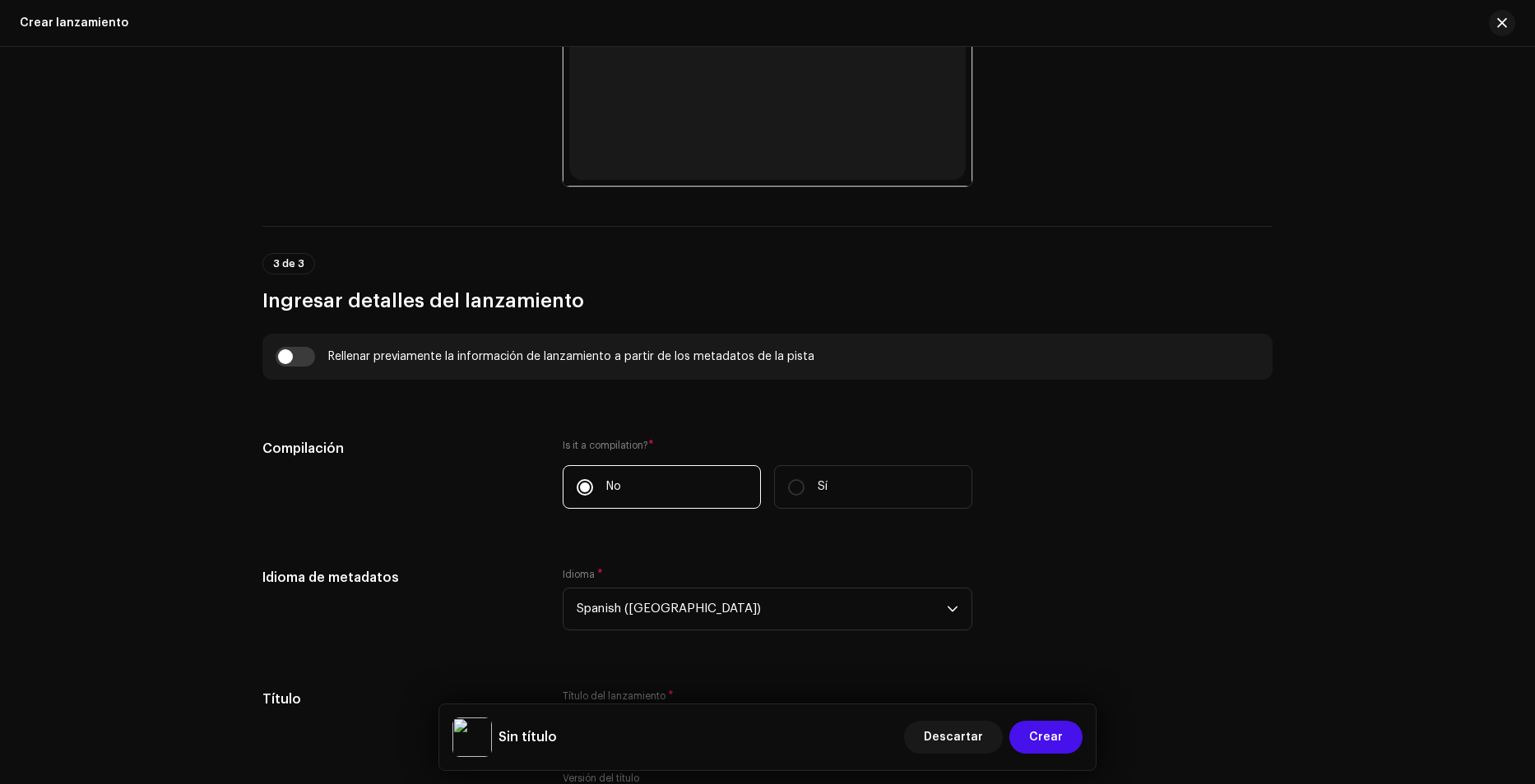
scroll to position [1069, 0]
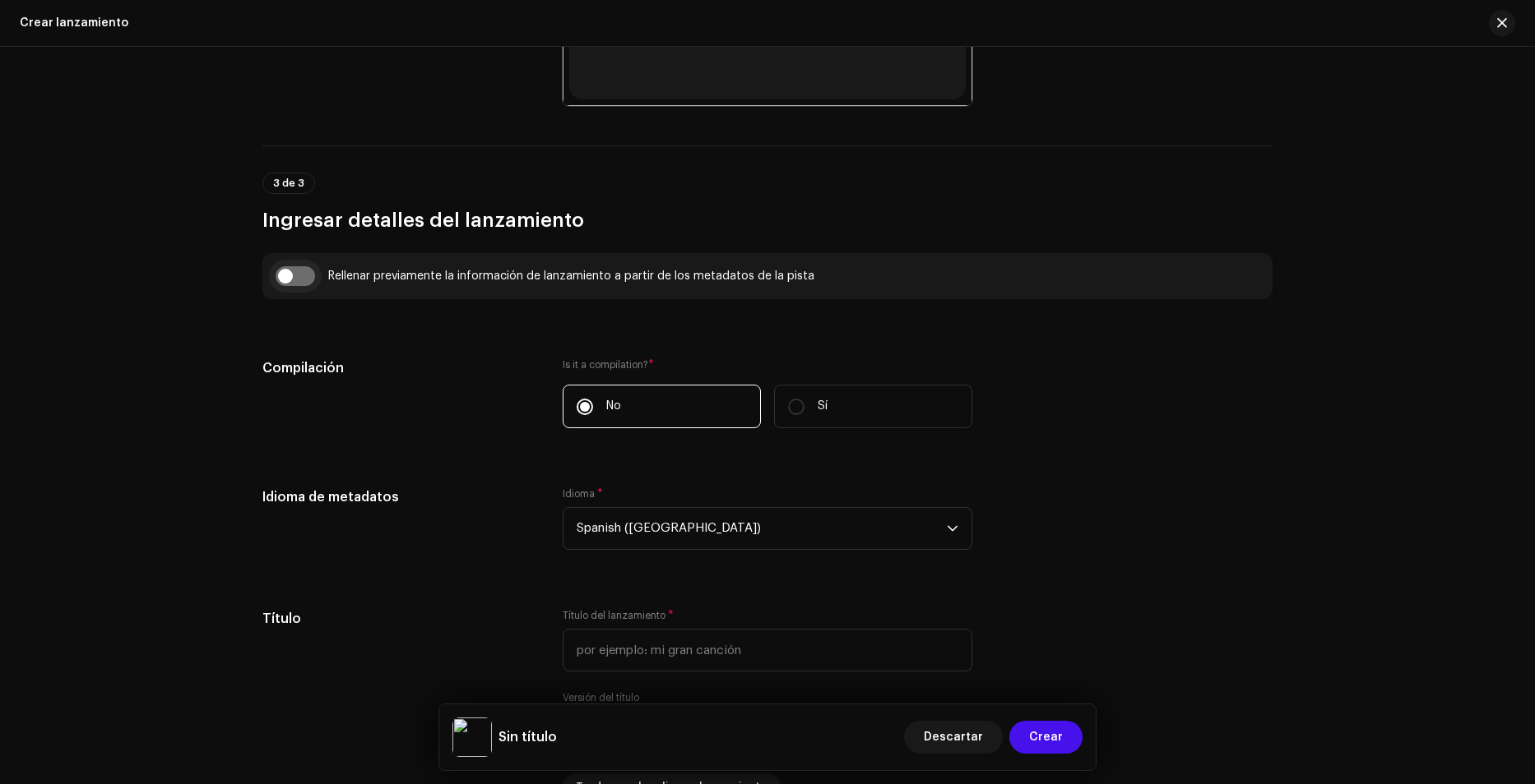
click at [286, 277] on input "checkbox" at bounding box center [295, 276] width 39 height 20
checkbox input "true"
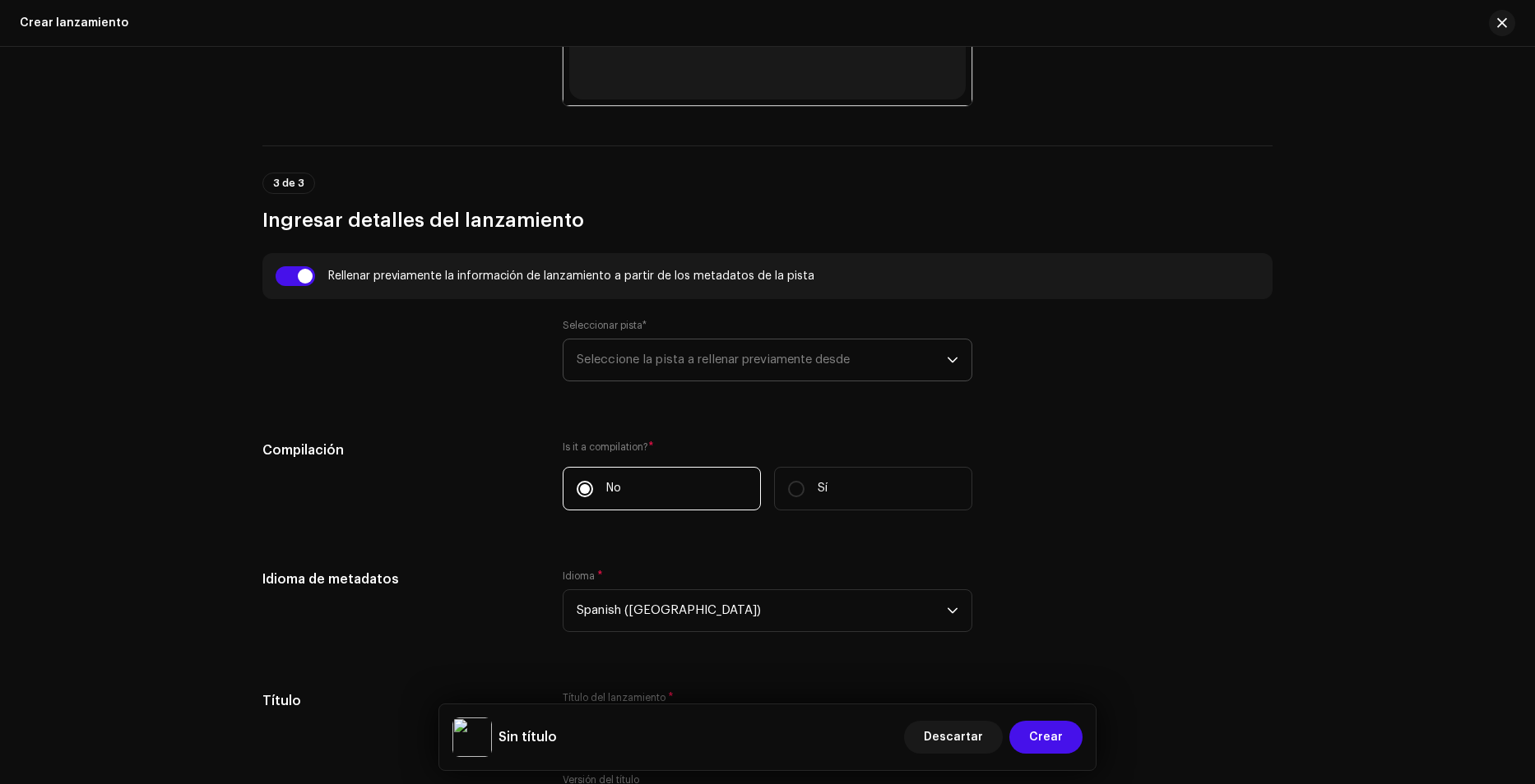
click at [659, 360] on span "Seleccione la pista a rellenar previamente desde" at bounding box center [762, 360] width 370 height 41
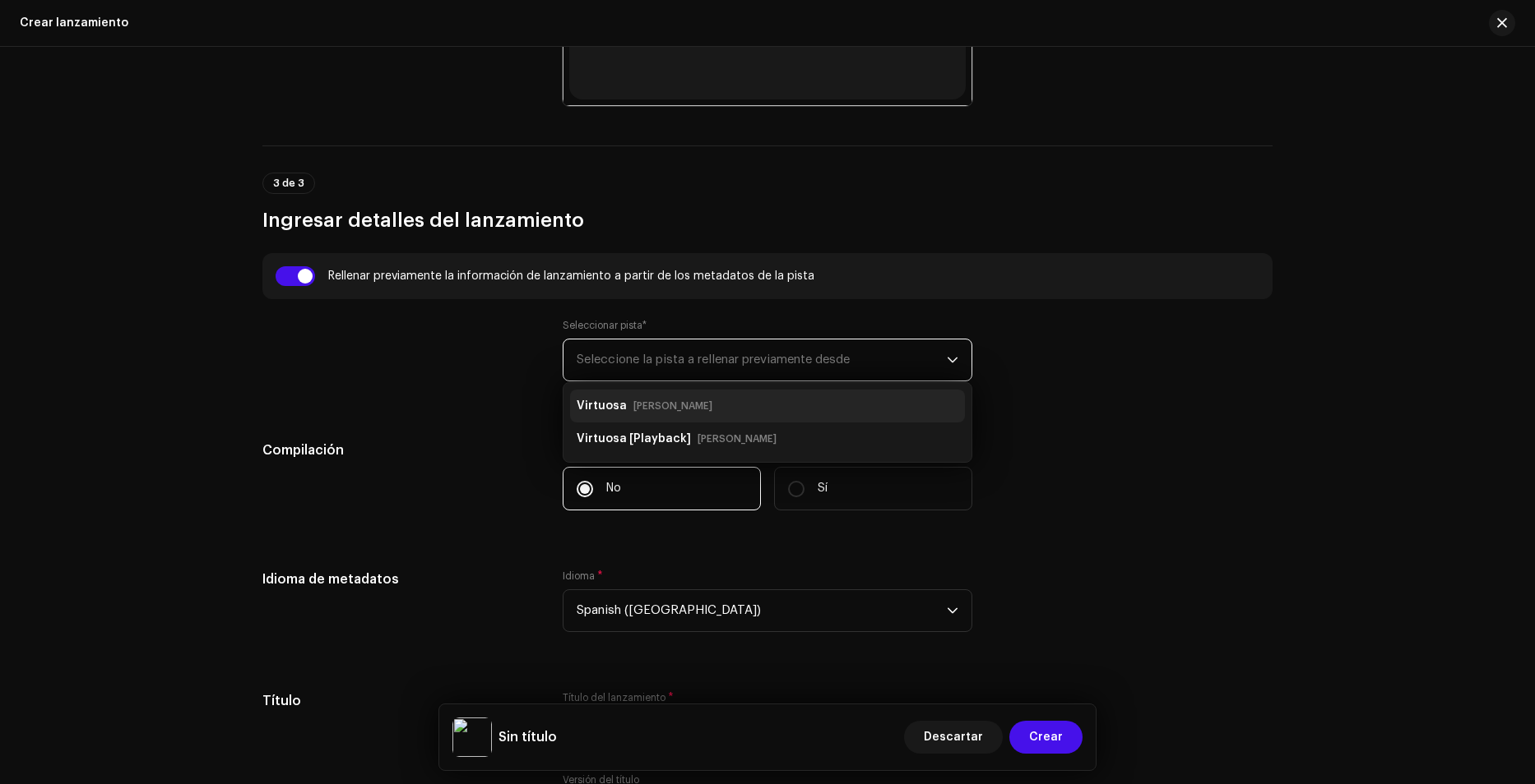
click at [701, 414] on div "Virtuosa [PERSON_NAME]" at bounding box center [767, 406] width 382 height 27
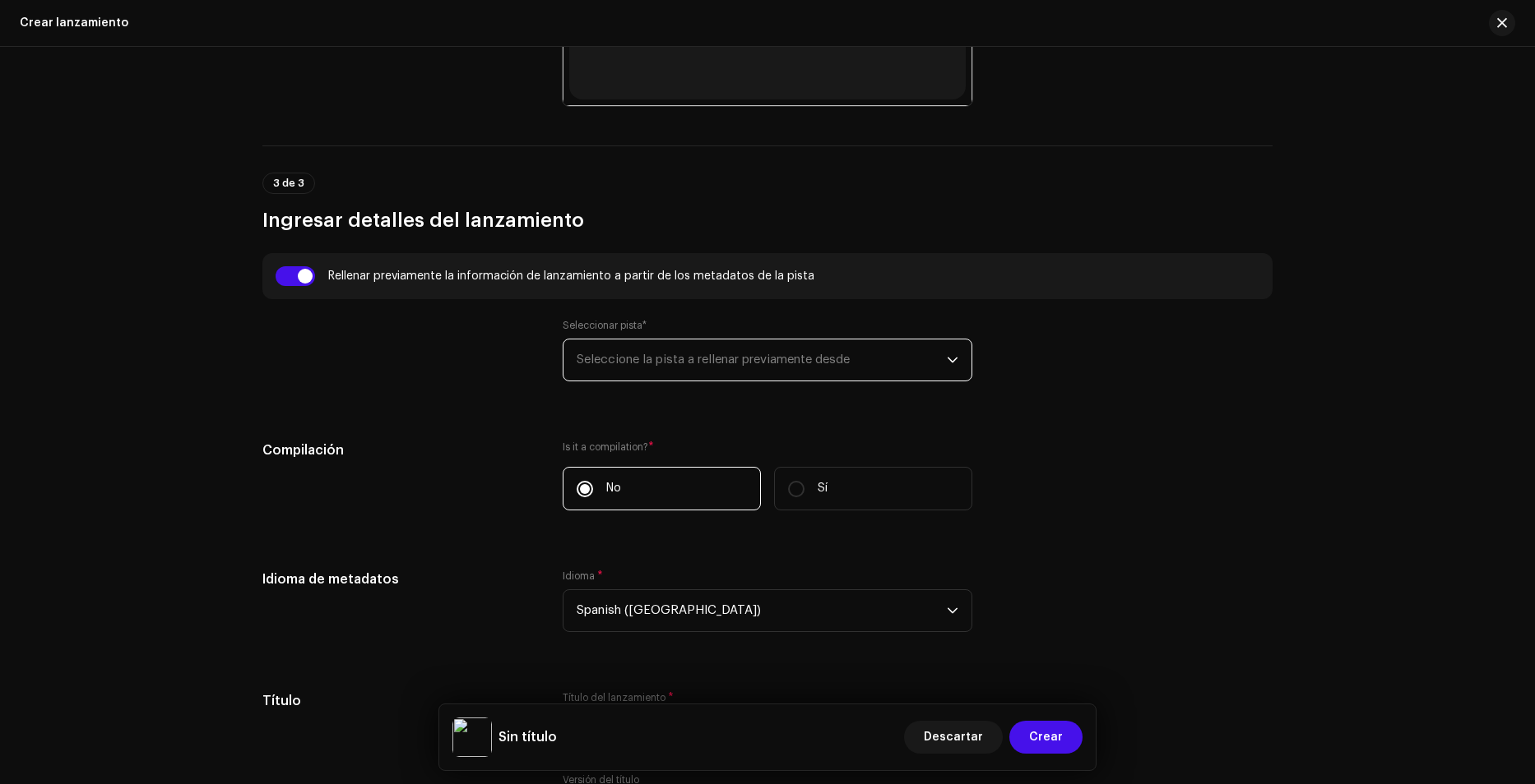
type input "Virtuosa"
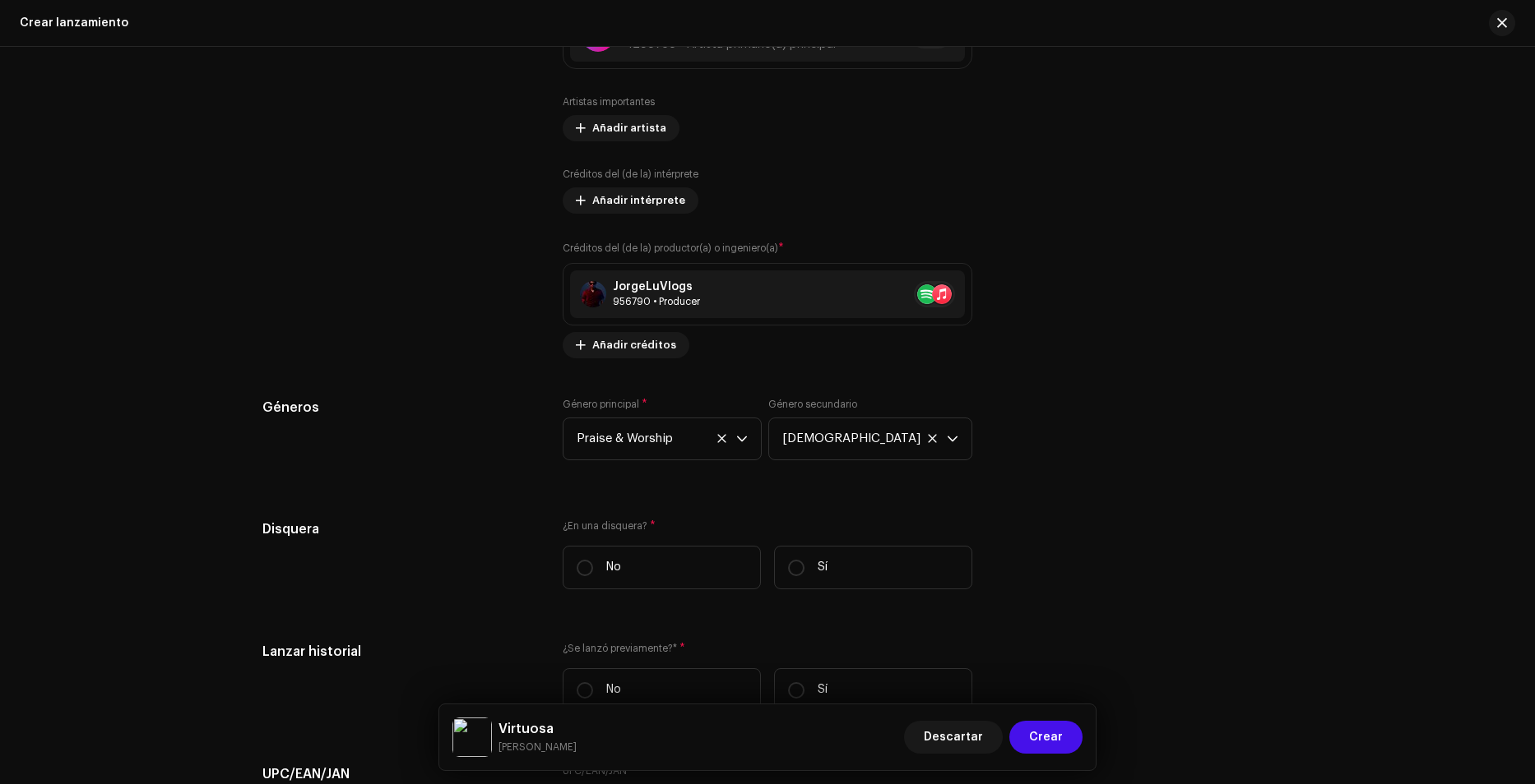
scroll to position [2302, 0]
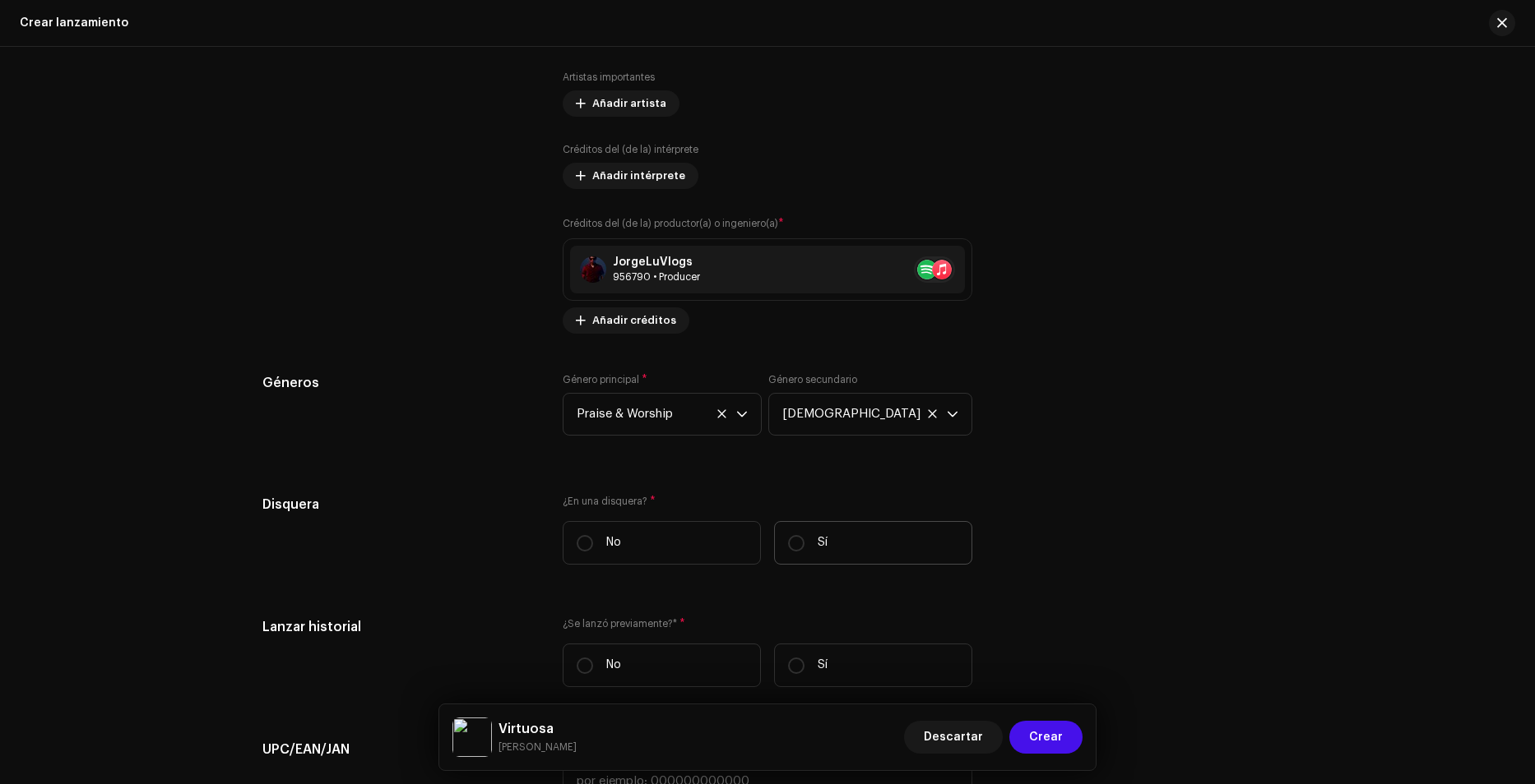
click at [824, 545] on label "Sí" at bounding box center [873, 543] width 199 height 44
click at [805, 545] on input "Sí" at bounding box center [796, 543] width 16 height 16
radio input "true"
drag, startPoint x: 579, startPoint y: 617, endPoint x: 604, endPoint y: 618, distance: 25.0
click at [578, 618] on span "Seleccionar disquera" at bounding box center [762, 625] width 370 height 41
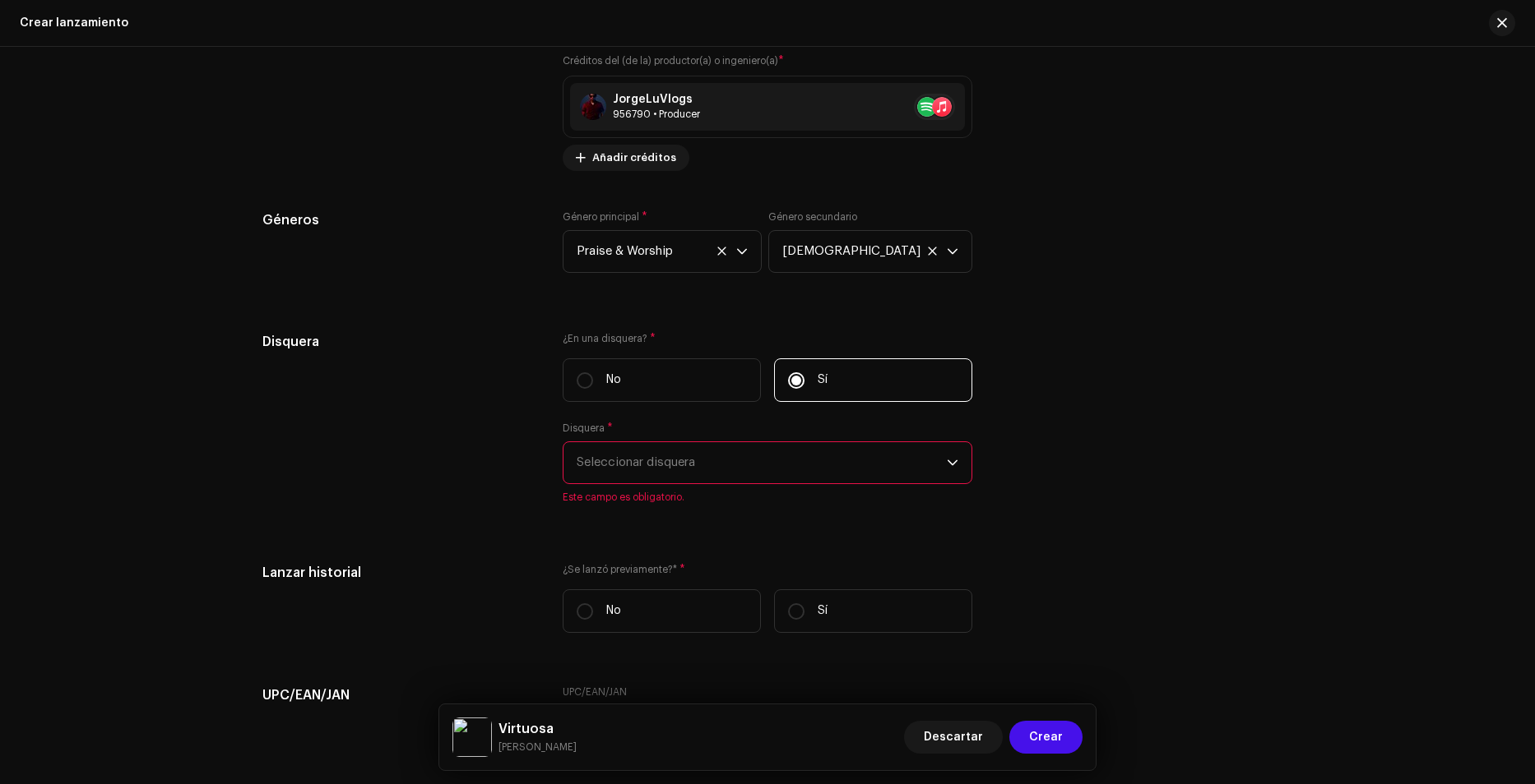
scroll to position [2466, 0]
click at [693, 454] on span "Seleccionar disquera" at bounding box center [762, 461] width 370 height 41
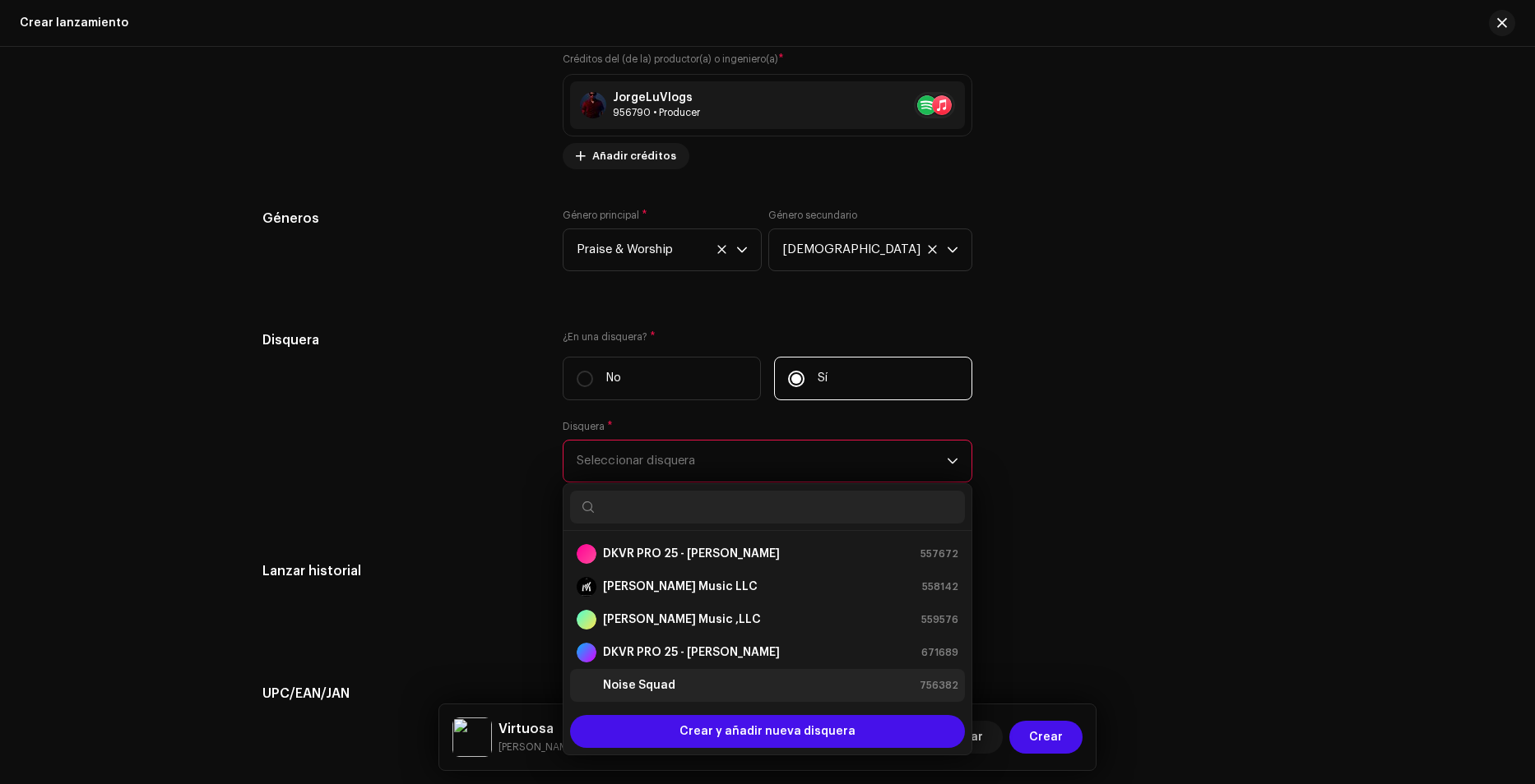
click at [638, 676] on div "Noise Squad" at bounding box center [626, 686] width 99 height 20
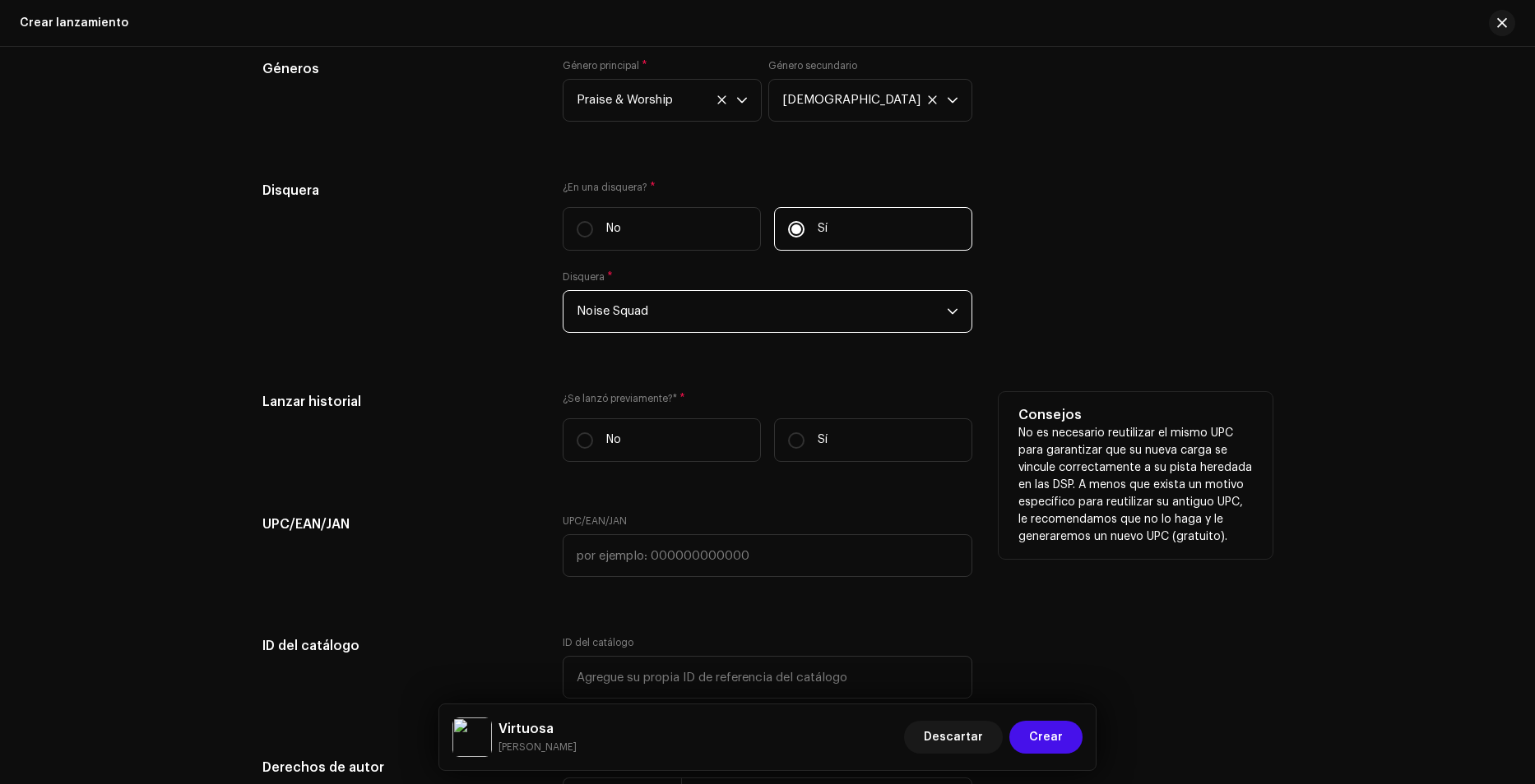
scroll to position [2630, 0]
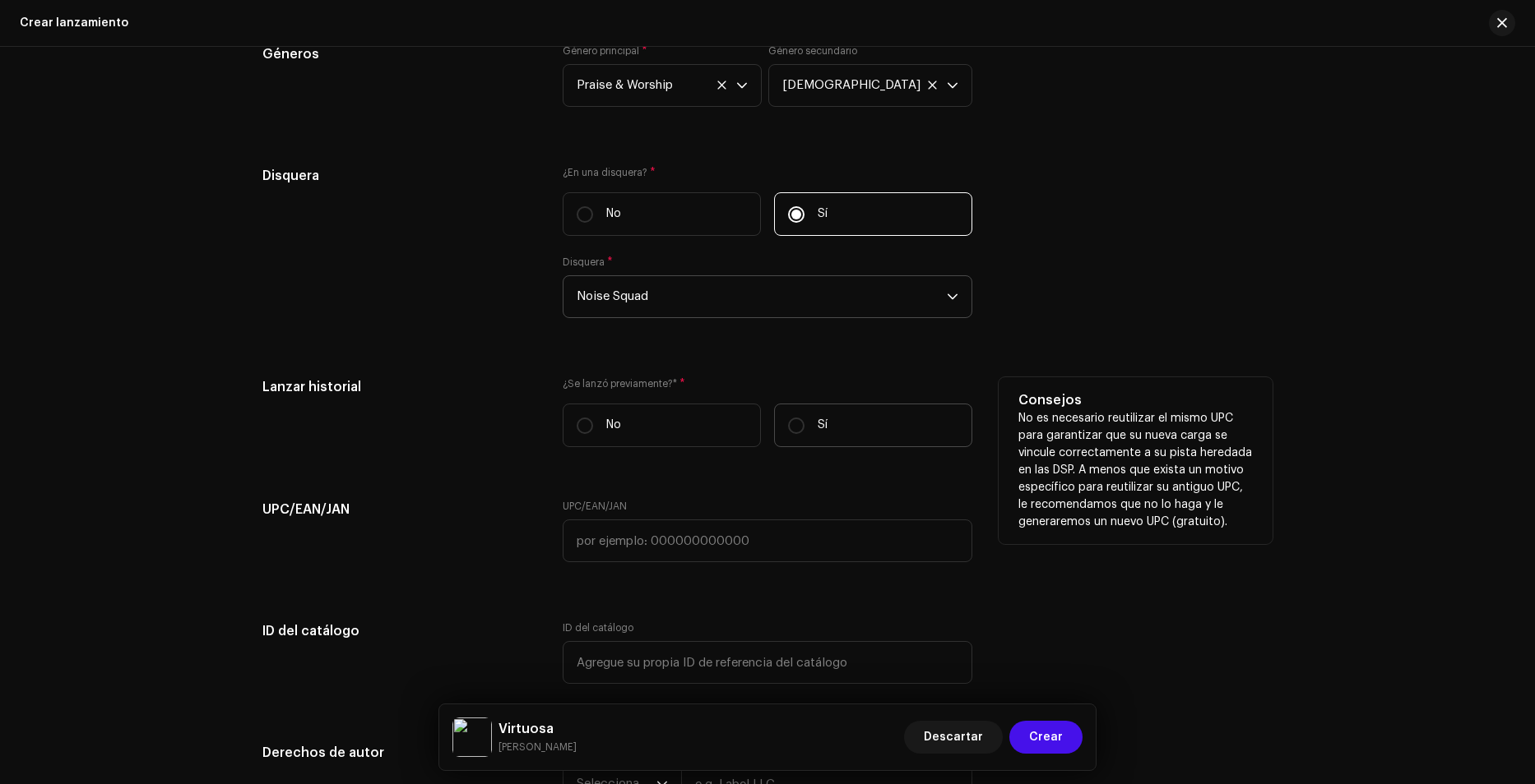
click at [839, 428] on label "Sí" at bounding box center [873, 425] width 199 height 44
click at [805, 428] on input "Sí" at bounding box center [796, 425] width 16 height 16
radio input "true"
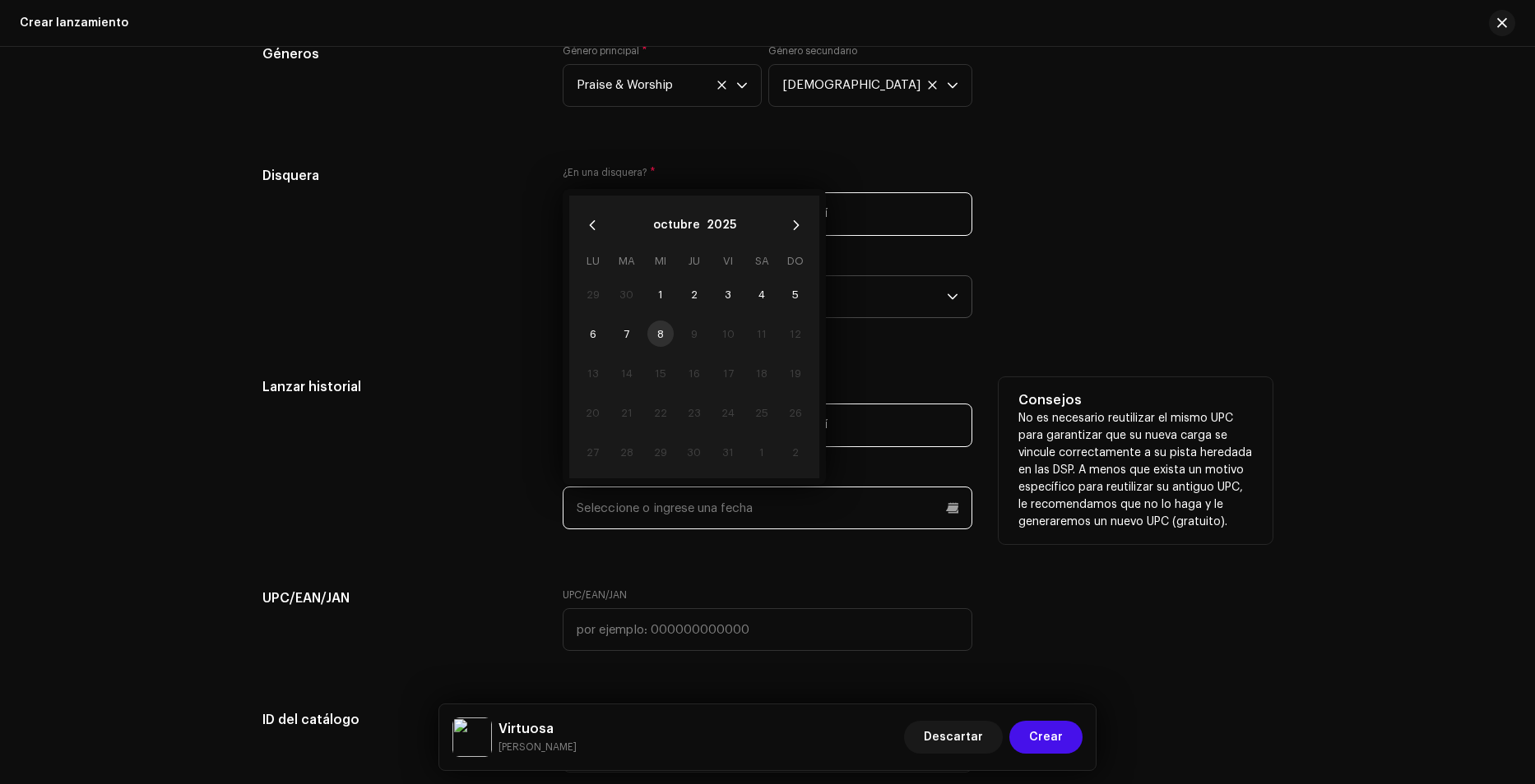
click at [680, 514] on input "text" at bounding box center [767, 508] width 409 height 43
click at [653, 335] on td "8" at bounding box center [660, 333] width 34 height 39
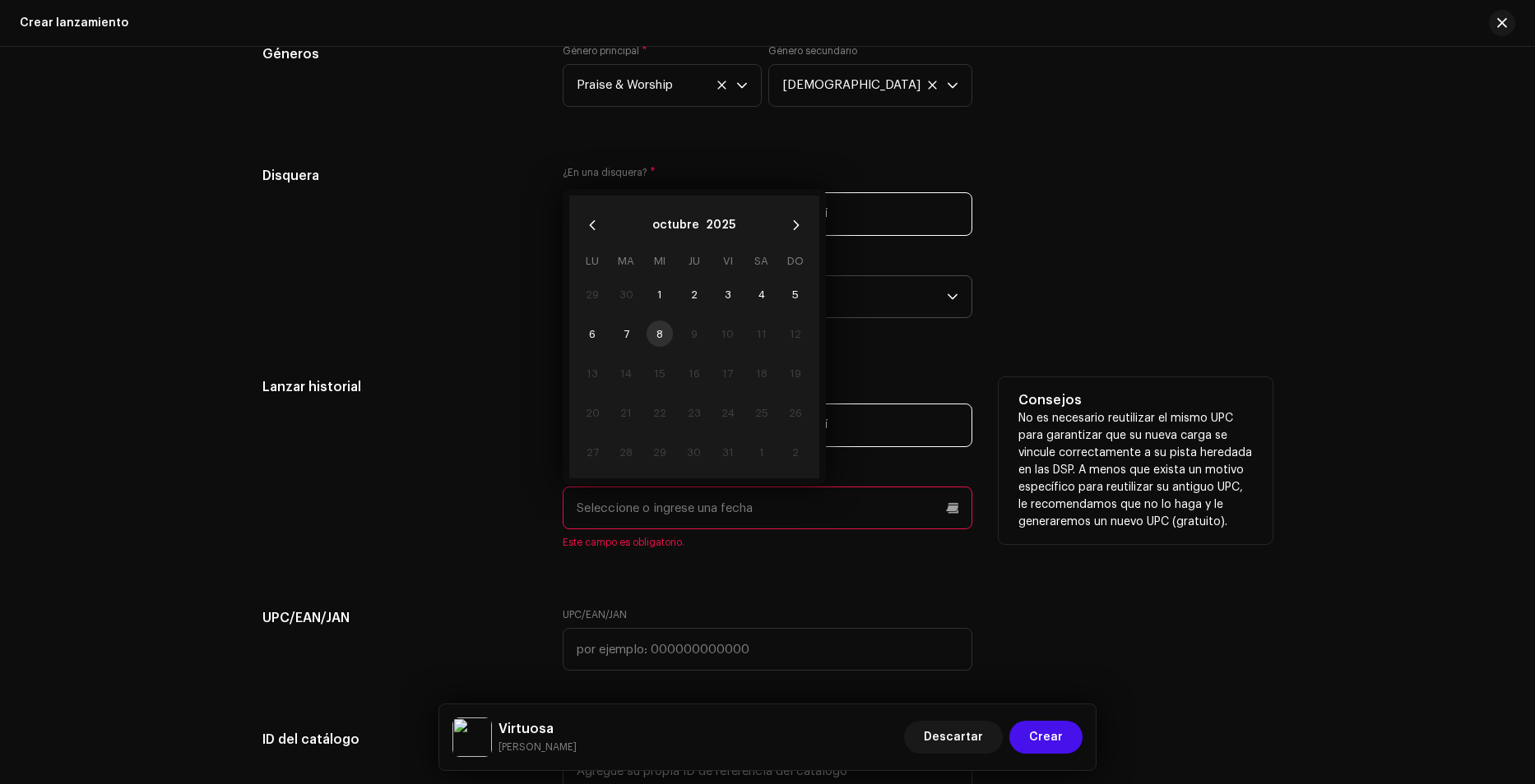
click at [737, 391] on td "17" at bounding box center [727, 372] width 34 height 39
click at [789, 231] on button "Next Month" at bounding box center [796, 225] width 33 height 33
click at [598, 227] on button "Previous Month" at bounding box center [592, 225] width 33 height 33
click at [628, 333] on span "7" at bounding box center [625, 333] width 27 height 27
type input "[DATE]"
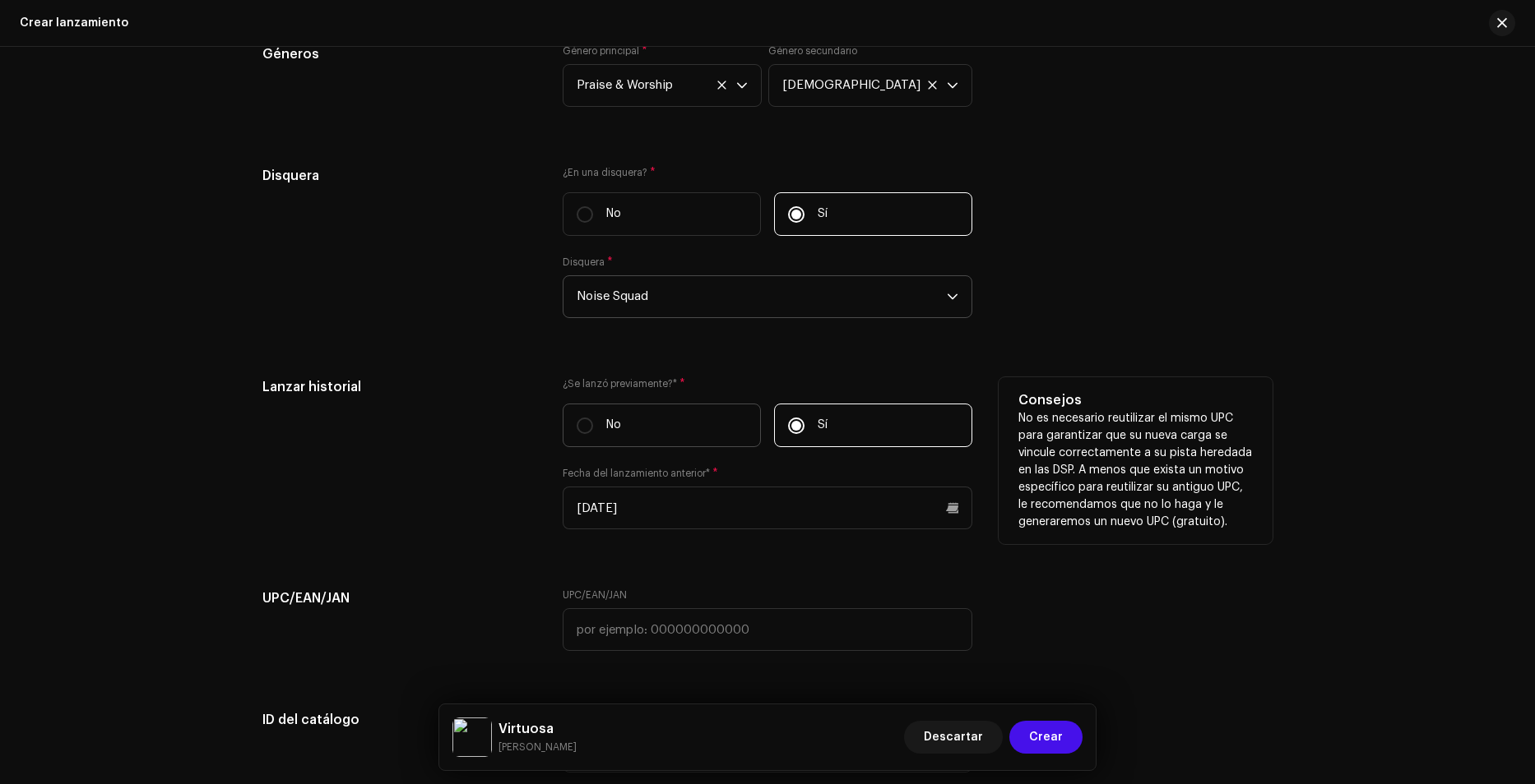
click at [631, 422] on label "No" at bounding box center [662, 425] width 199 height 44
click at [593, 422] on input "No" at bounding box center [585, 425] width 16 height 16
radio input "true"
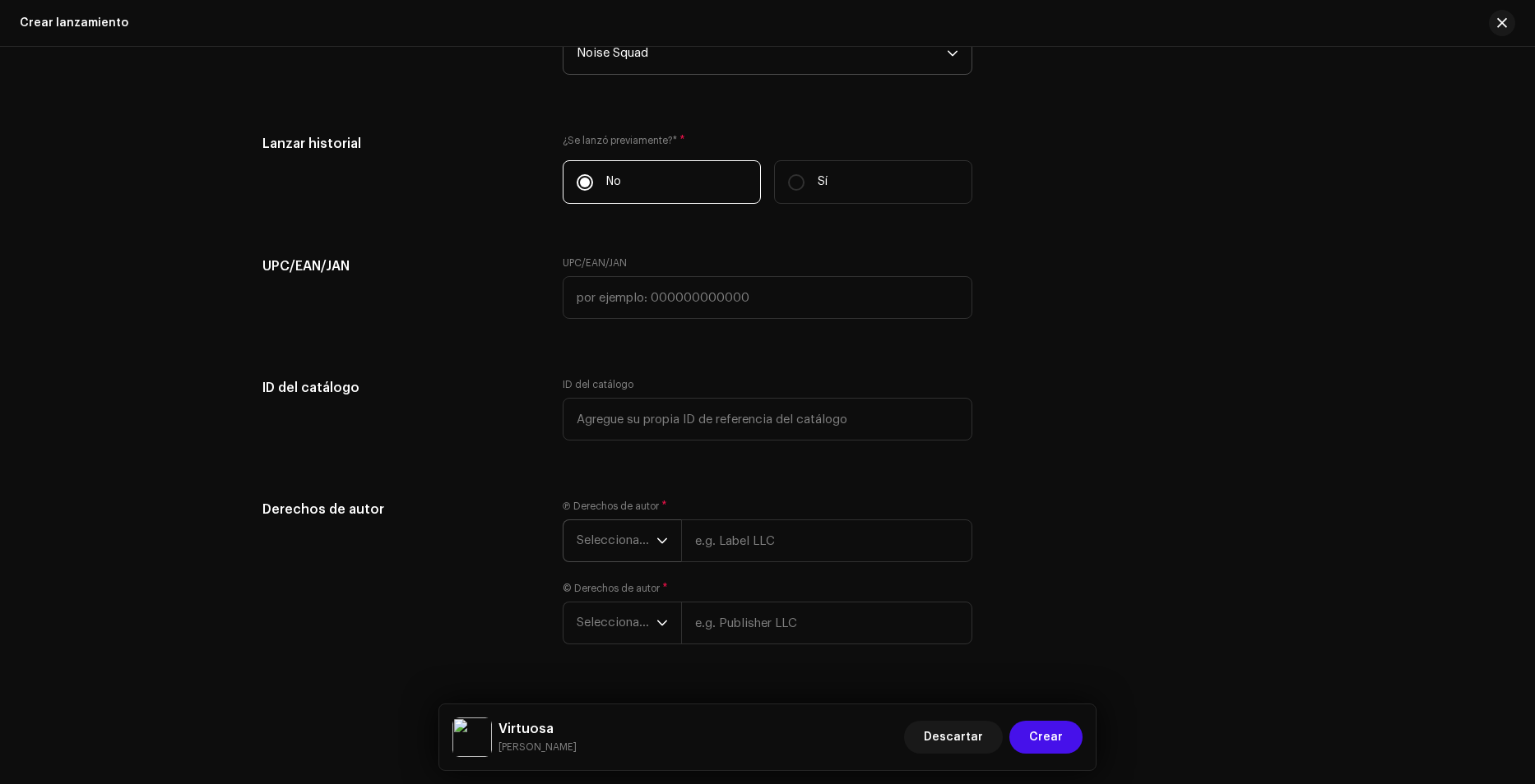
scroll to position [2877, 0]
click at [651, 531] on span "Seleccionar año" at bounding box center [616, 537] width 80 height 41
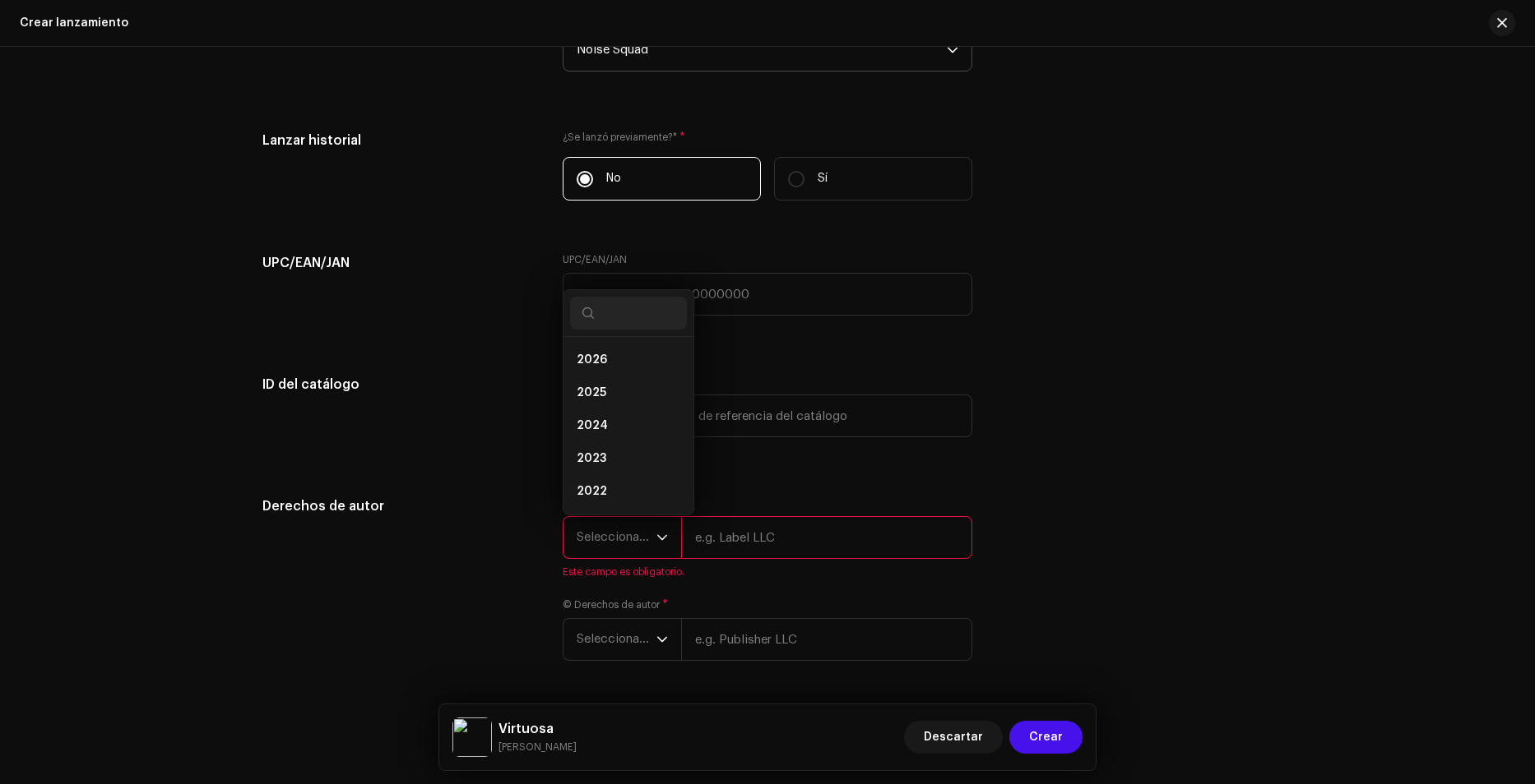
scroll to position [27, 0]
click at [602, 370] on li "2025" at bounding box center [629, 367] width 117 height 33
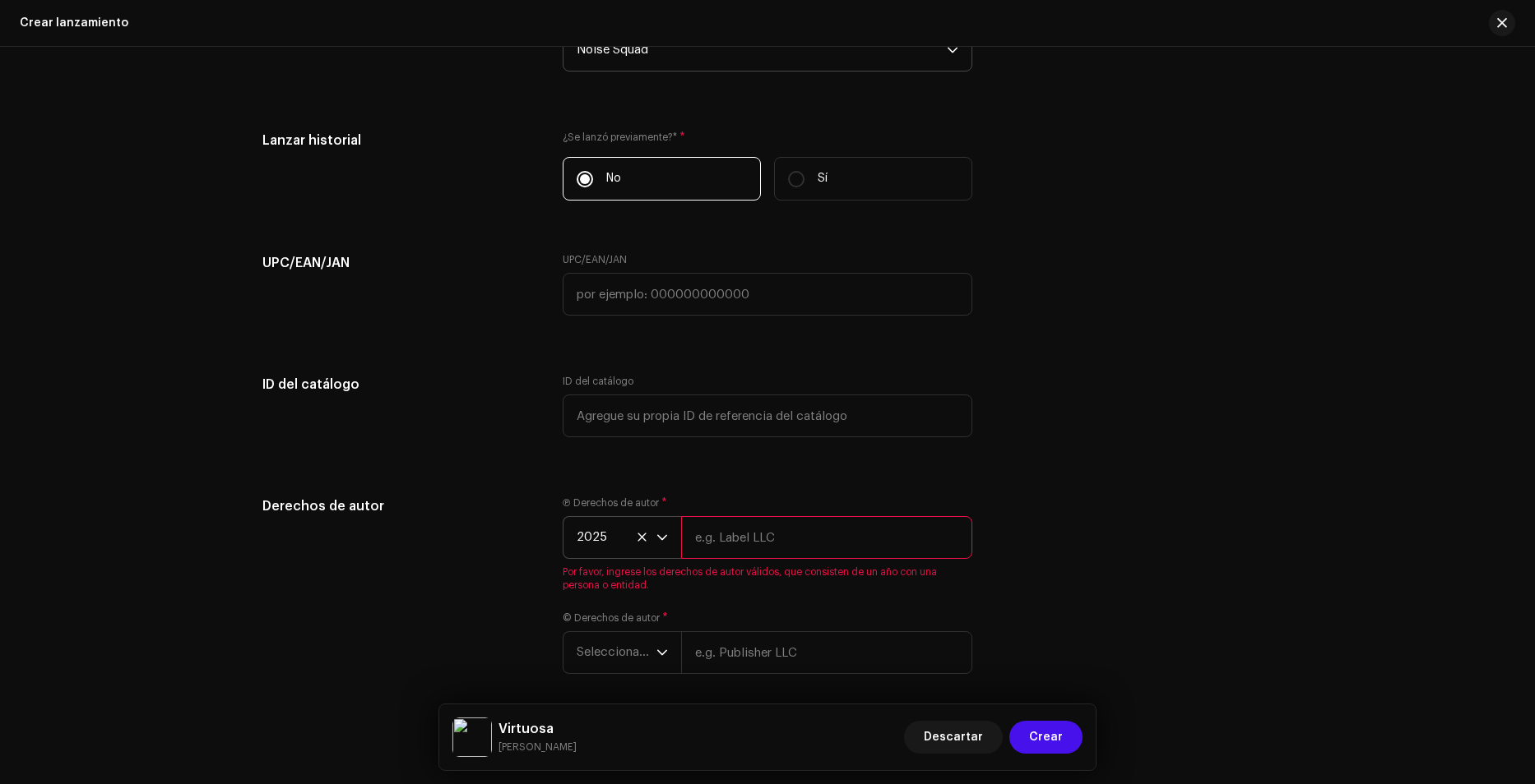
click at [742, 537] on input "text" at bounding box center [827, 537] width 291 height 43
type input "Noise Squad"
click at [579, 631] on span "Seleccionar año" at bounding box center [616, 619] width 80 height 41
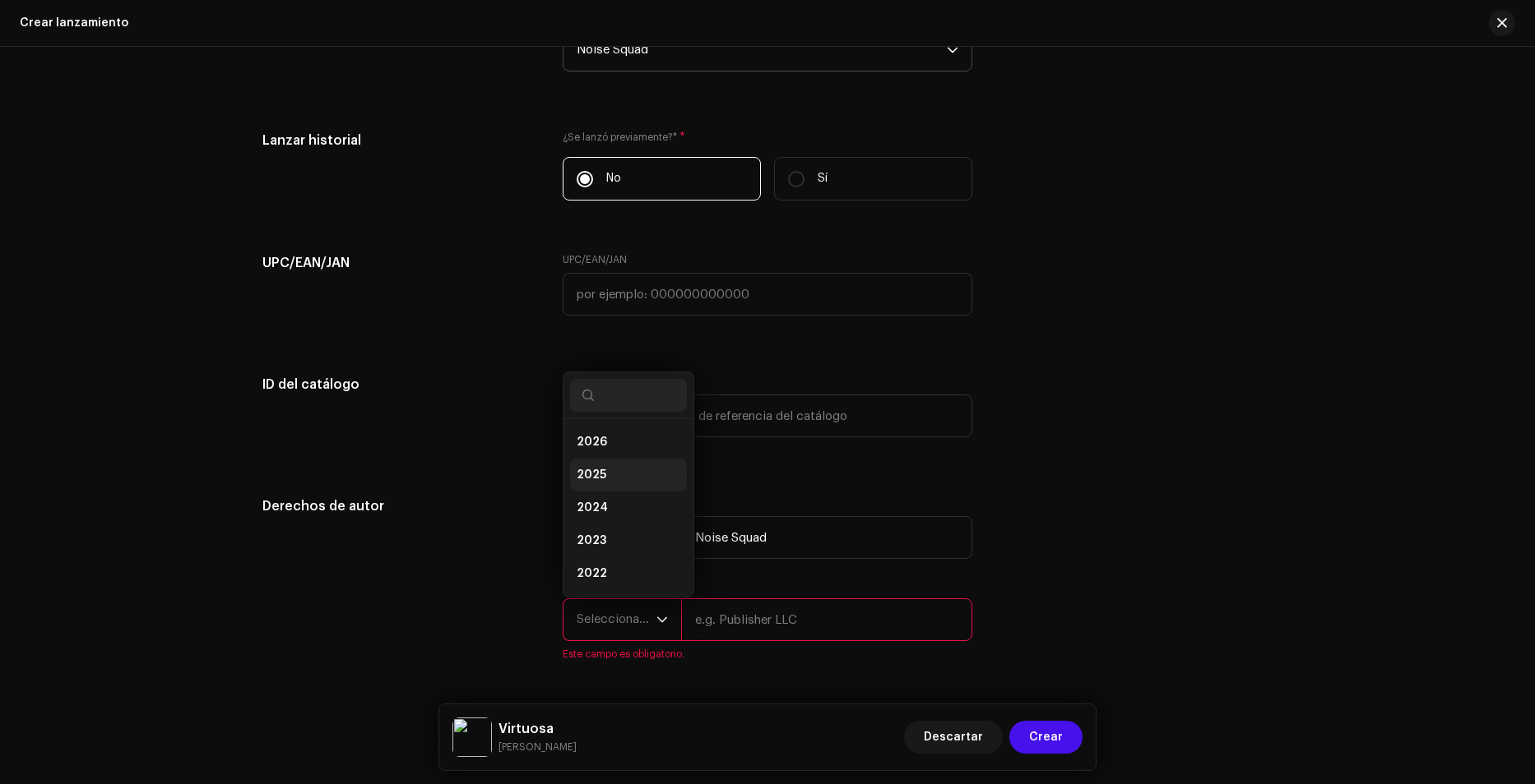
click at [604, 478] on li "2025" at bounding box center [629, 475] width 117 height 33
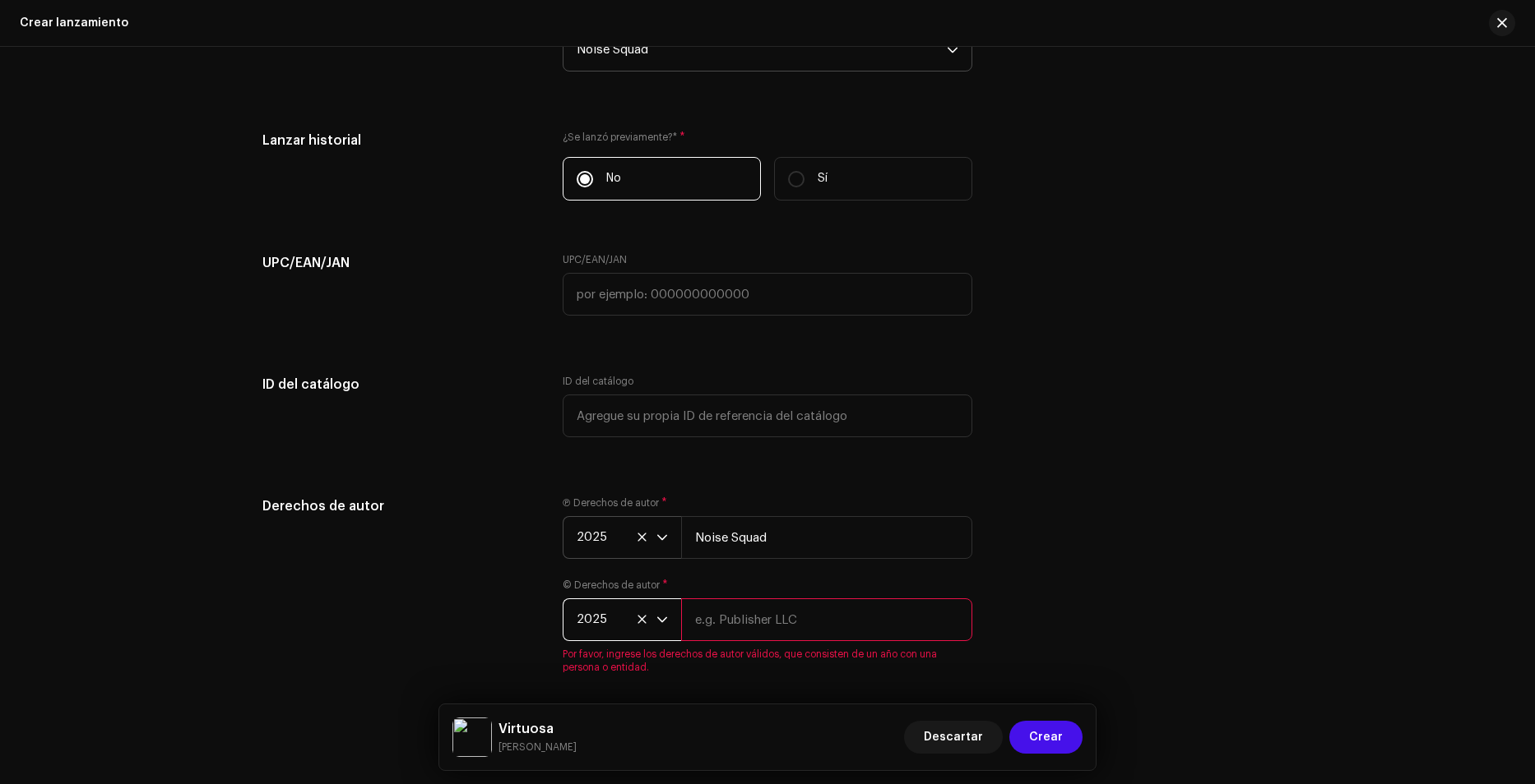
click at [767, 617] on input "text" at bounding box center [827, 619] width 291 height 43
type input "Noise Squad"
click at [1075, 536] on div "Derechos de autor Ⓟ Derechos de autor * 2025 Noise Squad © Derechos de autor * …" at bounding box center [767, 579] width 1010 height 165
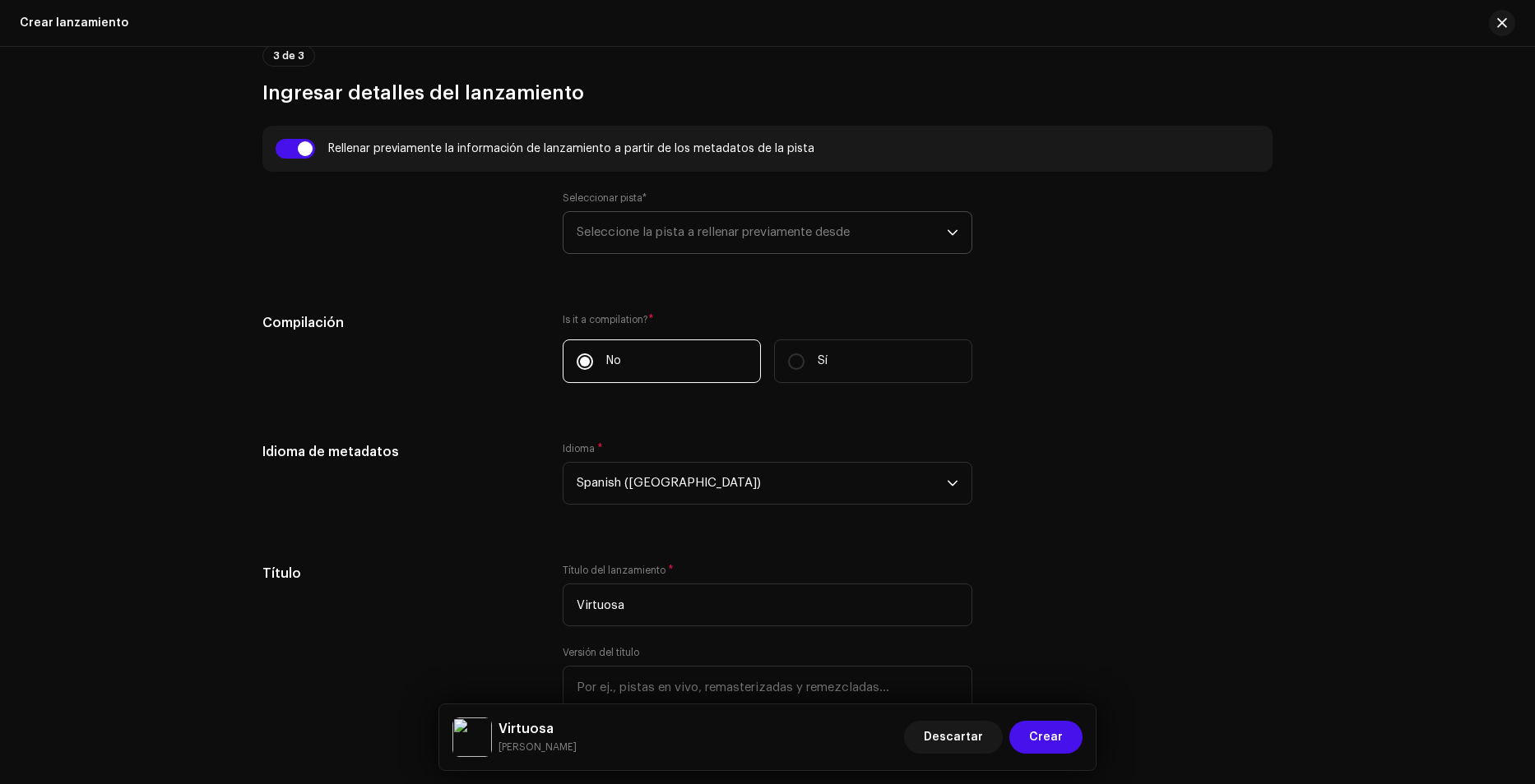
scroll to position [1103, 0]
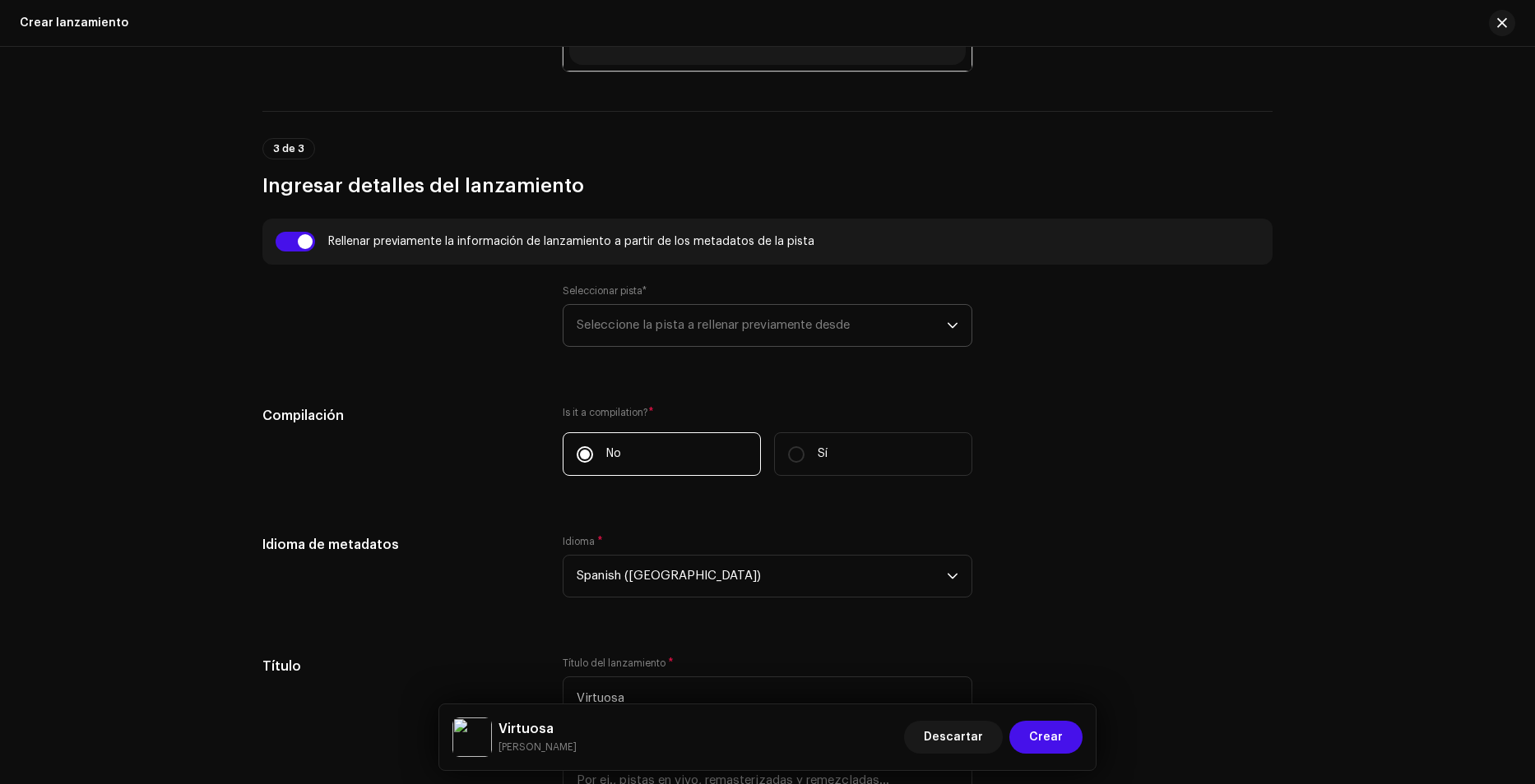
click at [773, 328] on span "Seleccione la pista a rellenar previamente desde" at bounding box center [762, 325] width 370 height 41
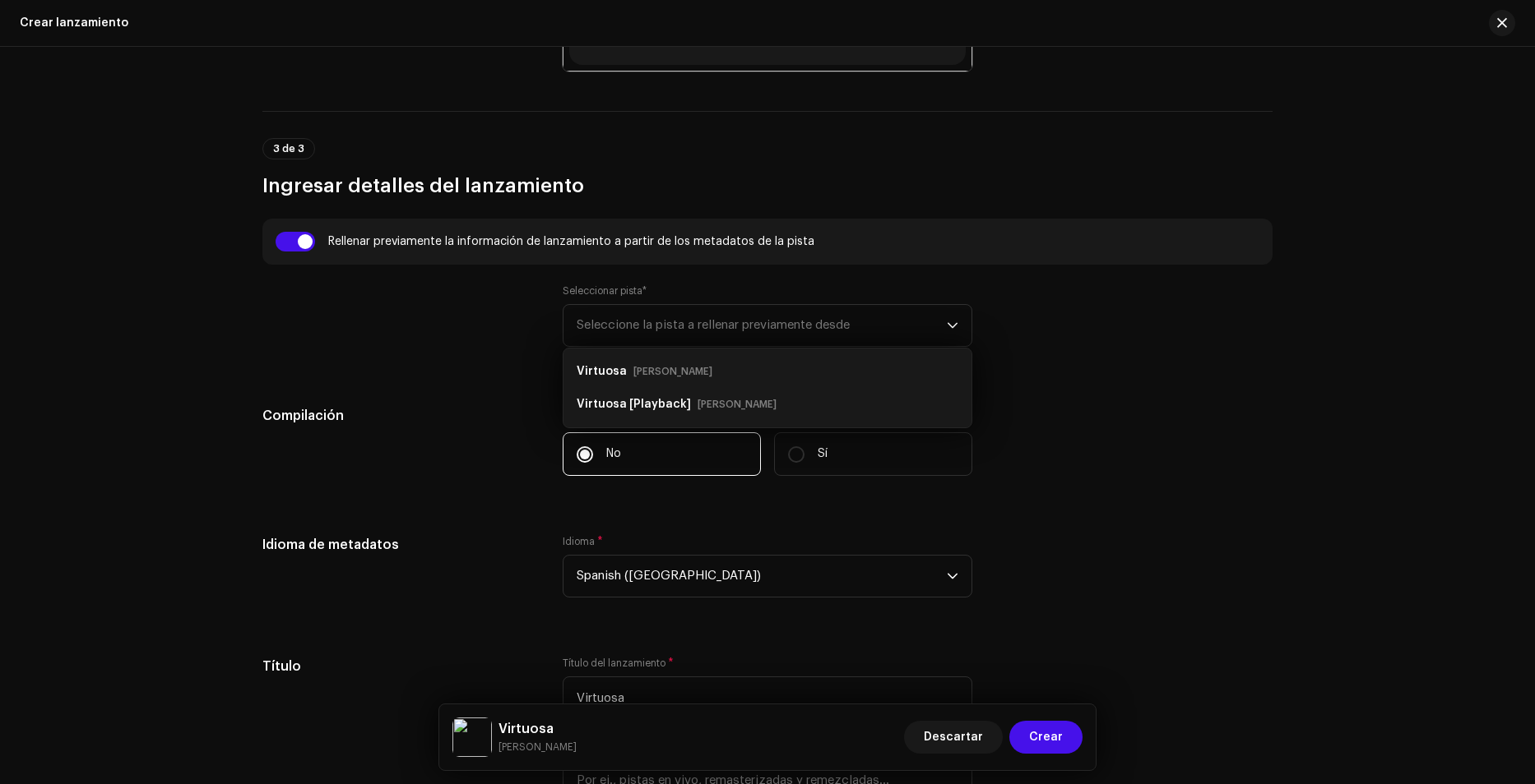
drag, startPoint x: 1243, startPoint y: 328, endPoint x: 1238, endPoint y: 359, distance: 31.4
click at [1243, 328] on div "Seleccionar pista* Seleccione la pista a rellenar previamente desde Virtuosa [P…" at bounding box center [767, 326] width 1010 height 82
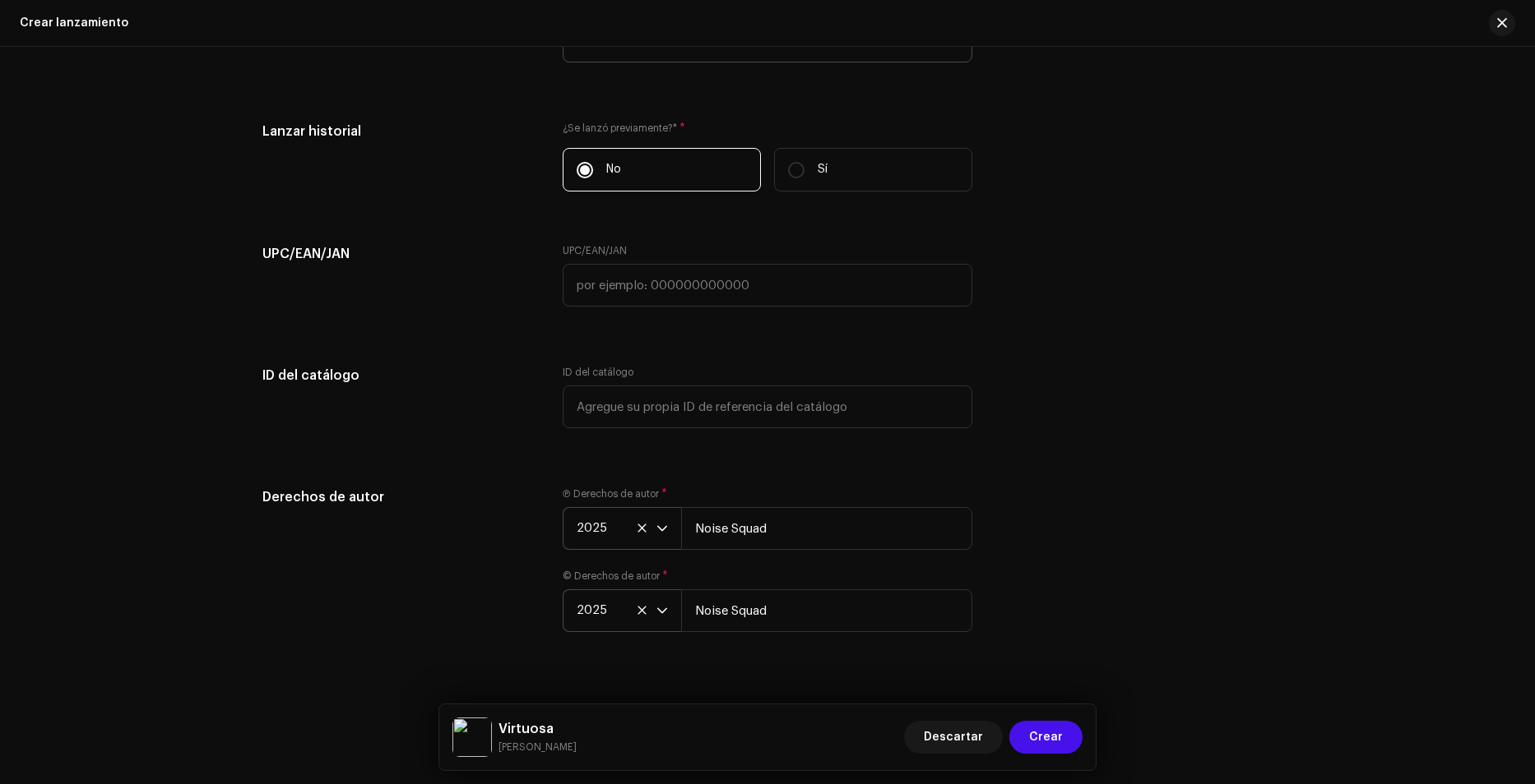
scroll to position [2912, 0]
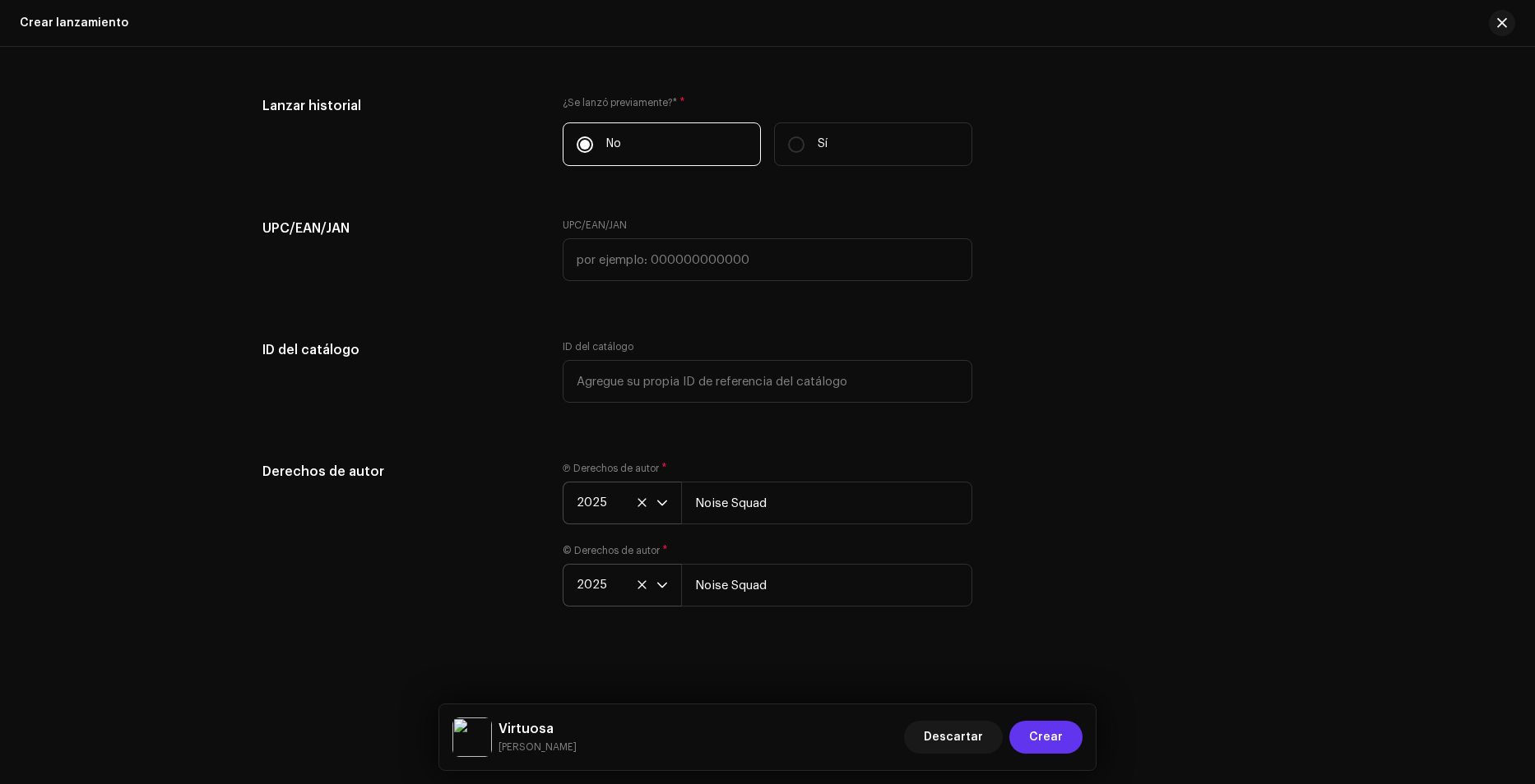
click at [1061, 731] on span "Crear" at bounding box center [1045, 737] width 34 height 33
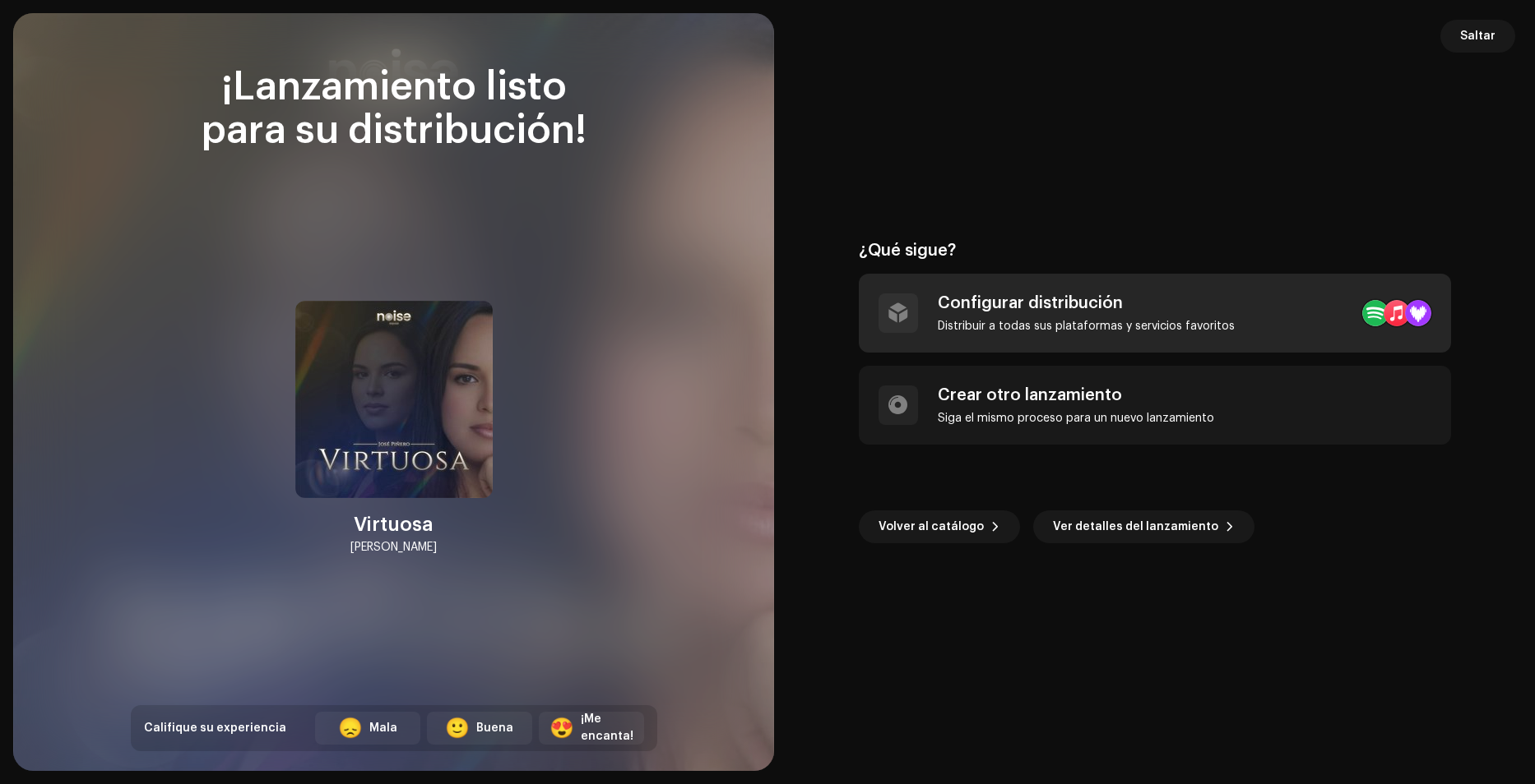
click at [1107, 297] on div "Configurar distribución" at bounding box center [1086, 304] width 297 height 20
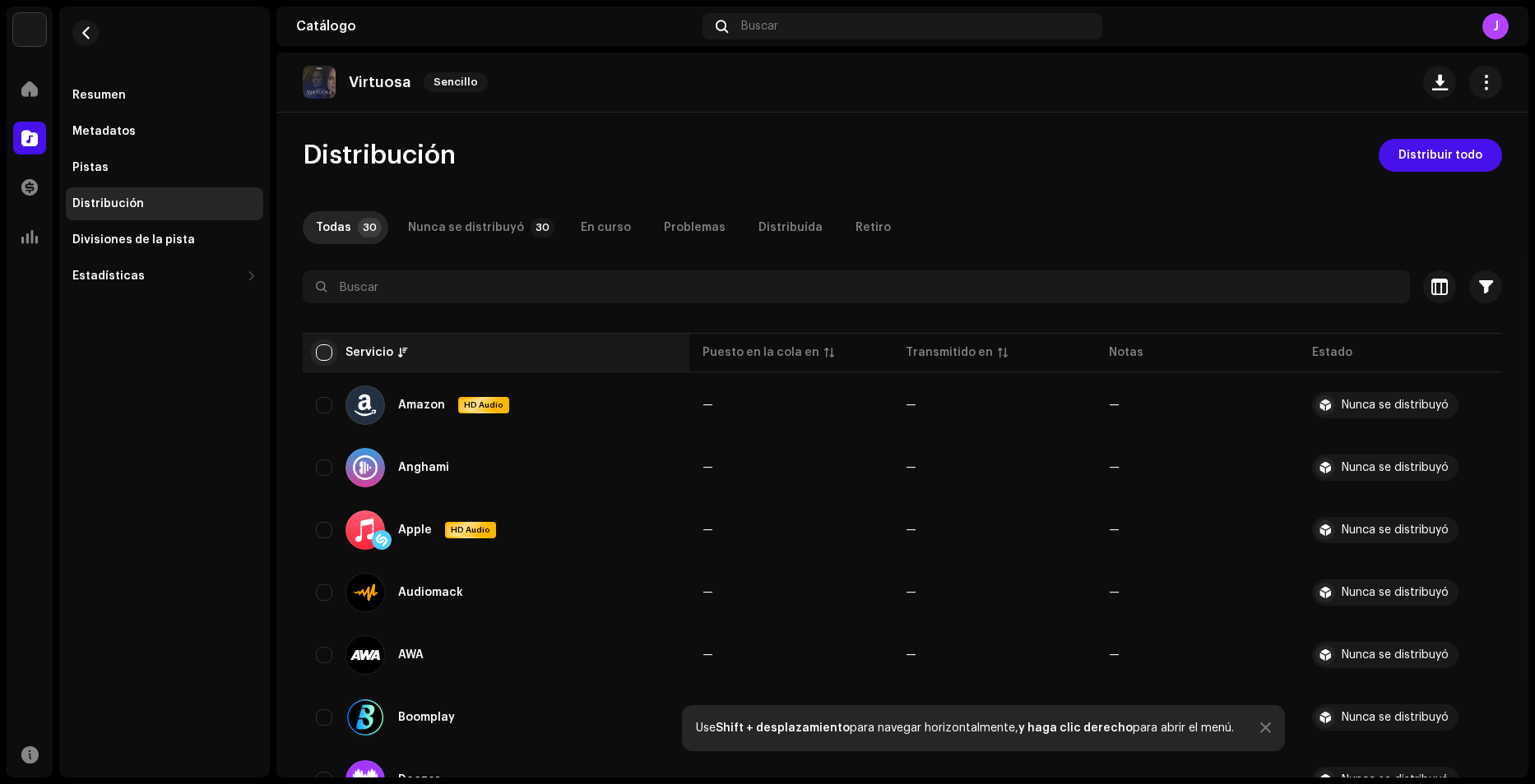
click at [320, 349] on input "checkbox" at bounding box center [324, 353] width 16 height 16
checkbox input "true"
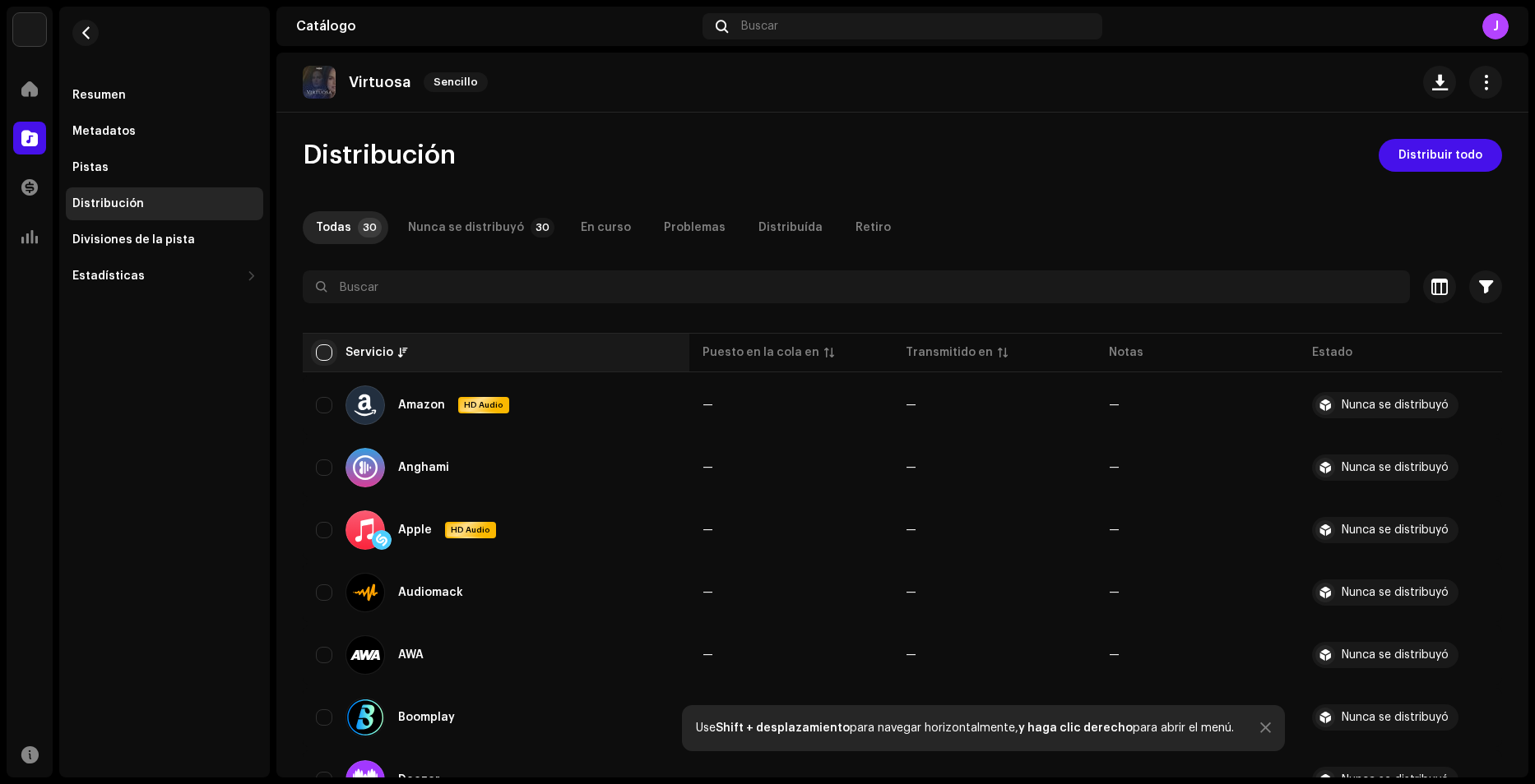
checkbox input "true"
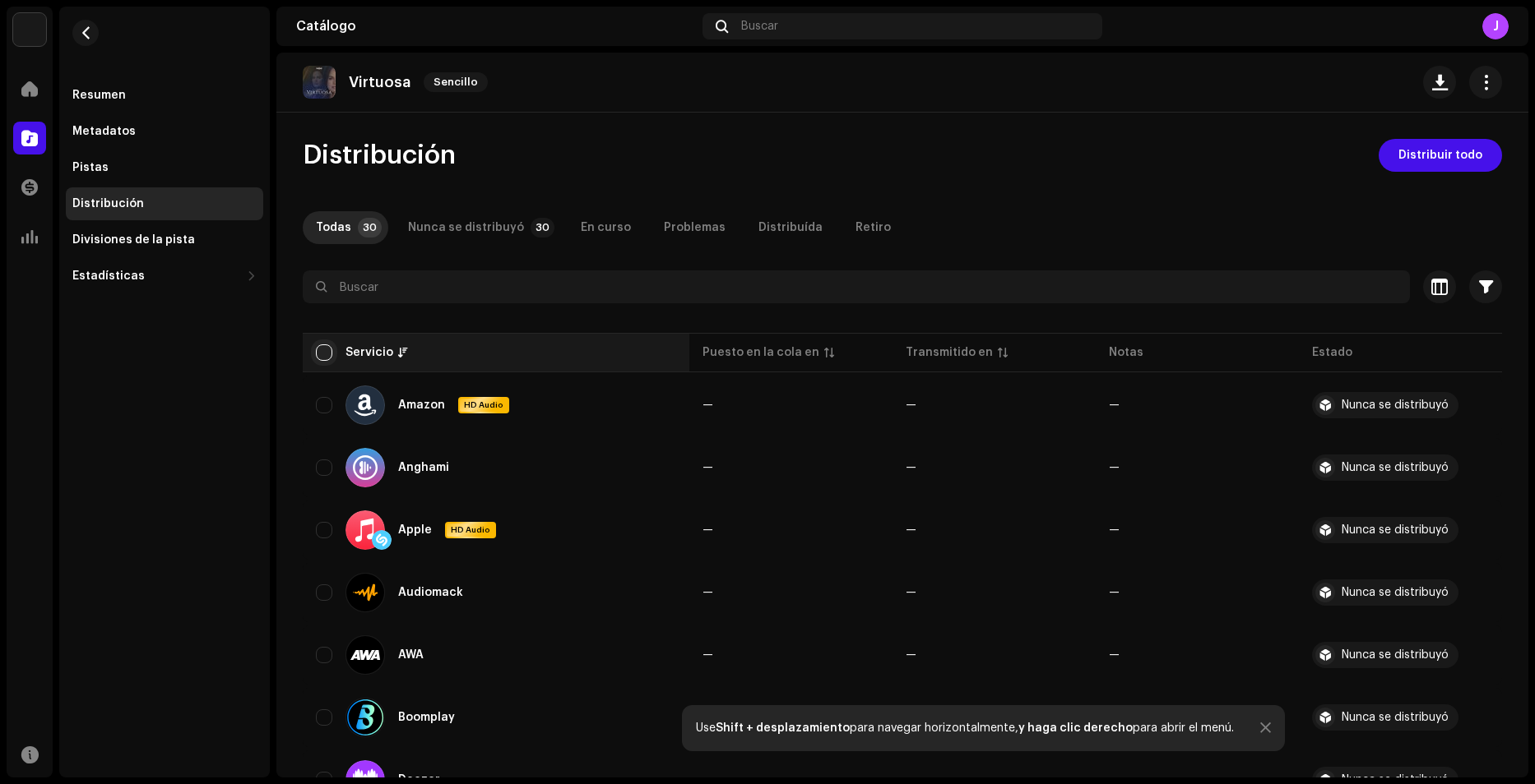
checkbox input "true"
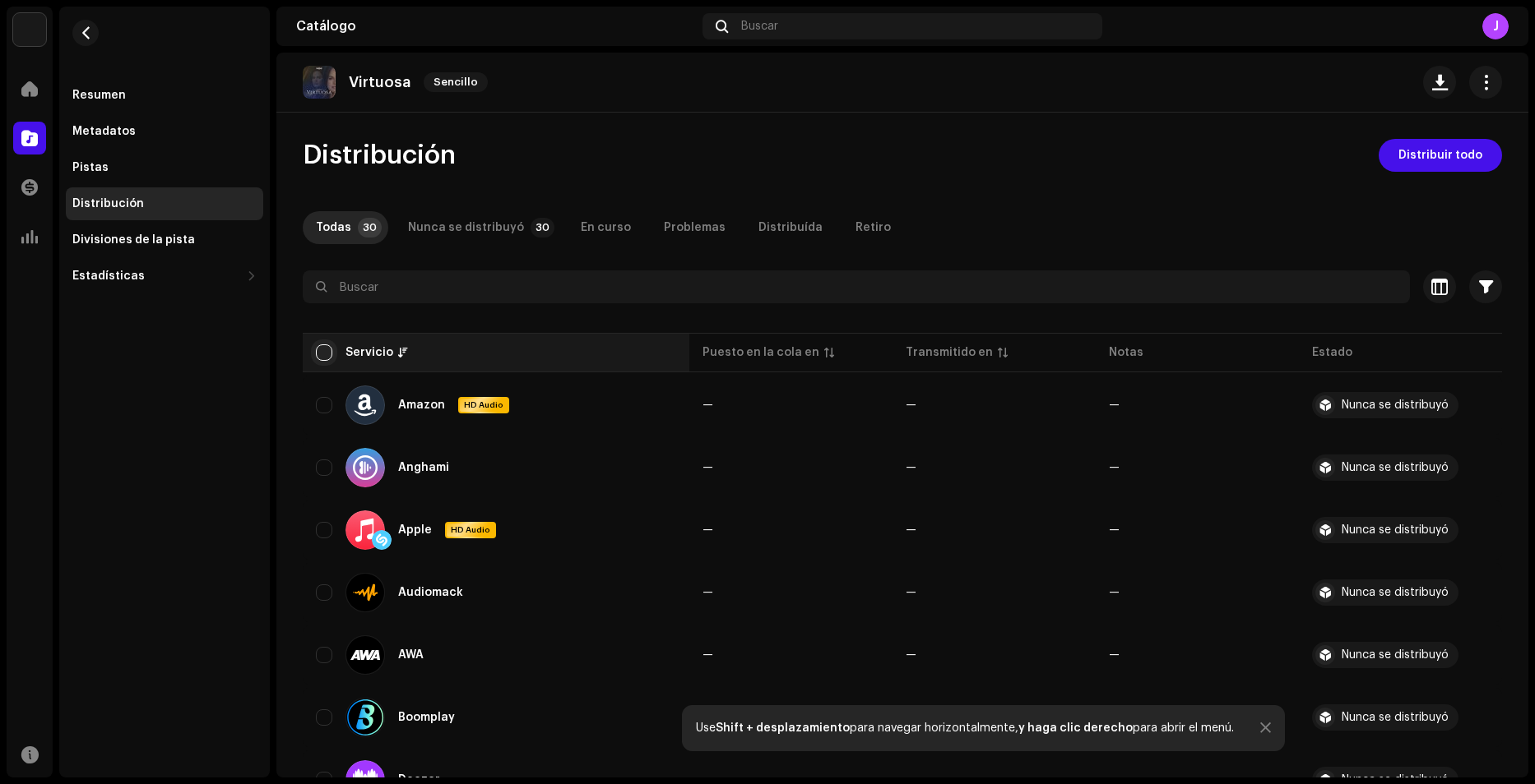
checkbox input "true"
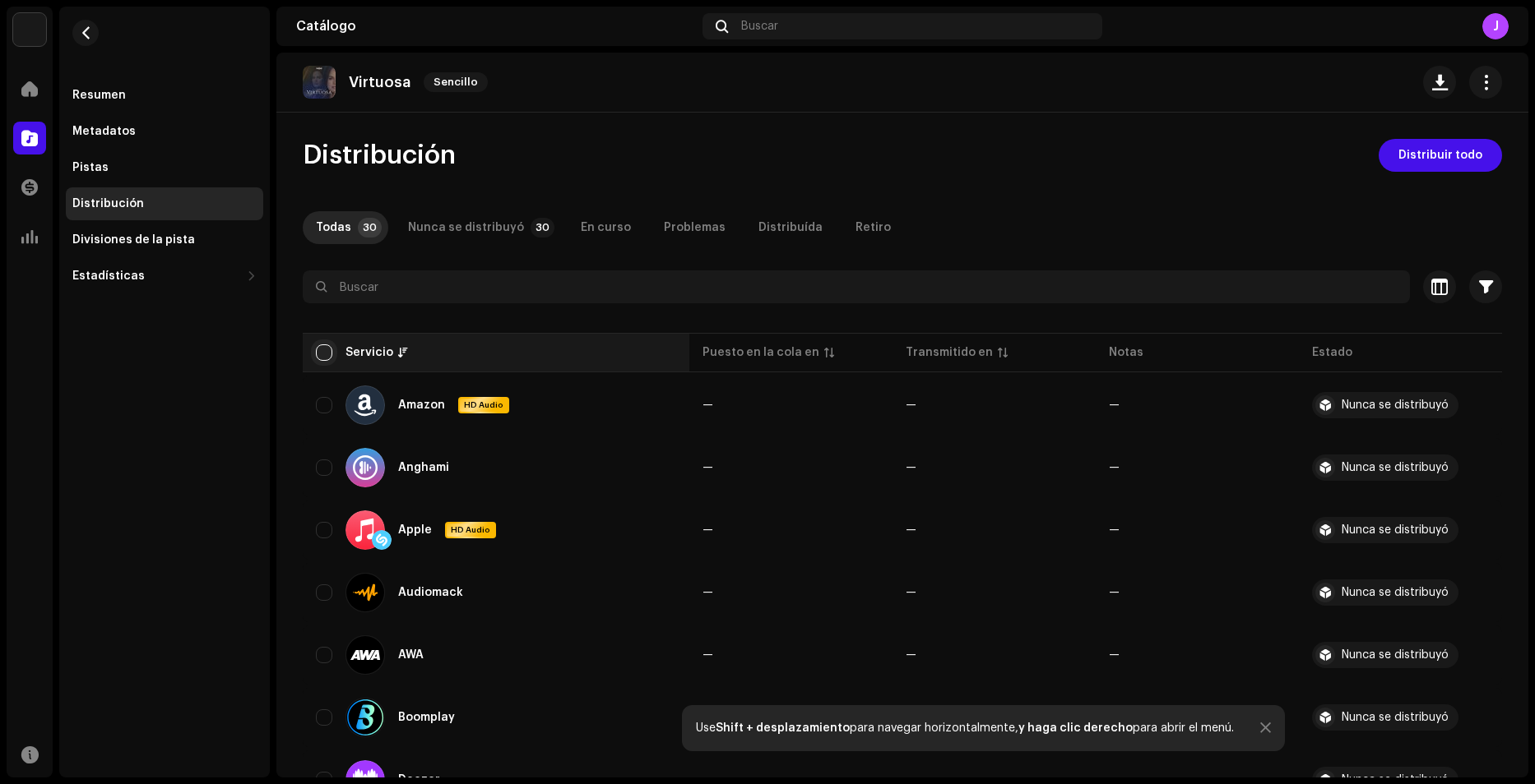
checkbox input "true"
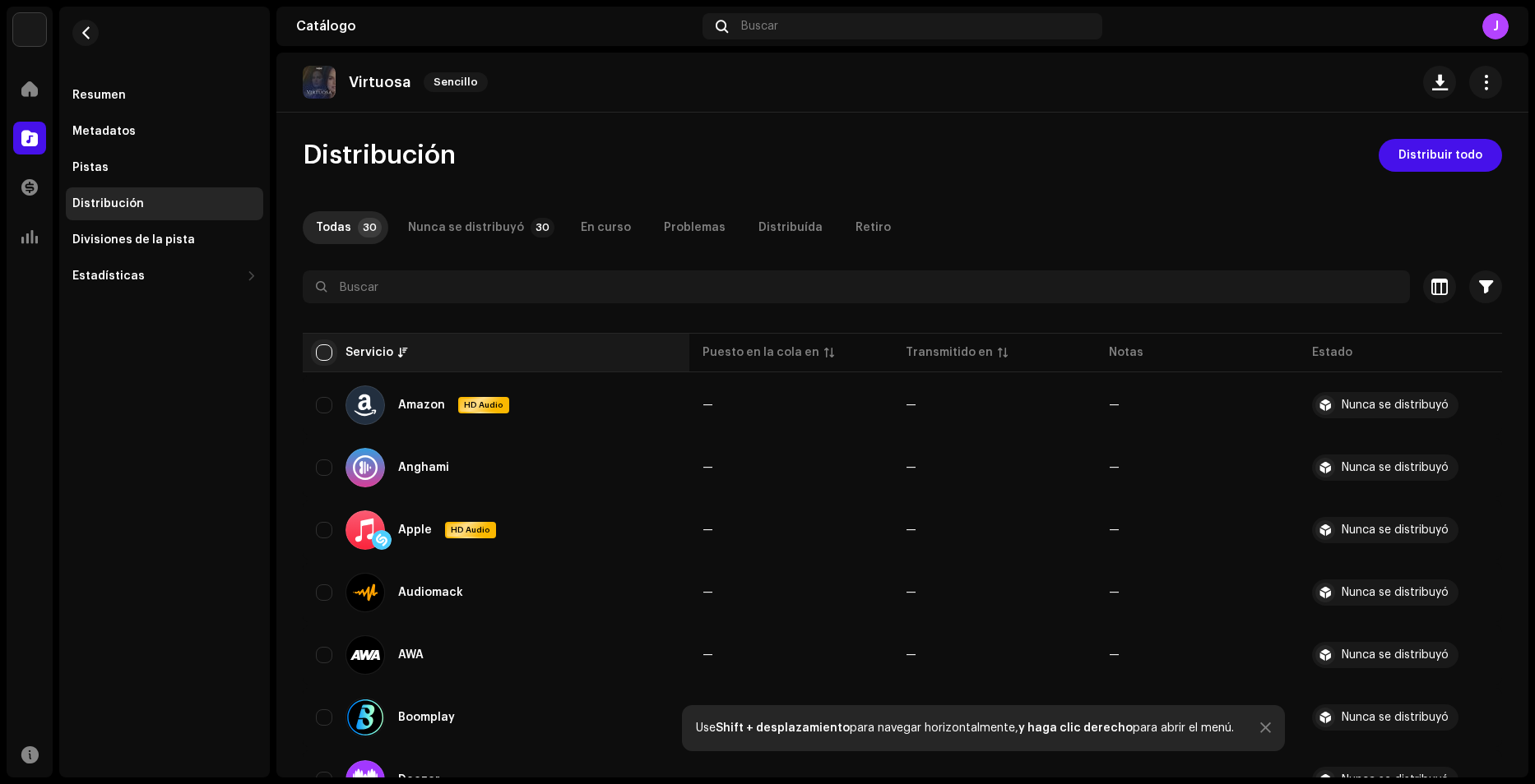
checkbox input "true"
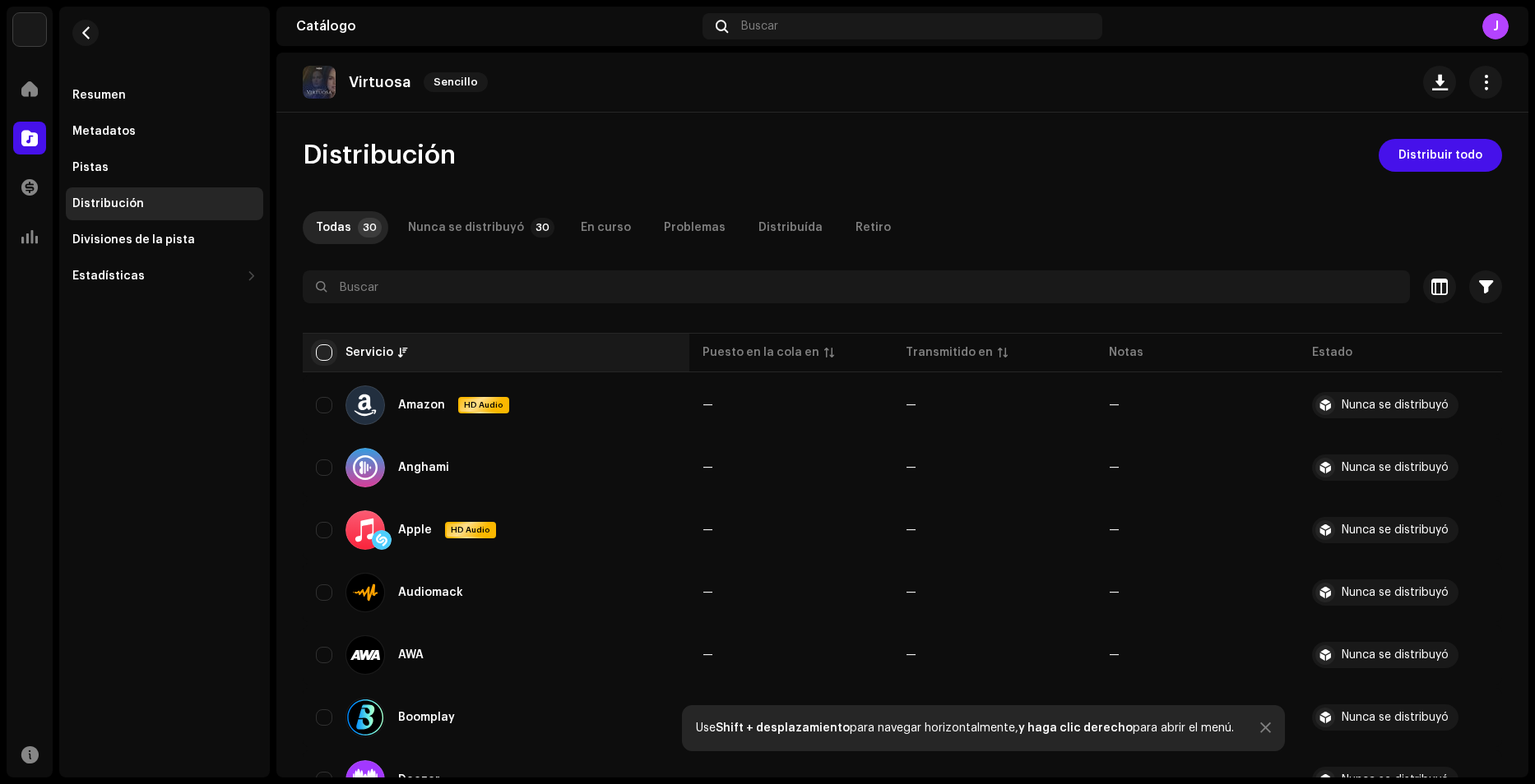
checkbox input "true"
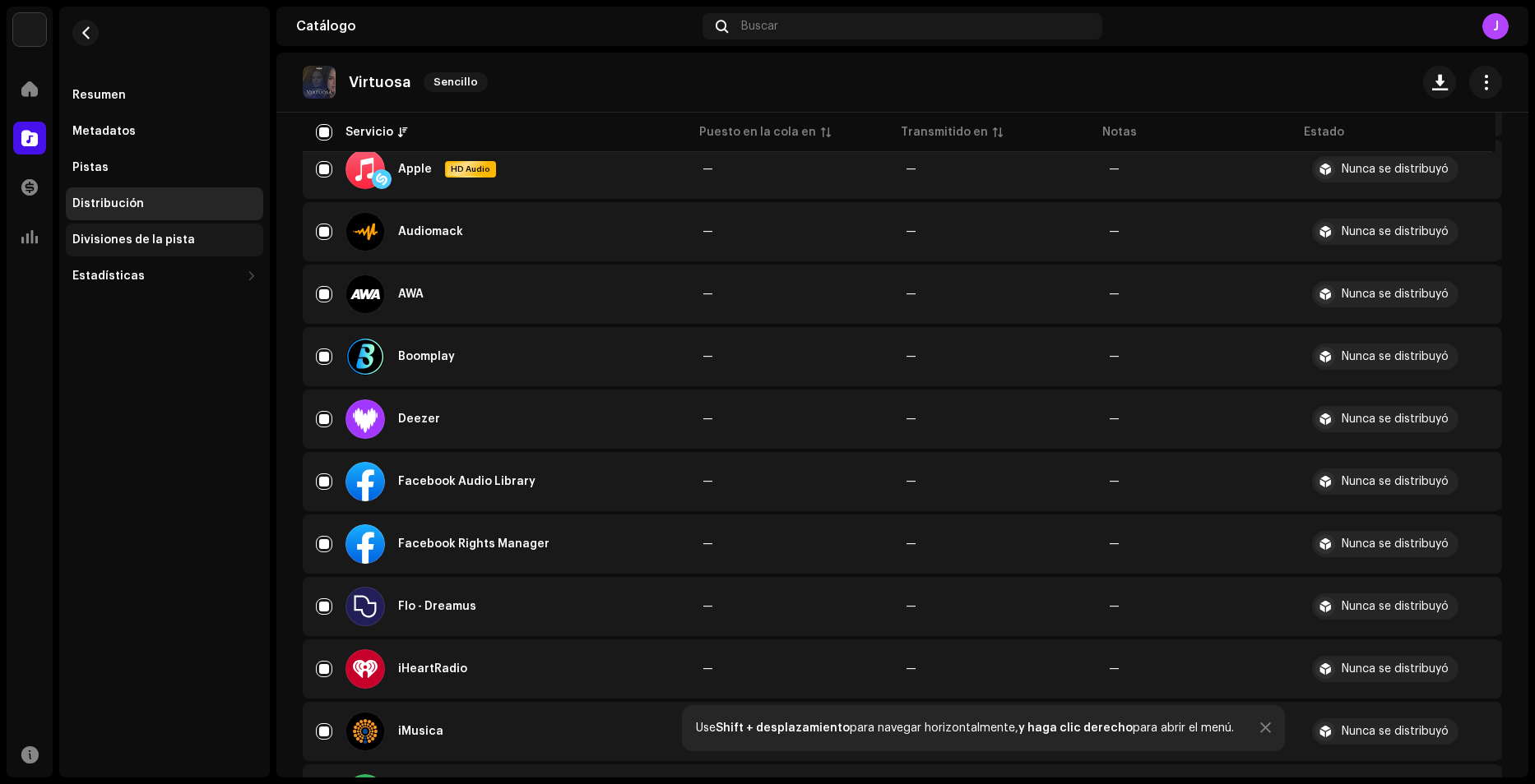
scroll to position [200, 0]
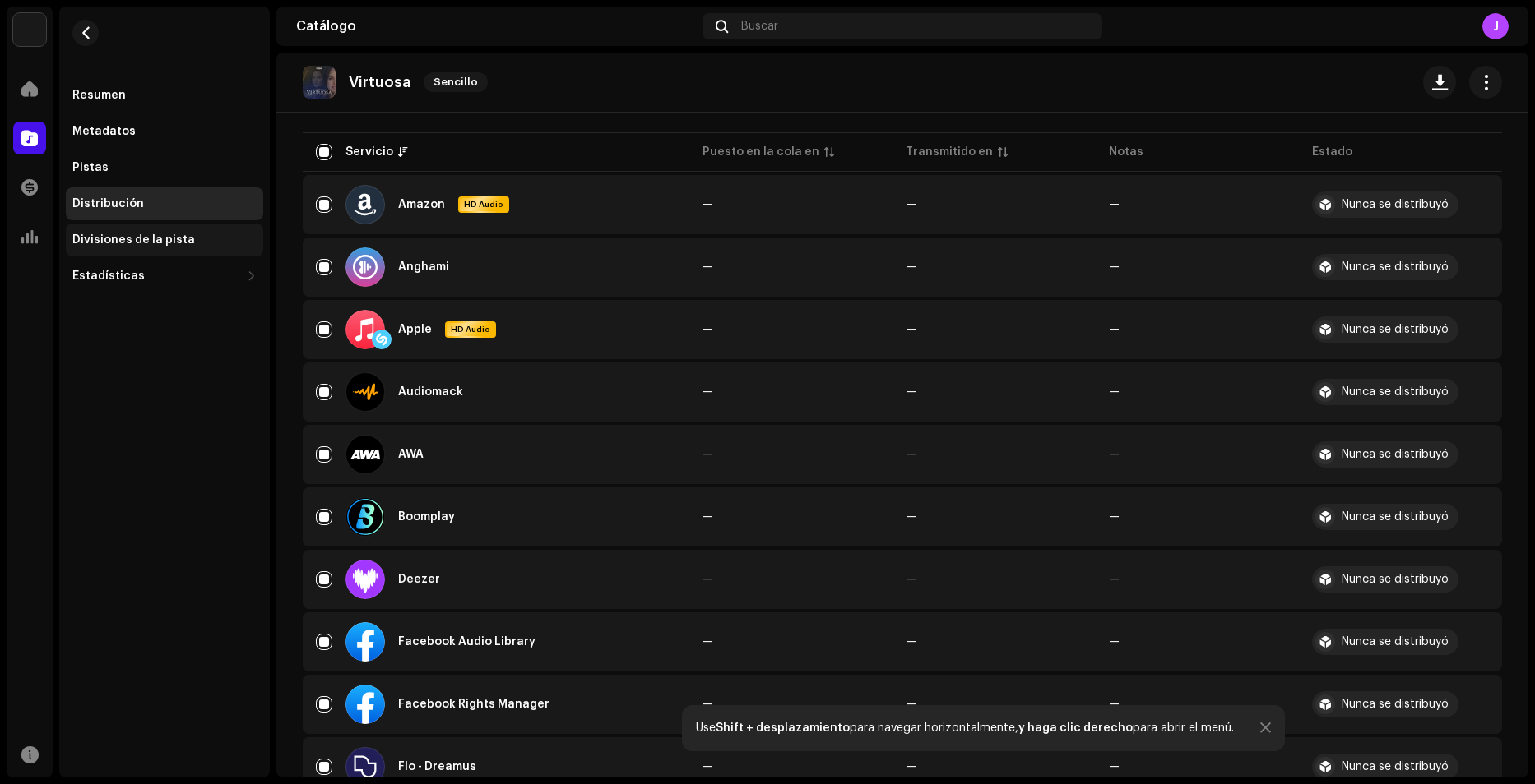
click at [136, 234] on div "Divisiones de la pista" at bounding box center [134, 240] width 123 height 13
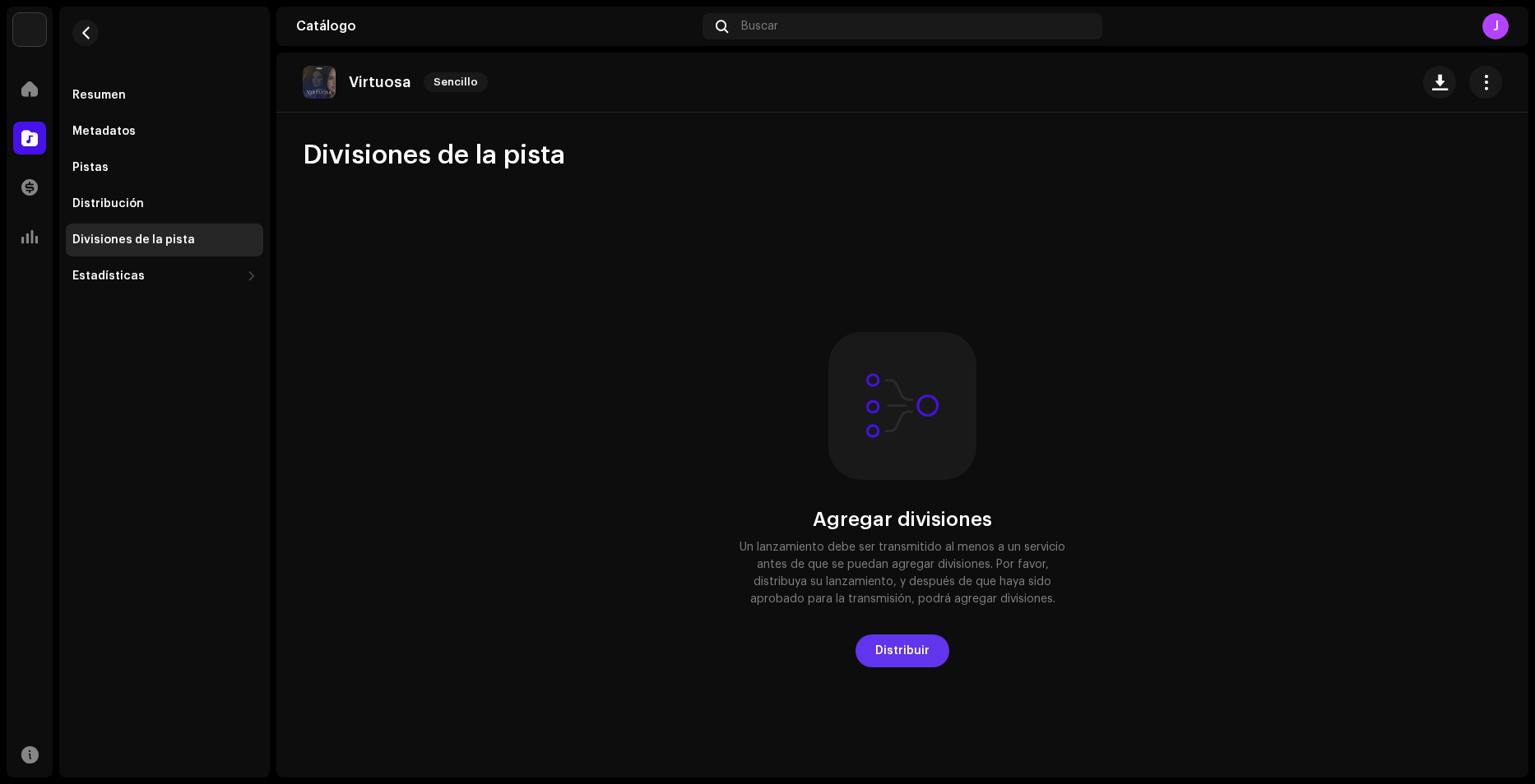
click at [914, 650] on span "Distribuir" at bounding box center [902, 651] width 54 height 33
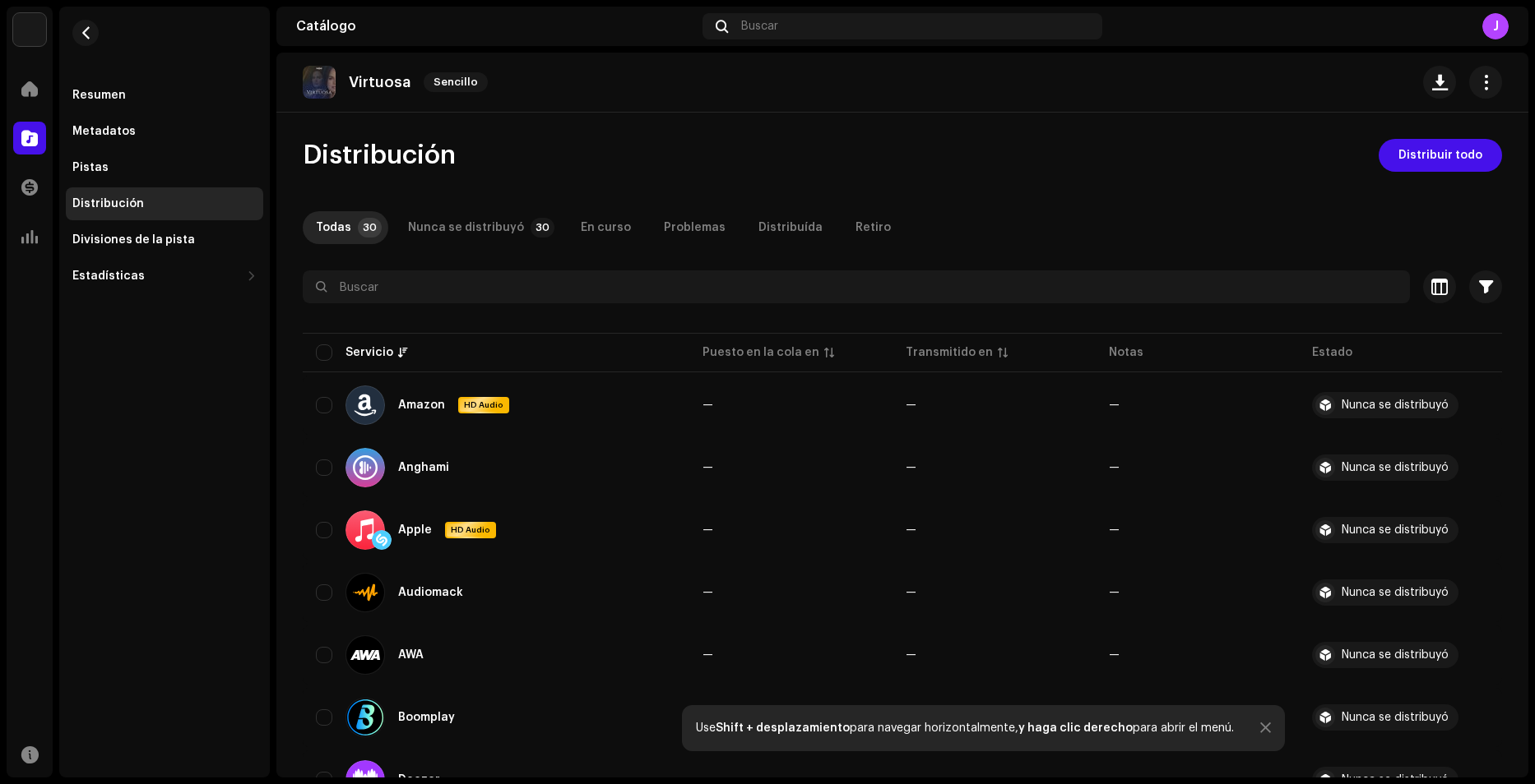
click at [1434, 164] on span "Distribuir todo" at bounding box center [1441, 156] width 84 height 33
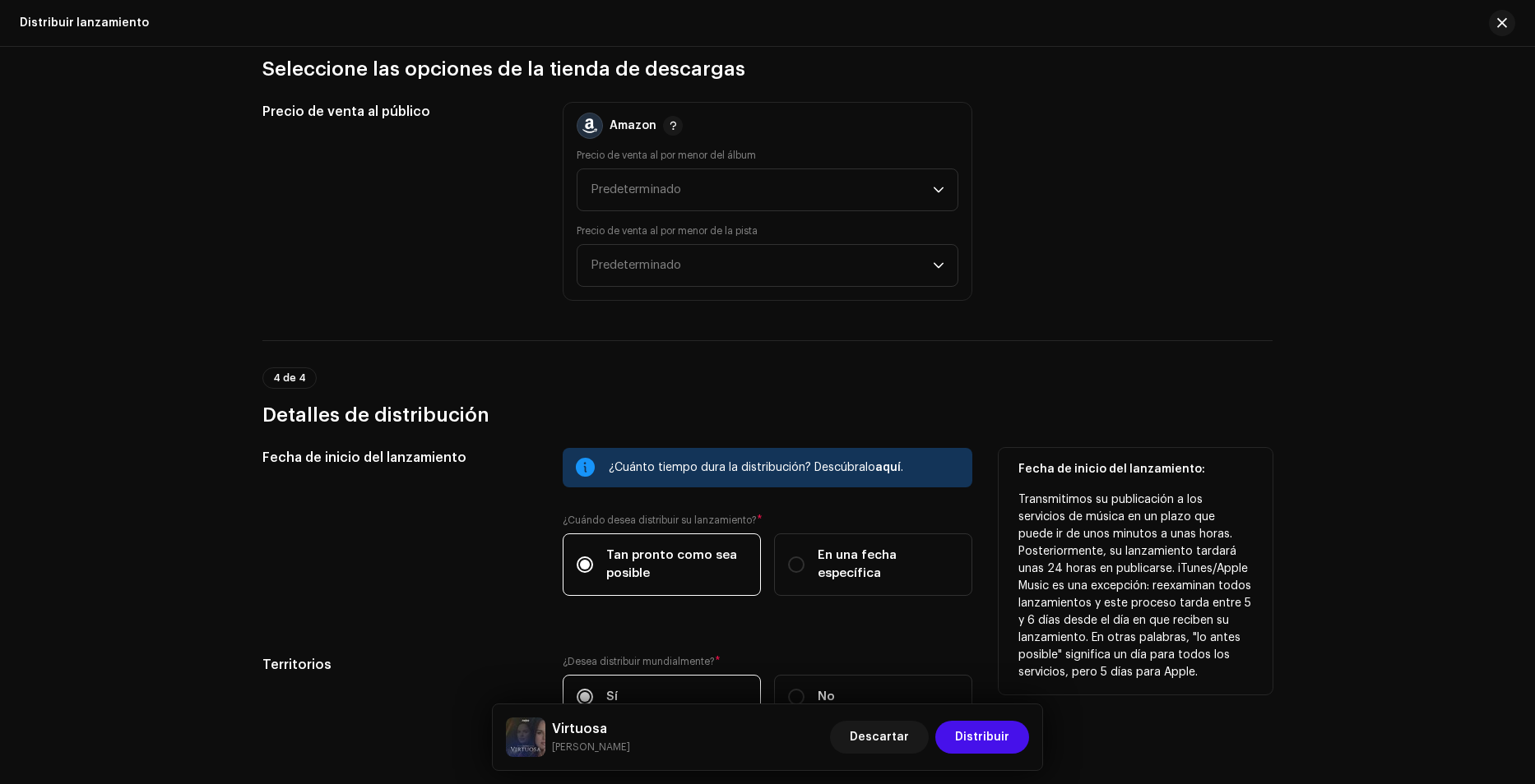
scroll to position [2549, 0]
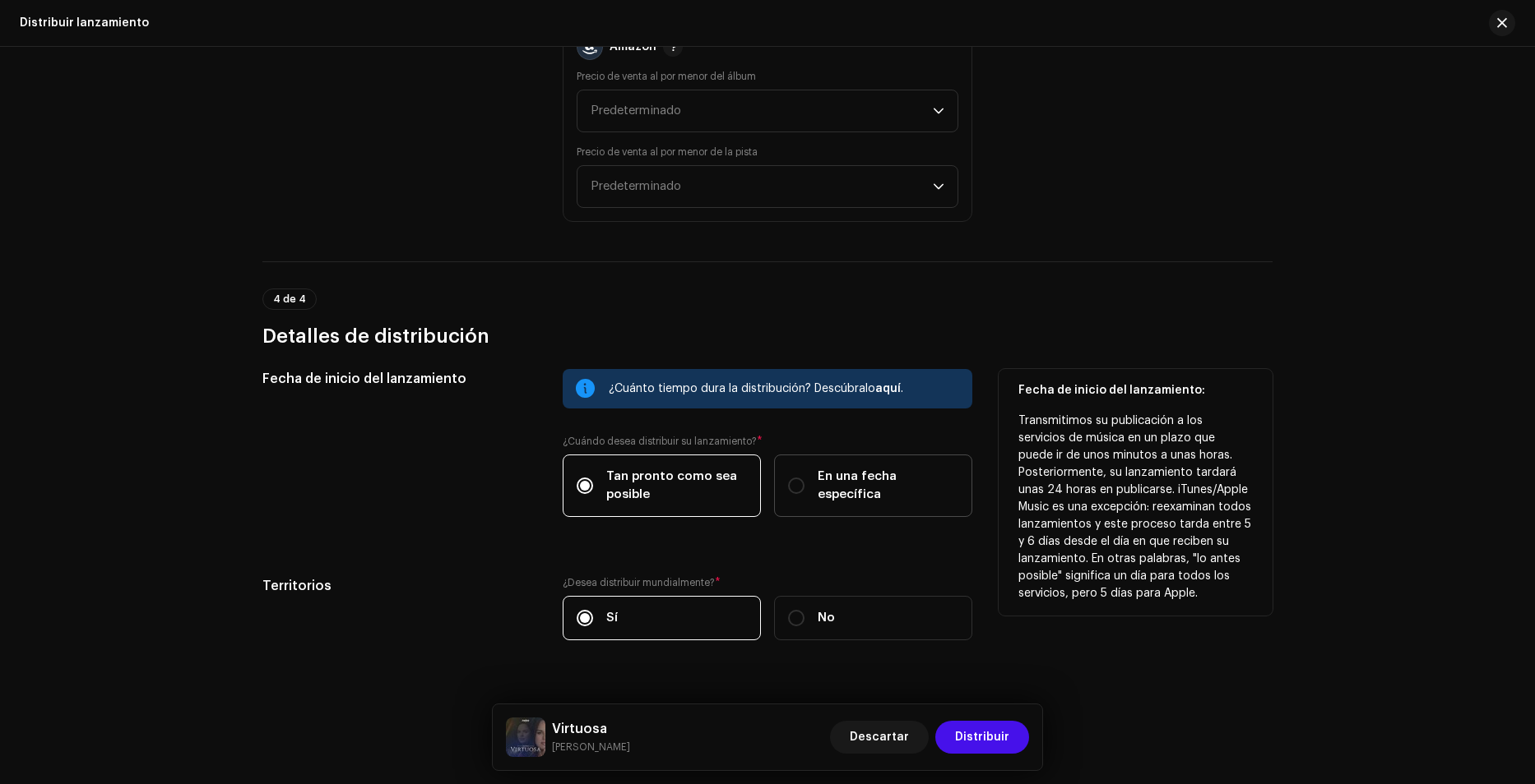
click at [848, 485] on span "En una fecha específica" at bounding box center [888, 486] width 141 height 37
click at [805, 485] on input "En una fecha específica" at bounding box center [796, 486] width 16 height 16
radio input "true"
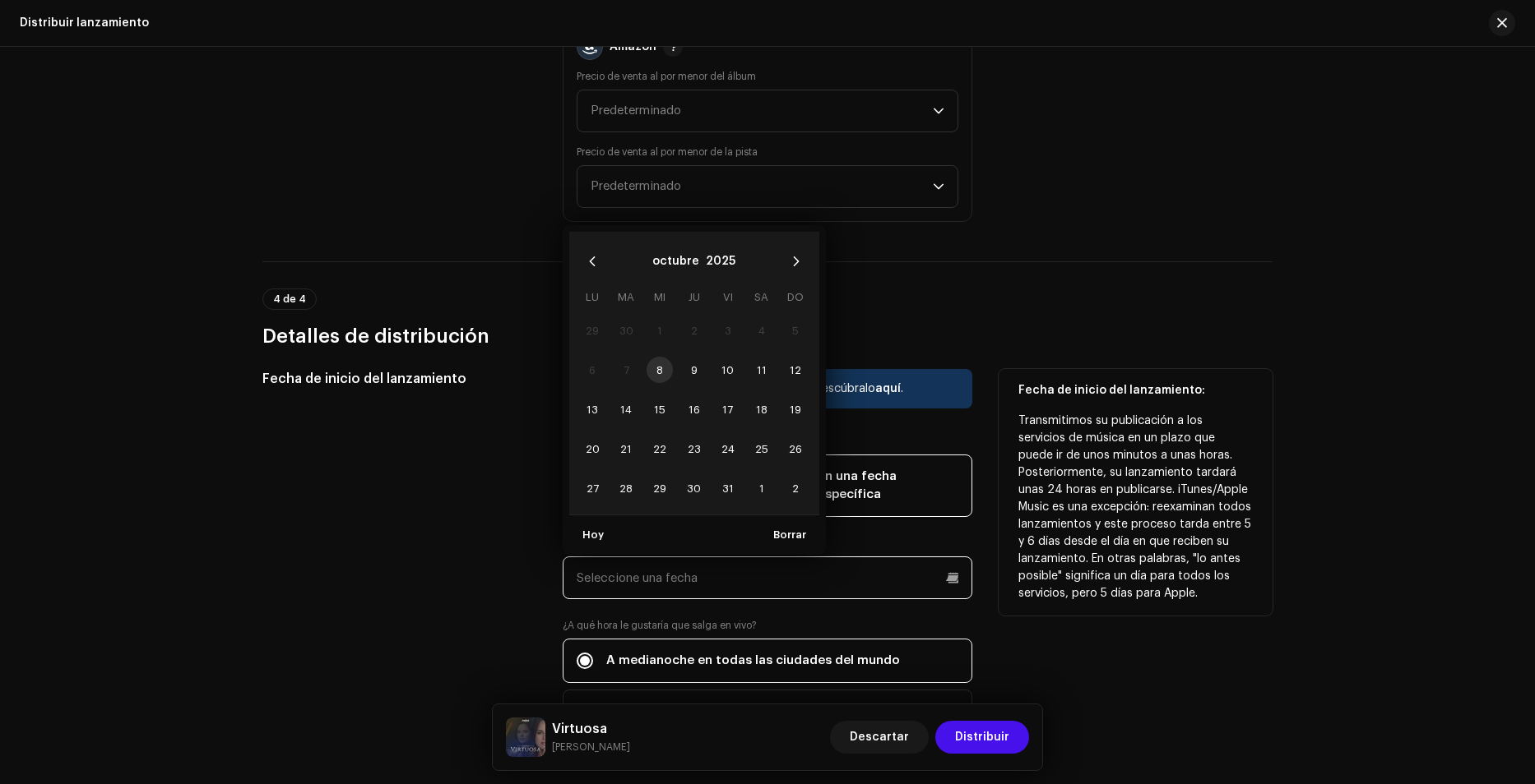
click at [816, 577] on input "text" at bounding box center [767, 577] width 409 height 43
click at [756, 409] on span "18" at bounding box center [762, 409] width 27 height 27
type input "[DATE]"
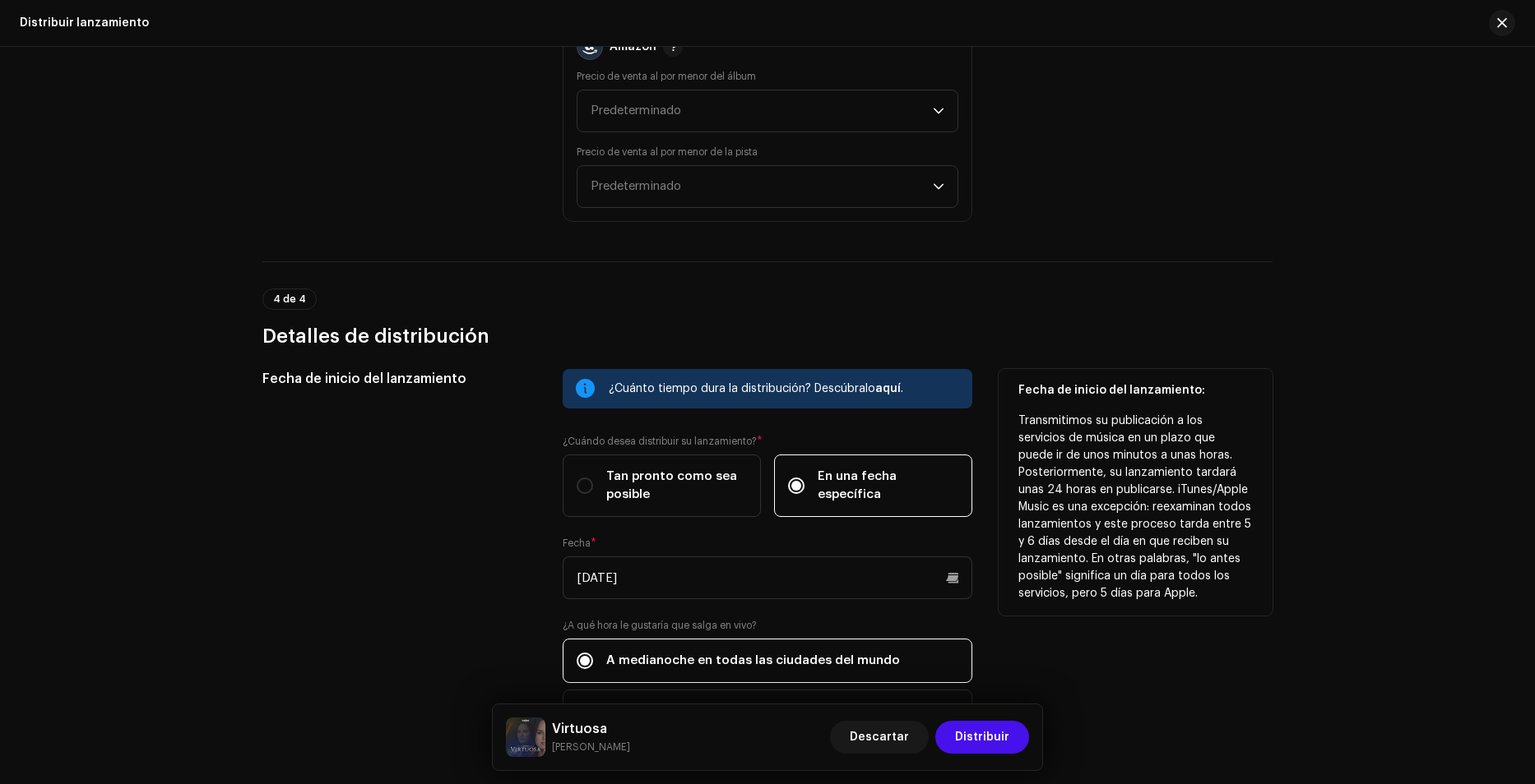
click at [458, 564] on div "Fecha de inicio del lanzamiento" at bounding box center [399, 561] width 274 height 385
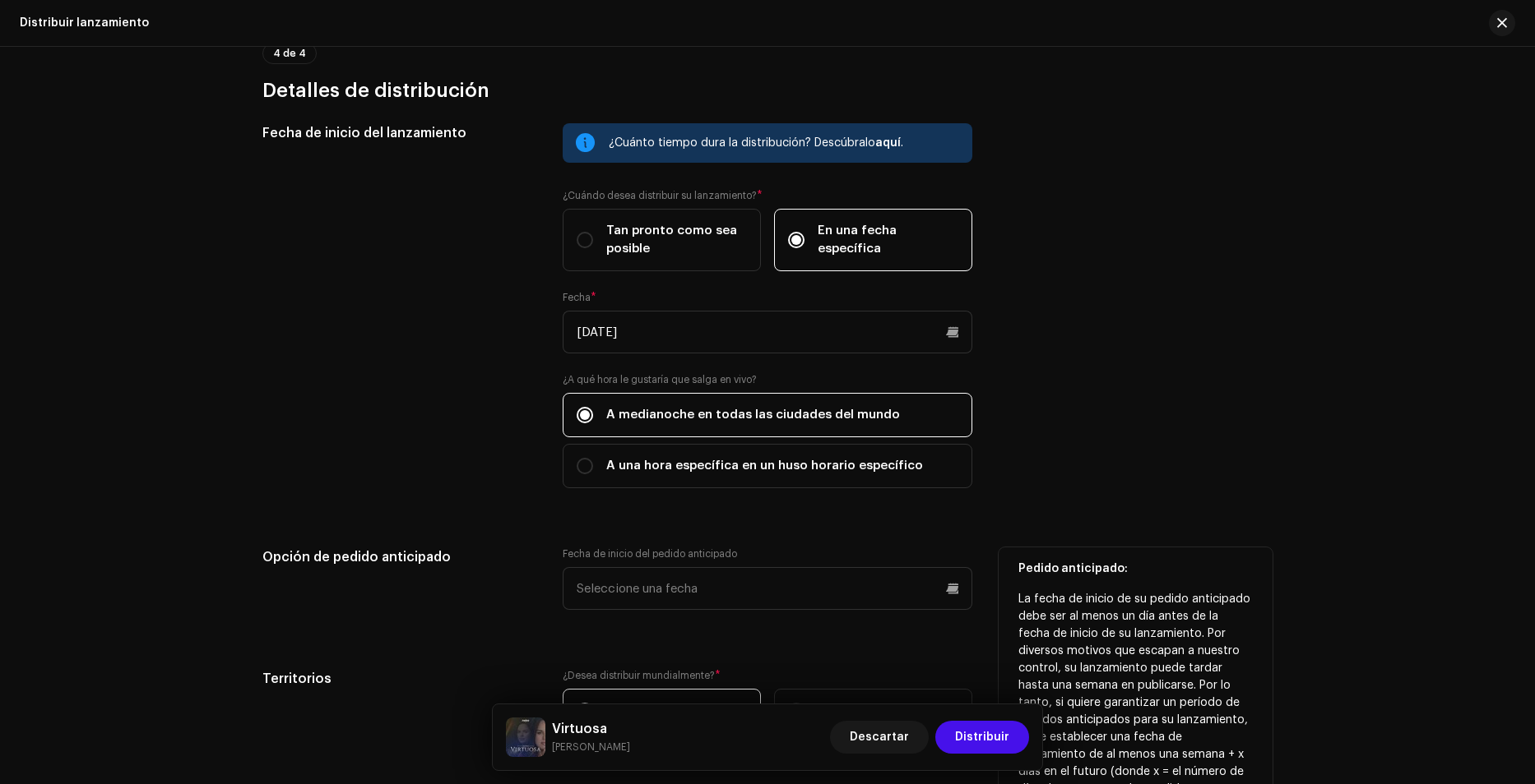
scroll to position [2795, 0]
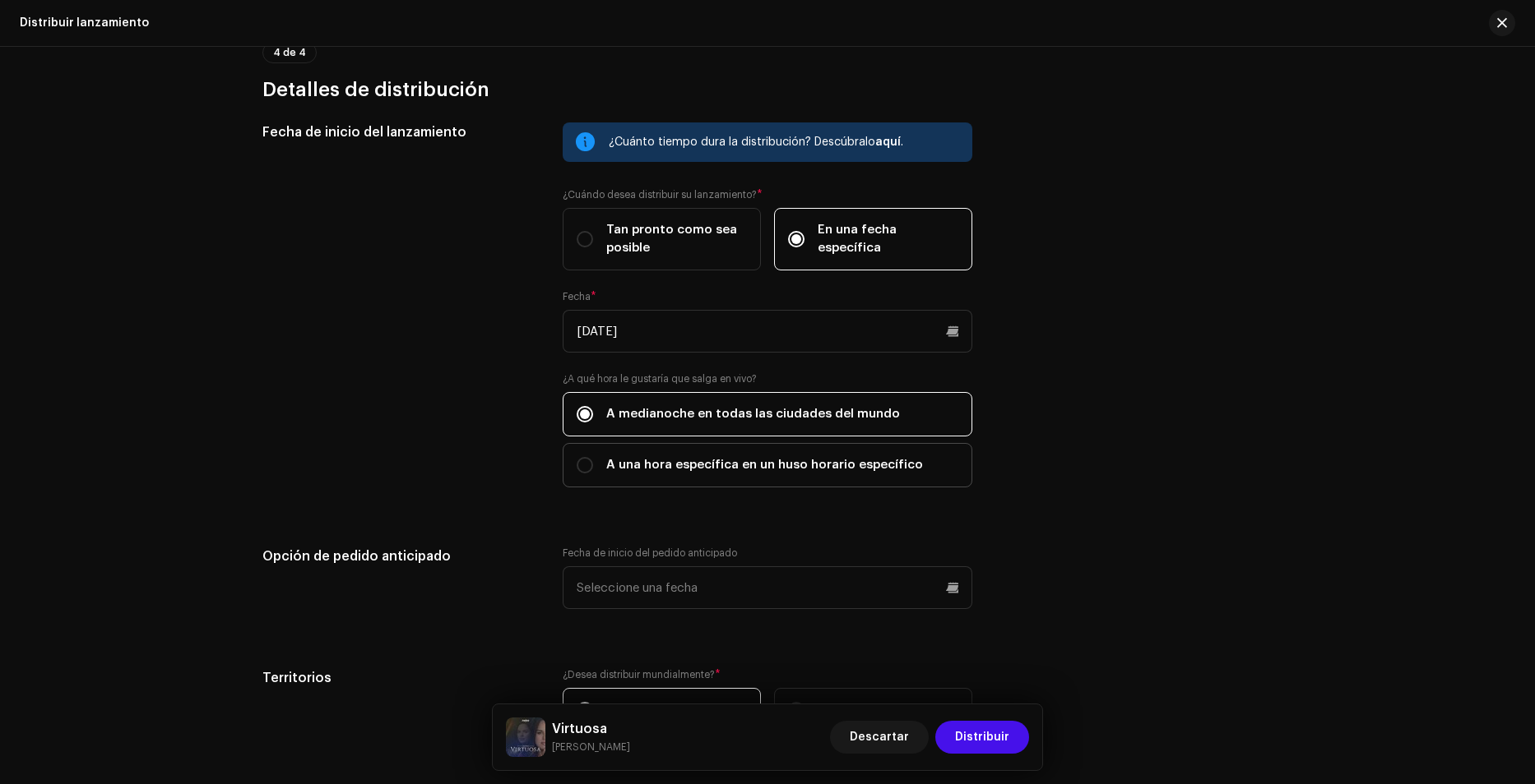
click at [653, 474] on label "A una hora específica en un huso horario específico" at bounding box center [767, 465] width 409 height 45
click at [593, 474] on input "A una hora específica en un huso horario específico" at bounding box center [585, 466] width 16 height 16
radio input "true"
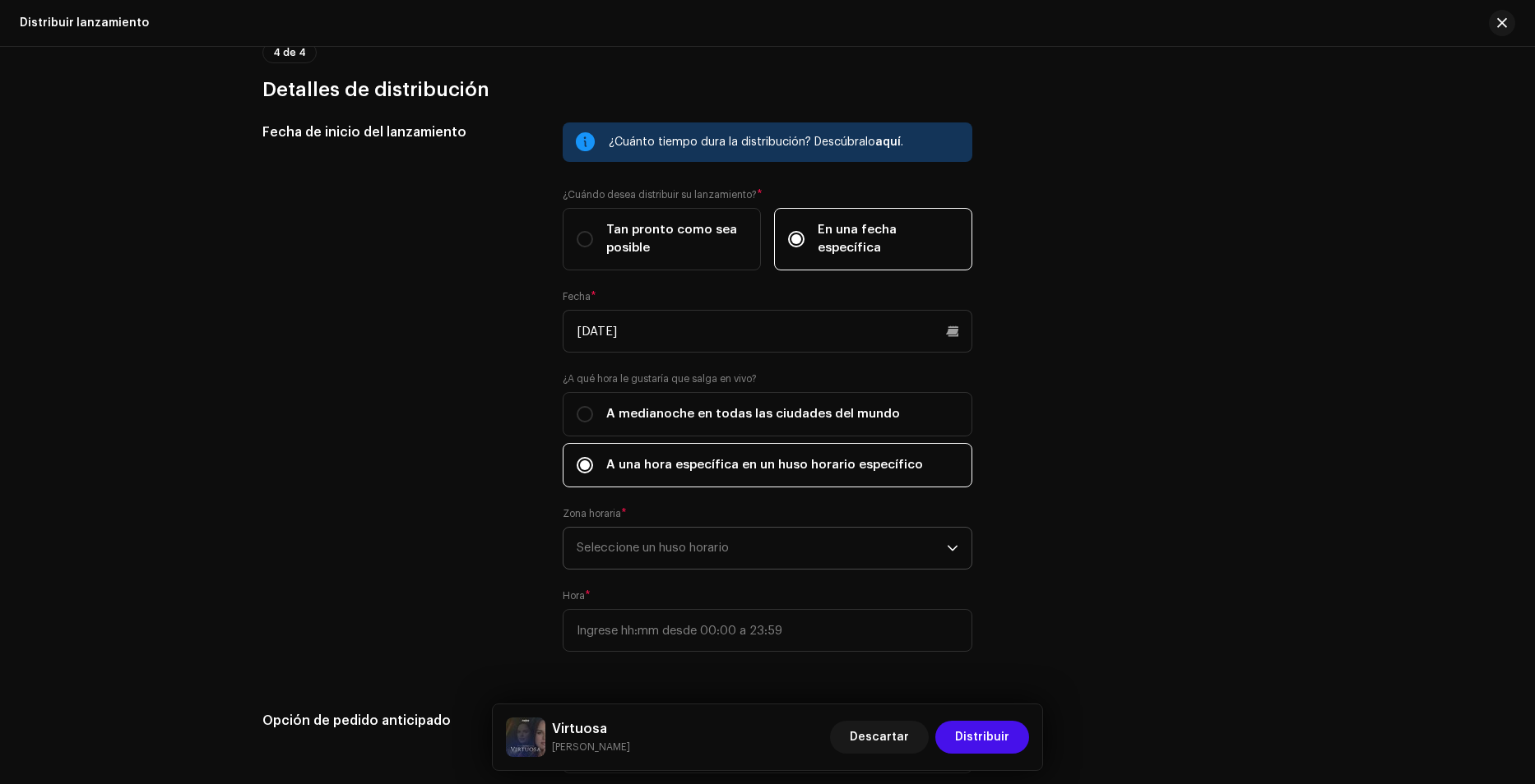
click at [660, 530] on span "Seleccione un huso horario" at bounding box center [762, 548] width 370 height 41
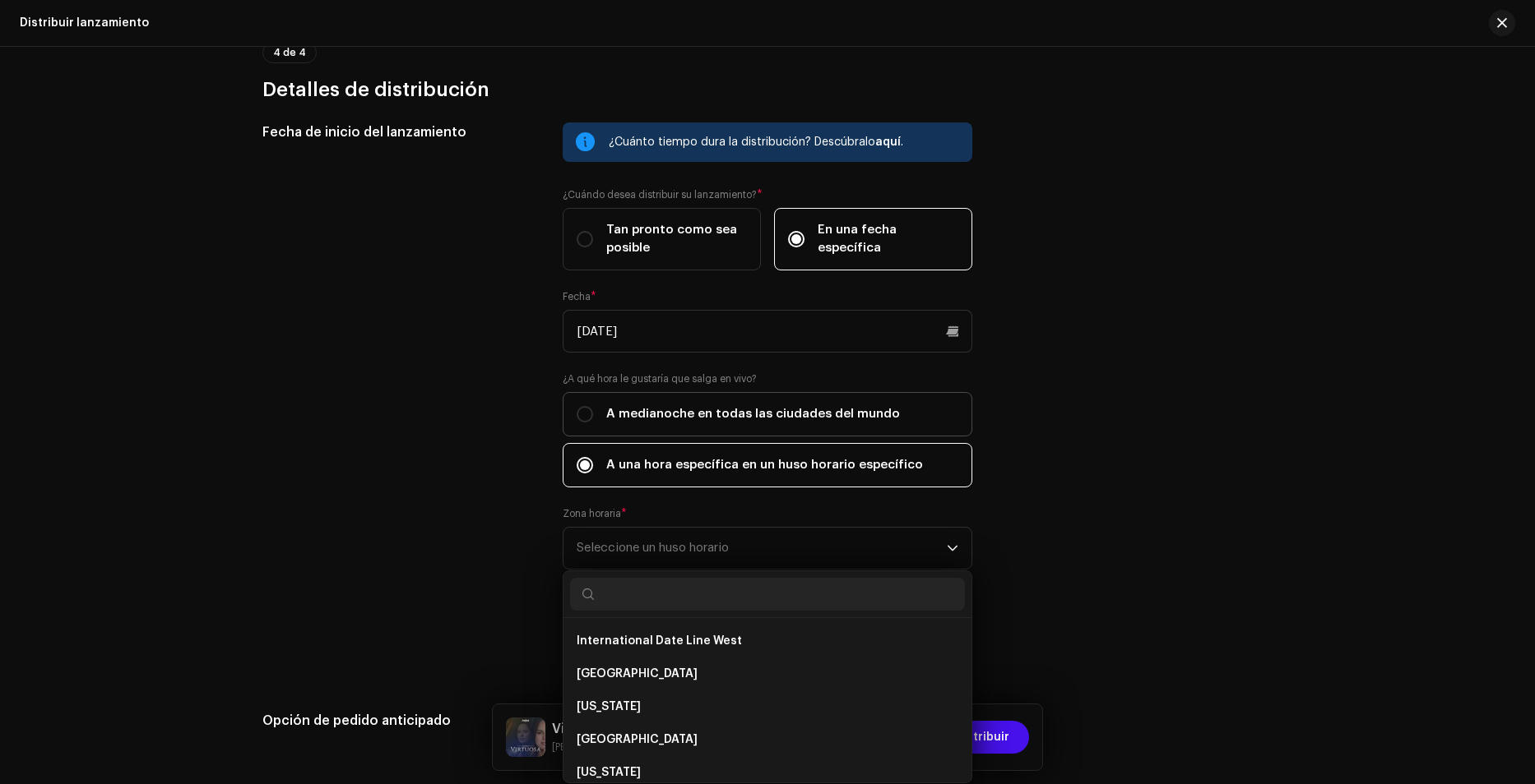
click at [648, 417] on span "A medianoche en todas las ciudades del mundo" at bounding box center [752, 414] width 294 height 18
click at [593, 417] on input "A medianoche en todas las ciudades del mundo" at bounding box center [585, 414] width 16 height 16
radio input "true"
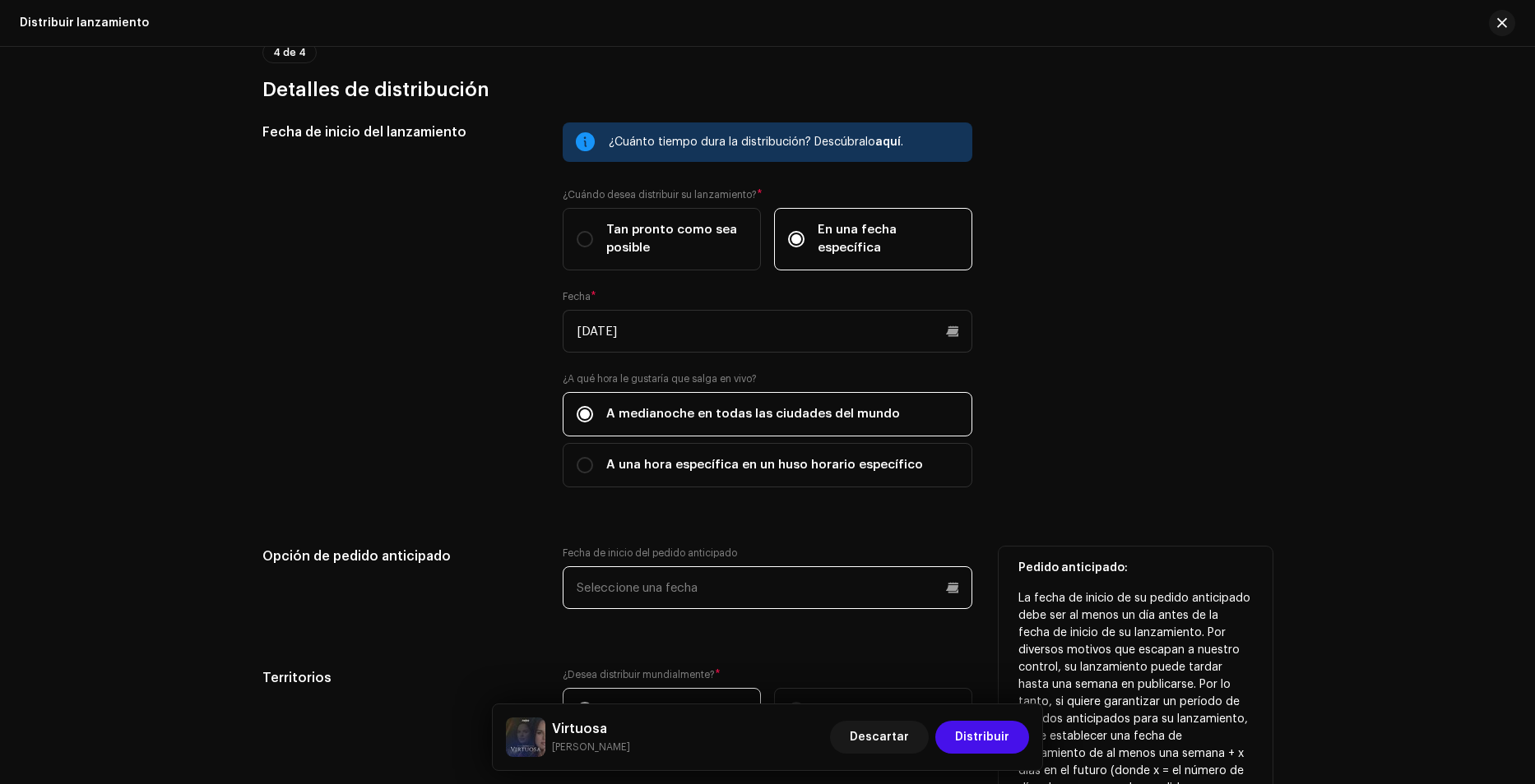
click at [686, 585] on input "text" at bounding box center [767, 587] width 409 height 43
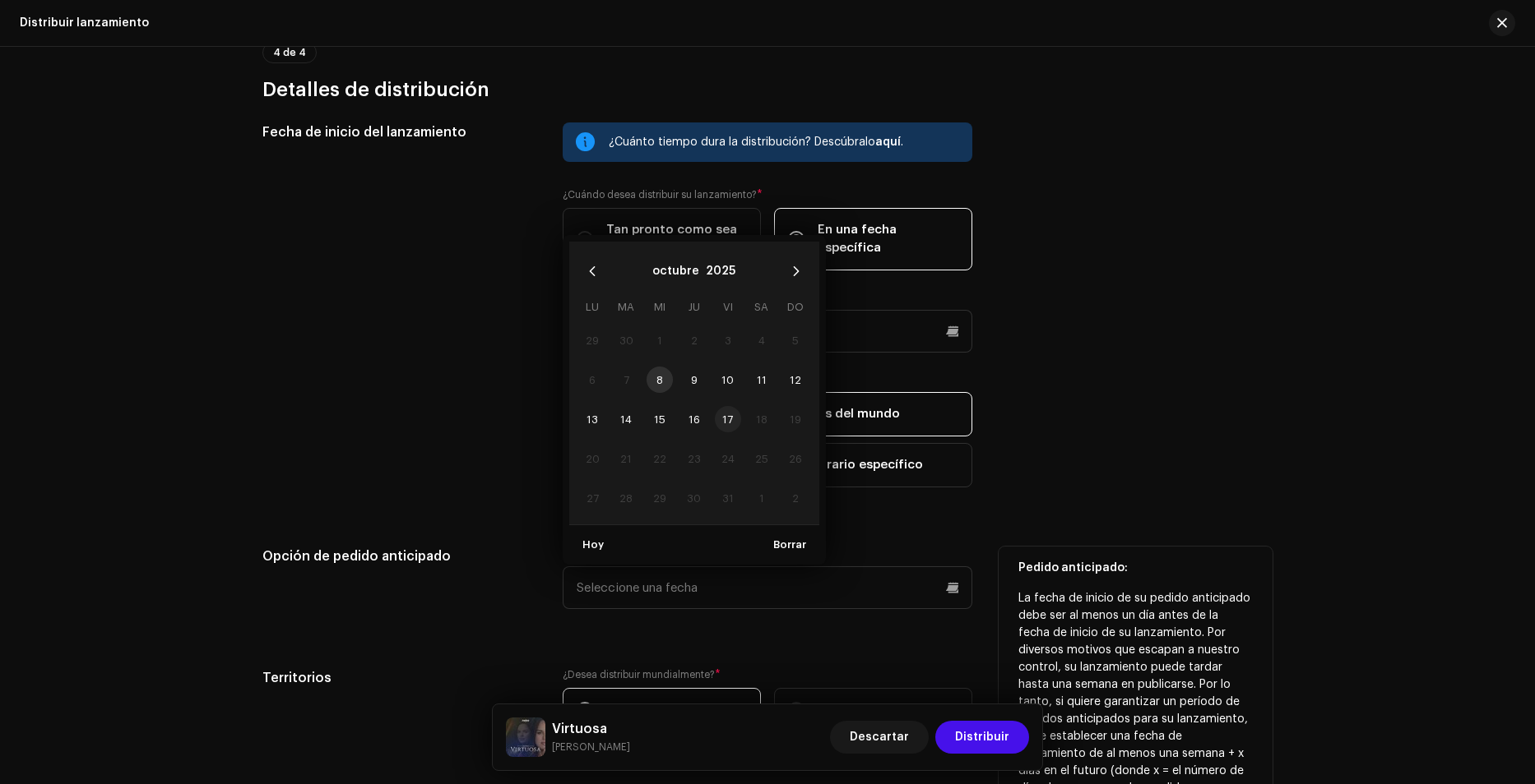
click at [726, 418] on span "17" at bounding box center [728, 419] width 27 height 27
type input "[DATE]"
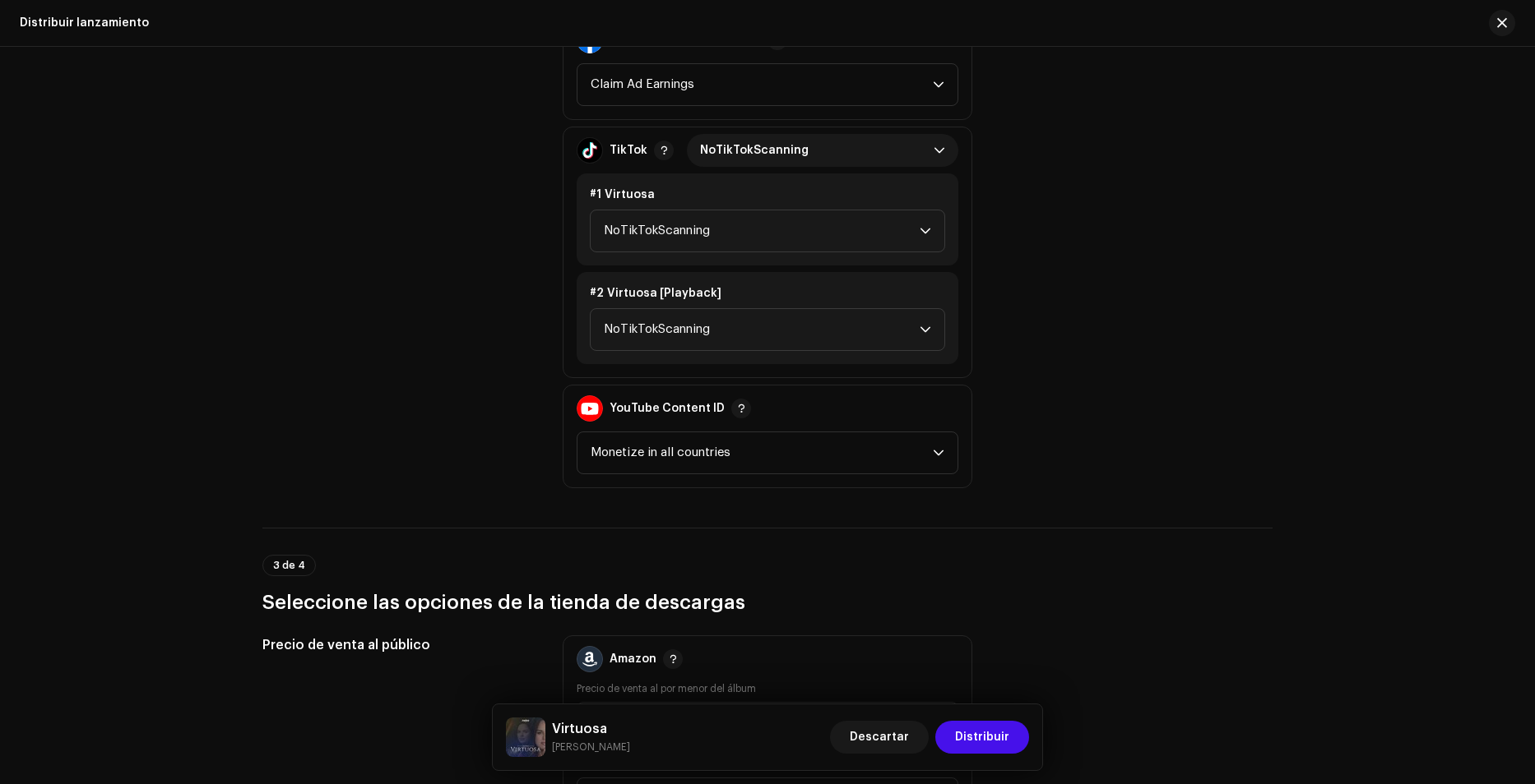
scroll to position [1934, 0]
click at [724, 462] on span "Monetize in all countries" at bounding box center [762, 454] width 342 height 41
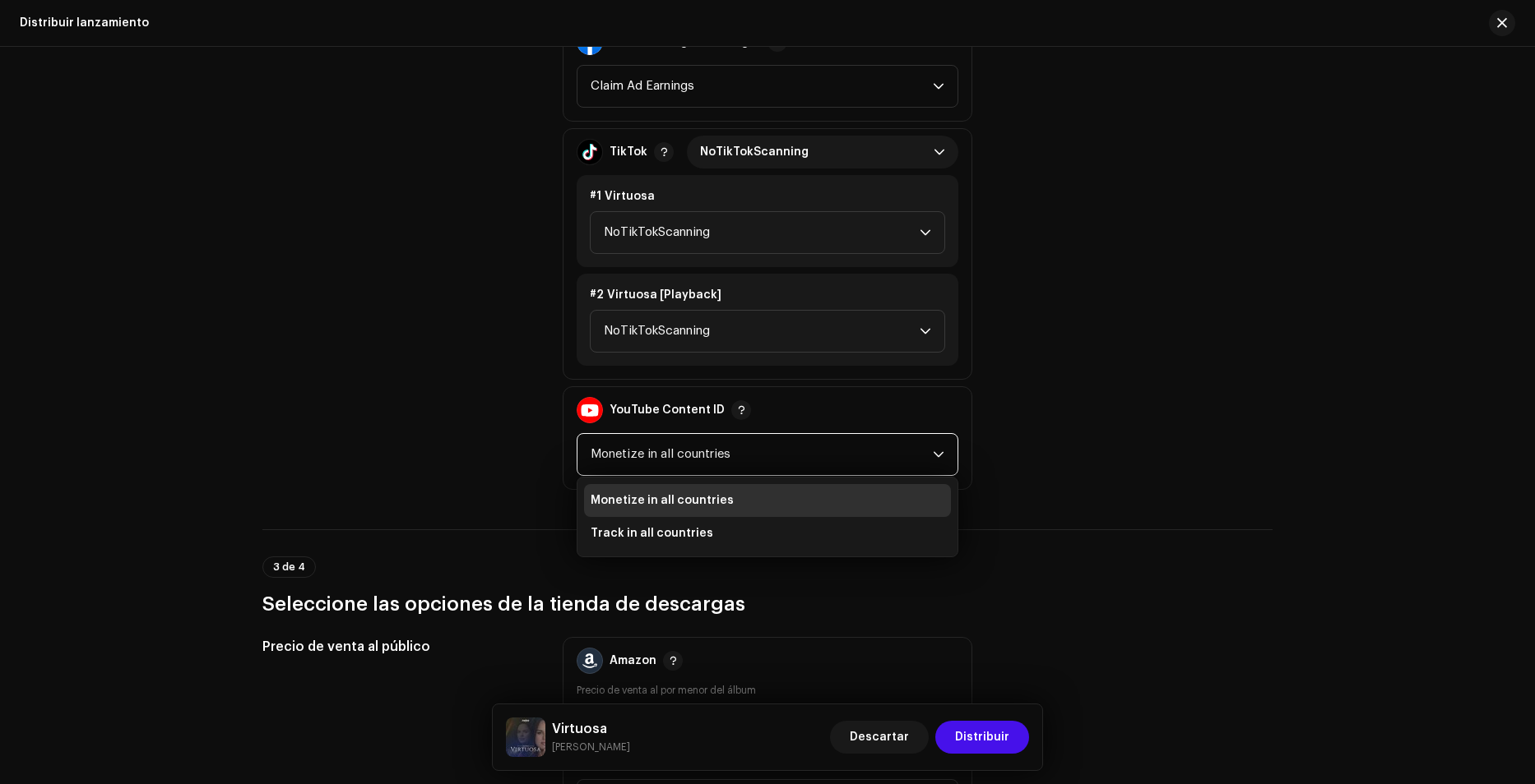
click at [723, 459] on span "Monetize in all countries" at bounding box center [762, 454] width 342 height 41
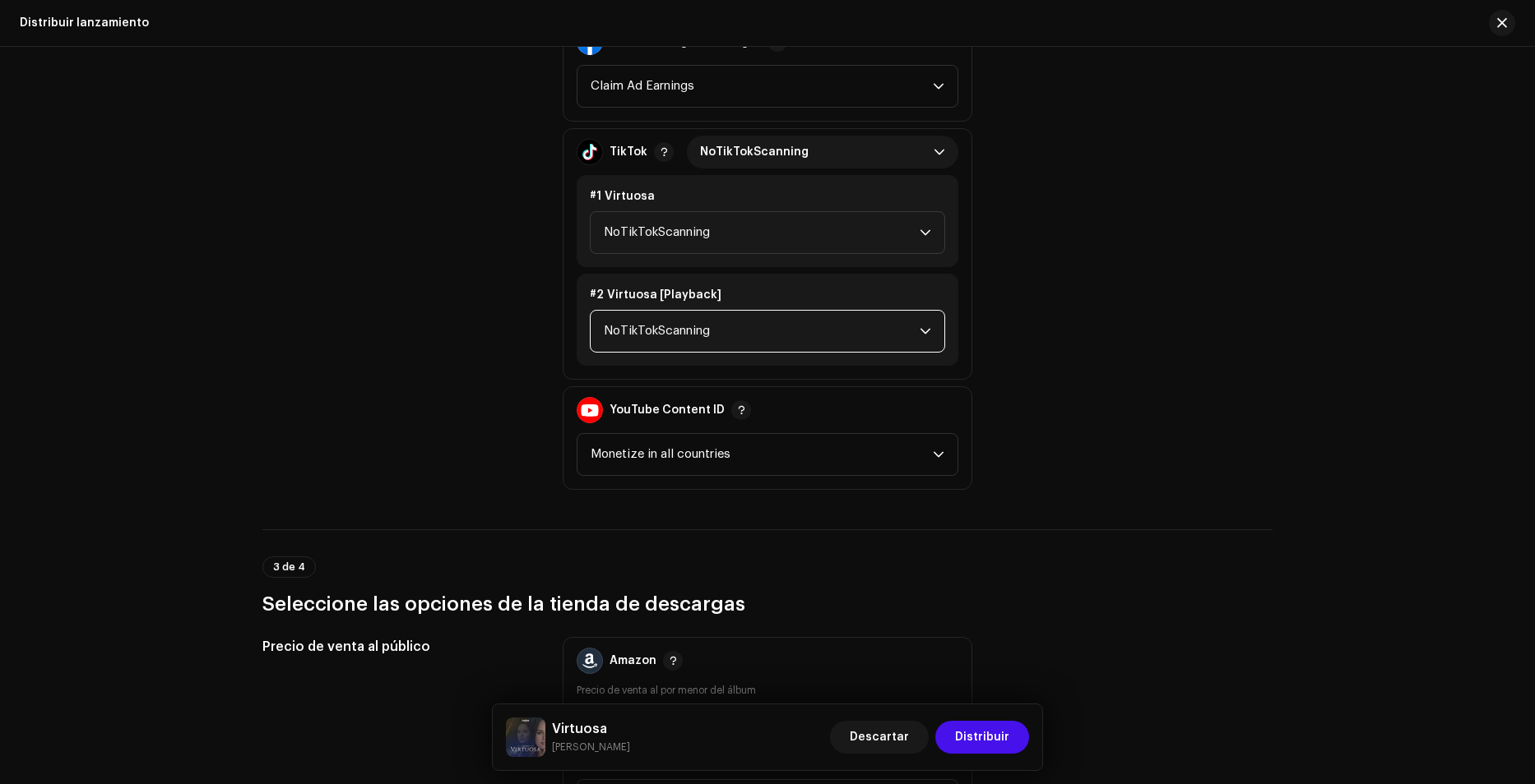
click at [658, 320] on span "NoTikTokScanning" at bounding box center [762, 331] width 316 height 41
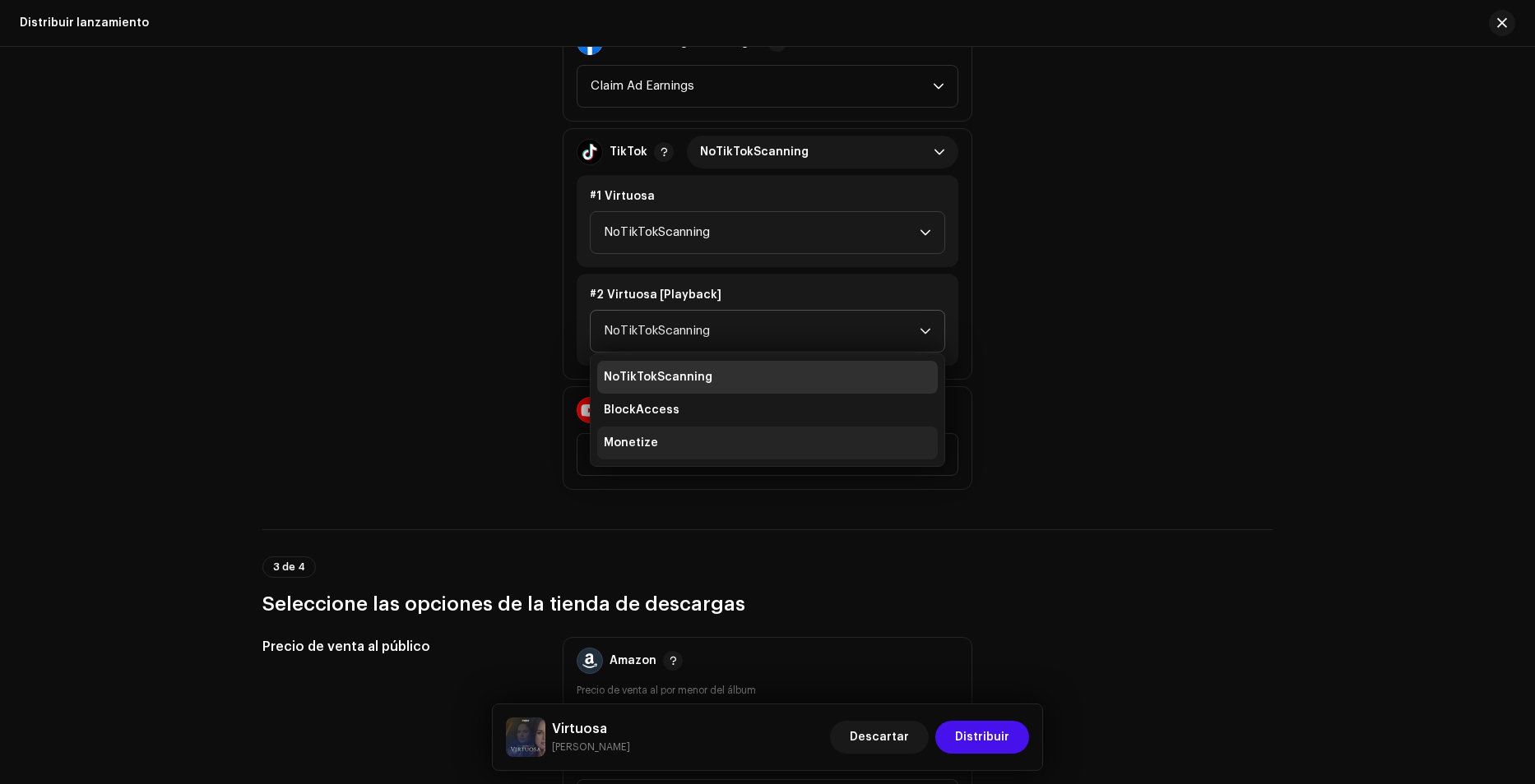
click at [646, 436] on span "Monetize" at bounding box center [631, 443] width 54 height 16
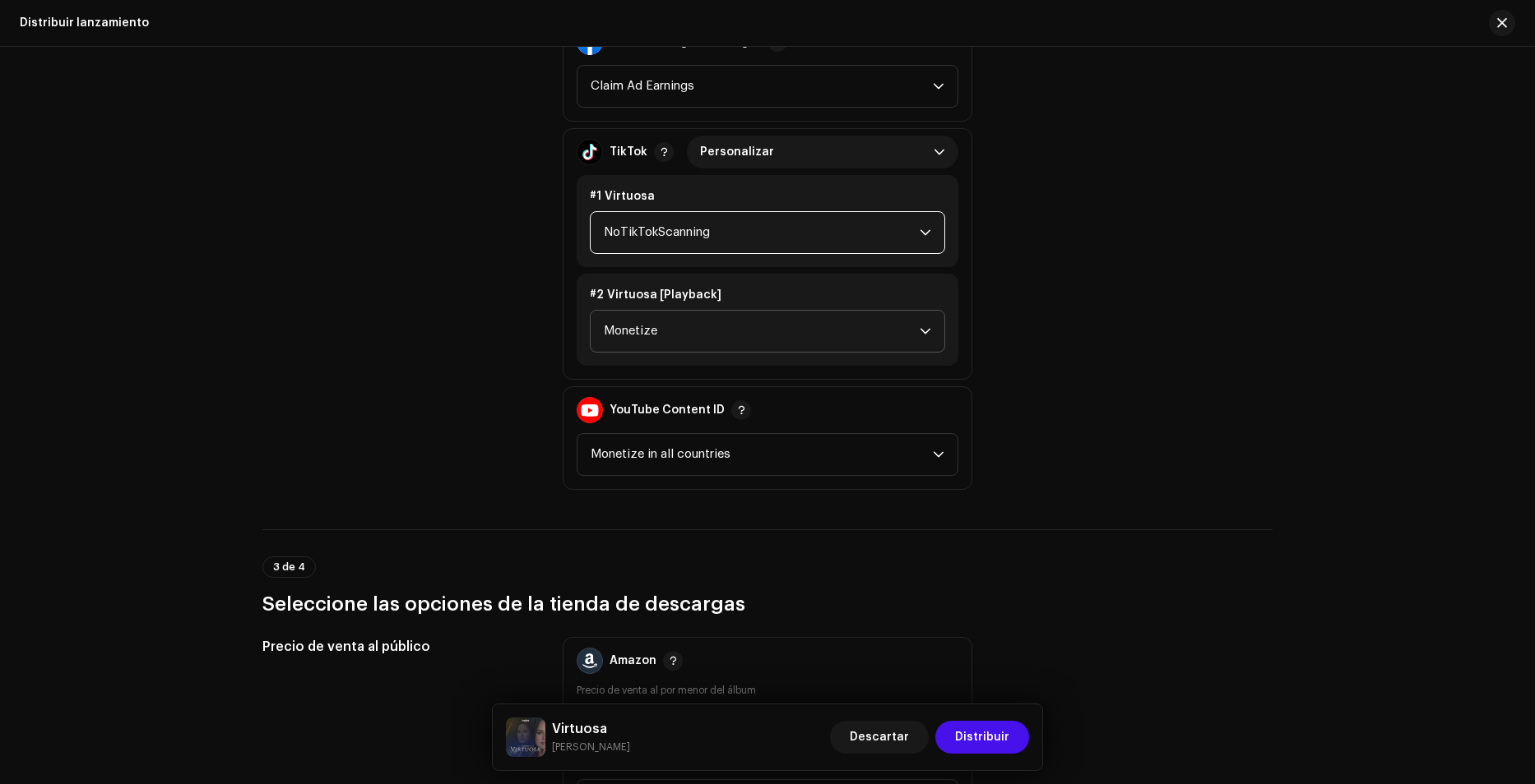
click at [673, 237] on span "NoTikTokScanning" at bounding box center [762, 232] width 316 height 41
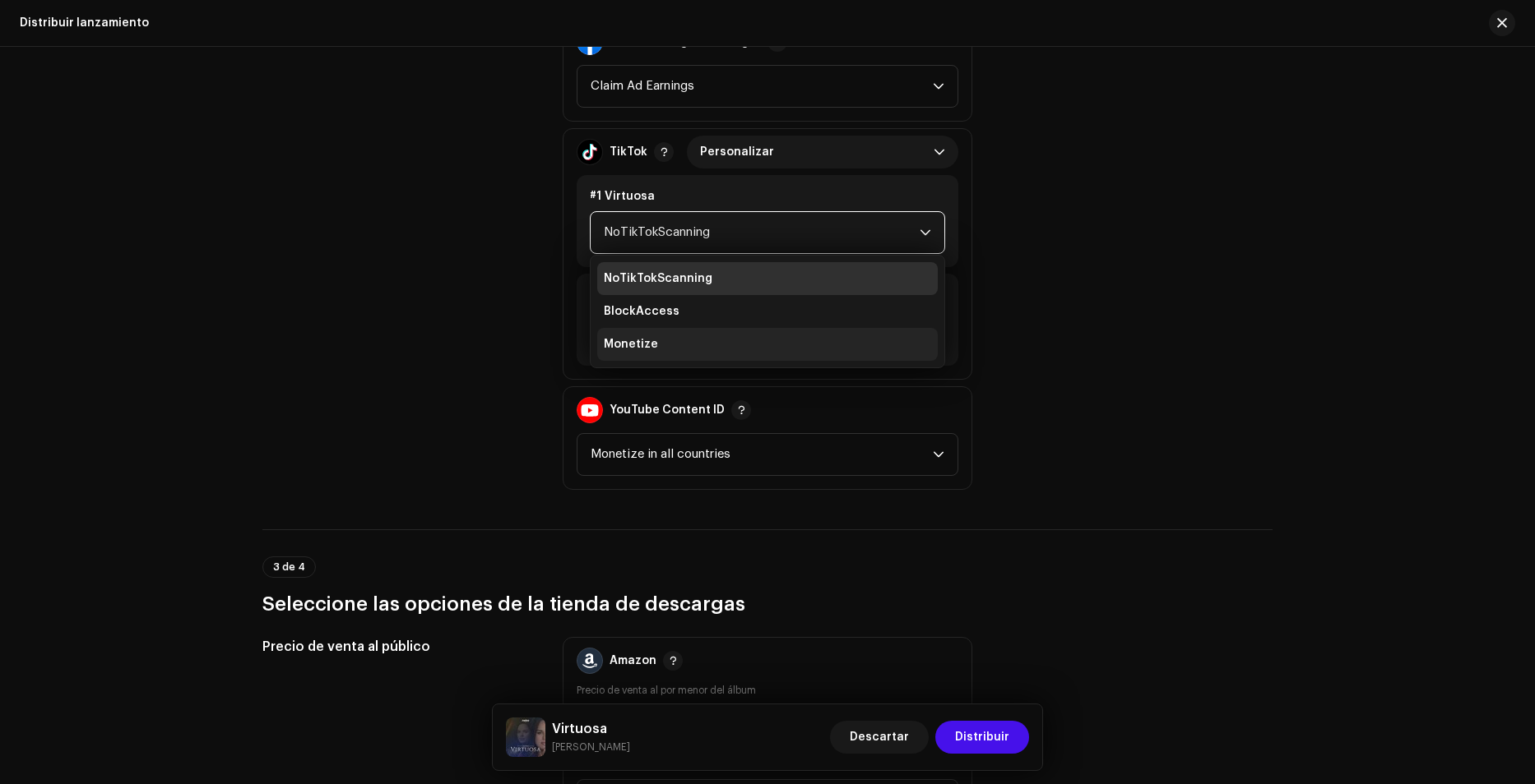
click at [634, 346] on span "Monetize" at bounding box center [631, 345] width 54 height 16
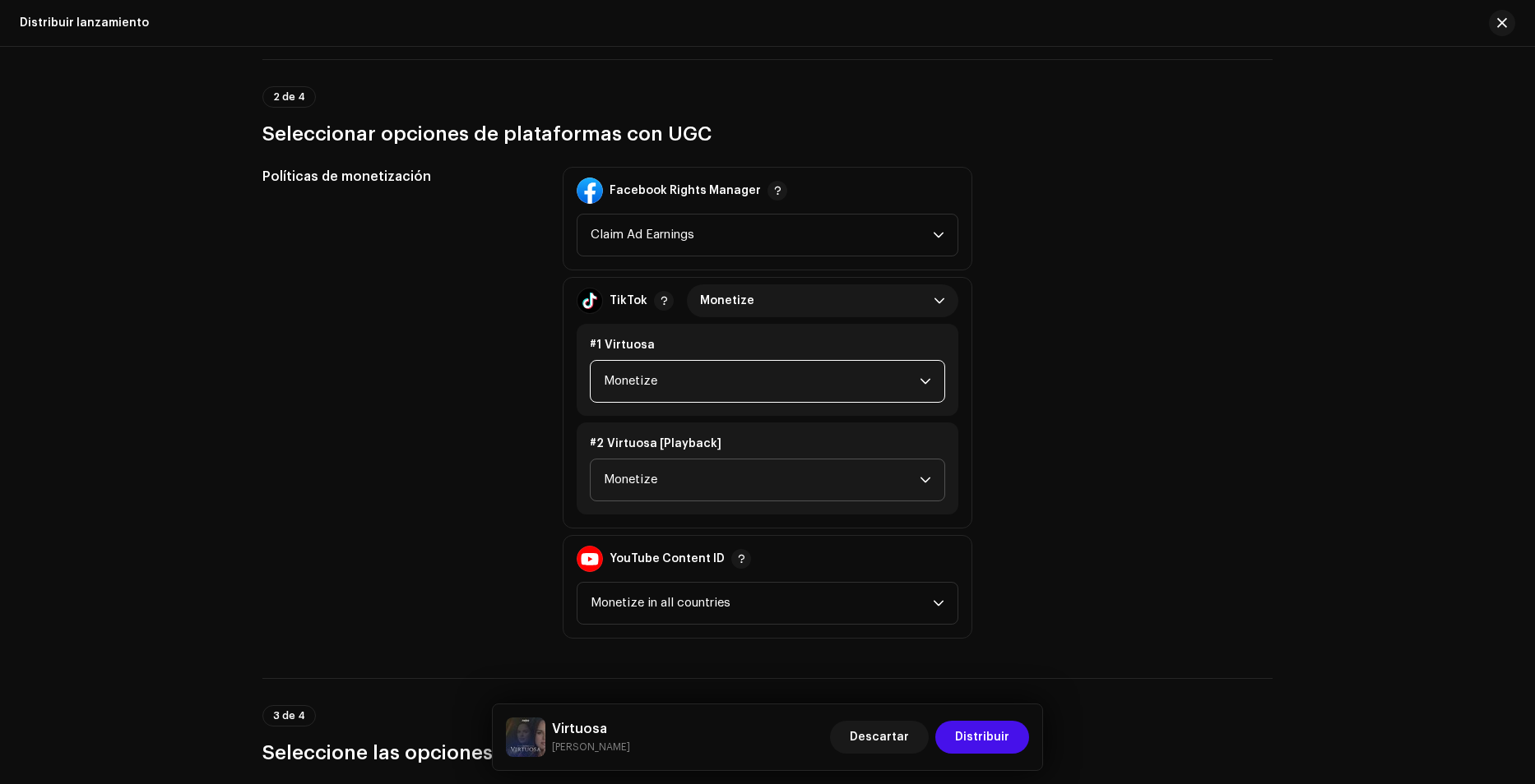
scroll to position [1770, 0]
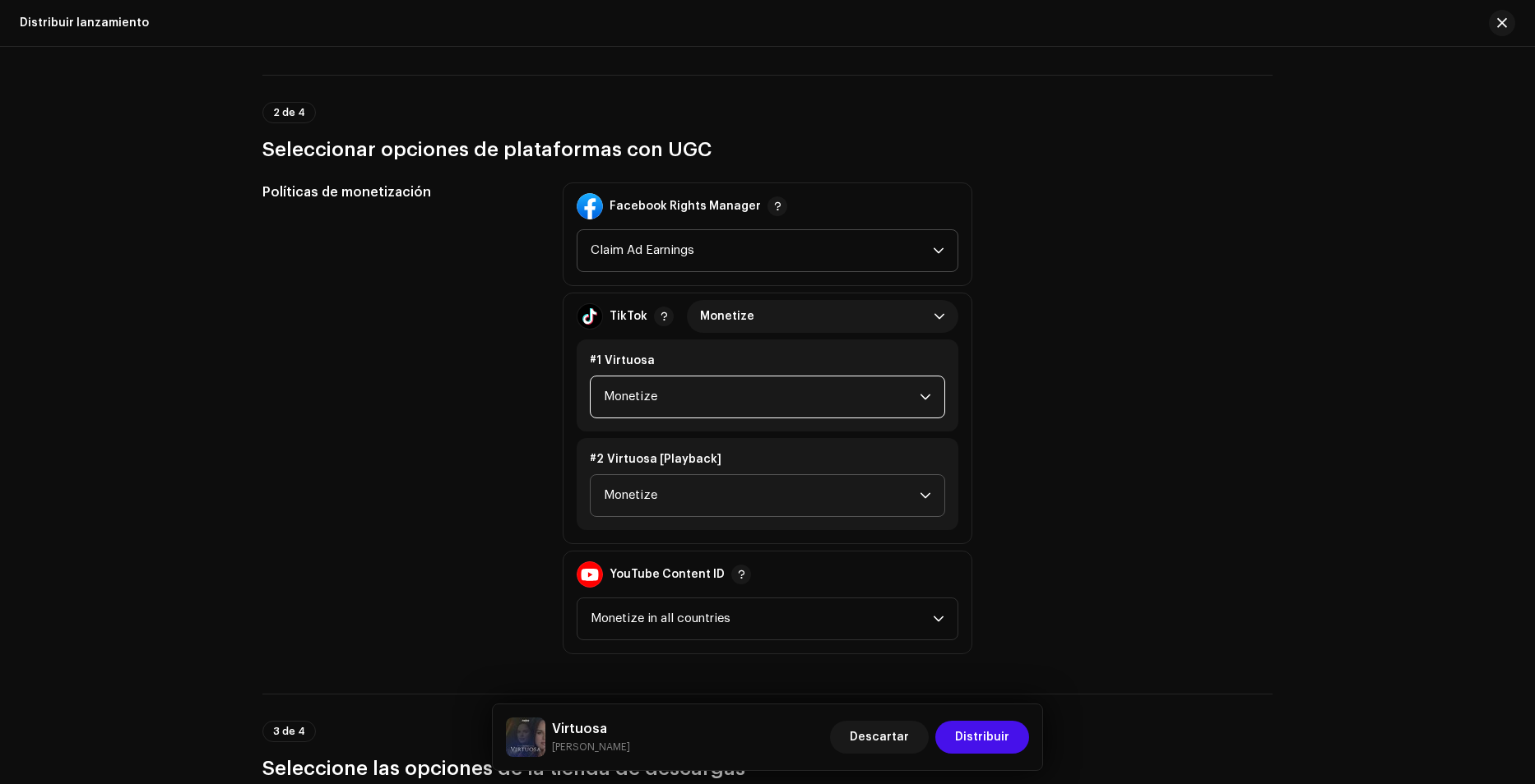
click at [755, 249] on span "Claim Ad Earnings" at bounding box center [762, 251] width 342 height 41
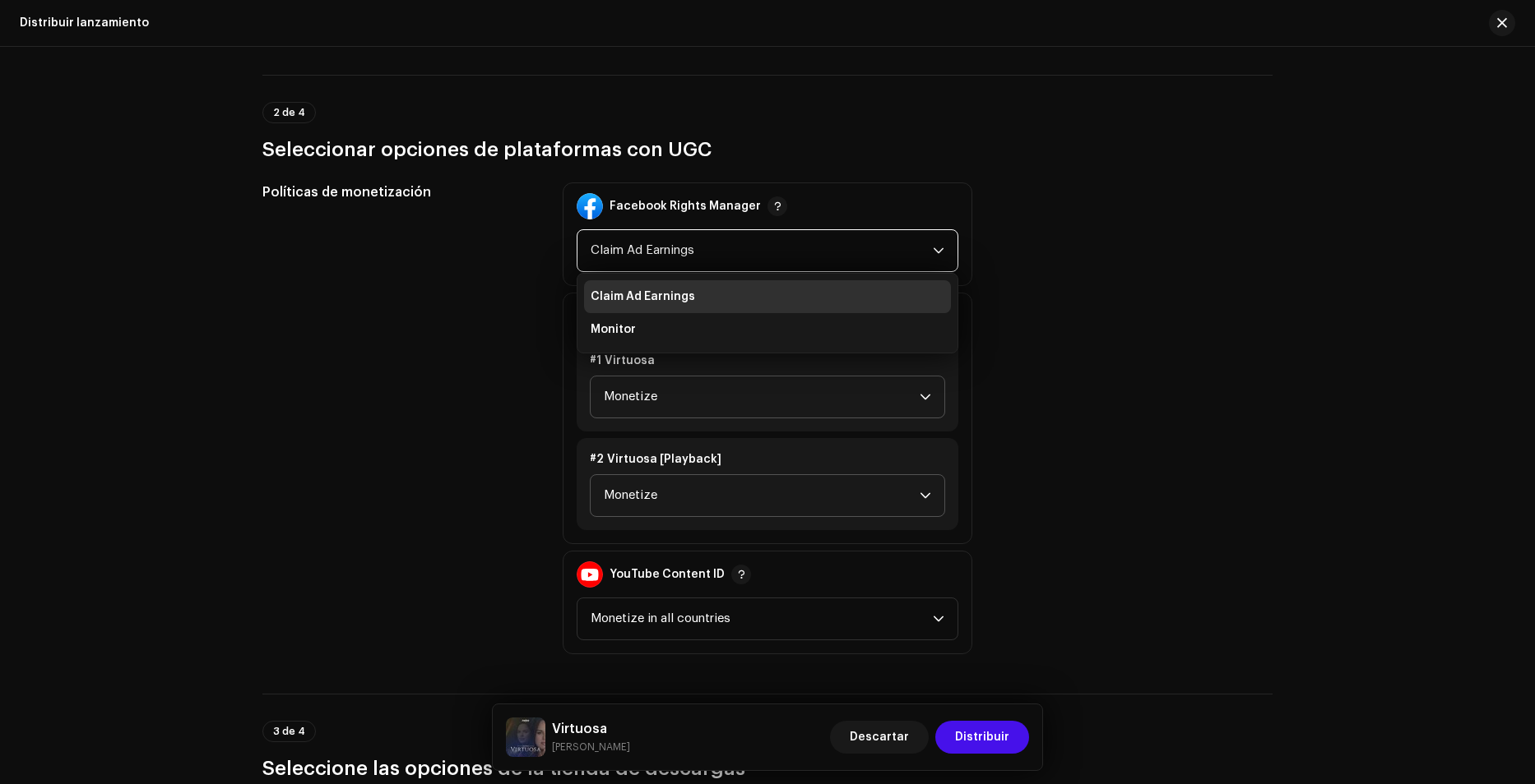
click at [443, 334] on div "Políticas de monetización" at bounding box center [399, 418] width 274 height 472
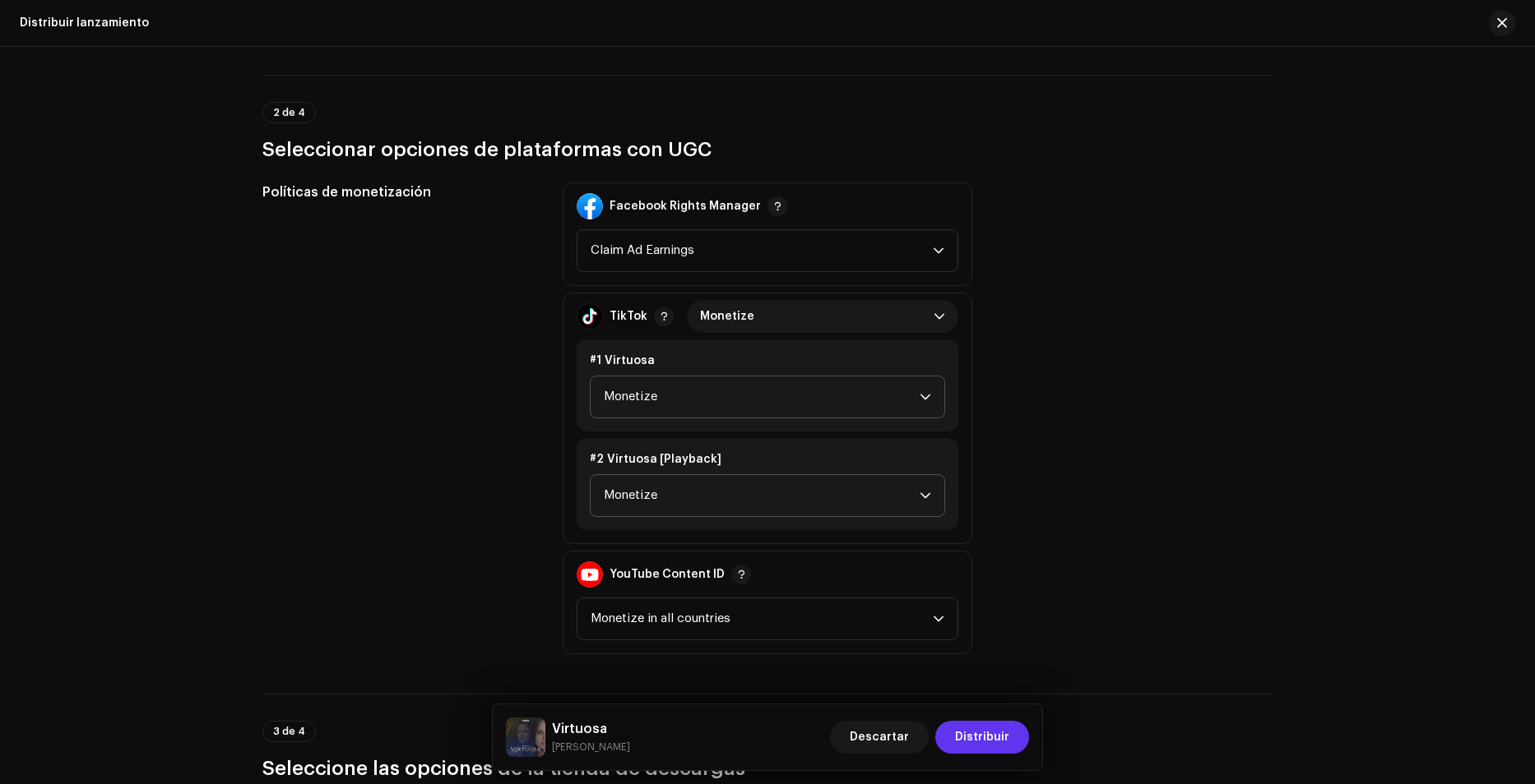
click at [982, 729] on span "Distribuir" at bounding box center [981, 737] width 54 height 33
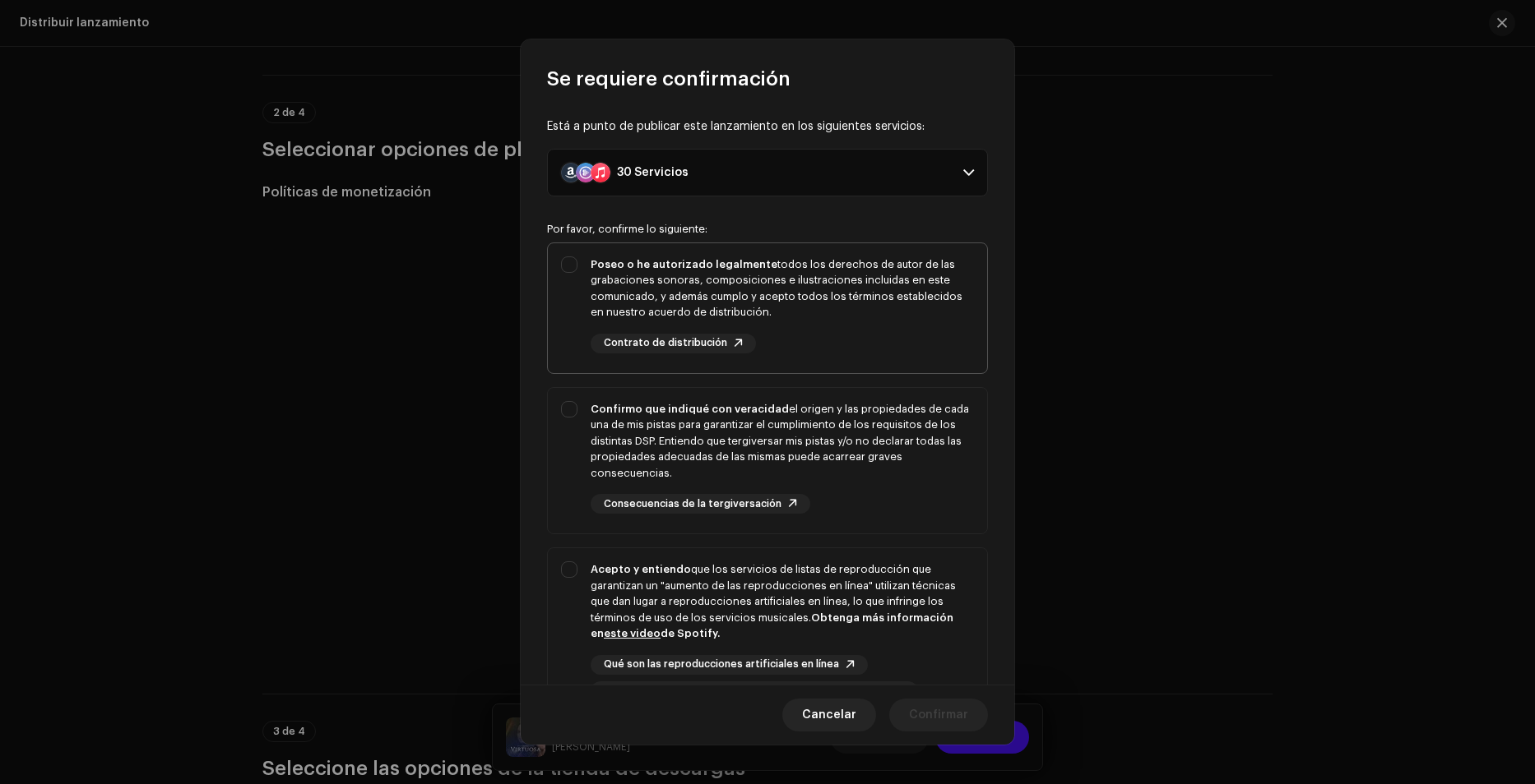
click at [575, 260] on div "Poseo o he autorizado legalmente todos los derechos de autor de las grabaciones…" at bounding box center [767, 305] width 439 height 124
checkbox input "true"
click at [573, 439] on div "Confirmo que indiqué con veracidad el origen y las propiedades de cada una de m…" at bounding box center [767, 457] width 439 height 140
checkbox input "true"
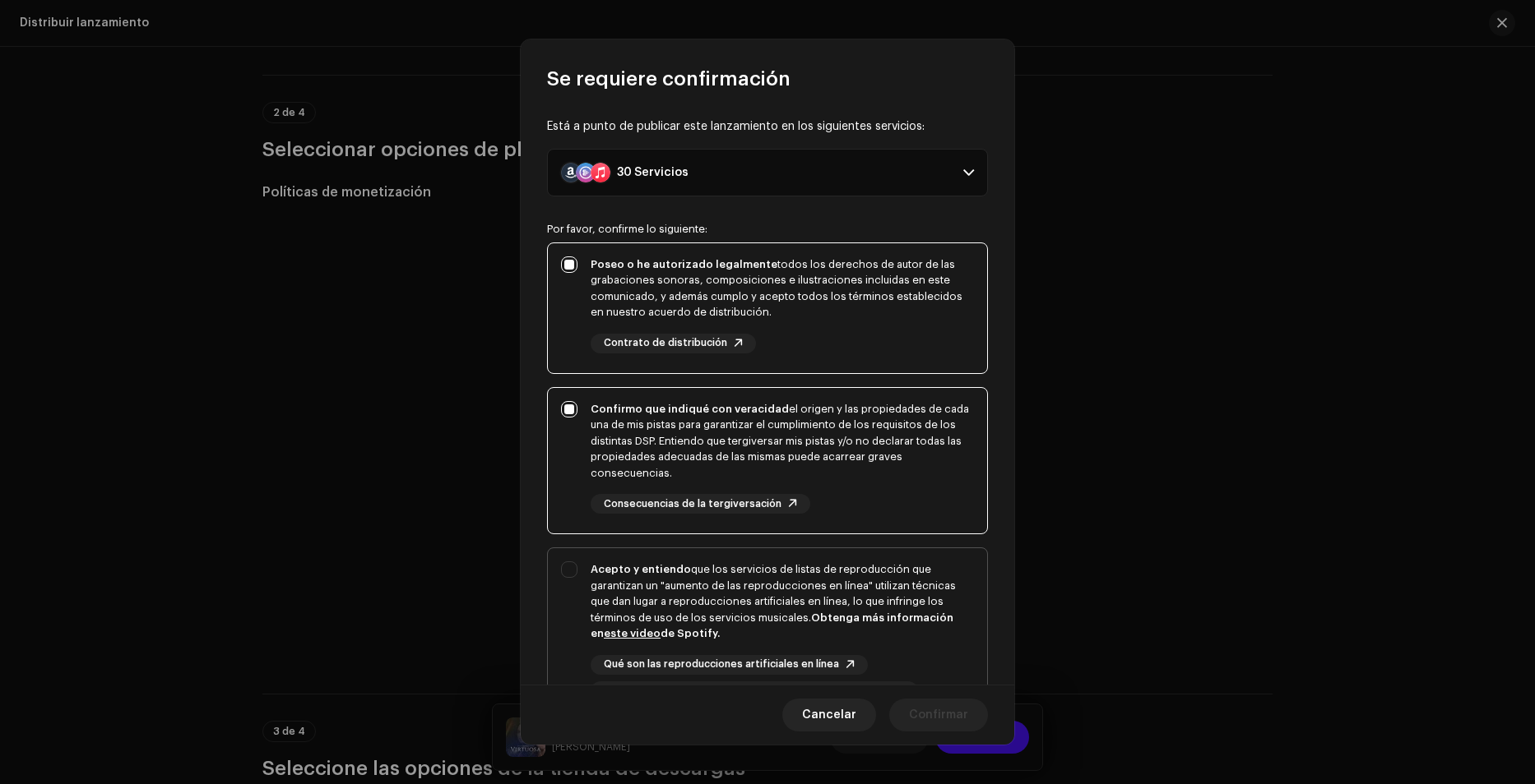
click at [573, 577] on div "Acepto y entiendo que los servicios de listas de reproducción que garantizan un…" at bounding box center [767, 631] width 439 height 166
checkbox input "true"
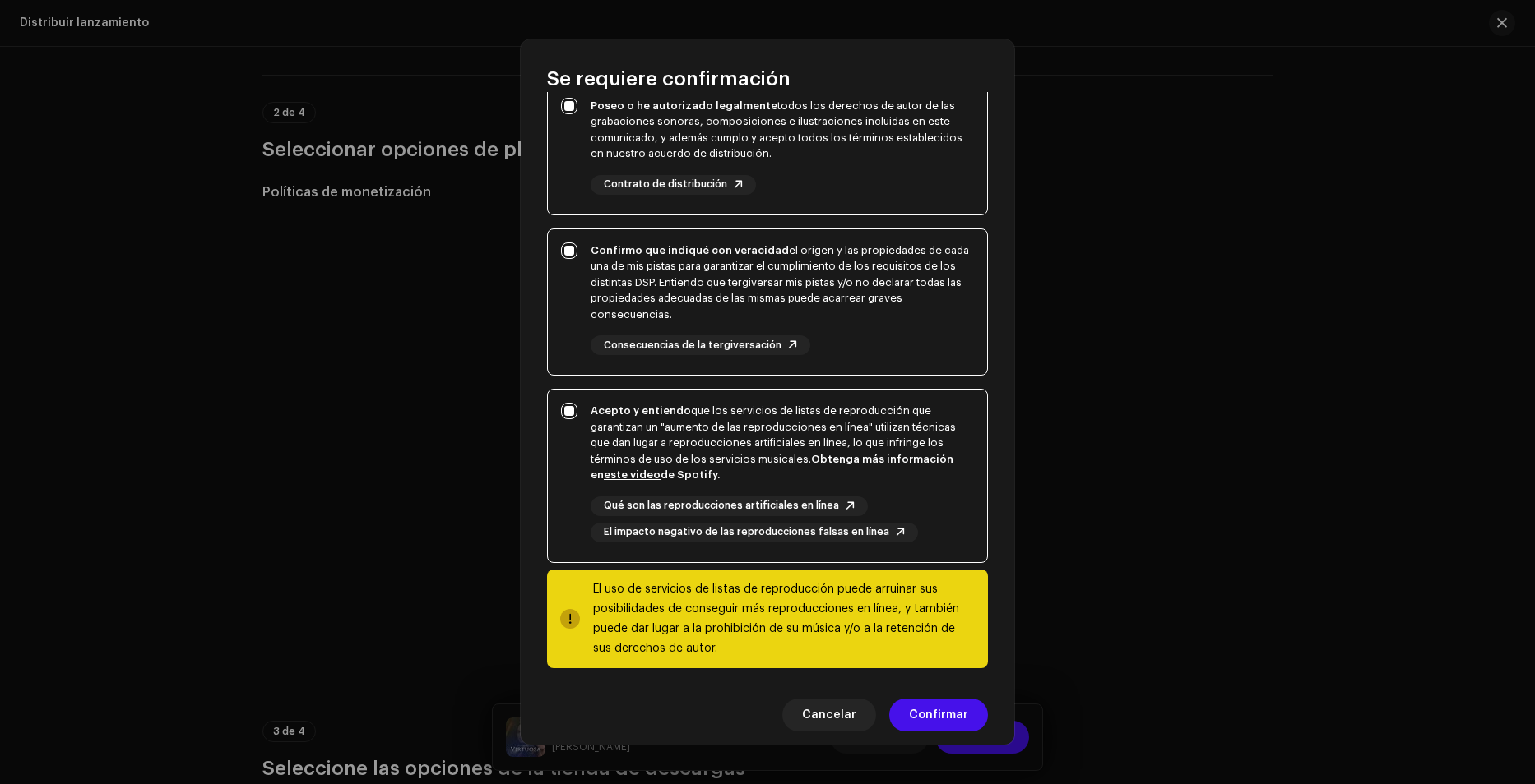
scroll to position [167, 0]
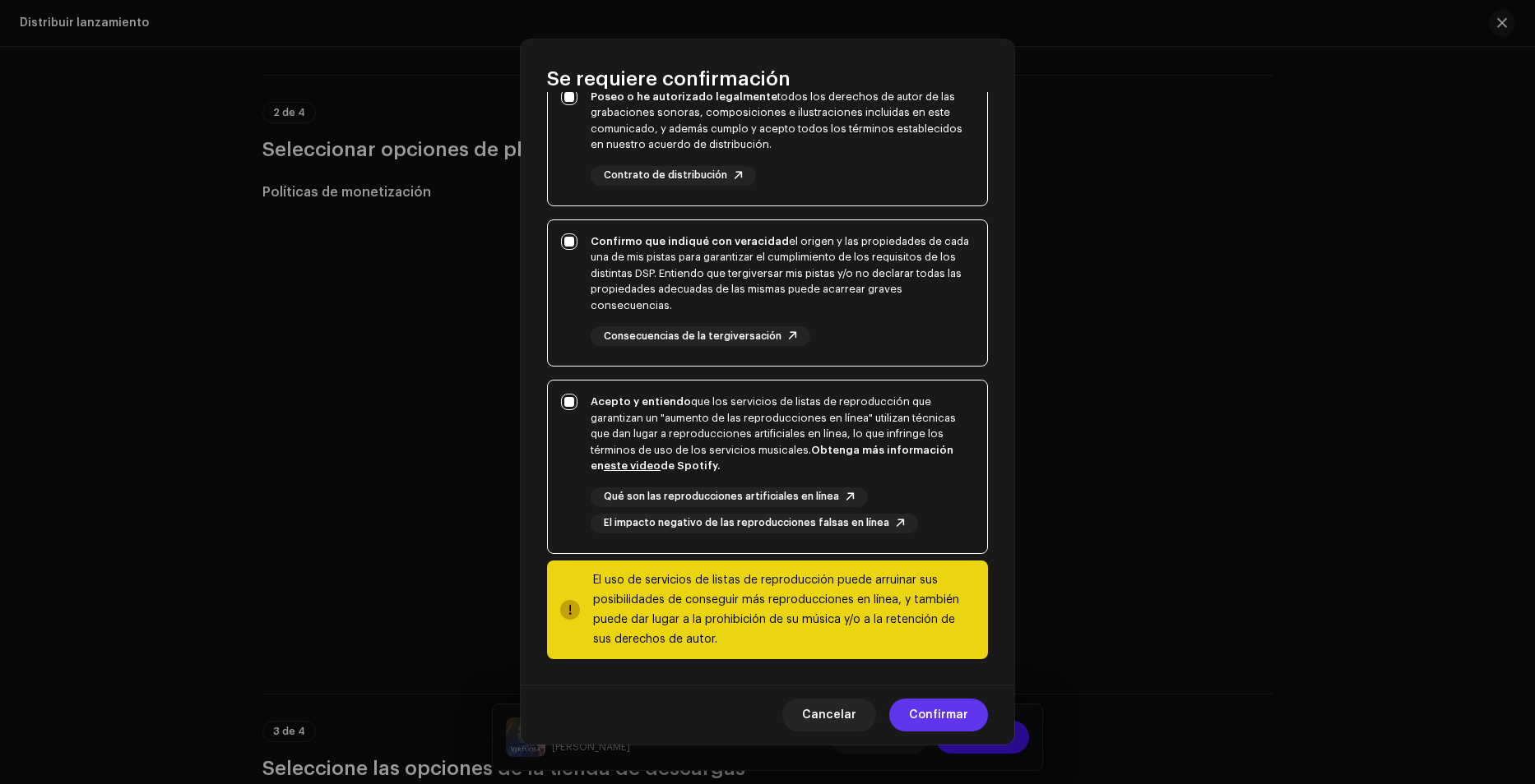
click at [939, 706] on span "Confirmar" at bounding box center [938, 715] width 59 height 33
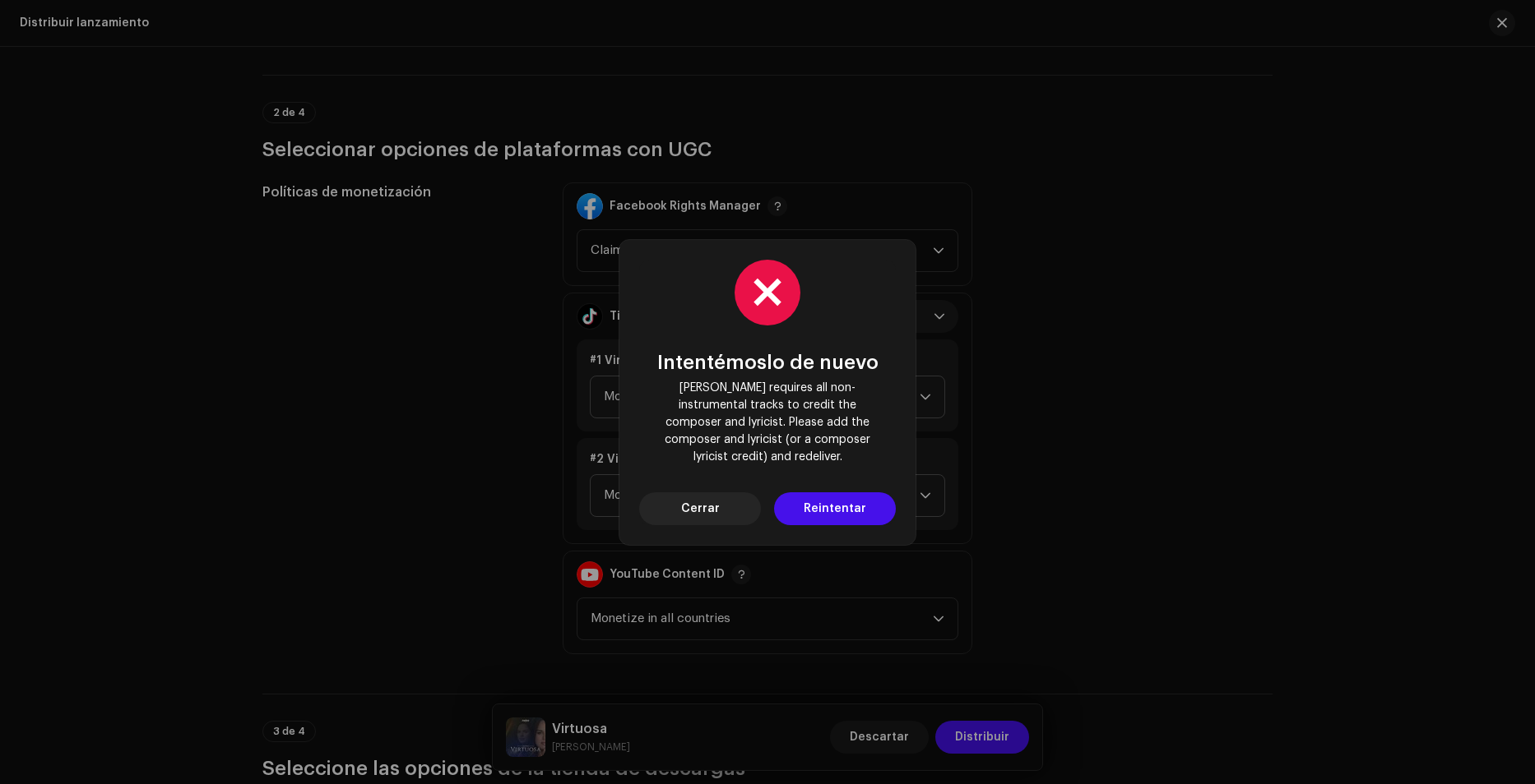
click at [830, 501] on span "Reintentar" at bounding box center [835, 509] width 62 height 33
click at [723, 518] on div "Intentémoslo de nuevo Deezer requires all non-instrumental tracks to credit the…" at bounding box center [767, 392] width 296 height 305
click at [723, 496] on button "Cerrar" at bounding box center [699, 509] width 122 height 33
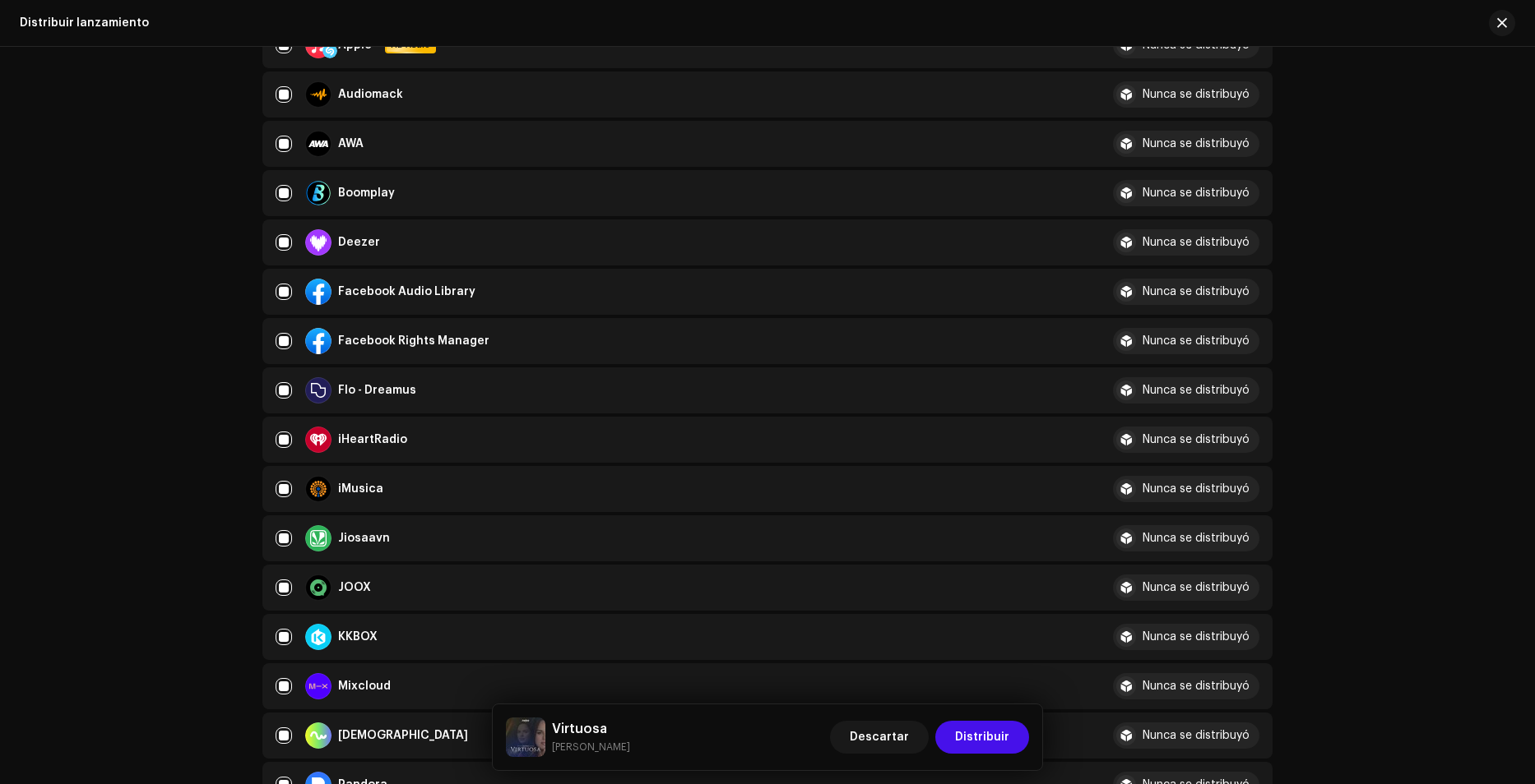
scroll to position [372, 0]
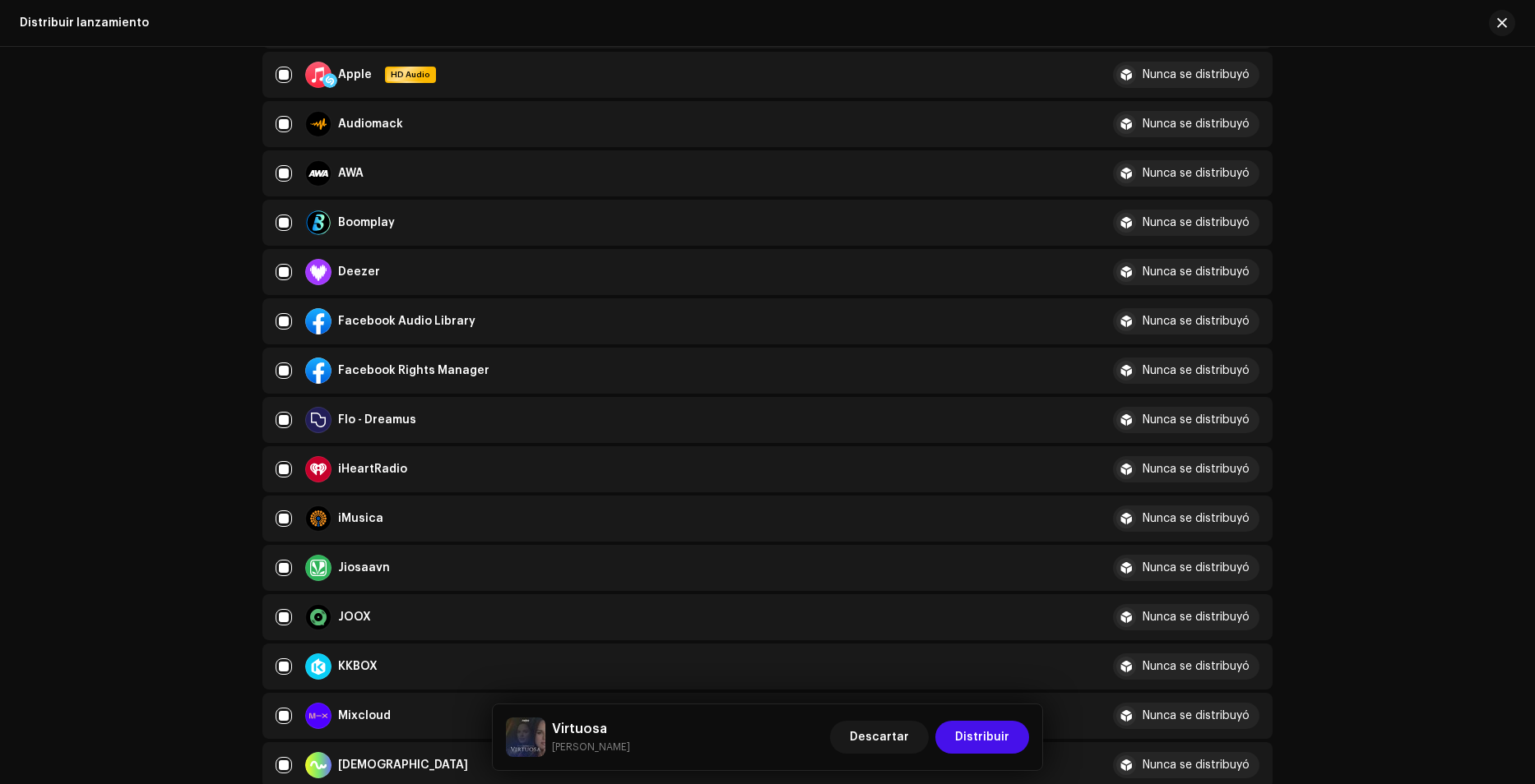
click at [276, 261] on div "Deezer" at bounding box center [681, 272] width 811 height 27
click at [277, 274] on input "checkbox" at bounding box center [284, 272] width 16 height 16
checkbox input "false"
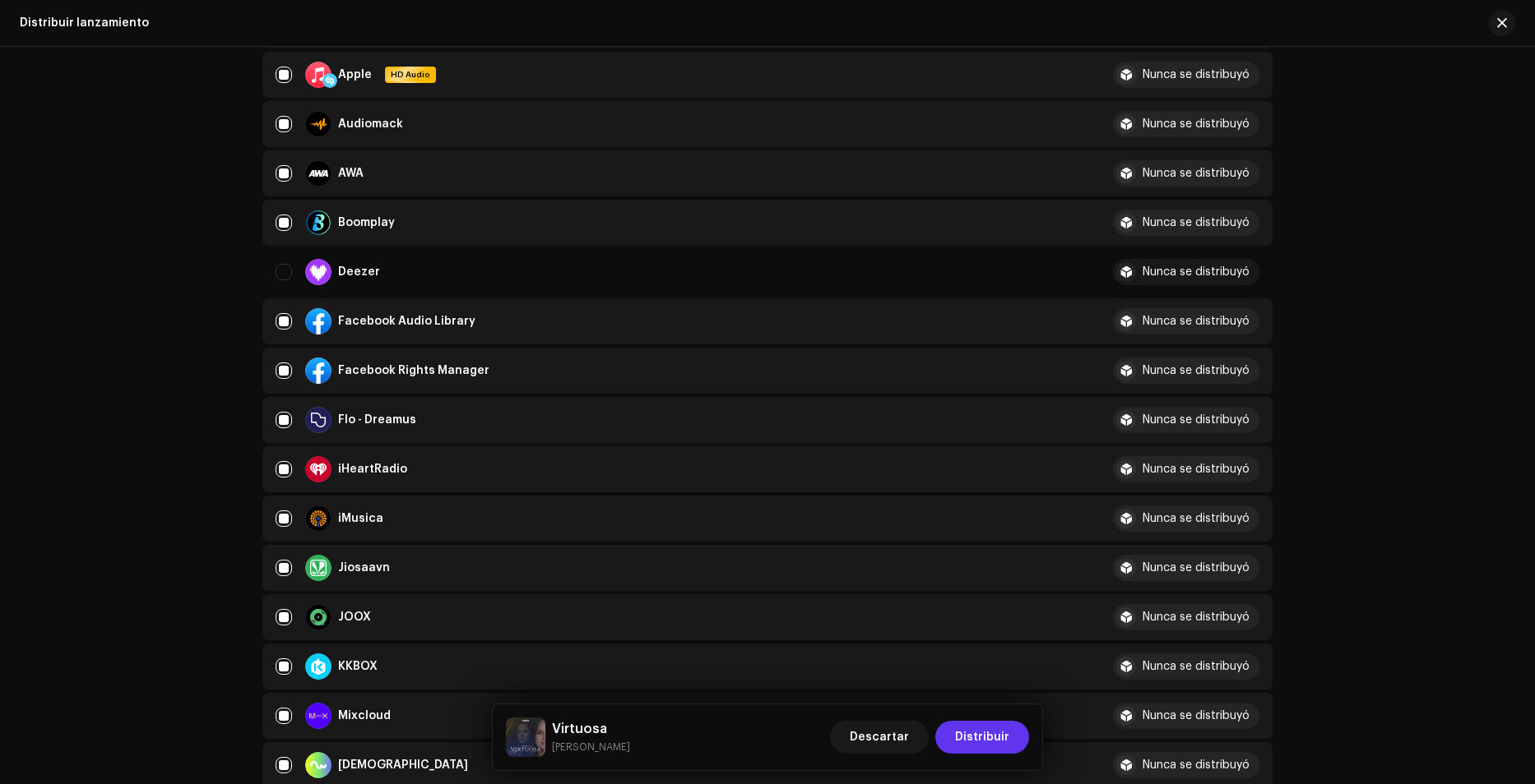
click at [989, 742] on span "Distribuir" at bounding box center [981, 737] width 54 height 33
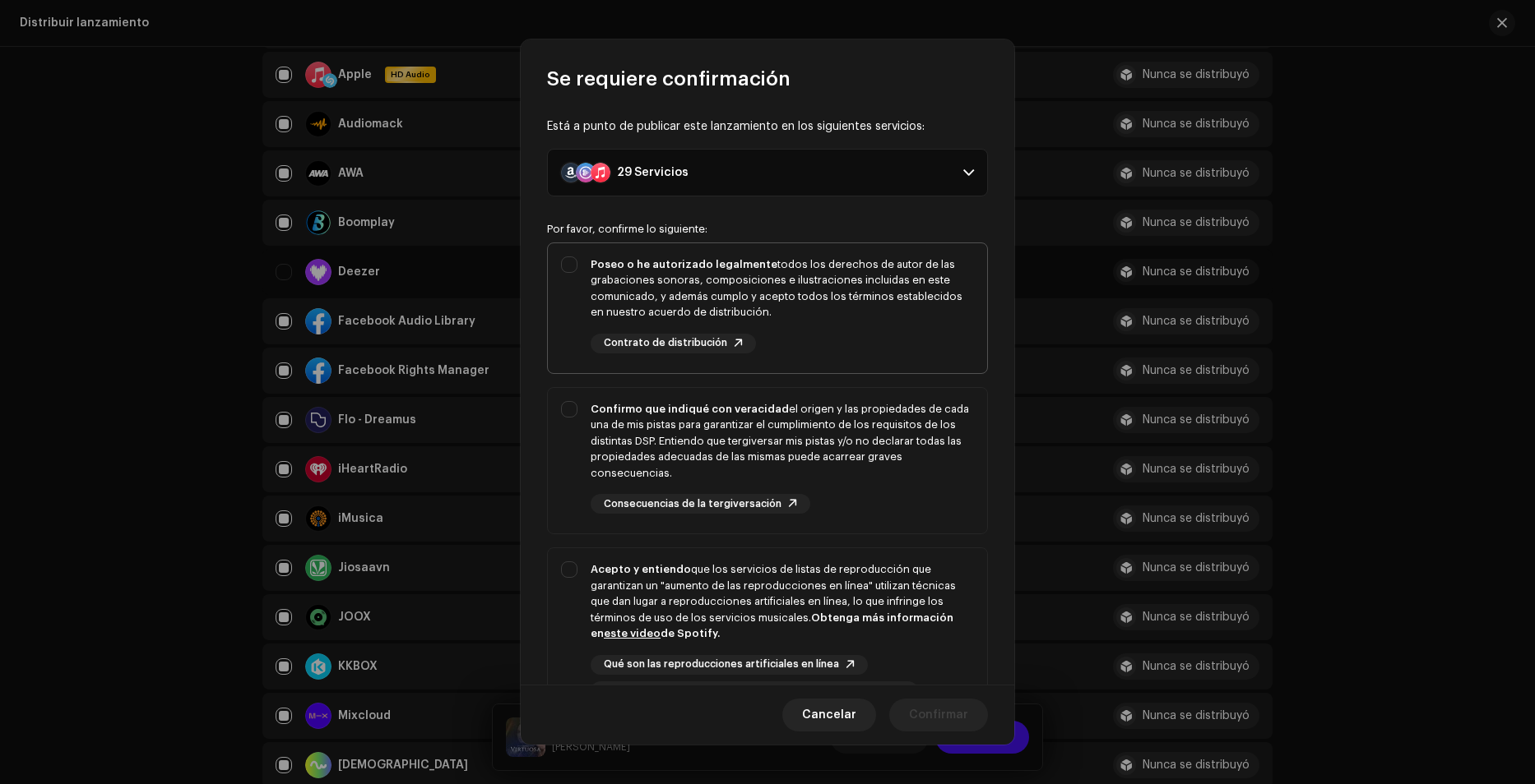
click at [555, 288] on div "Poseo o he autorizado legalmente todos los derechos de autor de las grabaciones…" at bounding box center [767, 305] width 439 height 124
checkbox input "true"
click at [571, 456] on div "Confirmo que indiqué con veracidad el origen y las propiedades de cada una de m…" at bounding box center [767, 457] width 439 height 140
checkbox input "true"
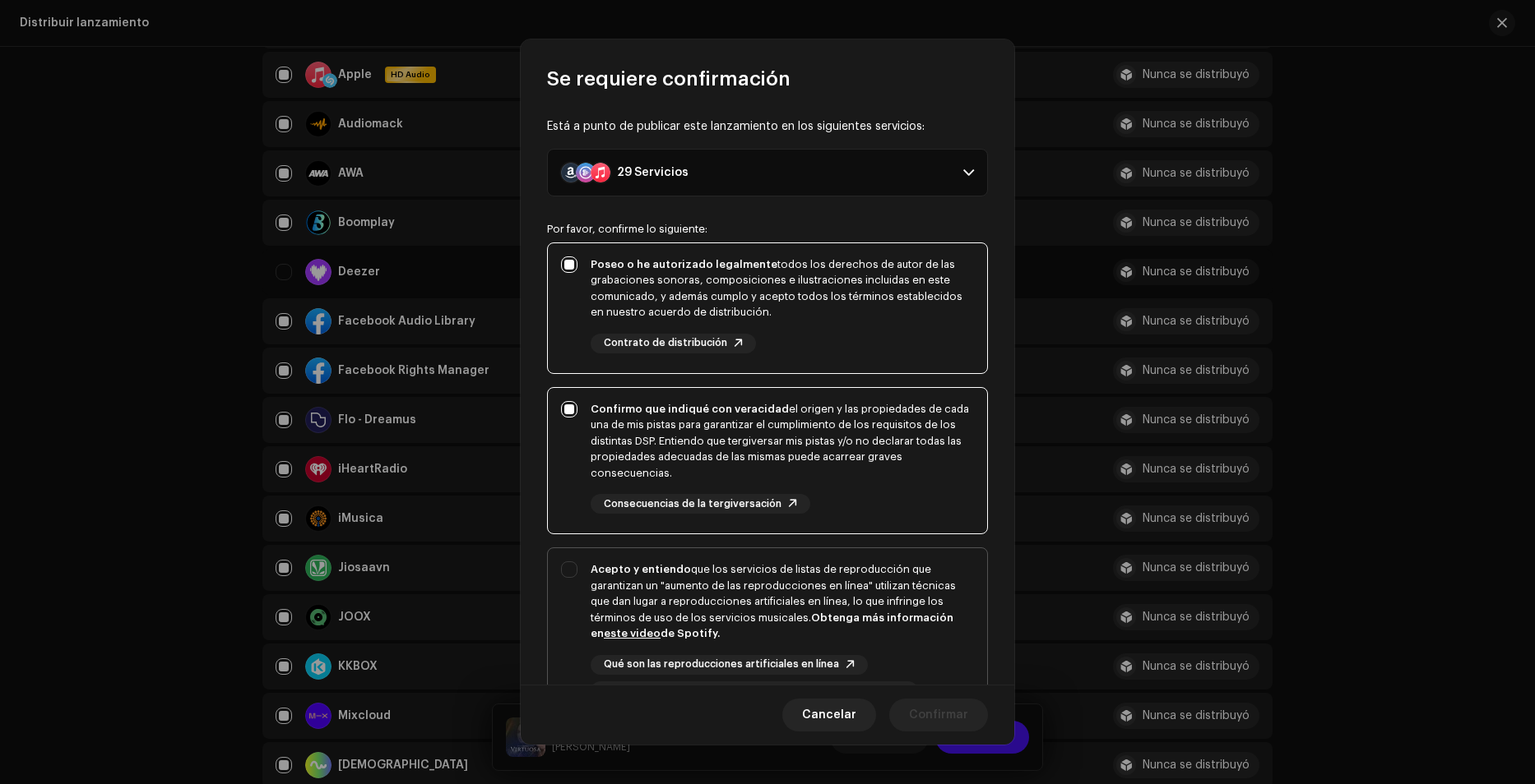
click at [578, 583] on div "Acepto y entiendo que los servicios de listas de reproducción que garantizan un…" at bounding box center [767, 631] width 439 height 166
checkbox input "true"
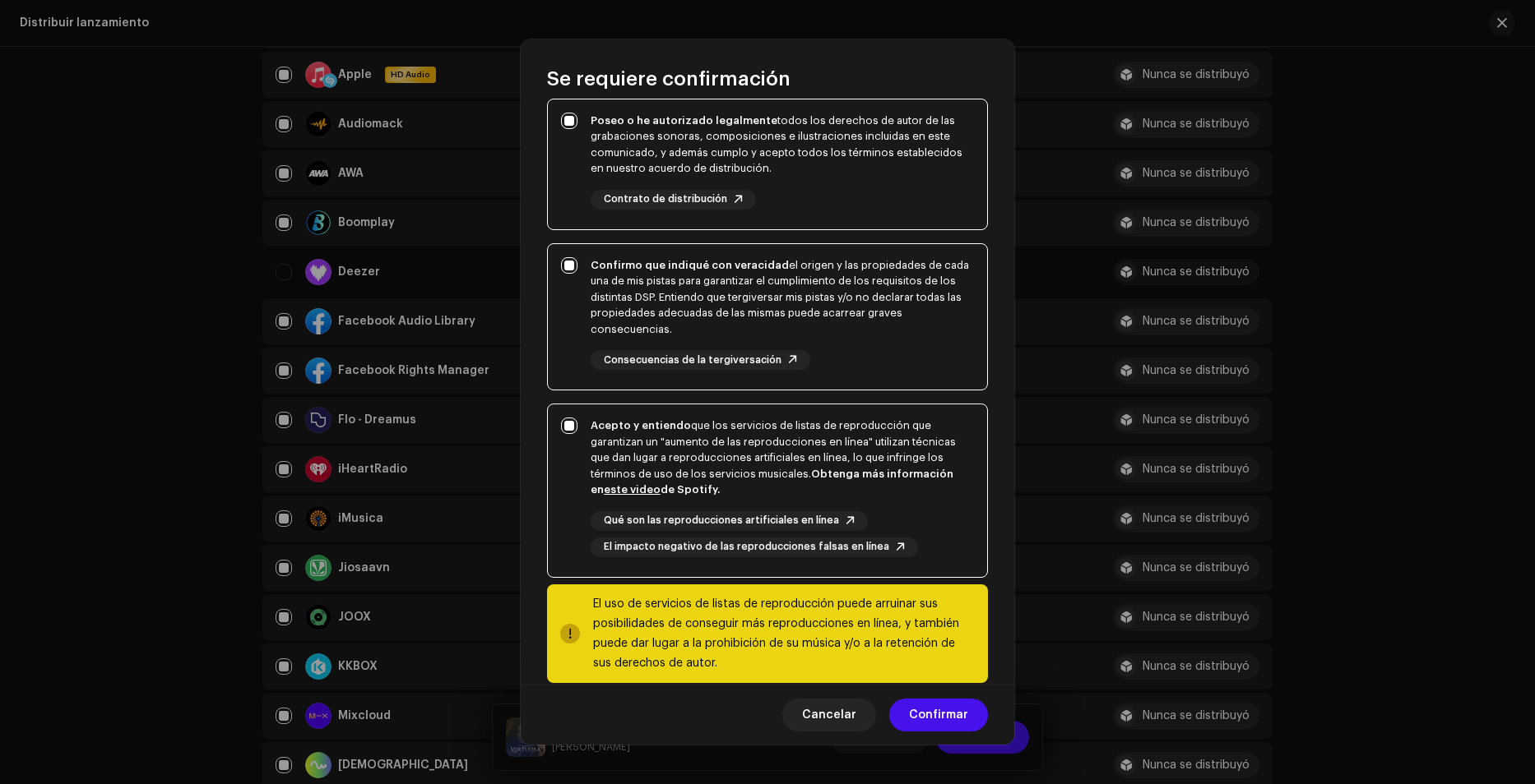
scroll to position [167, 0]
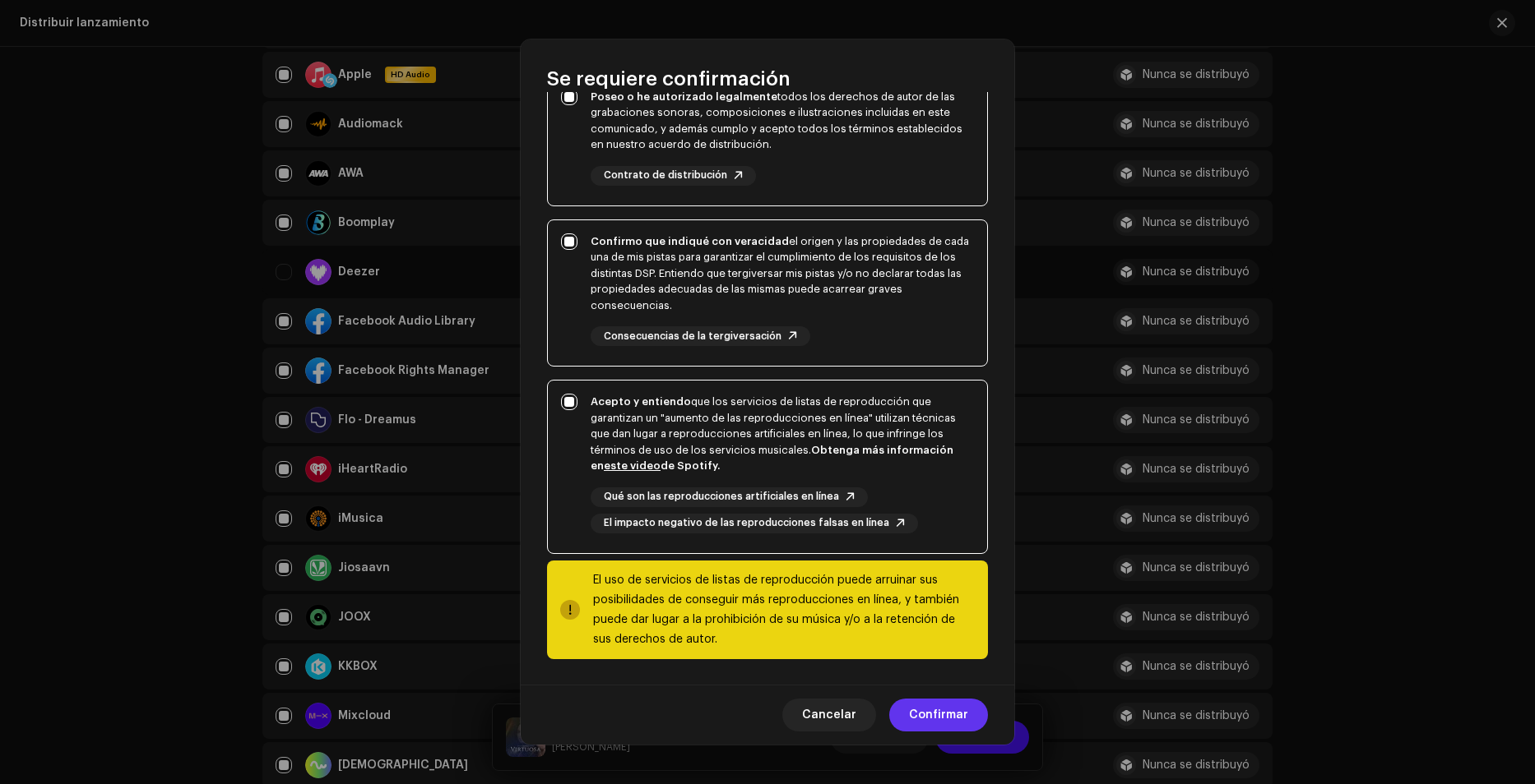
click at [958, 712] on span "Confirmar" at bounding box center [938, 715] width 59 height 33
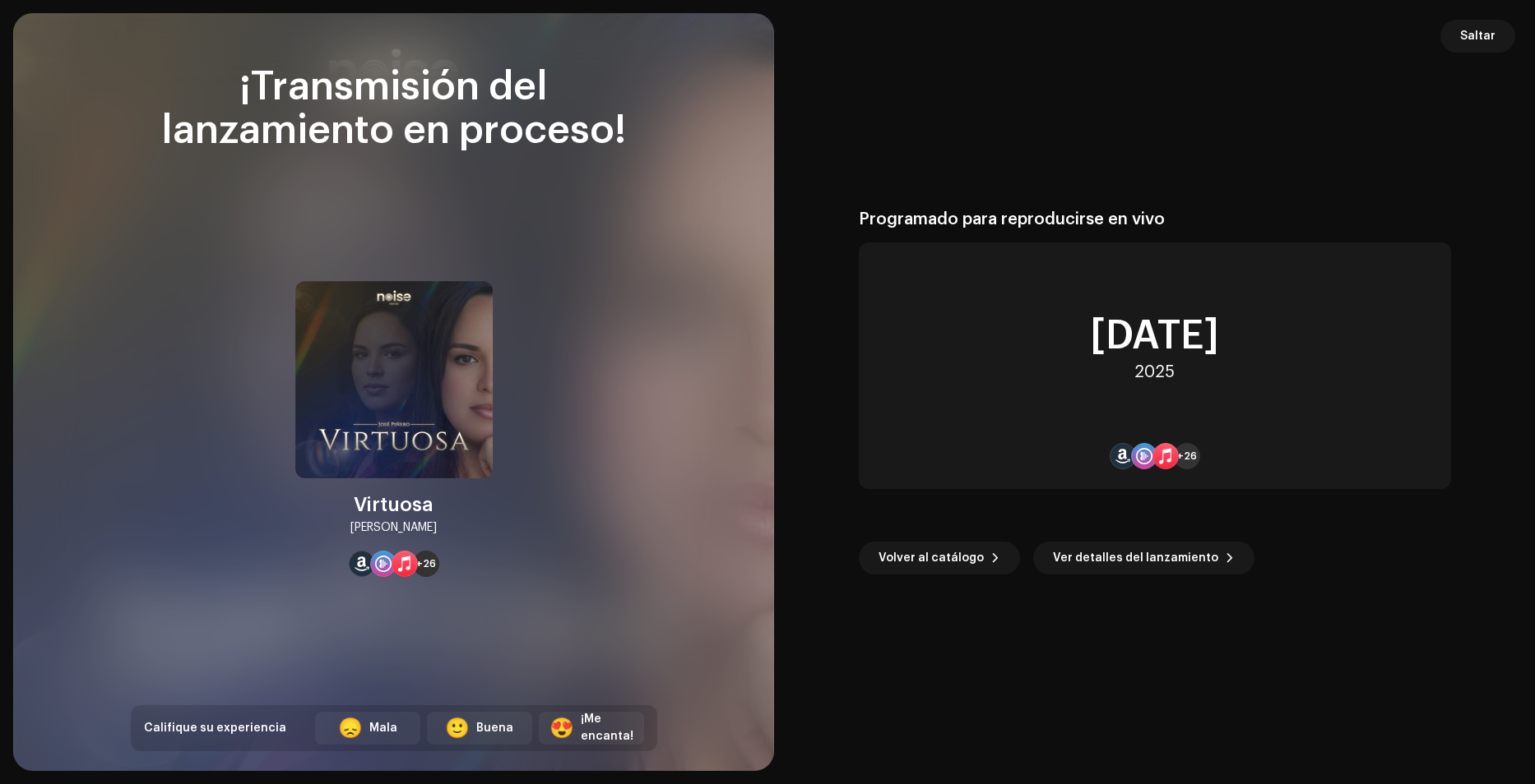
click at [1301, 652] on div "Programado para reproducirse en vivo [DATE] +26 Volver al catálogo Ver detalles…" at bounding box center [1154, 392] width 721 height 718
click at [1130, 558] on span "Ver detalles del lanzamiento" at bounding box center [1135, 558] width 166 height 33
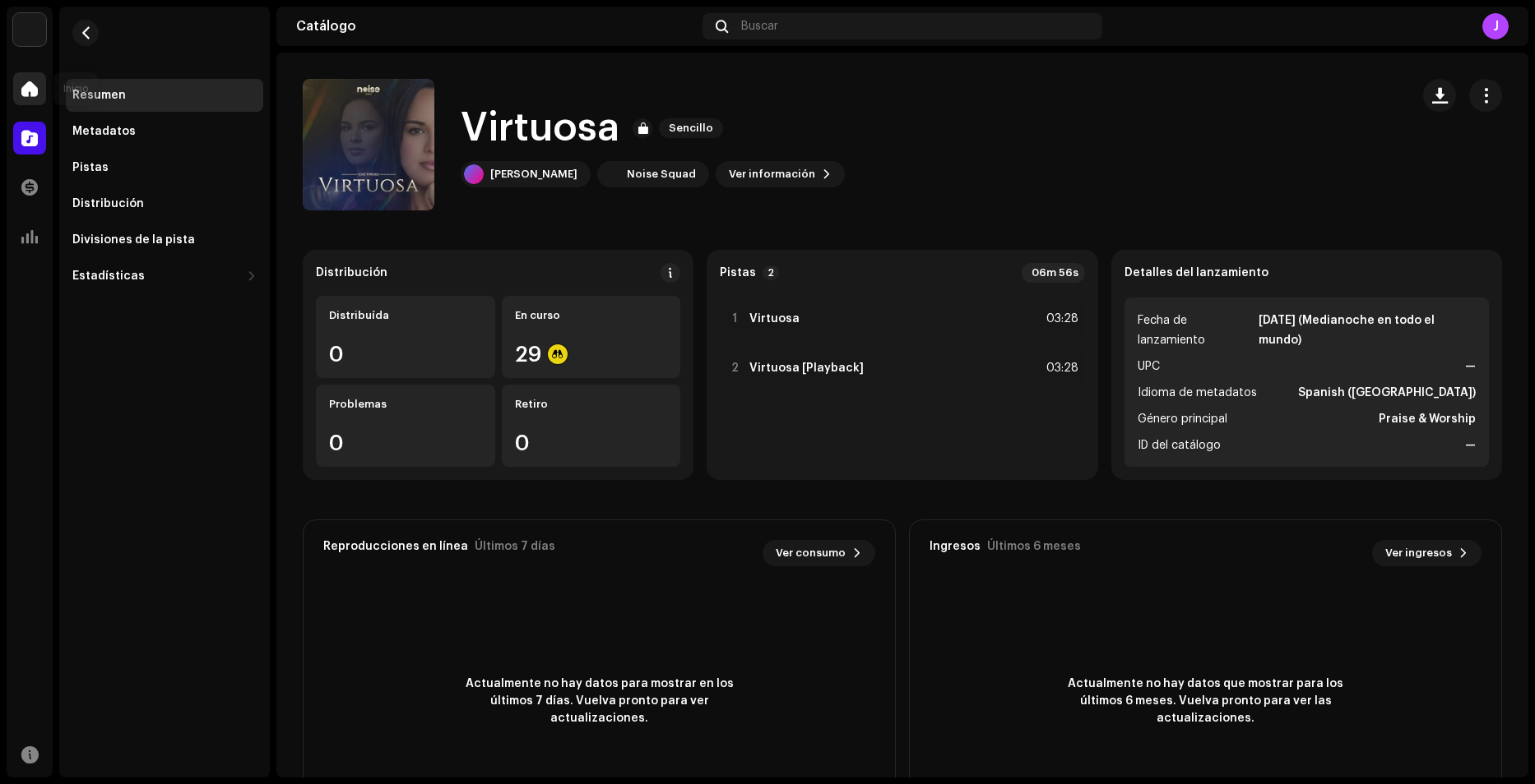
click at [42, 81] on div at bounding box center [29, 89] width 33 height 33
